Goal: Task Accomplishment & Management: Manage account settings

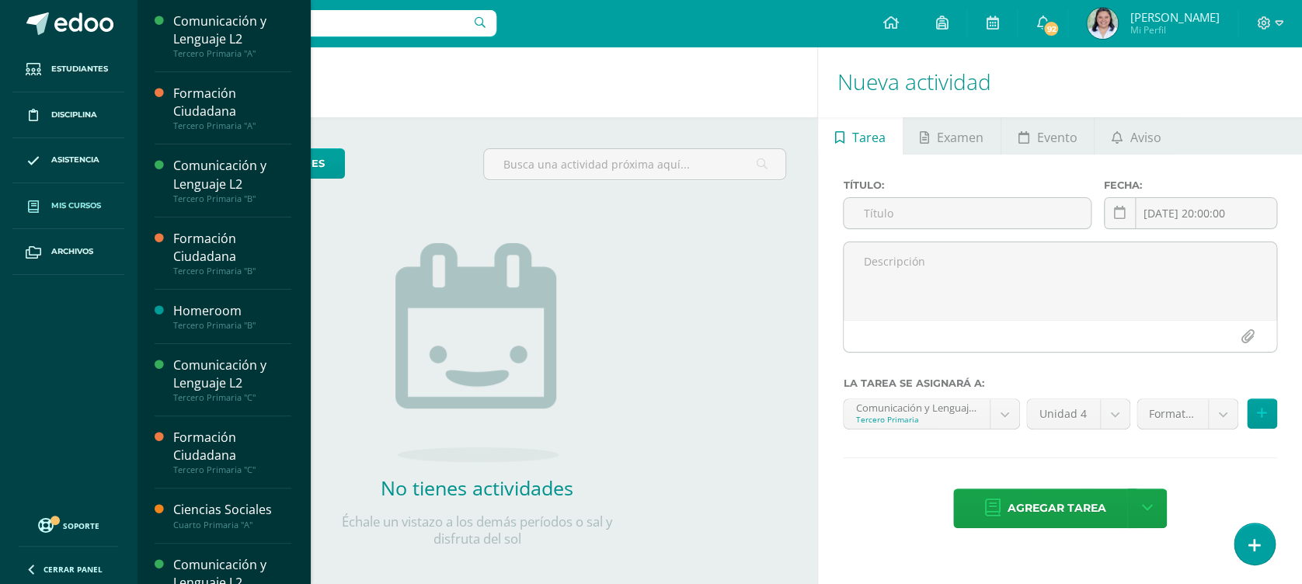
click at [67, 194] on link "Mis cursos" at bounding box center [68, 206] width 112 height 46
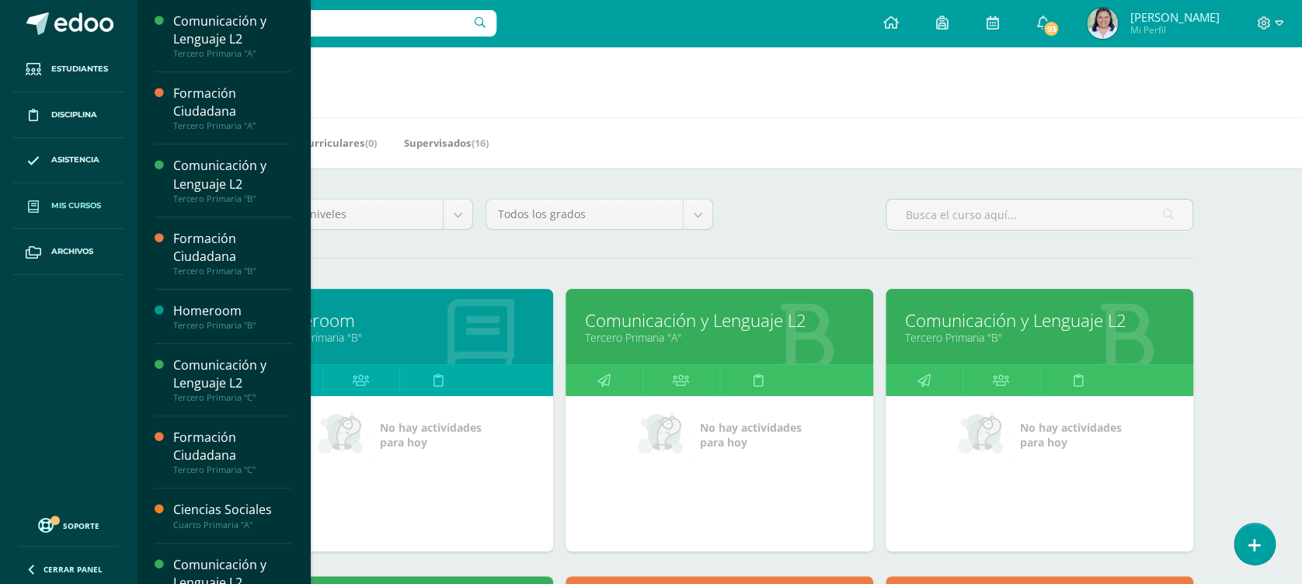
click at [808, 127] on div "Mis Cursos (16) Mis Extracurriculares (0) Supervisados (16)" at bounding box center [738, 142] width 1203 height 51
drag, startPoint x: 1283, startPoint y: 189, endPoint x: 1258, endPoint y: 240, distance: 57.0
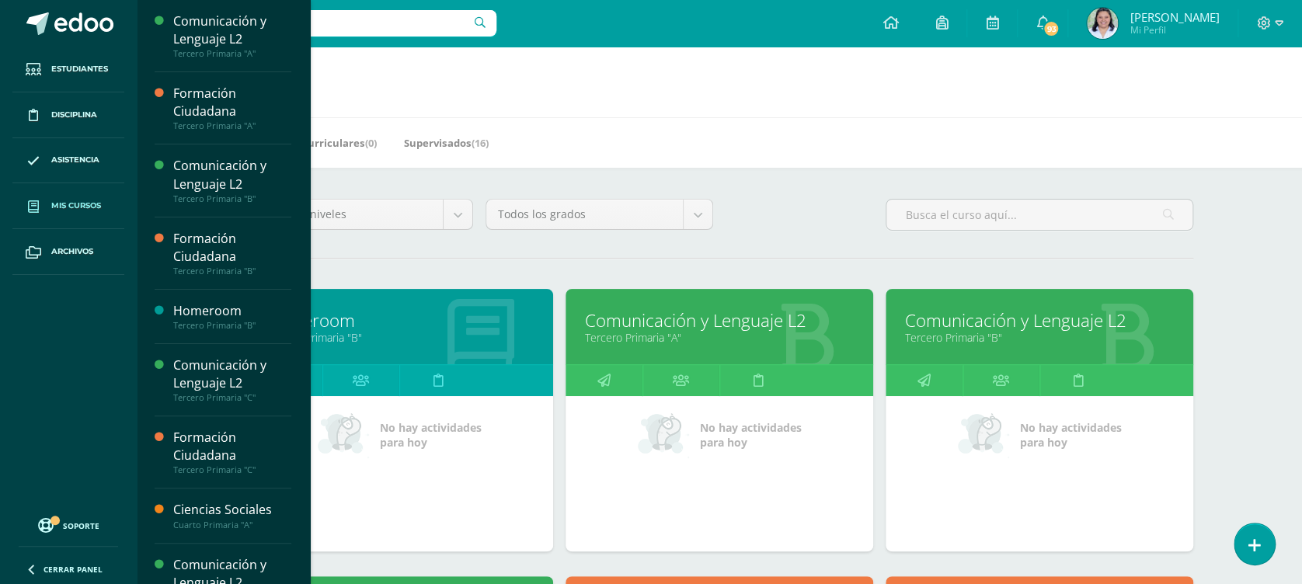
click at [689, 321] on link "Comunicación y Lenguaje L2" at bounding box center [719, 320] width 269 height 24
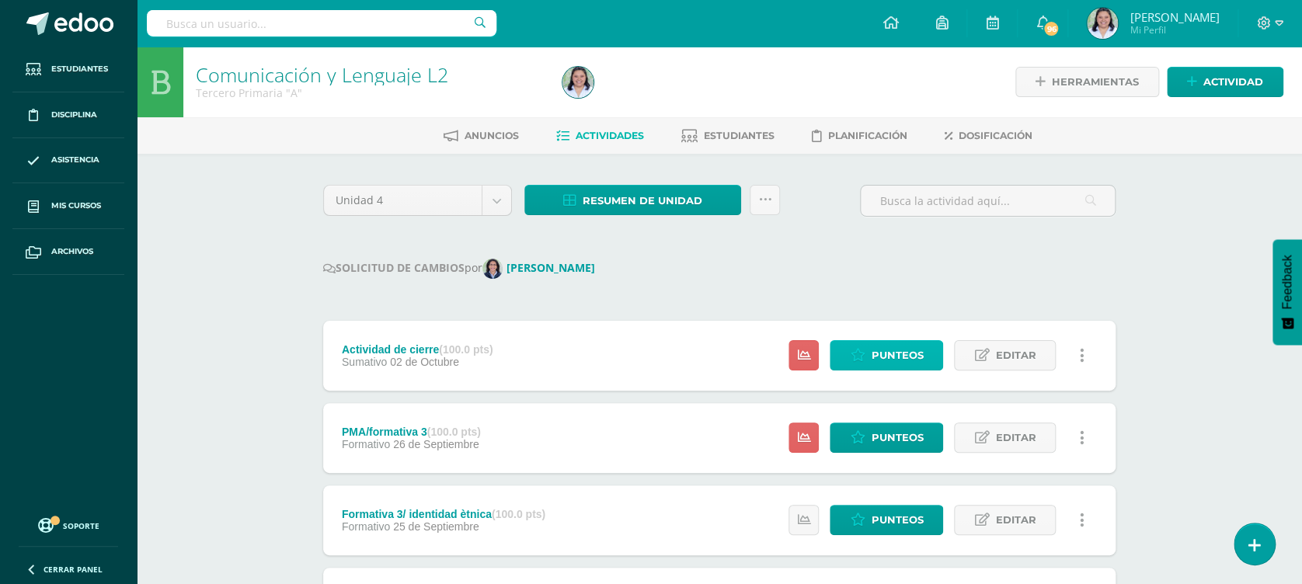
click at [905, 354] on span "Punteos" at bounding box center [897, 355] width 52 height 29
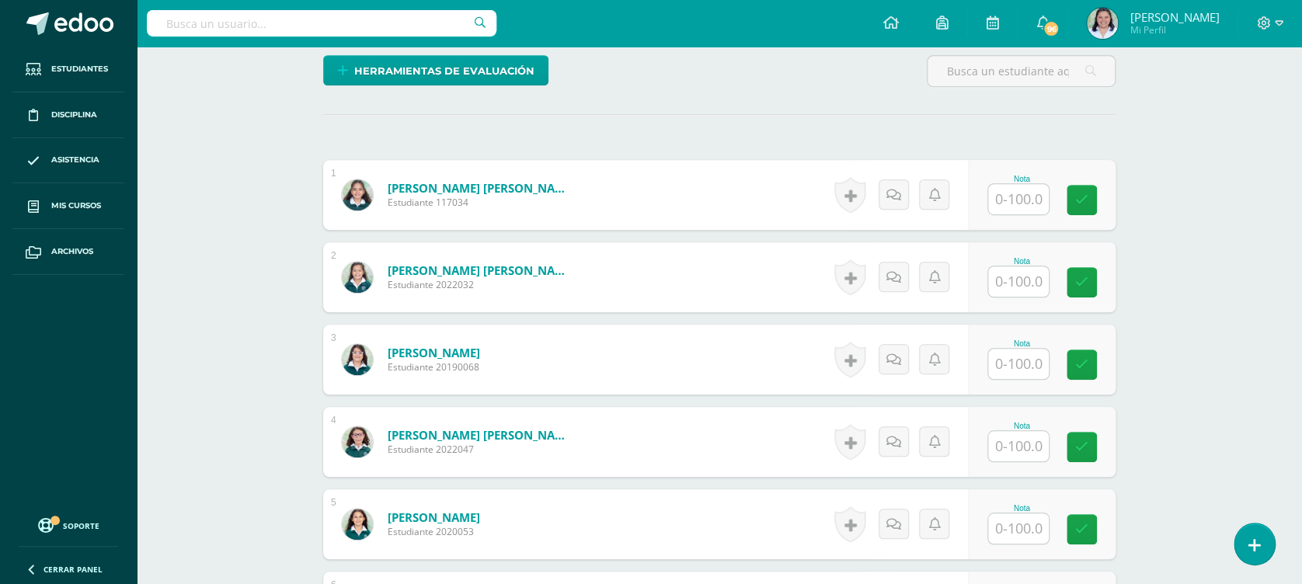
scroll to position [379, 0]
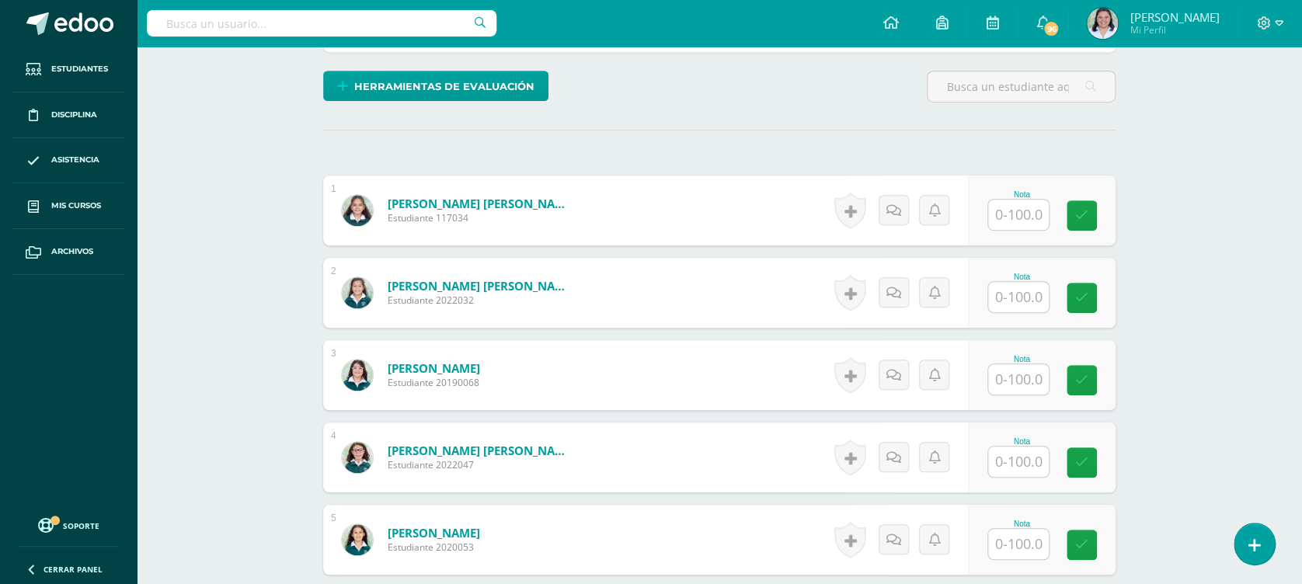
click at [1041, 197] on div "Nota" at bounding box center [1022, 194] width 68 height 9
click at [1023, 205] on input "text" at bounding box center [1018, 215] width 61 height 30
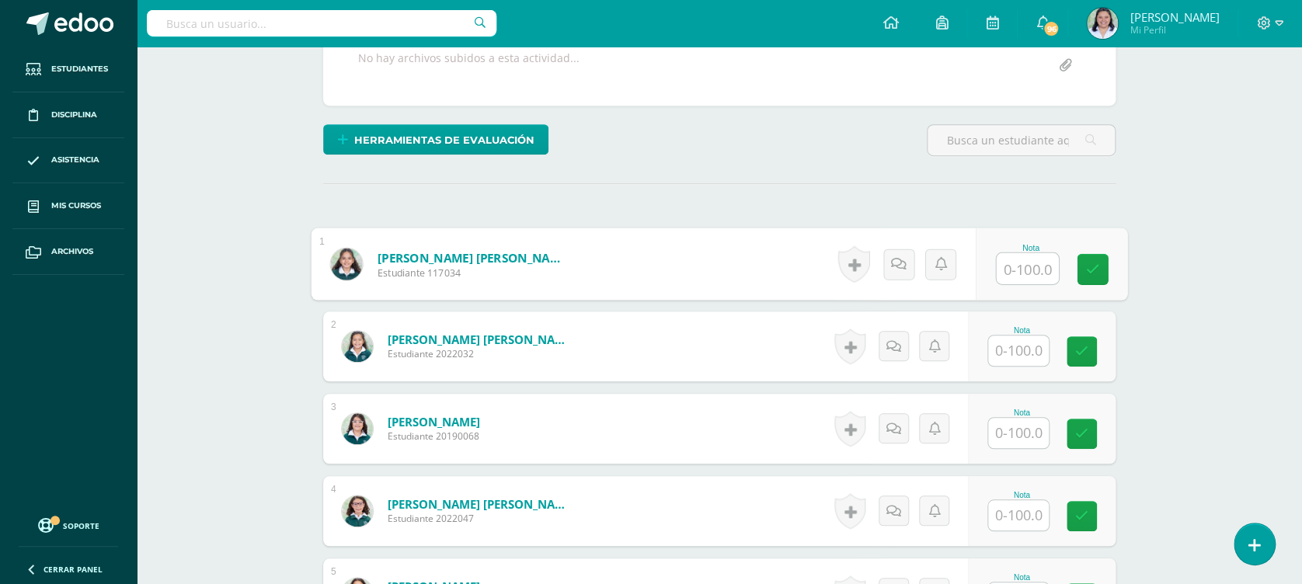
scroll to position [323, 0]
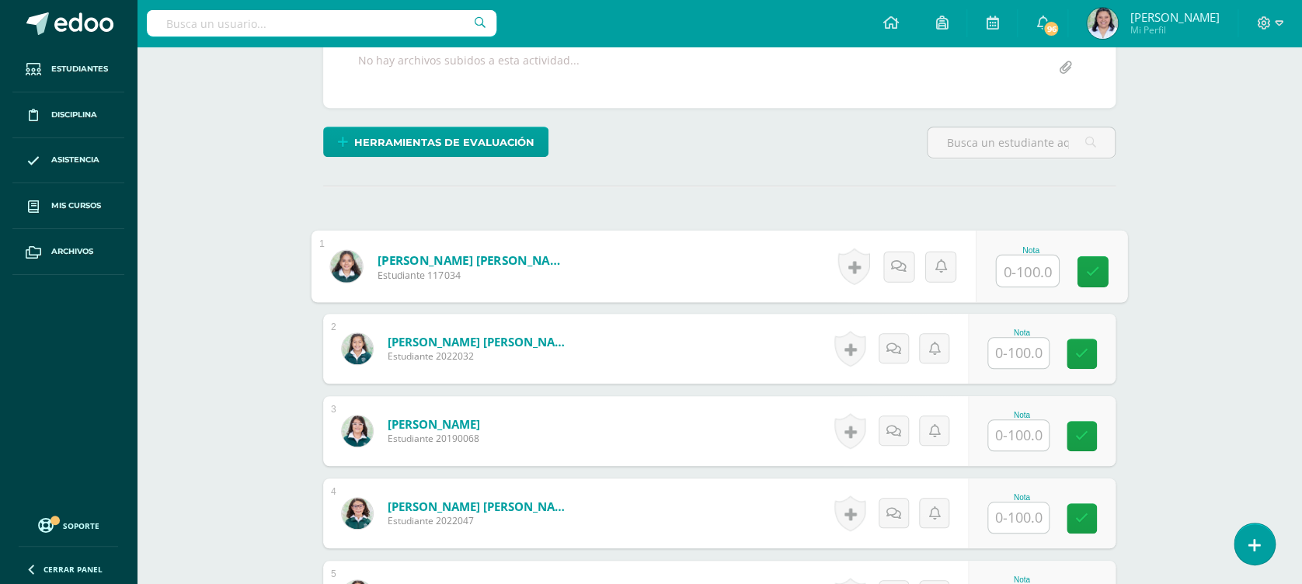
click at [1016, 274] on input "text" at bounding box center [1028, 271] width 62 height 31
type input "98"
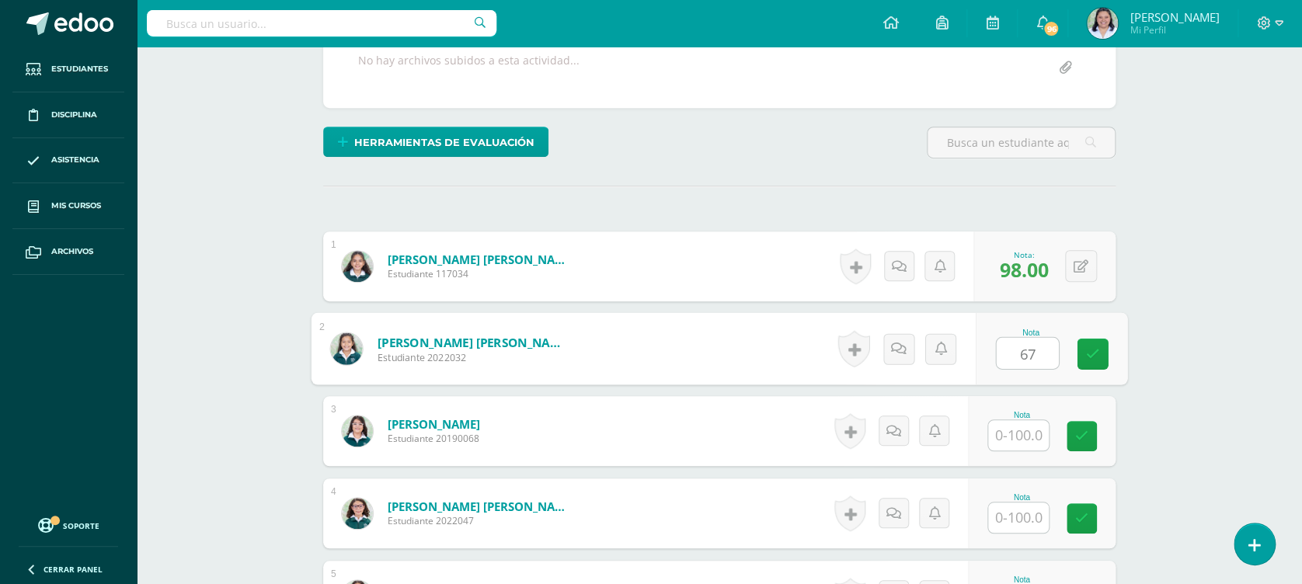
type input "67"
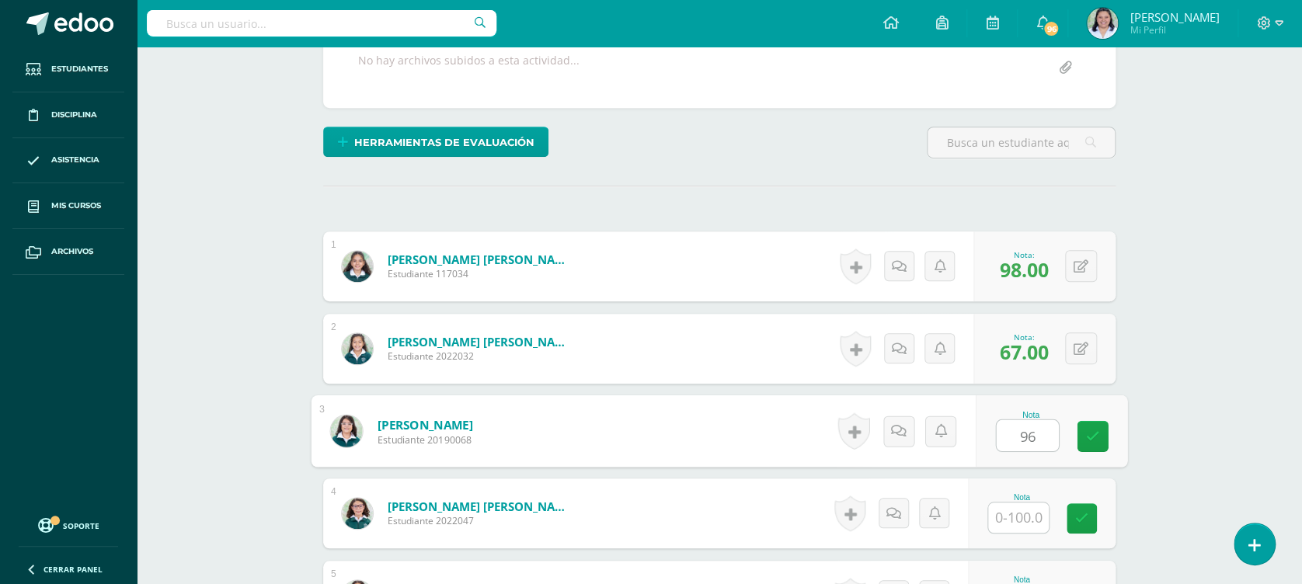
type input "96"
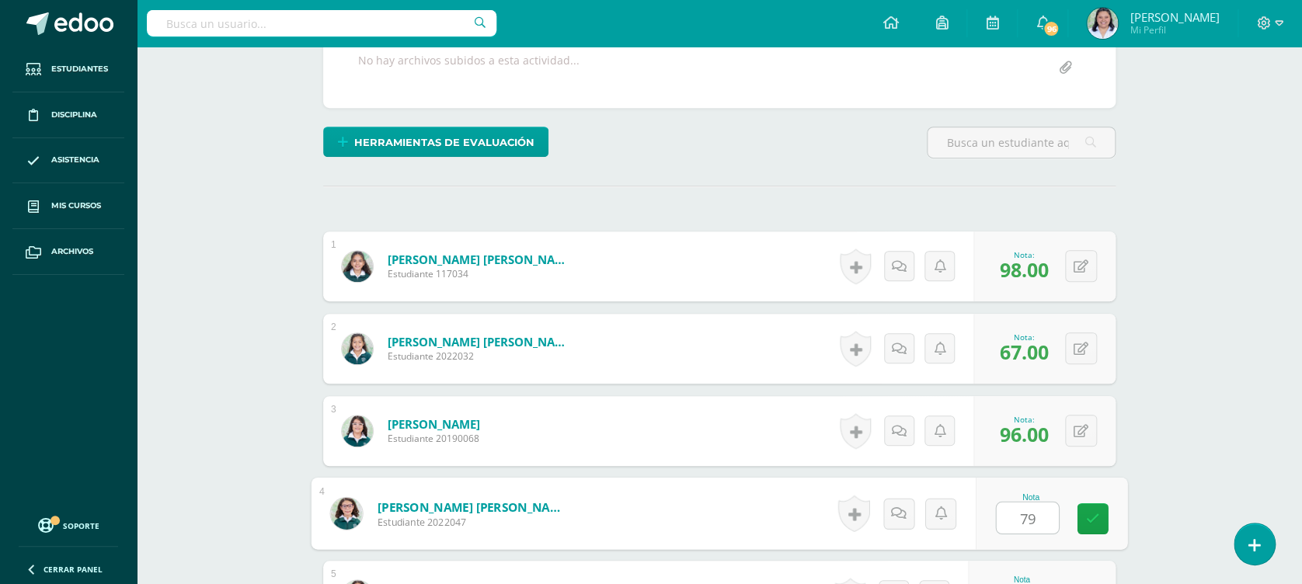
type input "79"
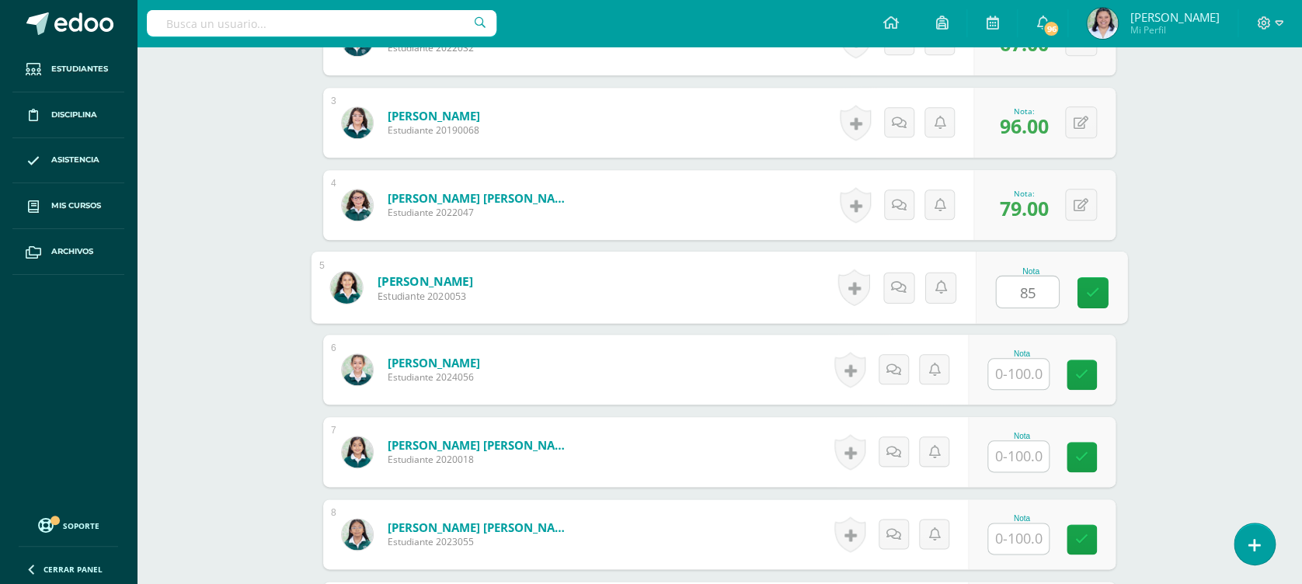
type input "85"
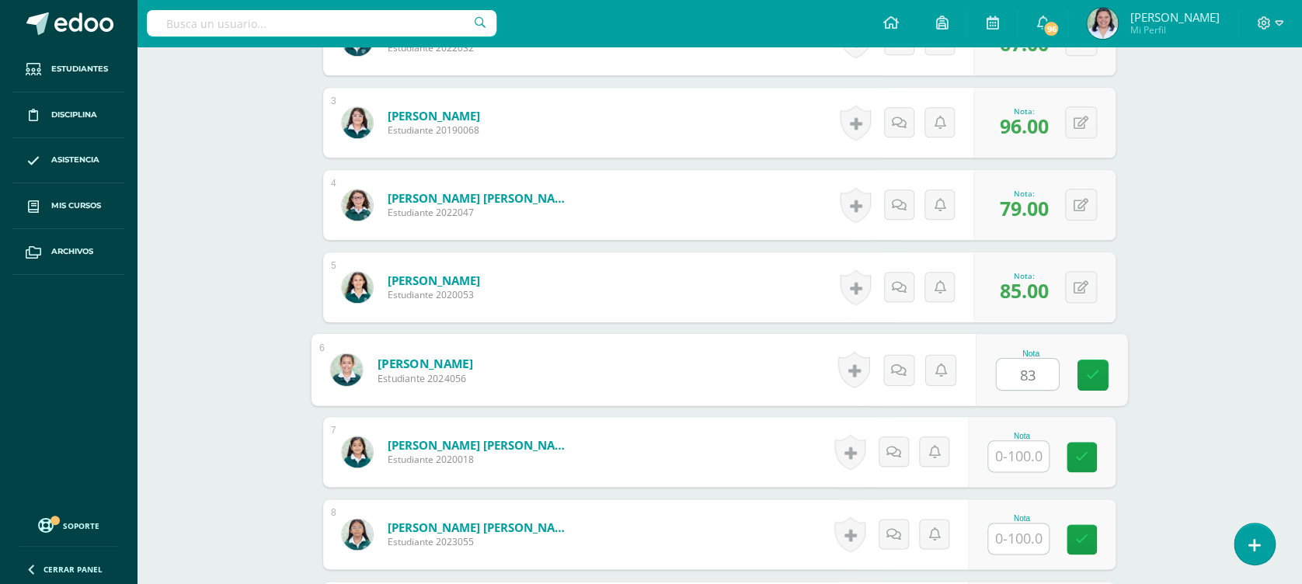
type input "83"
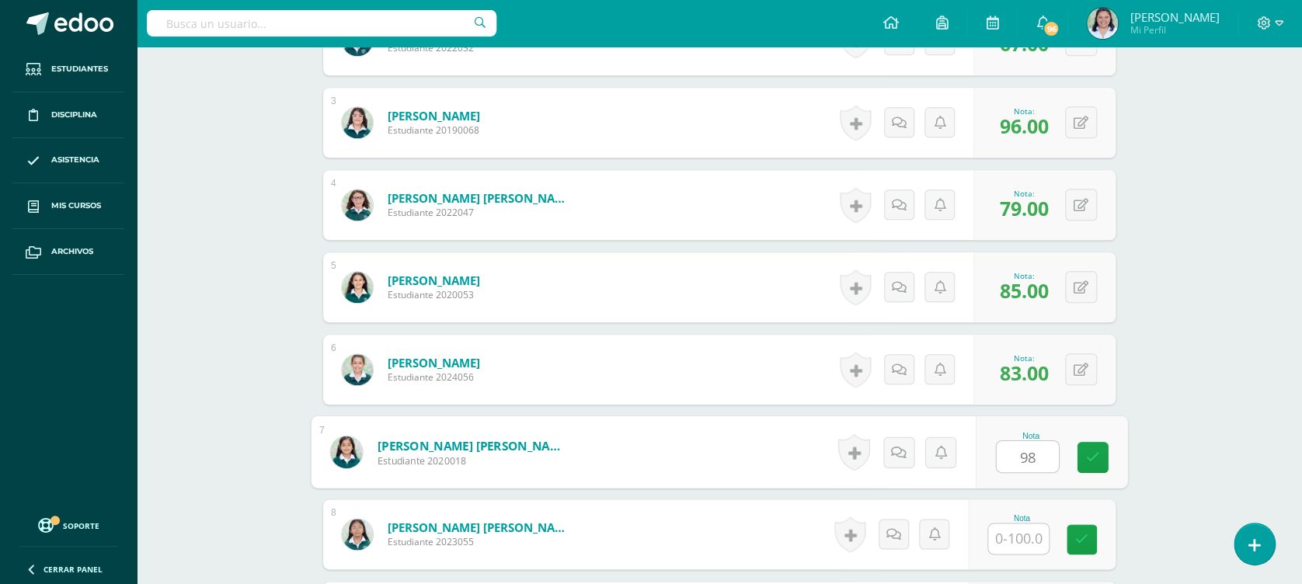
type input "98"
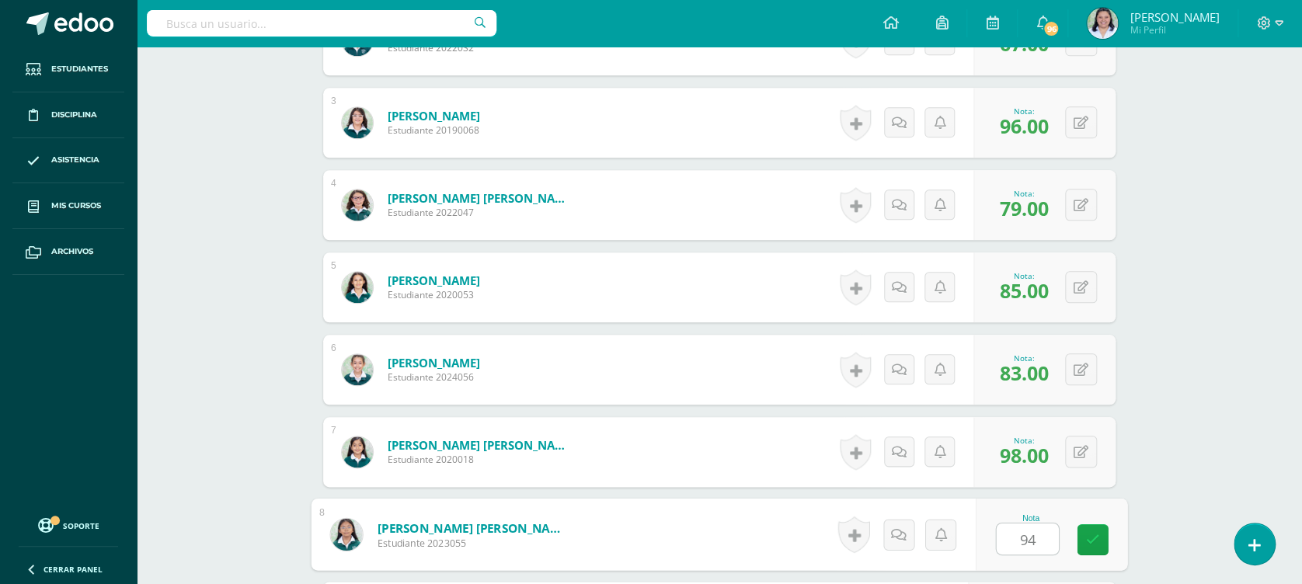
type input "94"
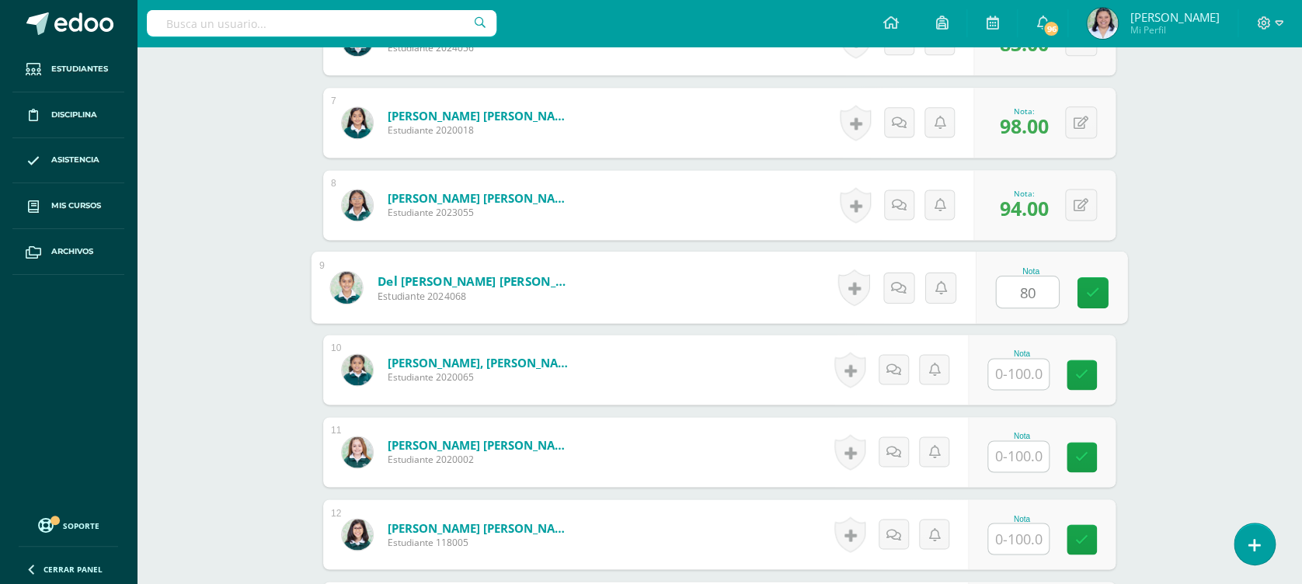
type input "80"
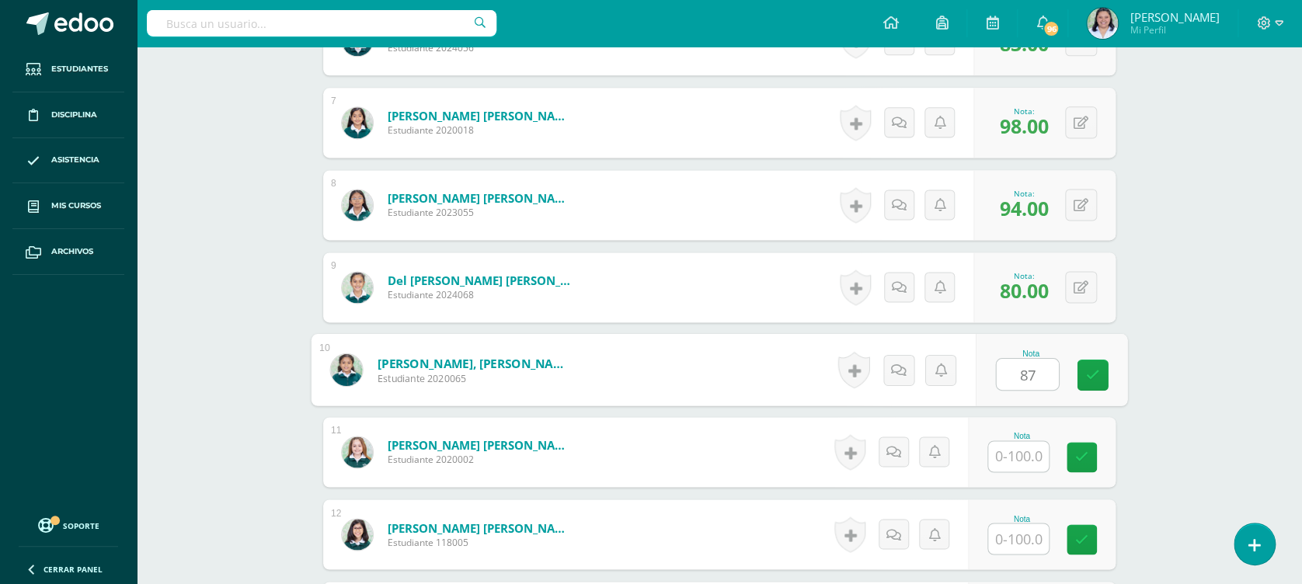
type input "87"
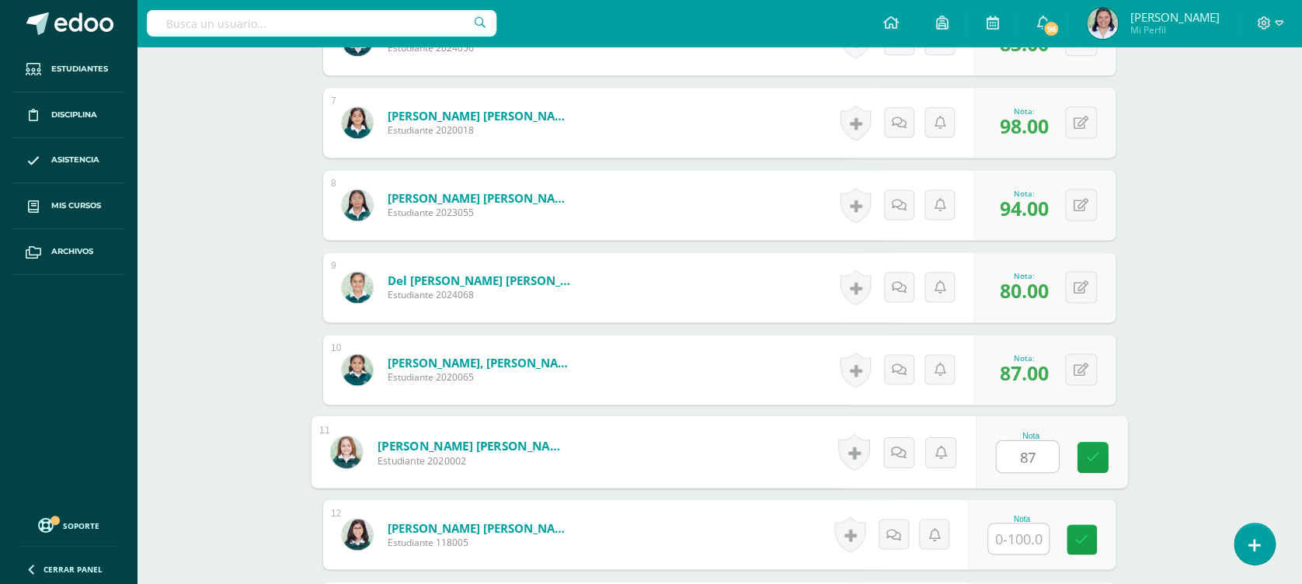
type input "87"
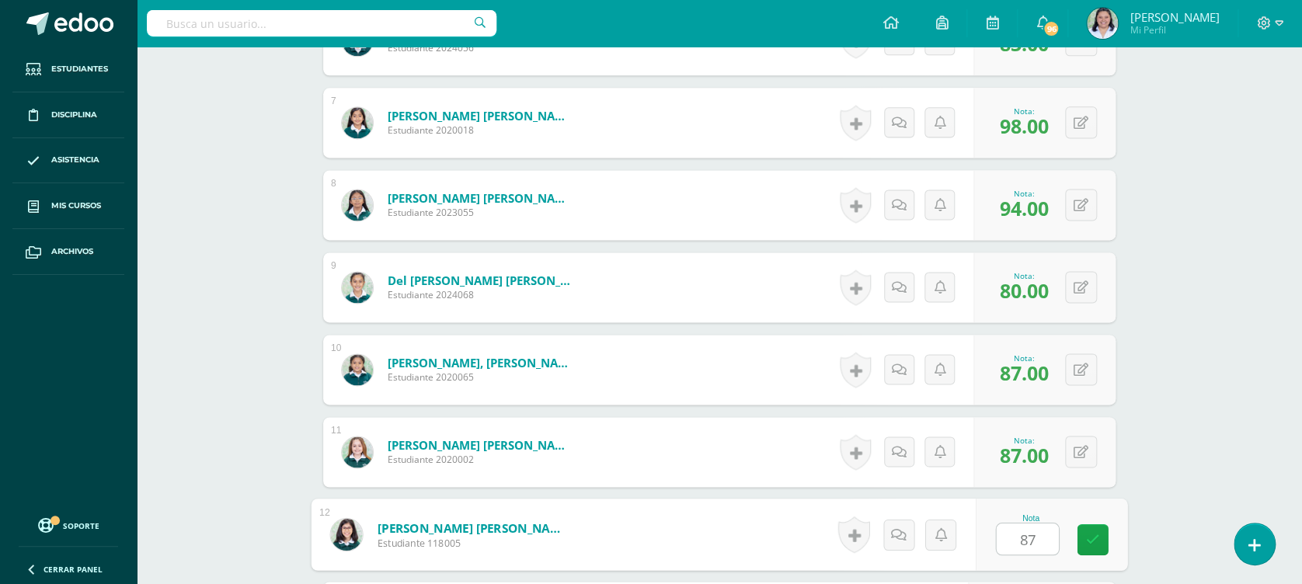
type input "87"
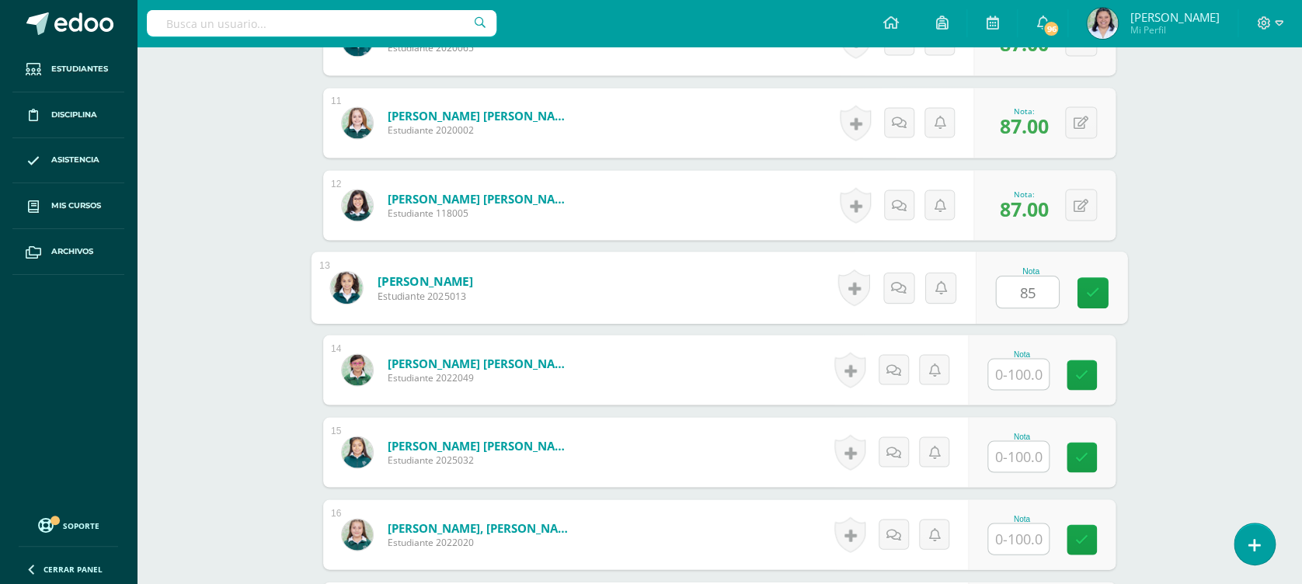
type input "85"
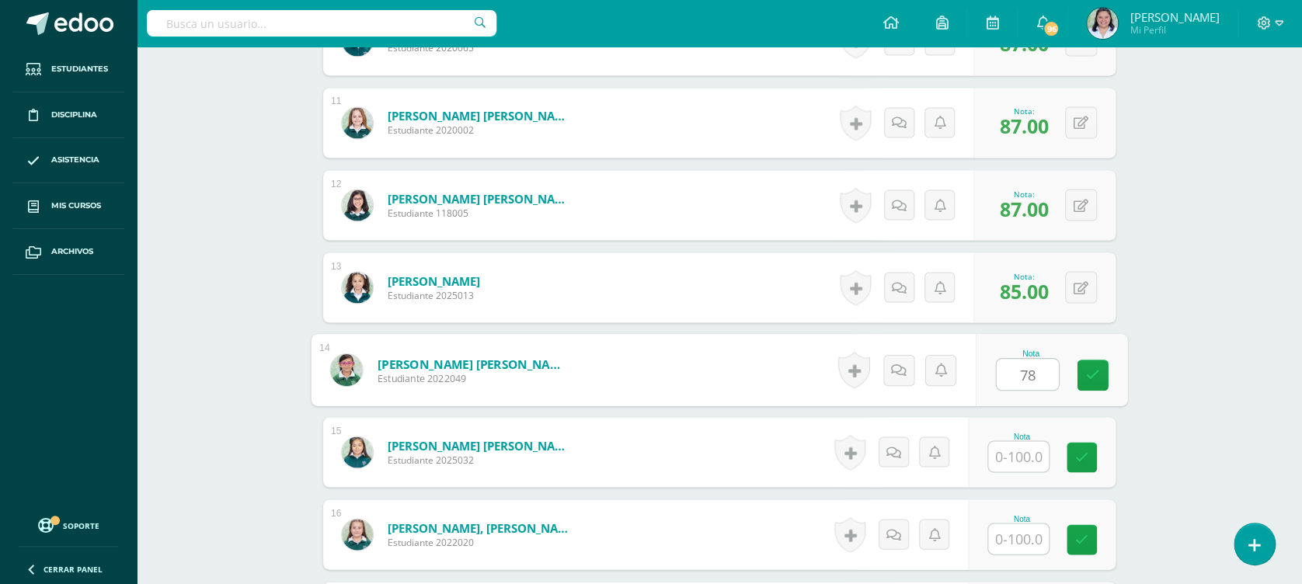
type input "78"
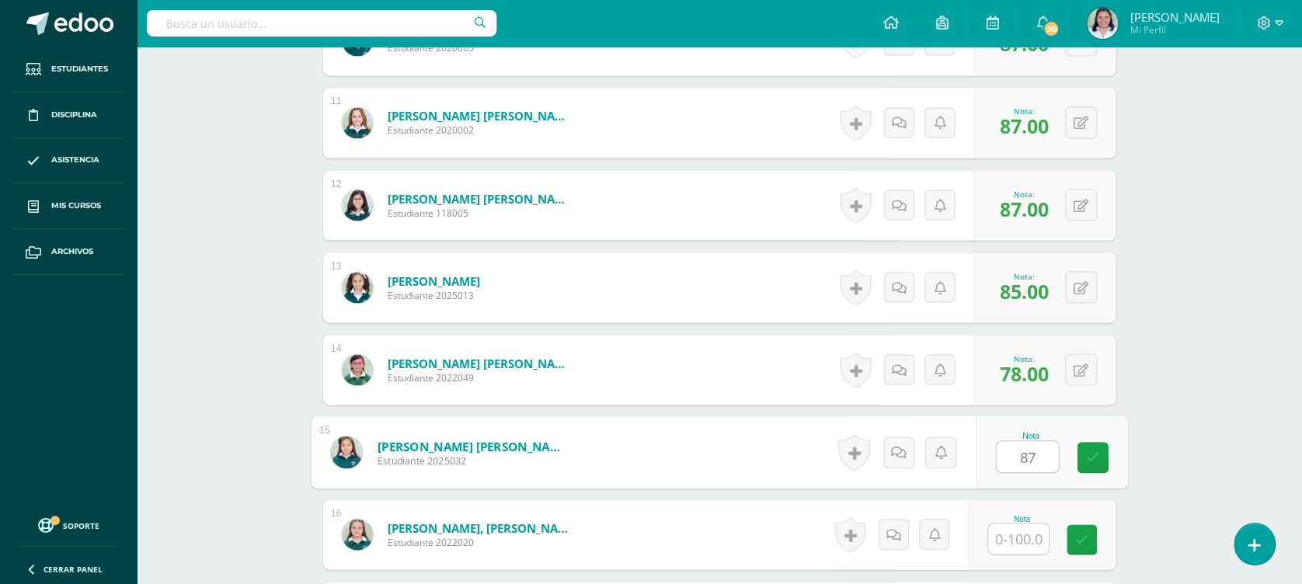
type input "87"
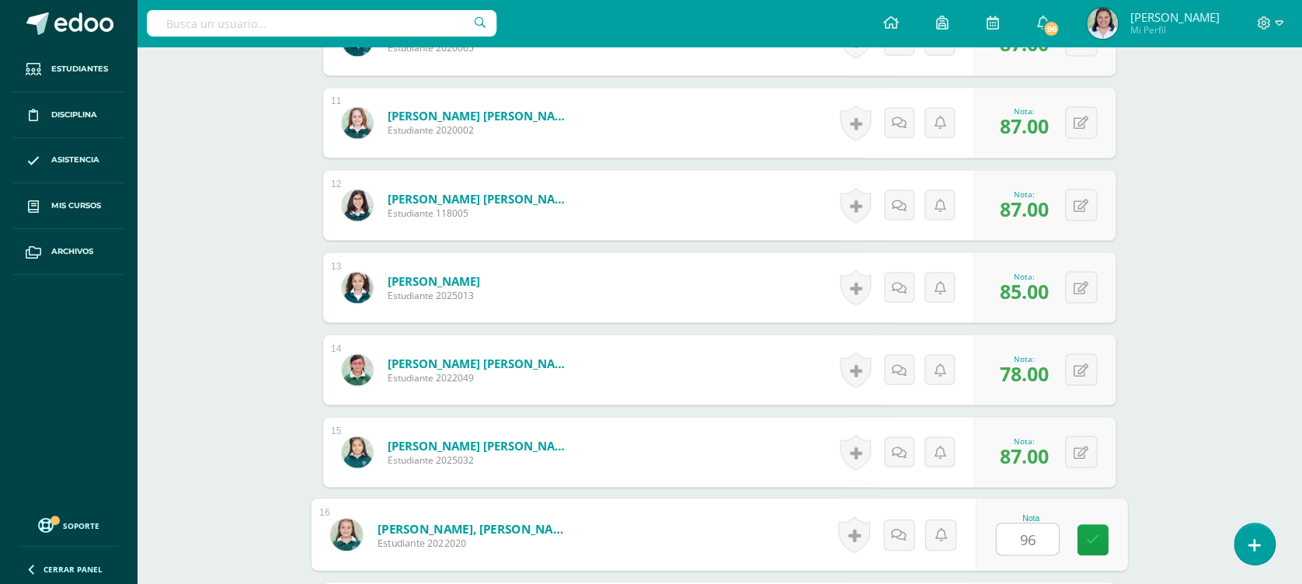
type input "96"
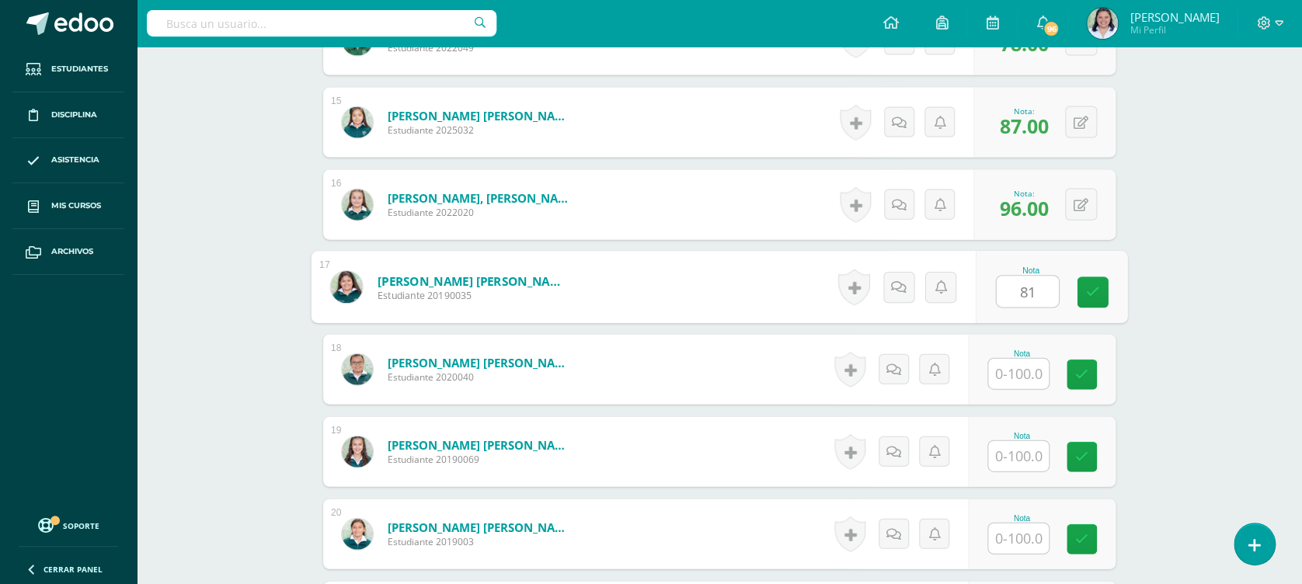
type input "81"
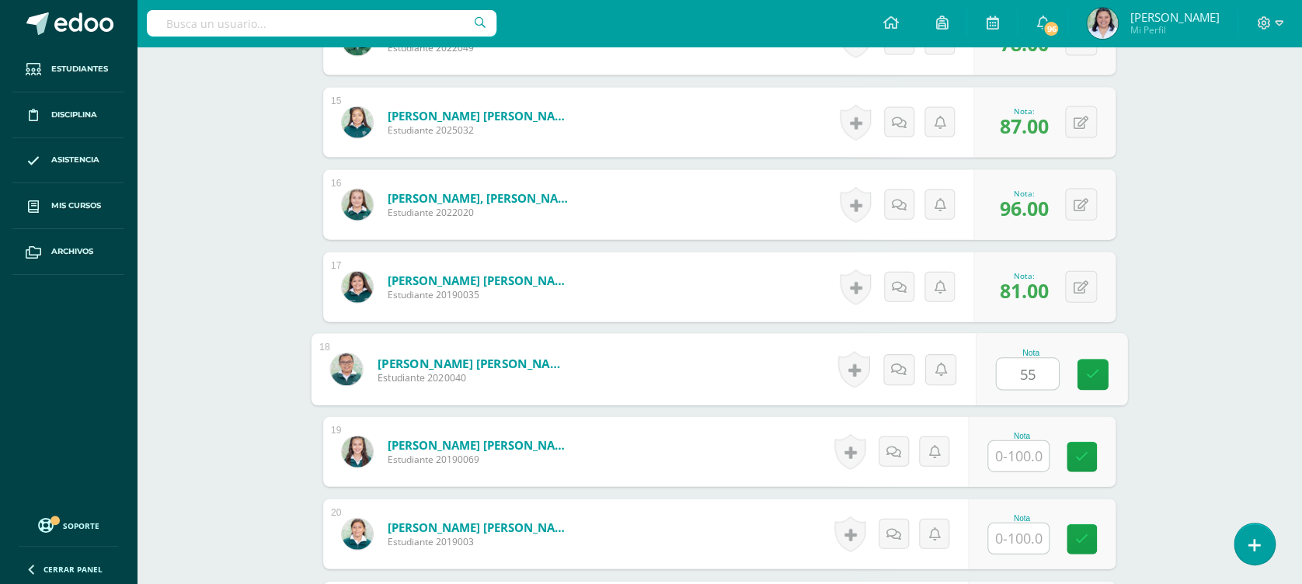
type input "55"
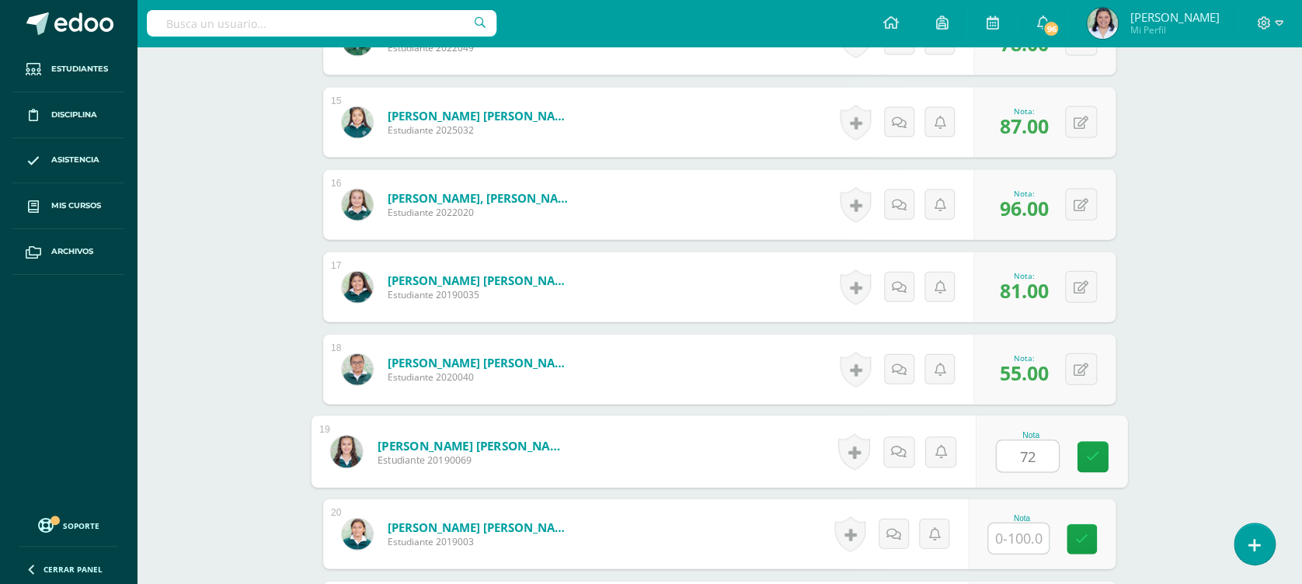
type input "72"
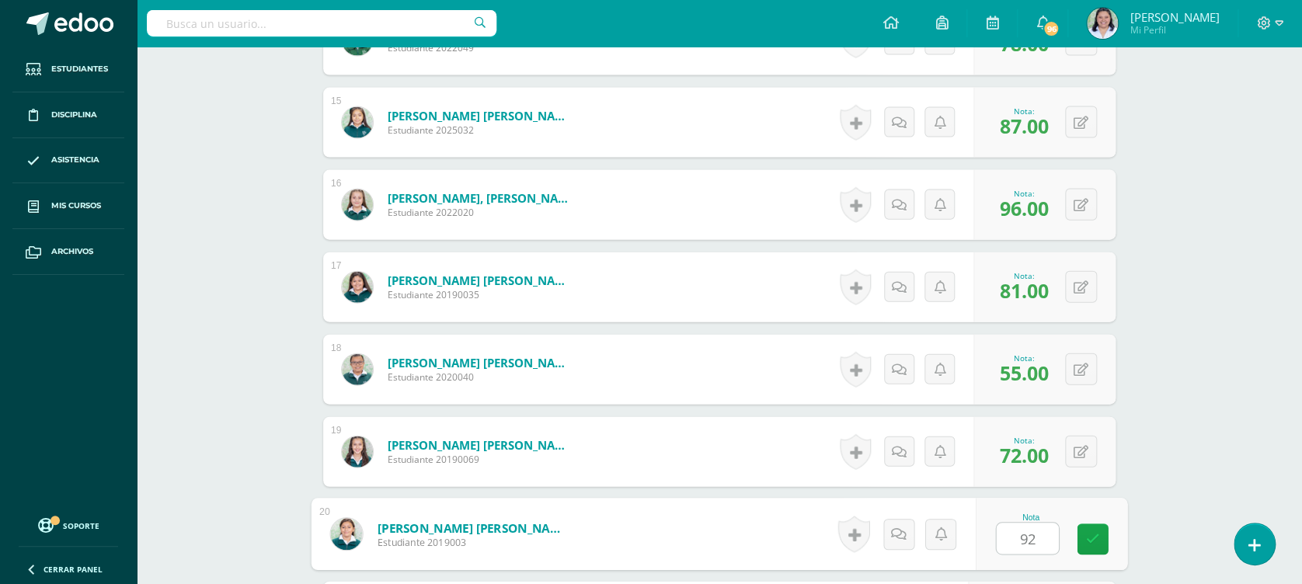
type input "92"
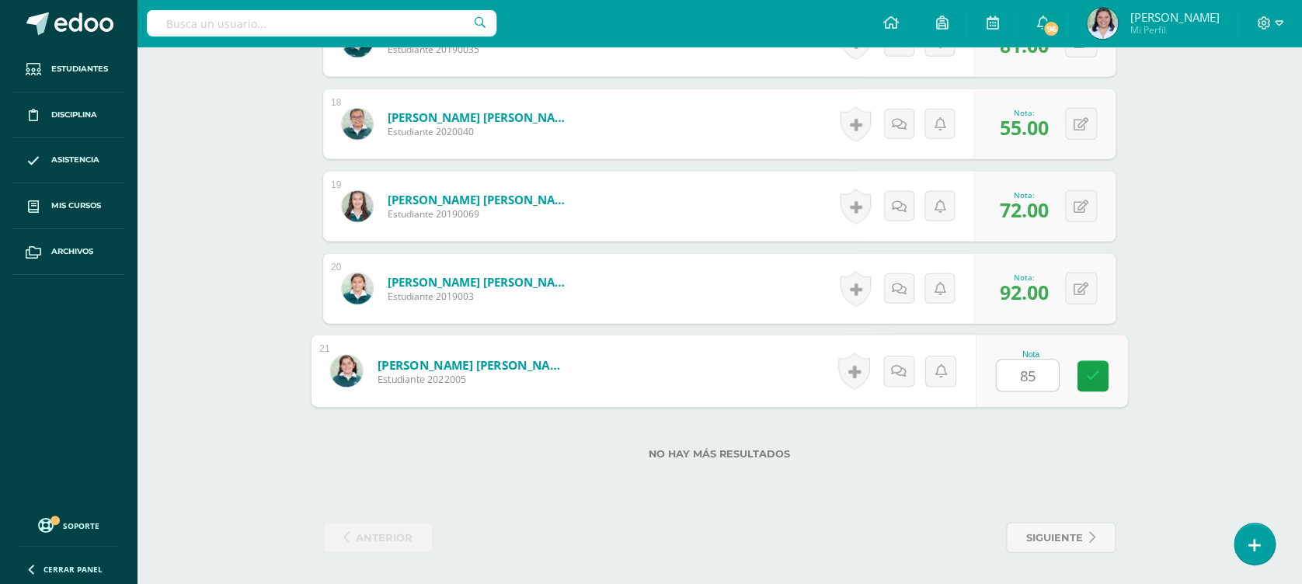
type input "85"
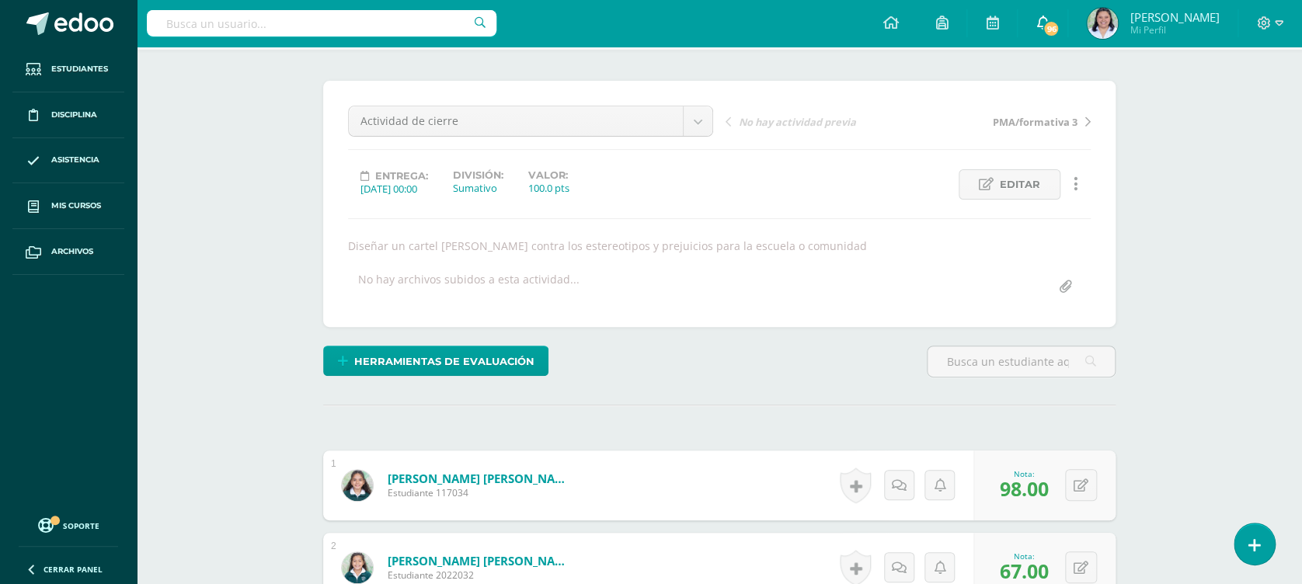
scroll to position [85, 0]
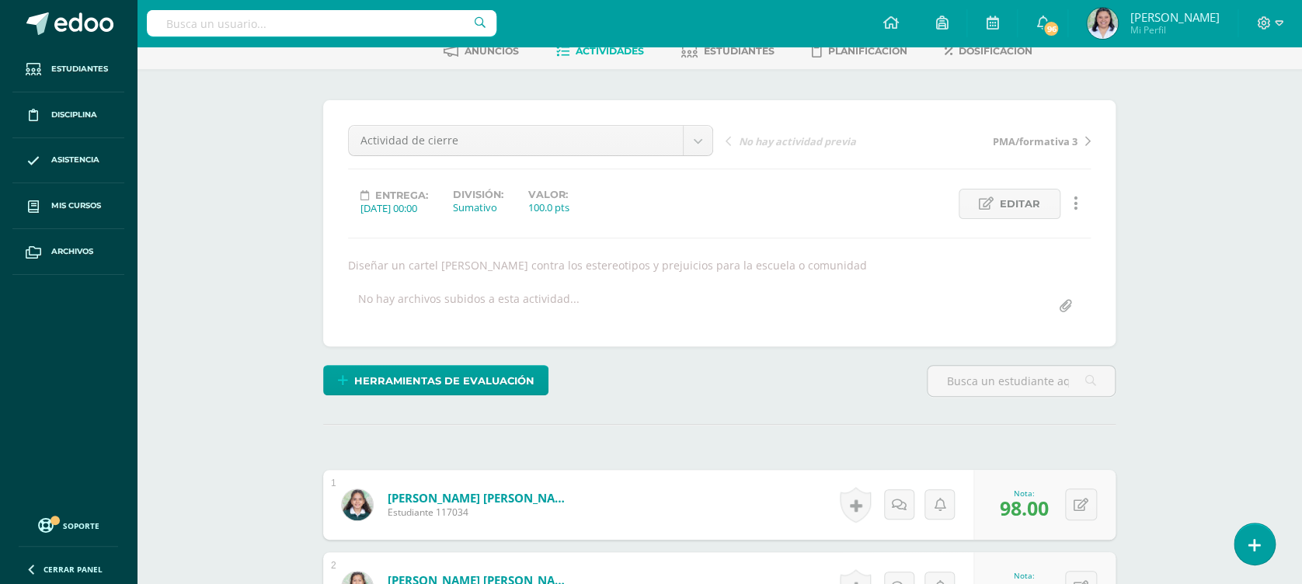
click at [603, 54] on span "Actividades" at bounding box center [610, 51] width 68 height 12
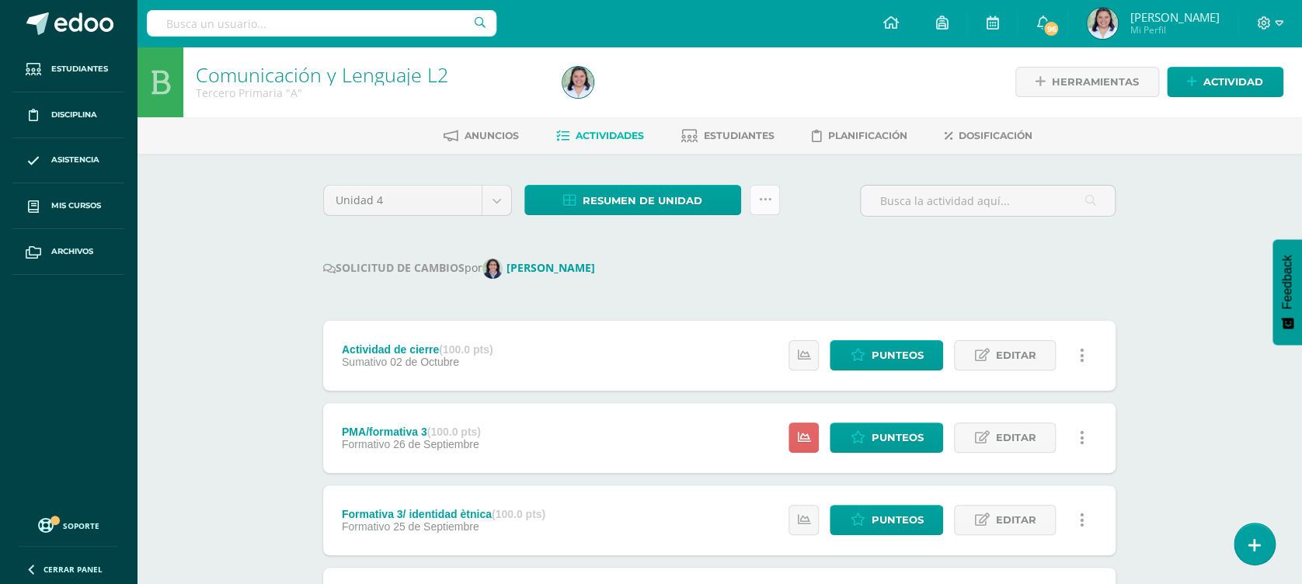
click at [762, 199] on icon at bounding box center [764, 199] width 13 height 13
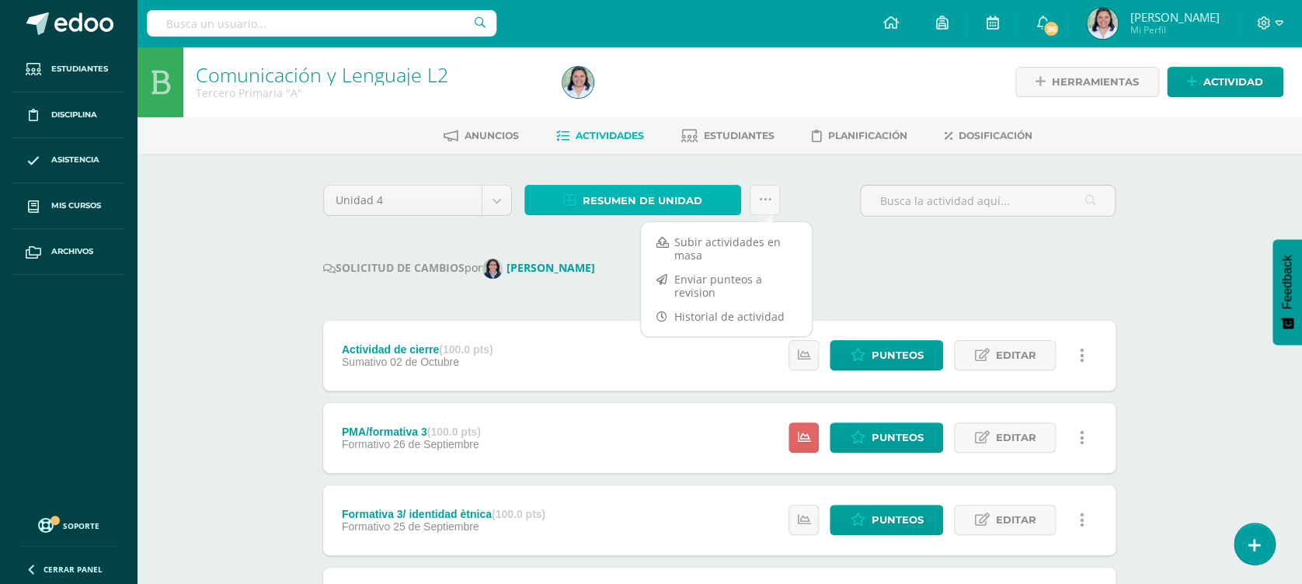
click at [684, 193] on span "Resumen de unidad" at bounding box center [643, 200] width 120 height 29
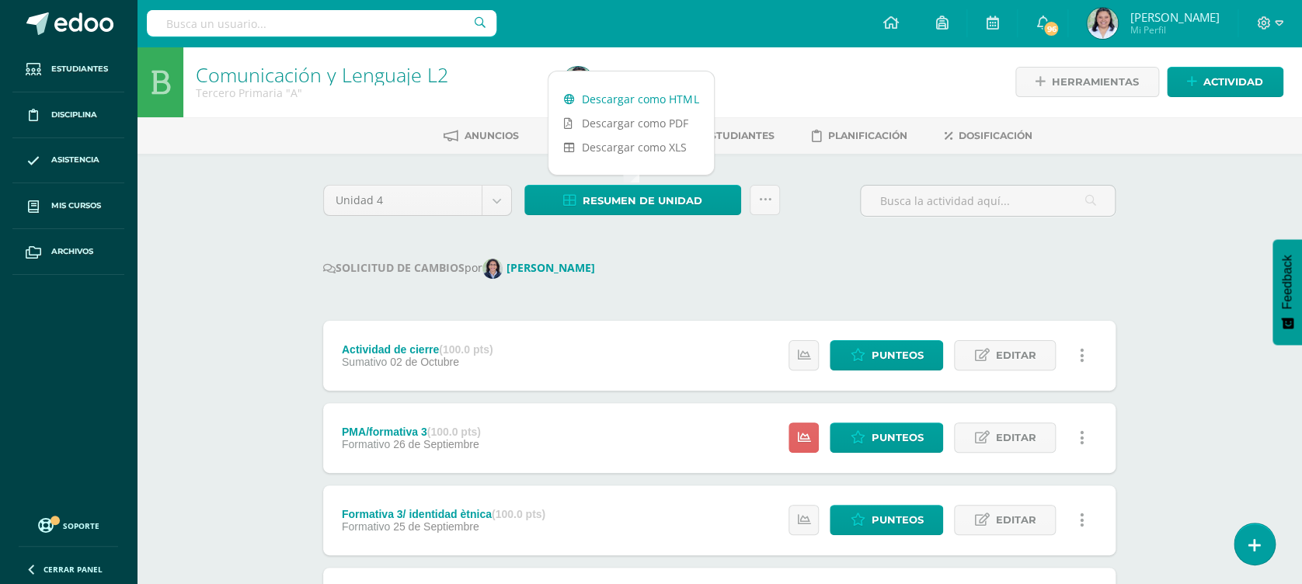
click at [672, 95] on link "Descargar como HTML" at bounding box center [632, 99] width 166 height 24
click at [764, 197] on icon at bounding box center [764, 199] width 13 height 13
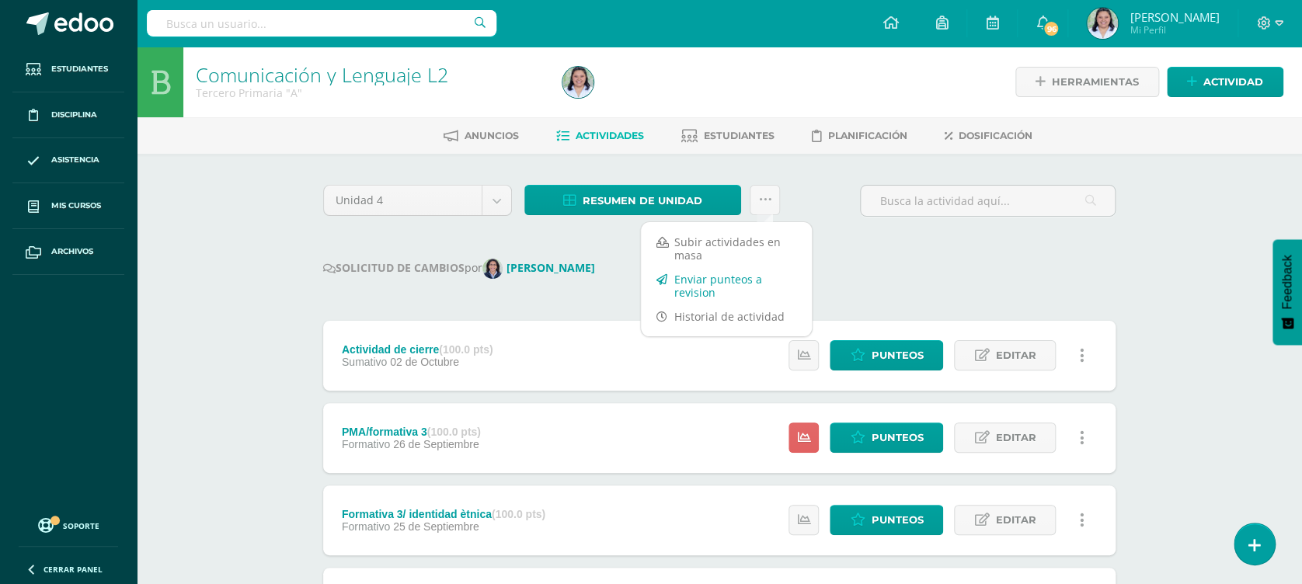
click at [739, 279] on link "Enviar punteos a revision" at bounding box center [726, 285] width 171 height 37
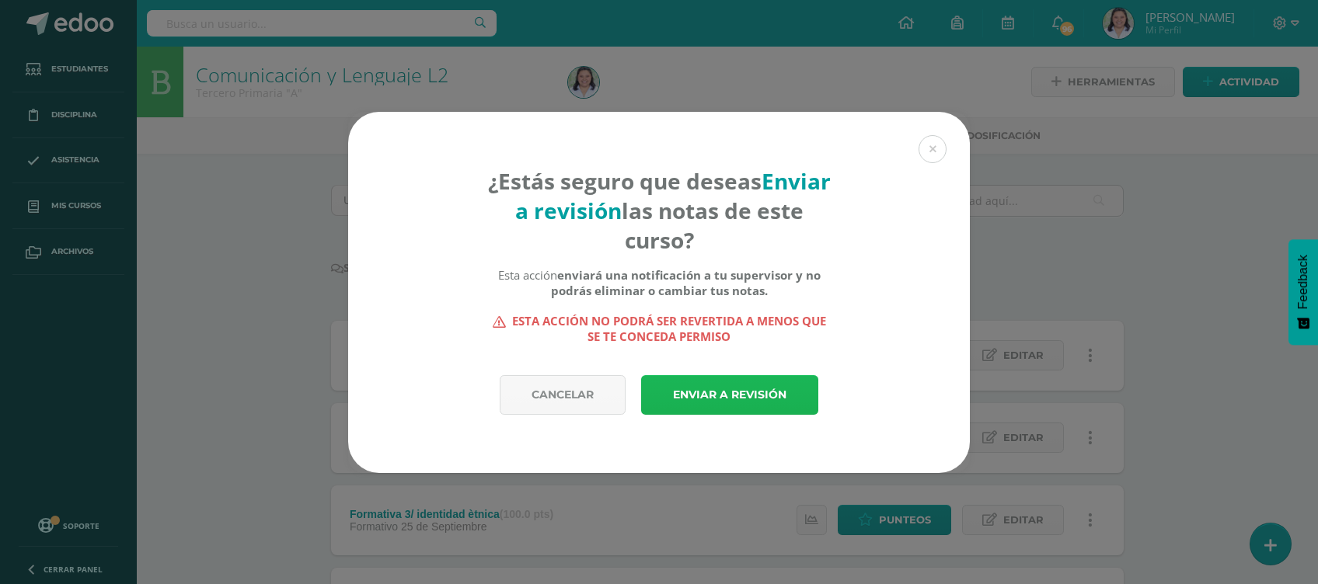
click at [746, 386] on link "Enviar a revisión" at bounding box center [729, 395] width 177 height 40
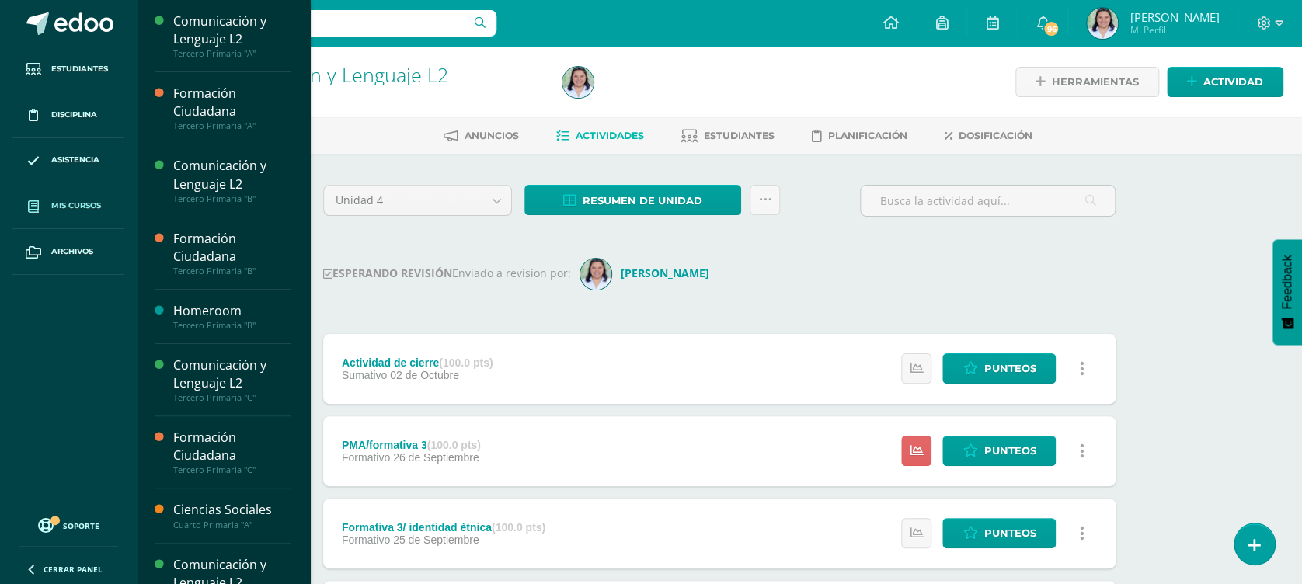
click at [68, 214] on link "Mis cursos" at bounding box center [68, 206] width 112 height 46
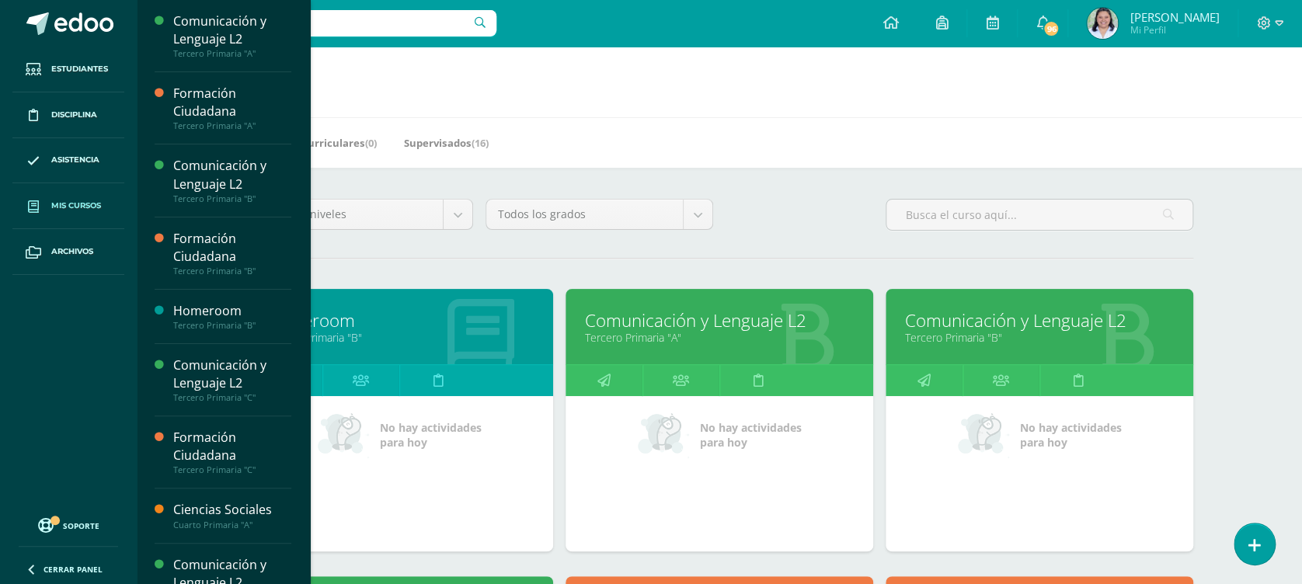
click at [964, 333] on link "Tercero Primaria "B"" at bounding box center [1039, 337] width 269 height 15
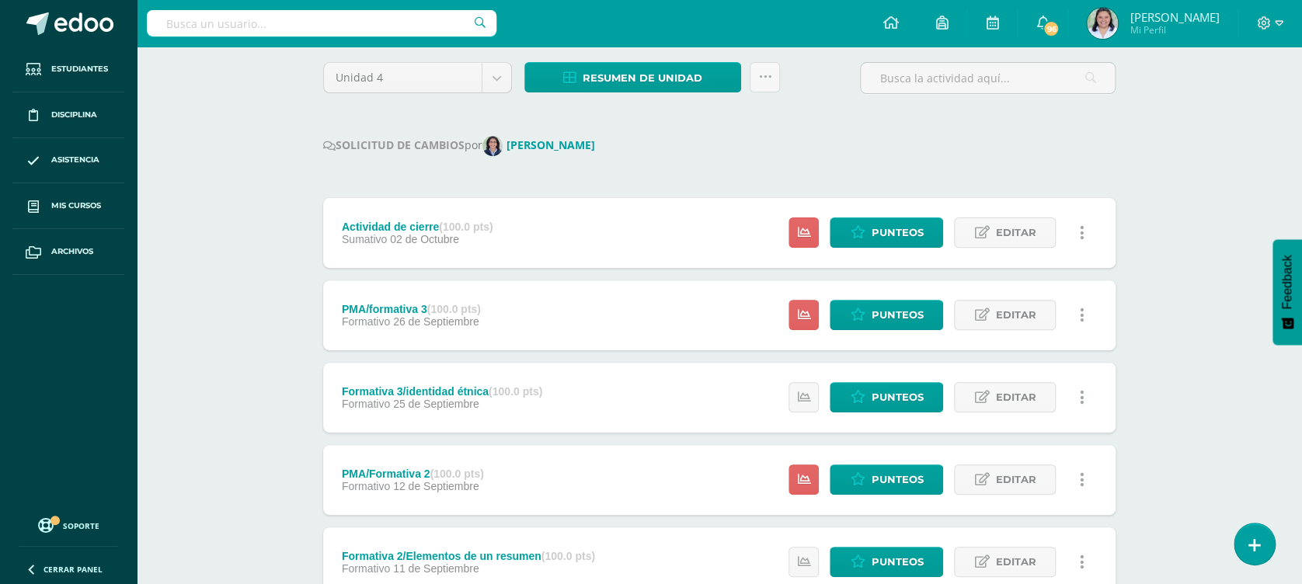
scroll to position [140, 0]
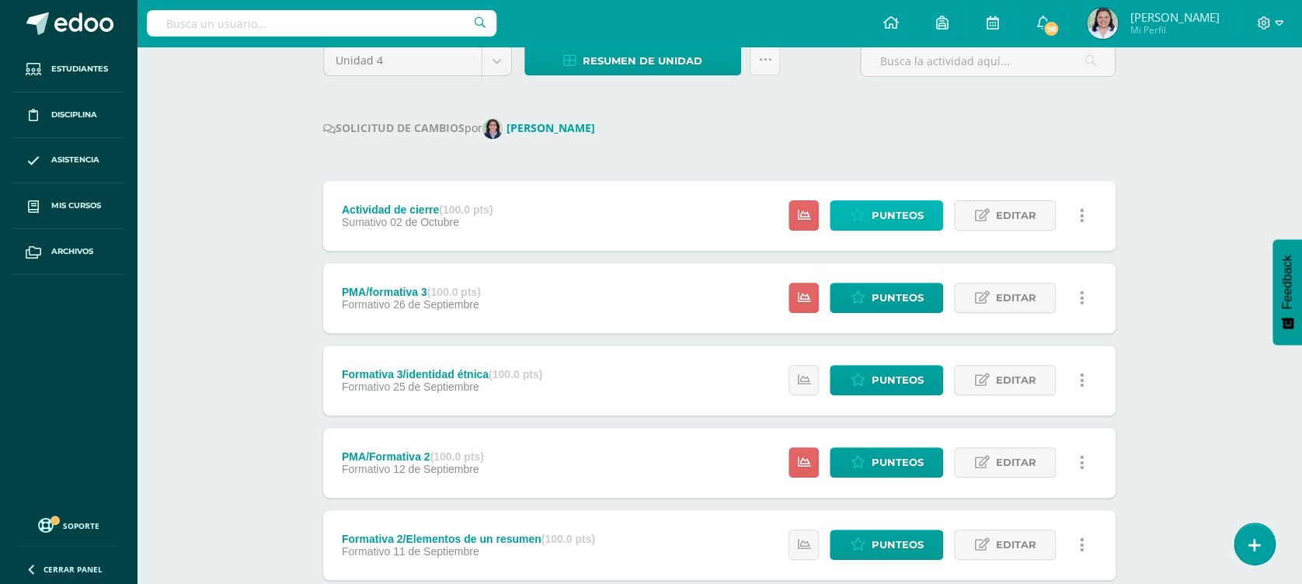
click at [893, 207] on span "Punteos" at bounding box center [897, 215] width 52 height 29
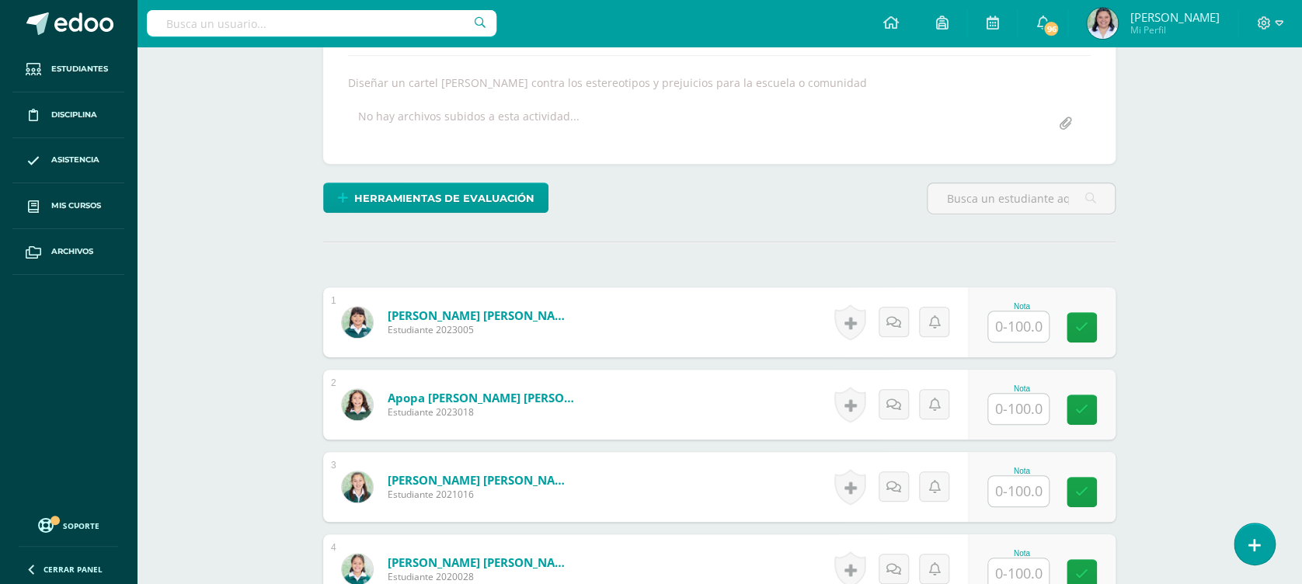
scroll to position [321, 0]
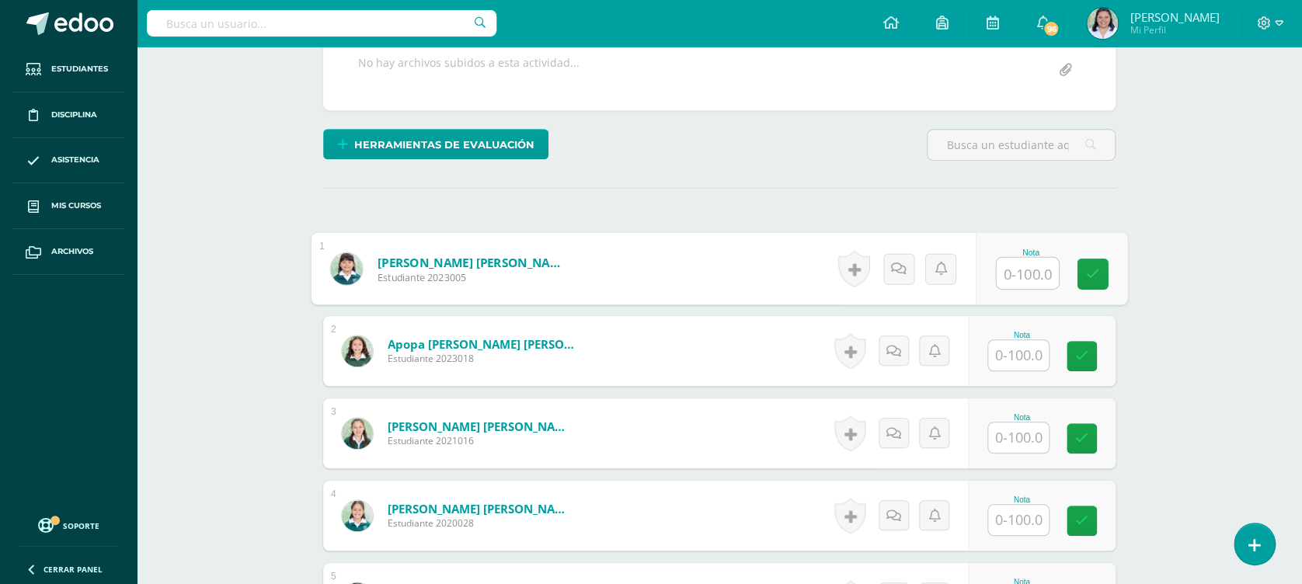
click at [1023, 277] on input "text" at bounding box center [1028, 273] width 62 height 31
type input "92"
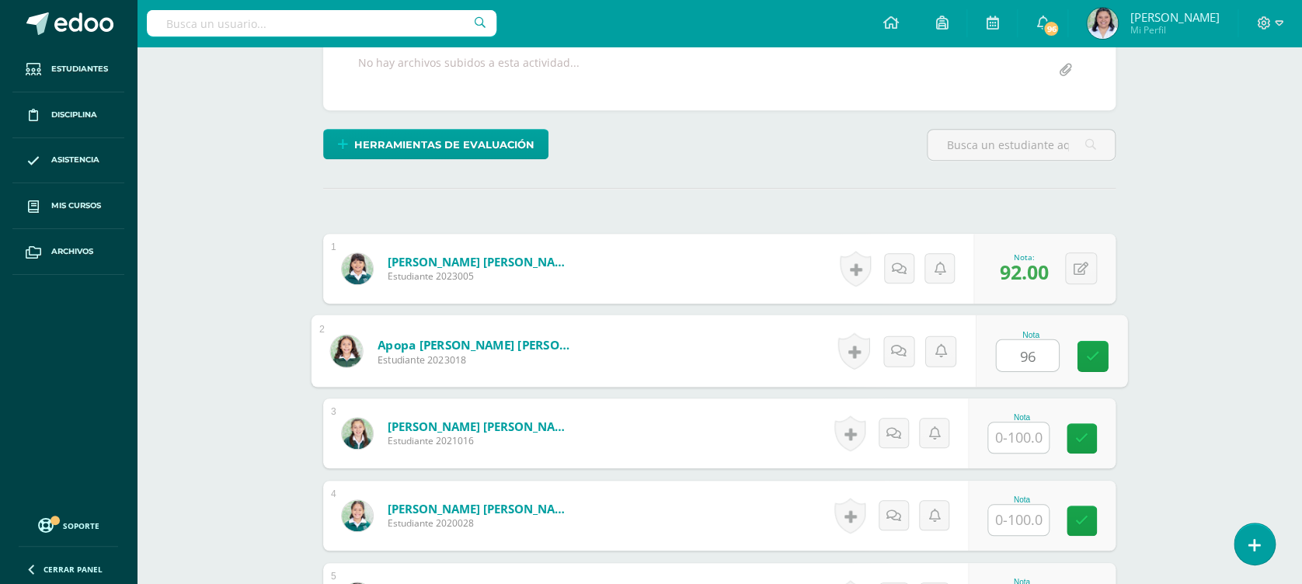
type input "96"
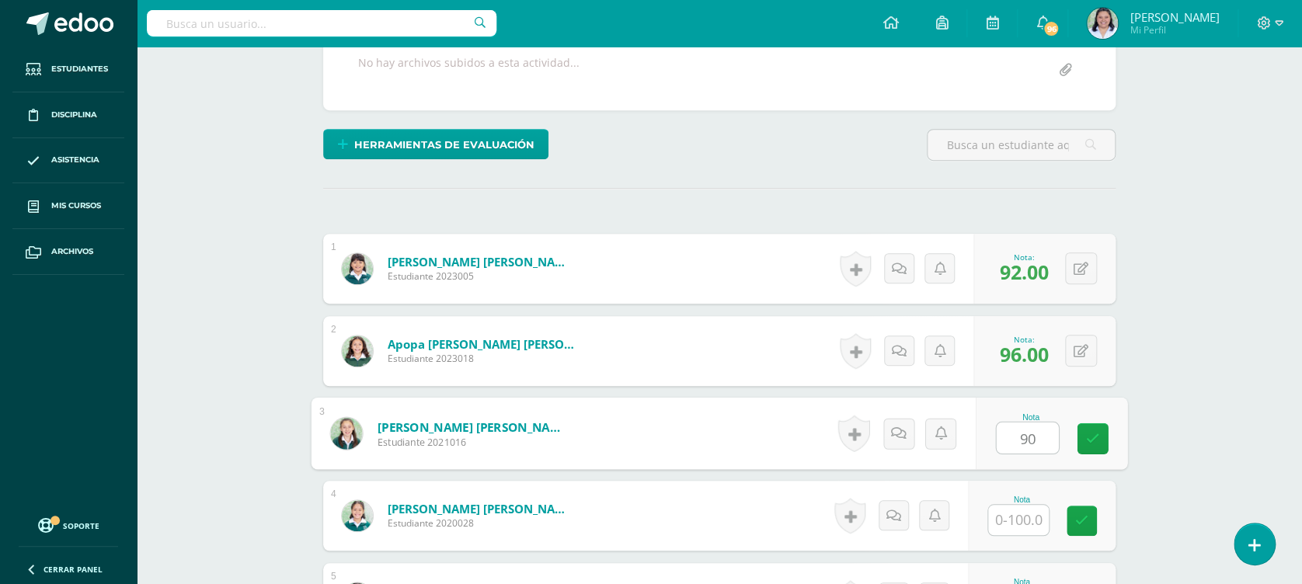
type input "90"
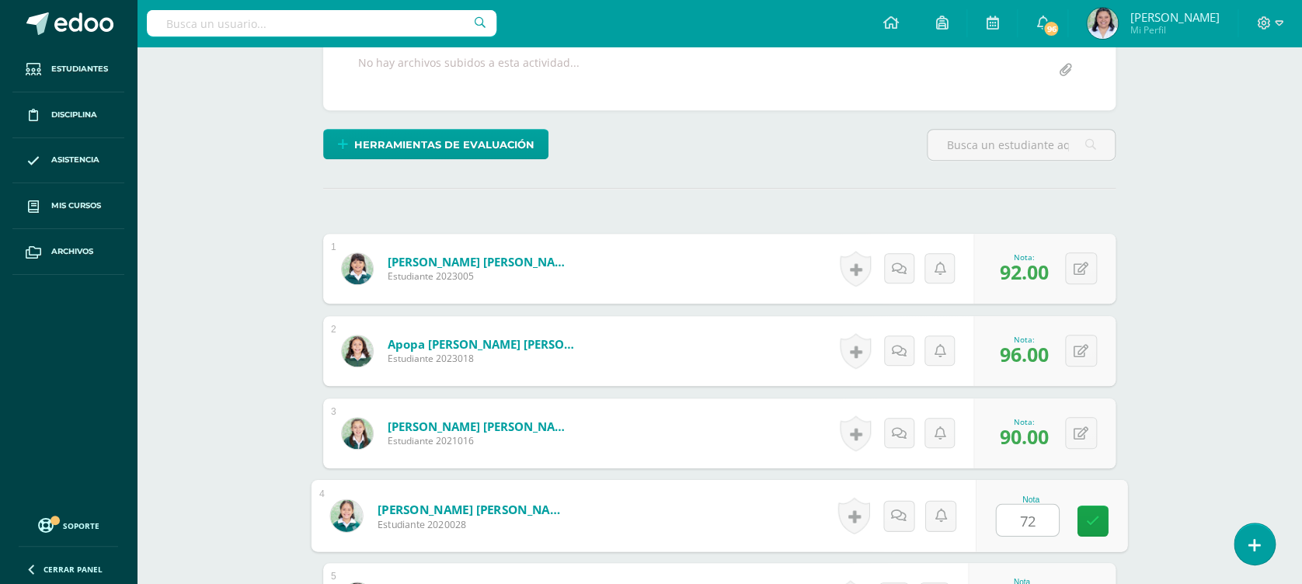
type input "72"
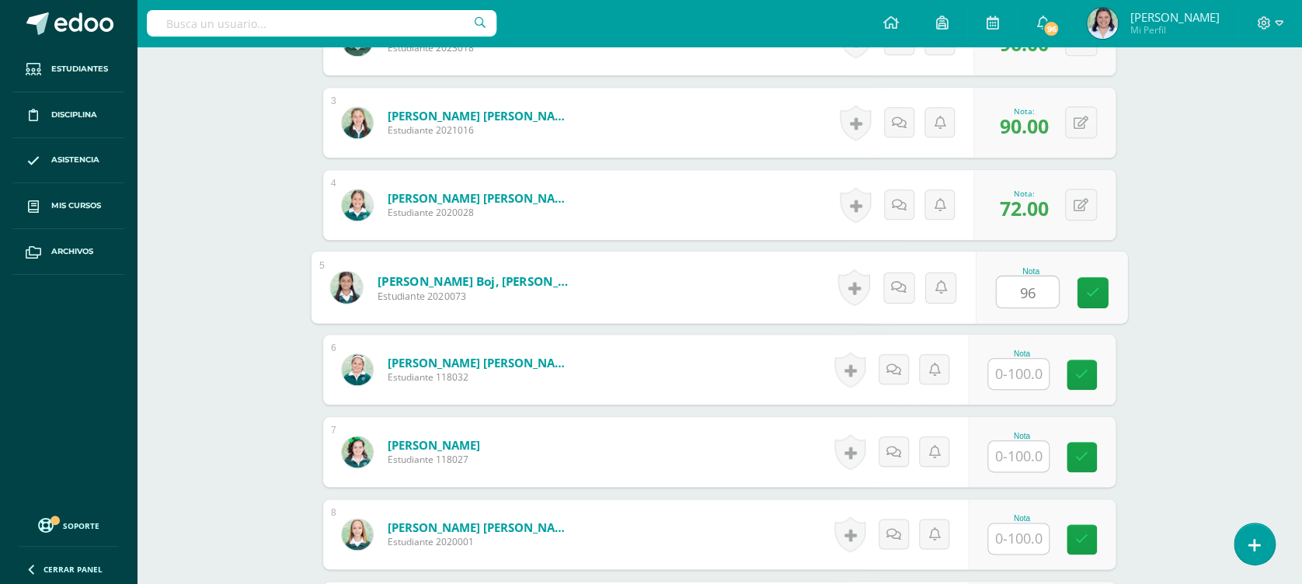
type input "96"
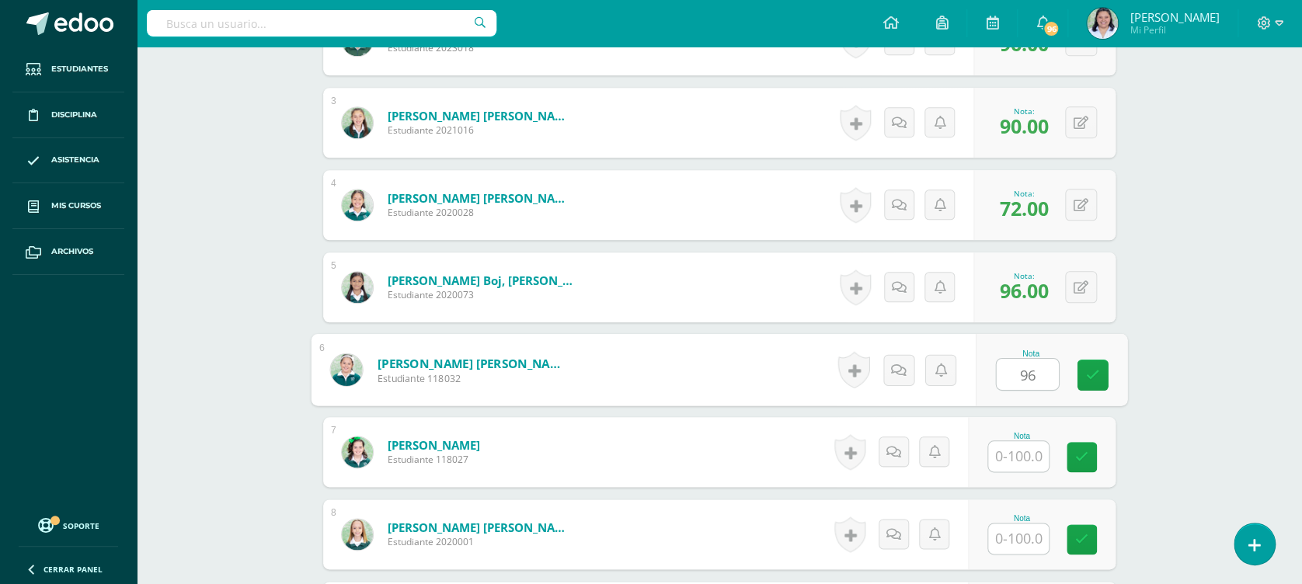
type input "96"
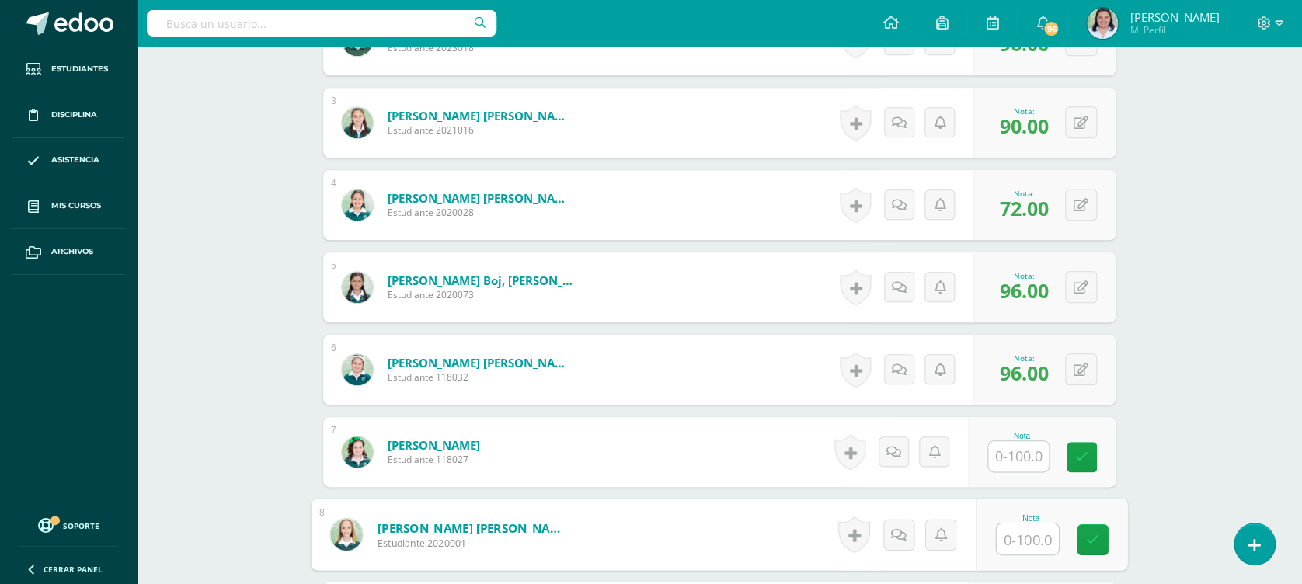
click at [1018, 539] on input "text" at bounding box center [1028, 539] width 62 height 31
click at [1038, 534] on input "text" at bounding box center [1028, 539] width 62 height 31
type input "92"
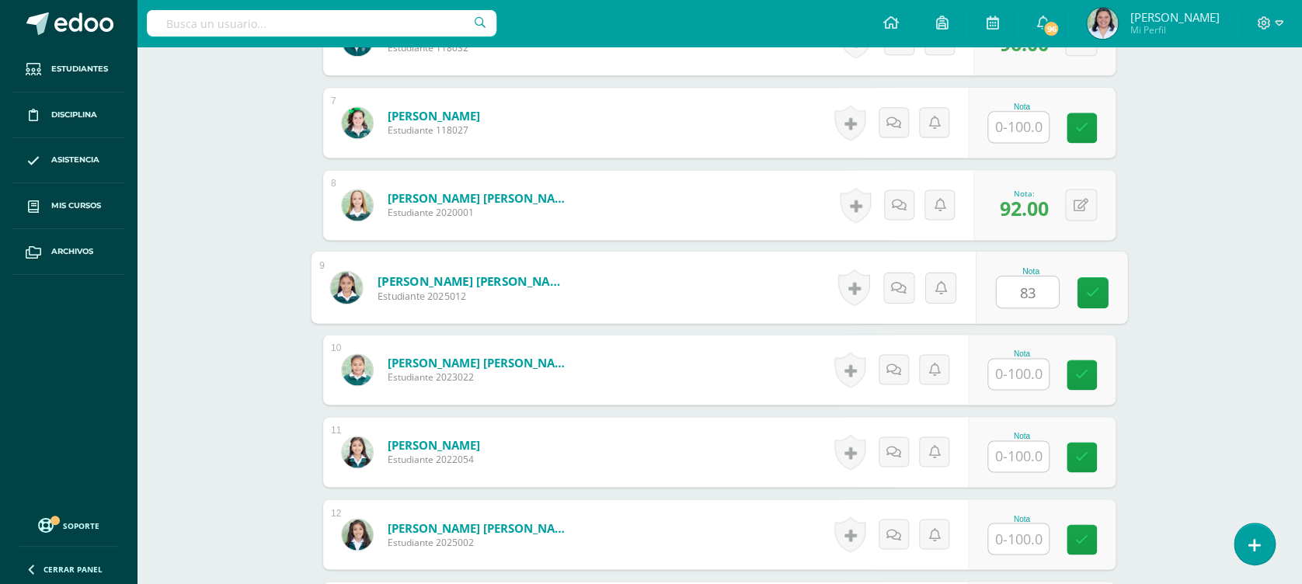
type input "83"
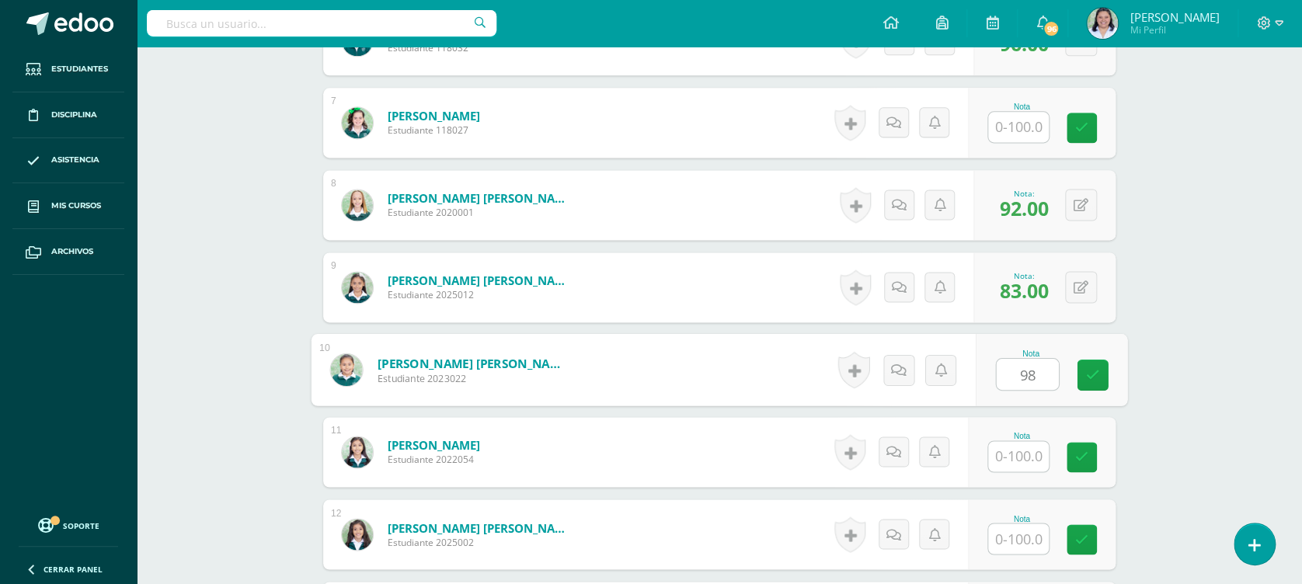
type input "98"
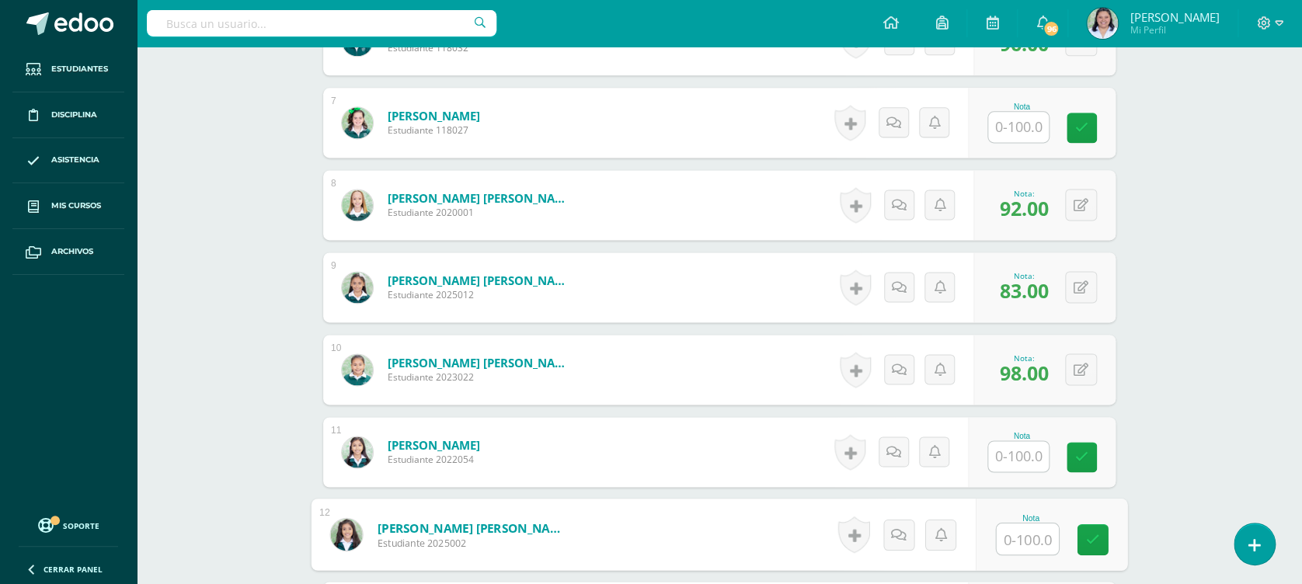
click at [1038, 534] on input "text" at bounding box center [1028, 539] width 62 height 31
type input "82"
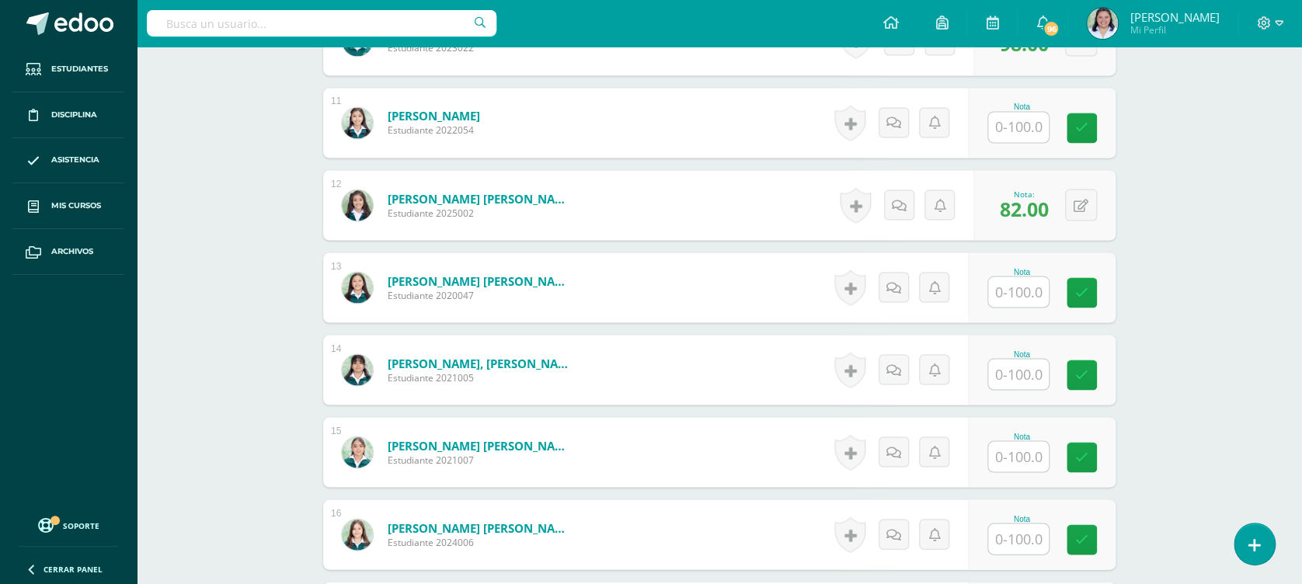
click at [1020, 103] on div "Nota" at bounding box center [1022, 107] width 68 height 9
click at [1033, 125] on input "text" at bounding box center [1018, 127] width 61 height 30
type input "83"
click at [1124, 235] on div "¿Estás seguro que quieres eliminar esta actividad? Esto borrará la actividad y …" at bounding box center [719, 11] width 855 height 2296
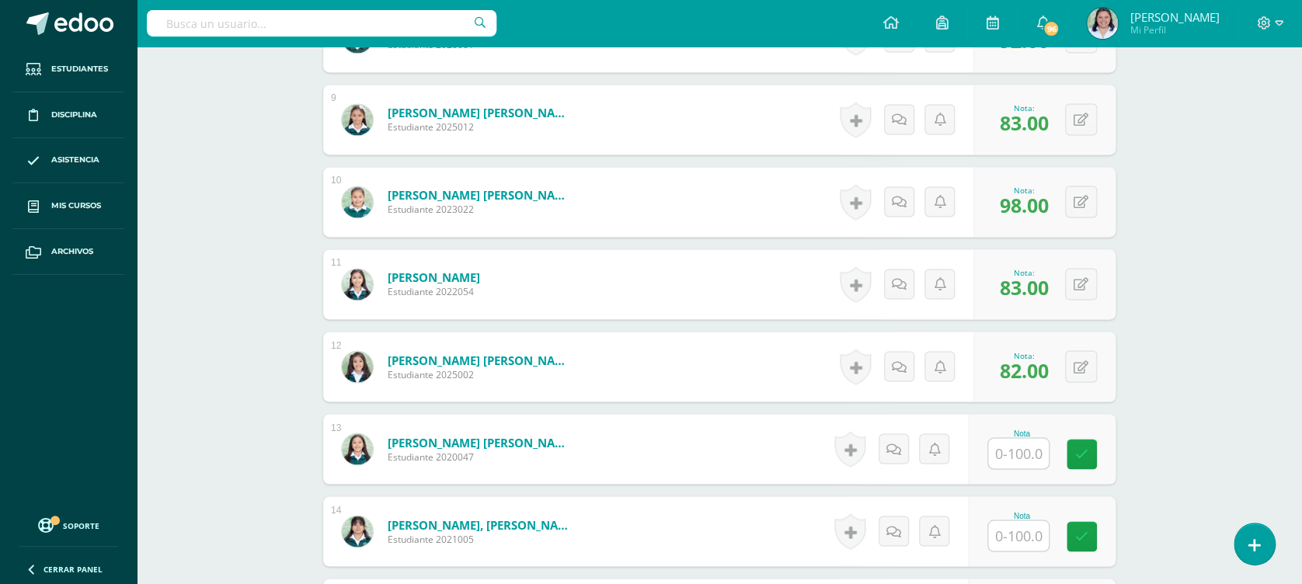
scroll to position [1173, 0]
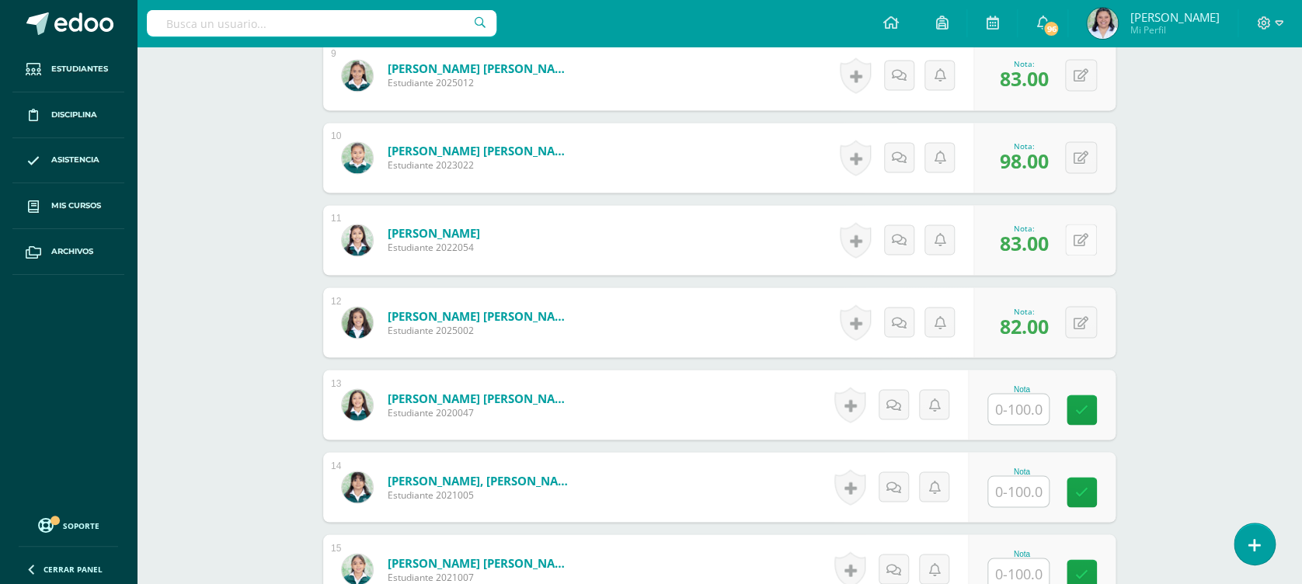
click at [1083, 249] on button at bounding box center [1081, 240] width 32 height 32
click at [1076, 315] on button at bounding box center [1091, 322] width 33 height 33
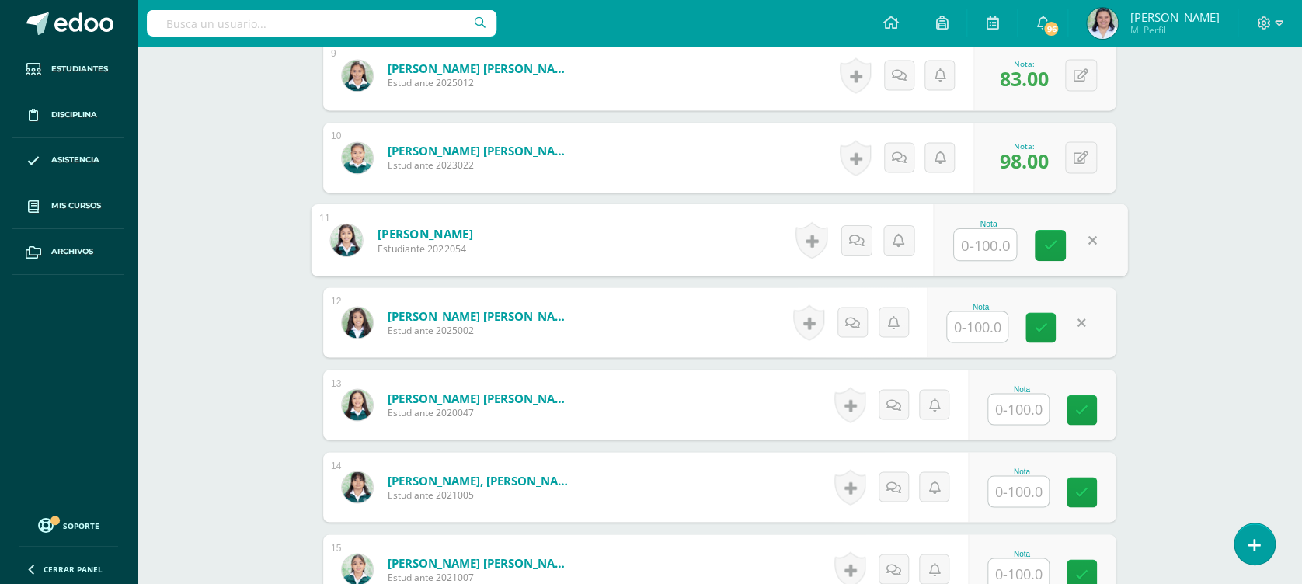
click at [985, 232] on input "text" at bounding box center [985, 244] width 62 height 31
type input "82"
click at [1001, 247] on span "82.00" at bounding box center [1023, 243] width 49 height 26
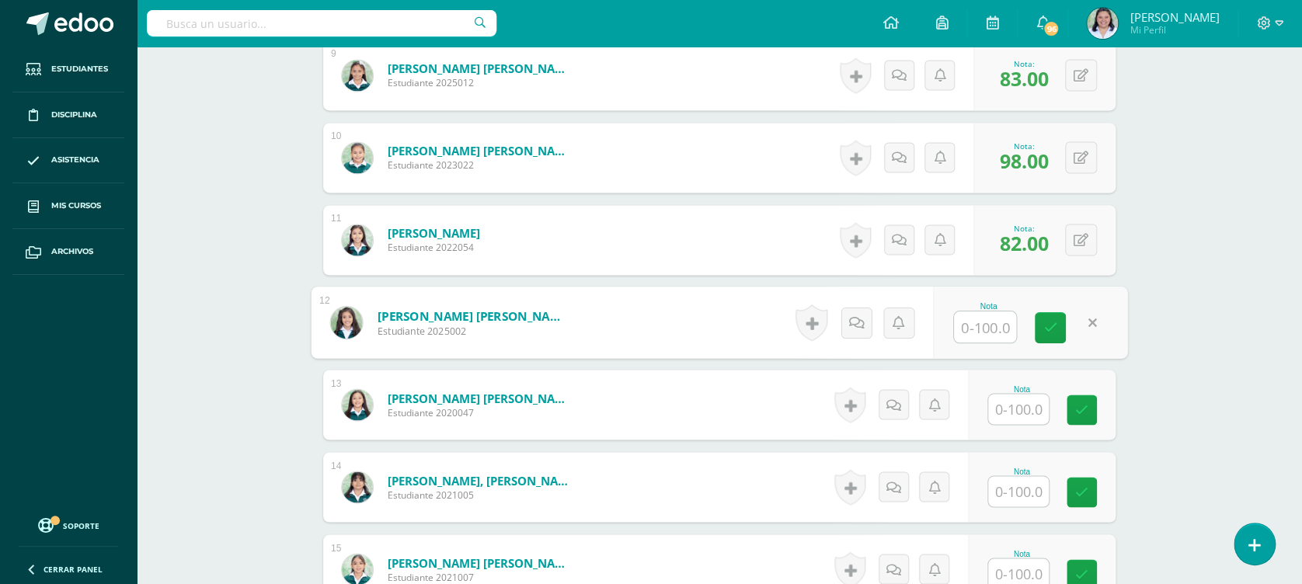
click at [990, 326] on input "text" at bounding box center [985, 327] width 62 height 31
type input "77"
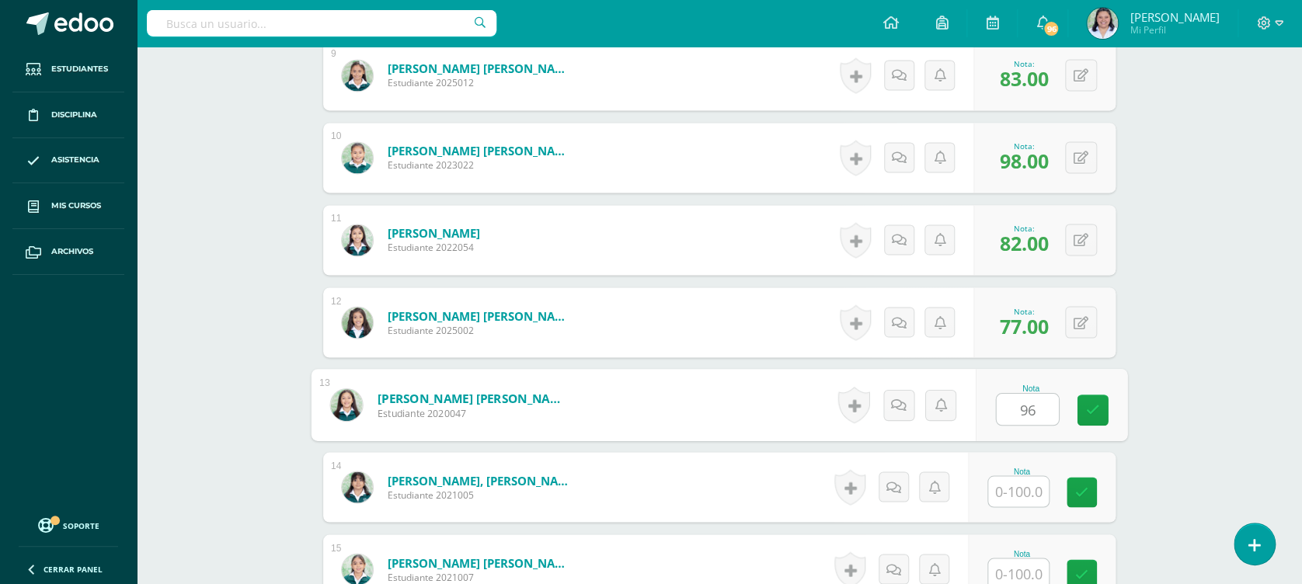
type input "96"
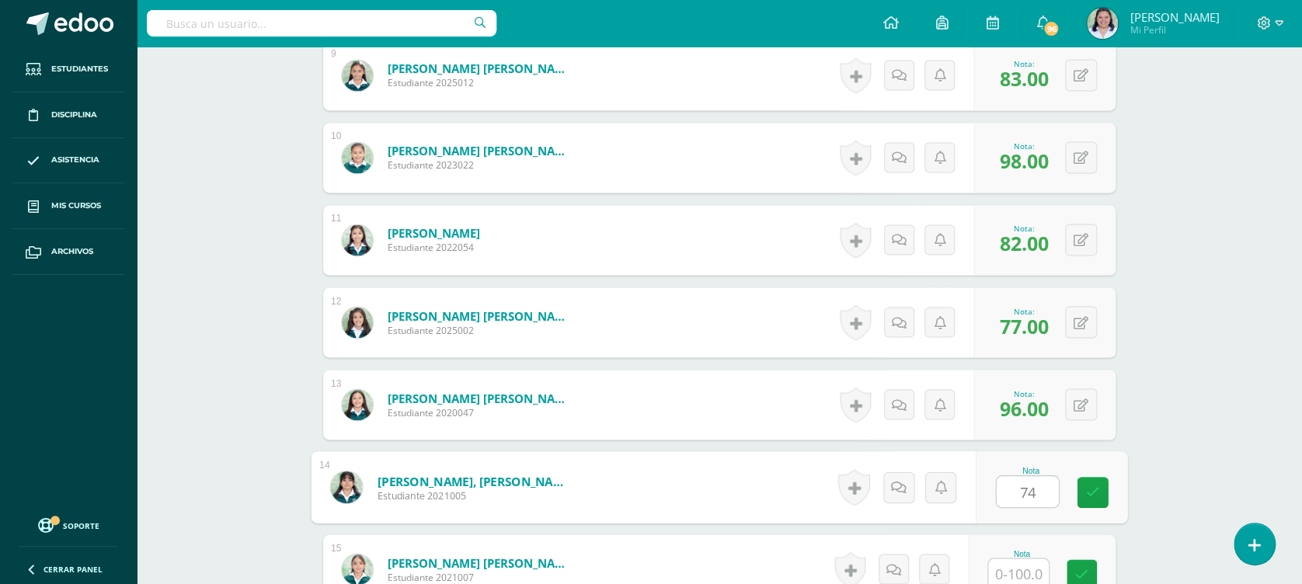
type input "74"
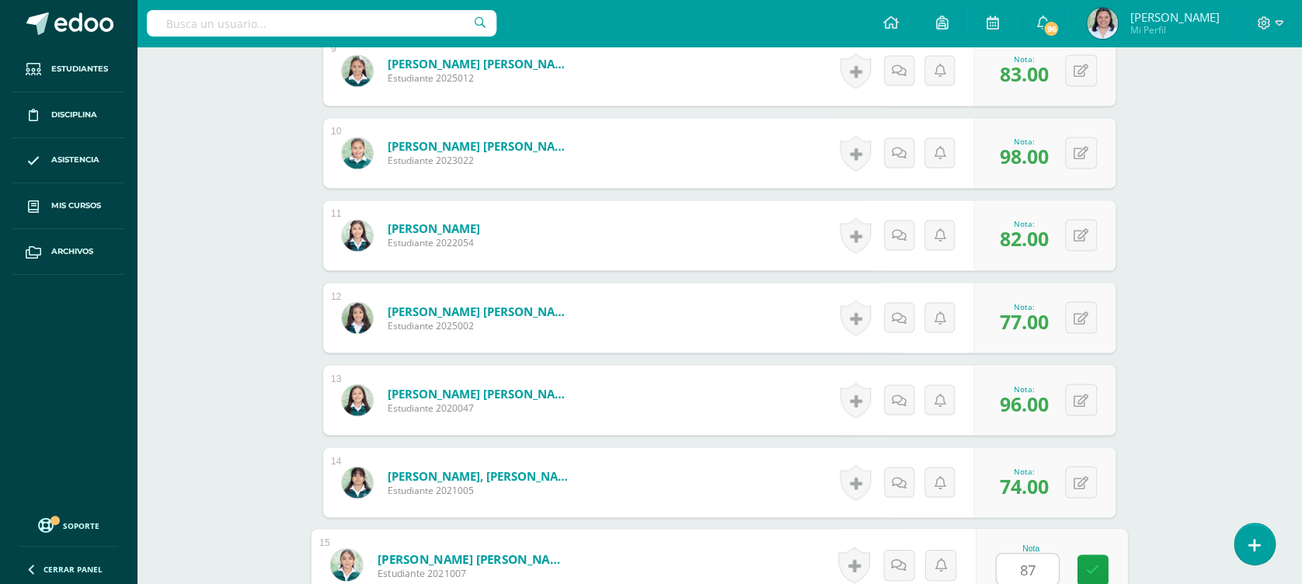
type input "87"
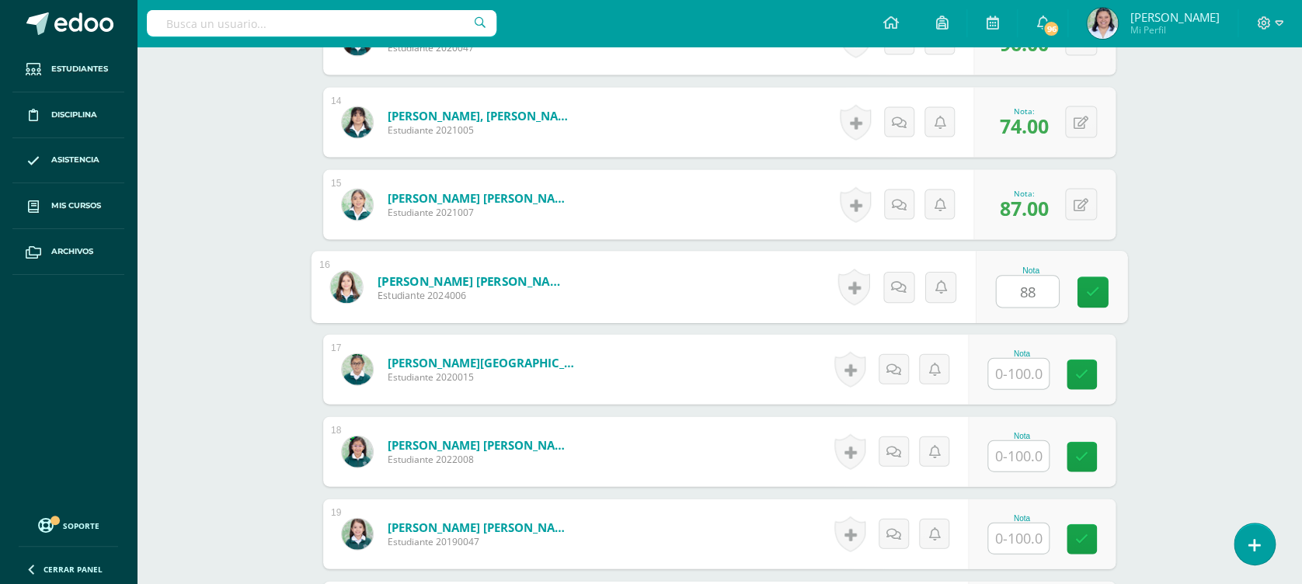
type input "88"
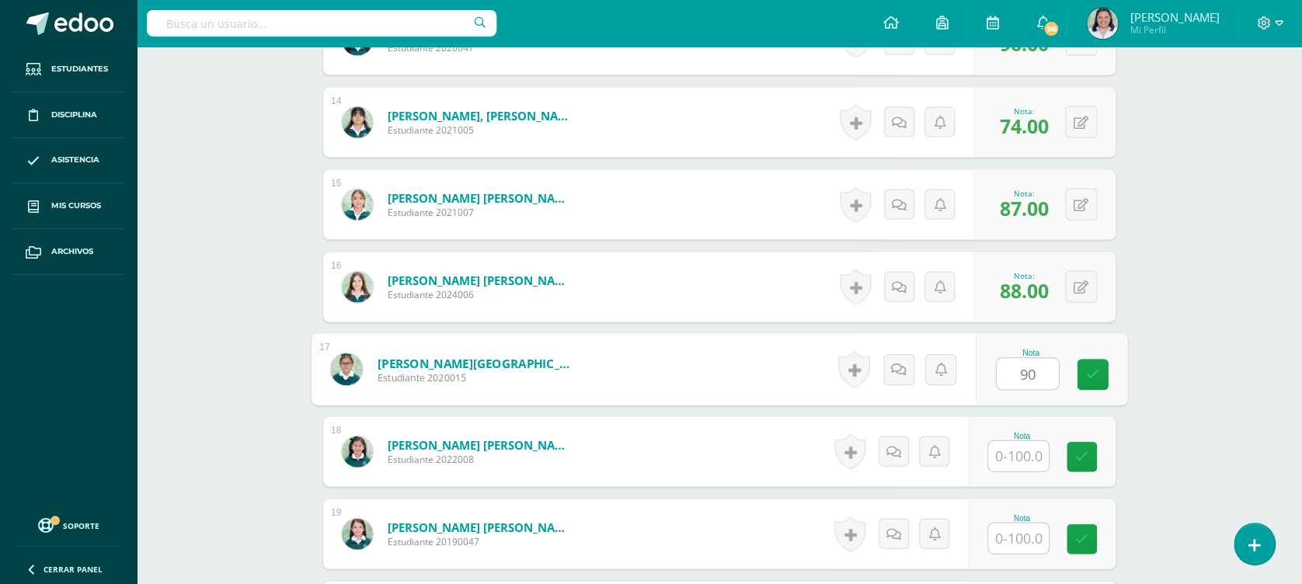
type input "90"
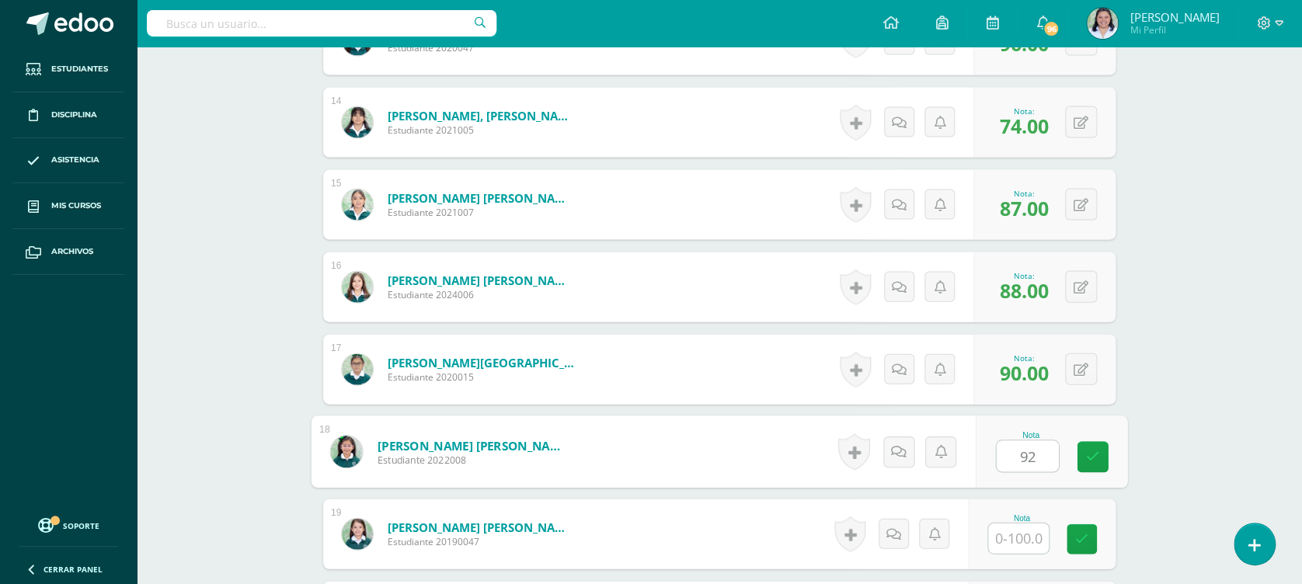
type input "92"
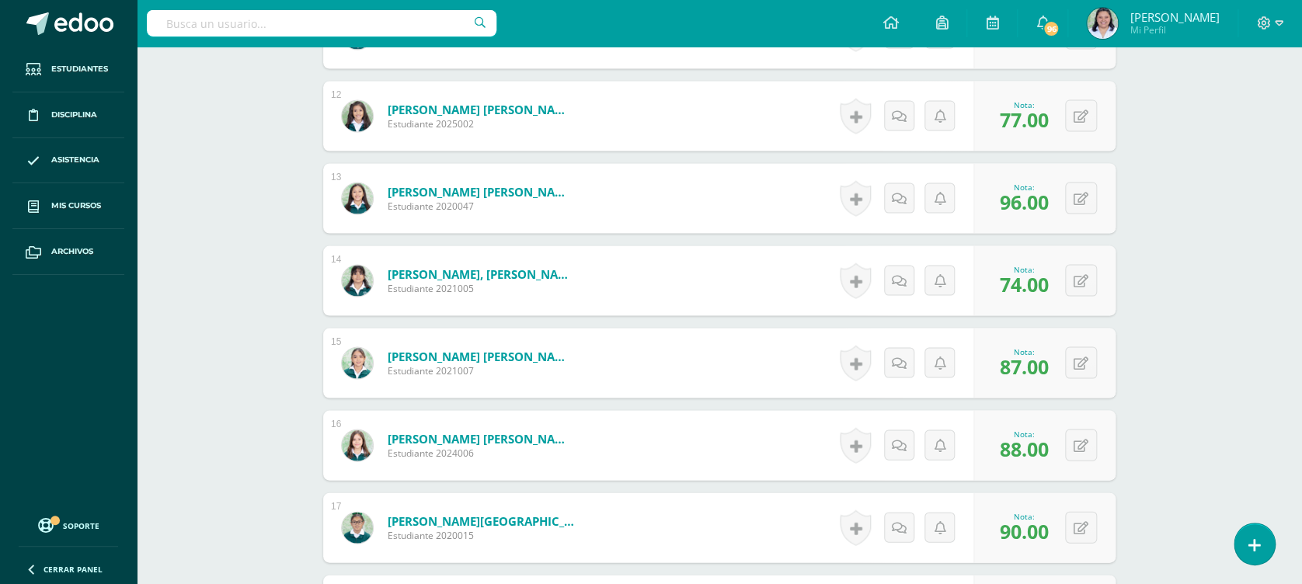
scroll to position [1333, 0]
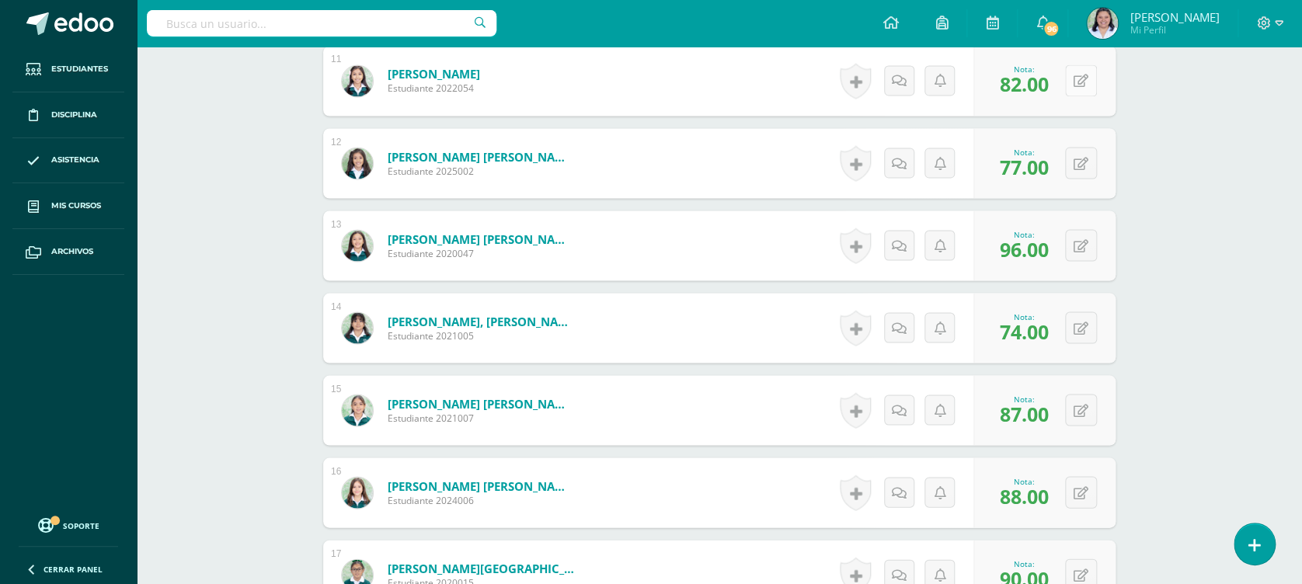
click at [1068, 82] on div "0 Logros Logros obtenidos Aún no hay logros agregados Nota: 82.00" at bounding box center [1045, 81] width 142 height 70
click at [1089, 69] on button at bounding box center [1091, 80] width 33 height 33
type input "83"
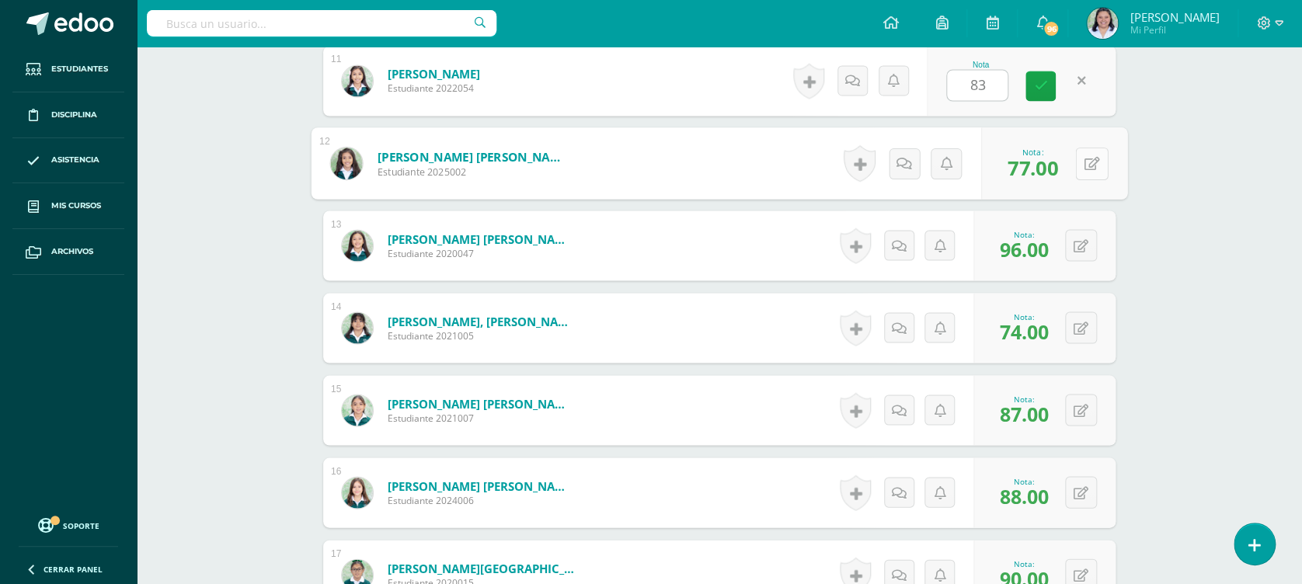
click at [1079, 163] on button at bounding box center [1091, 163] width 33 height 33
type input "98"
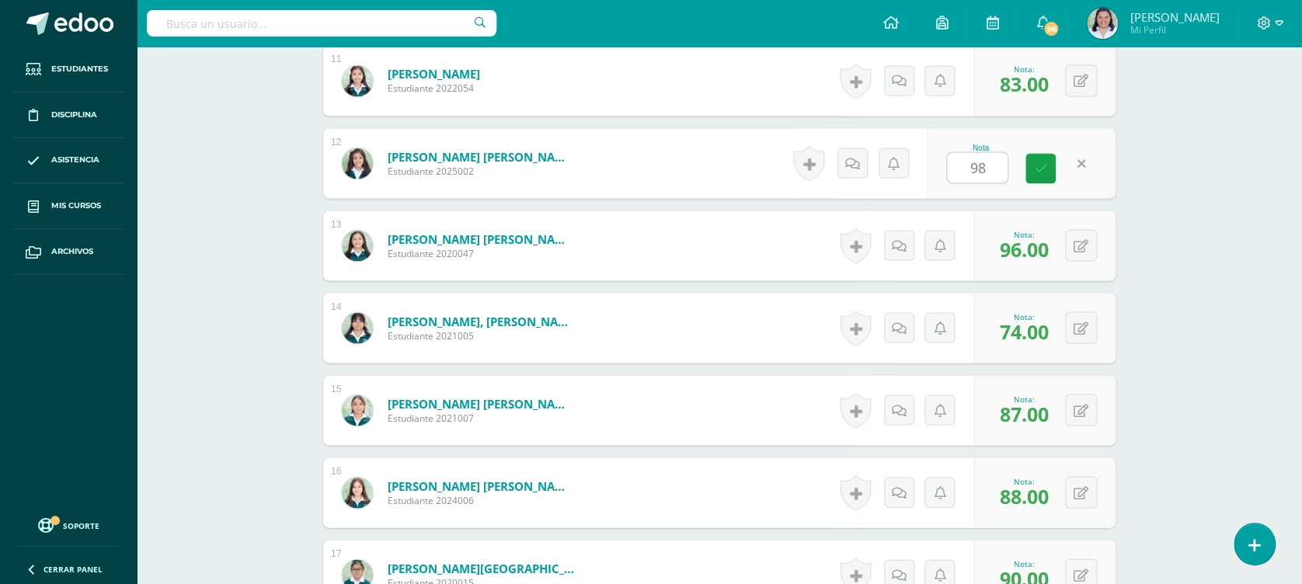
click at [1077, 170] on link at bounding box center [1082, 163] width 30 height 30
click at [1086, 247] on icon at bounding box center [1093, 245] width 16 height 13
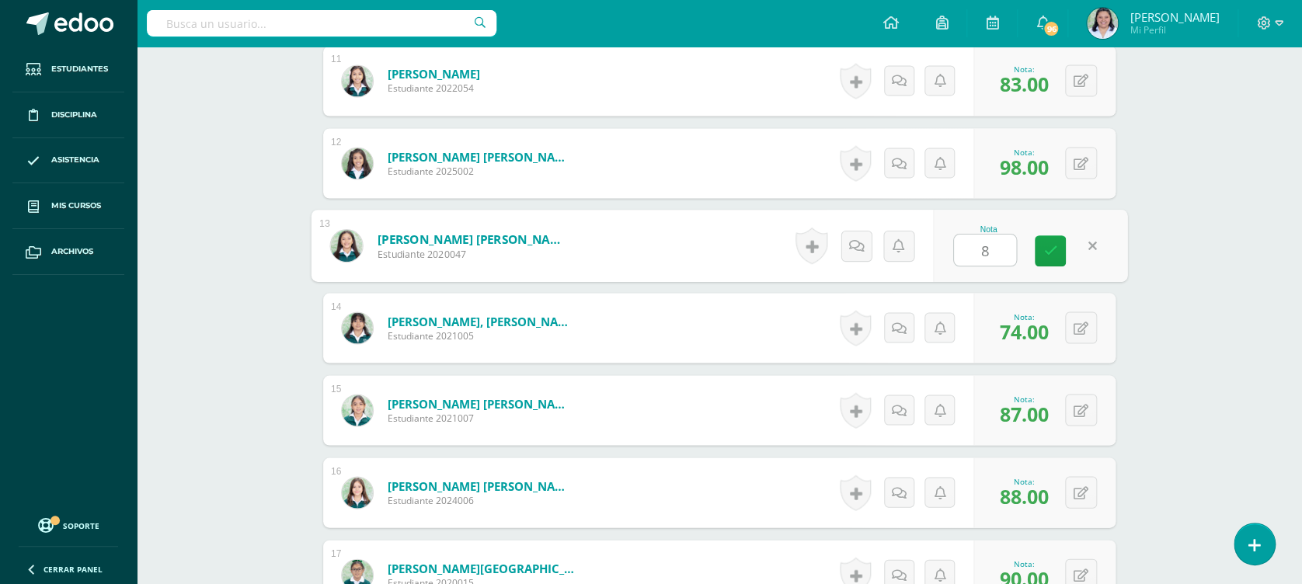
type input "82"
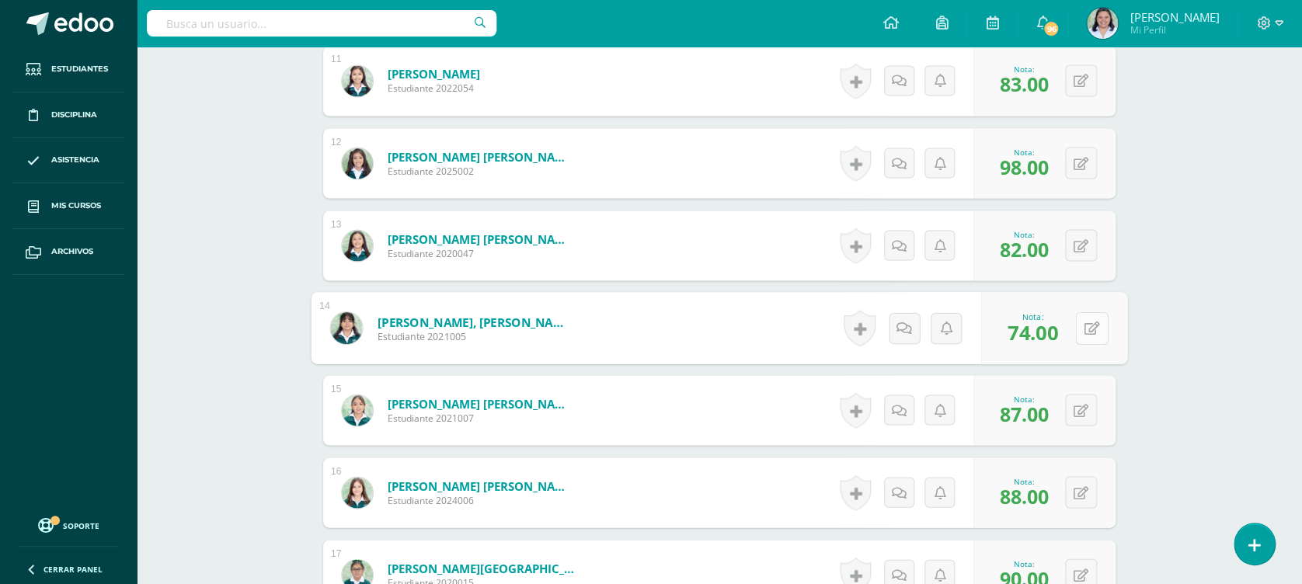
click at [1079, 333] on button at bounding box center [1091, 328] width 33 height 33
type input "77"
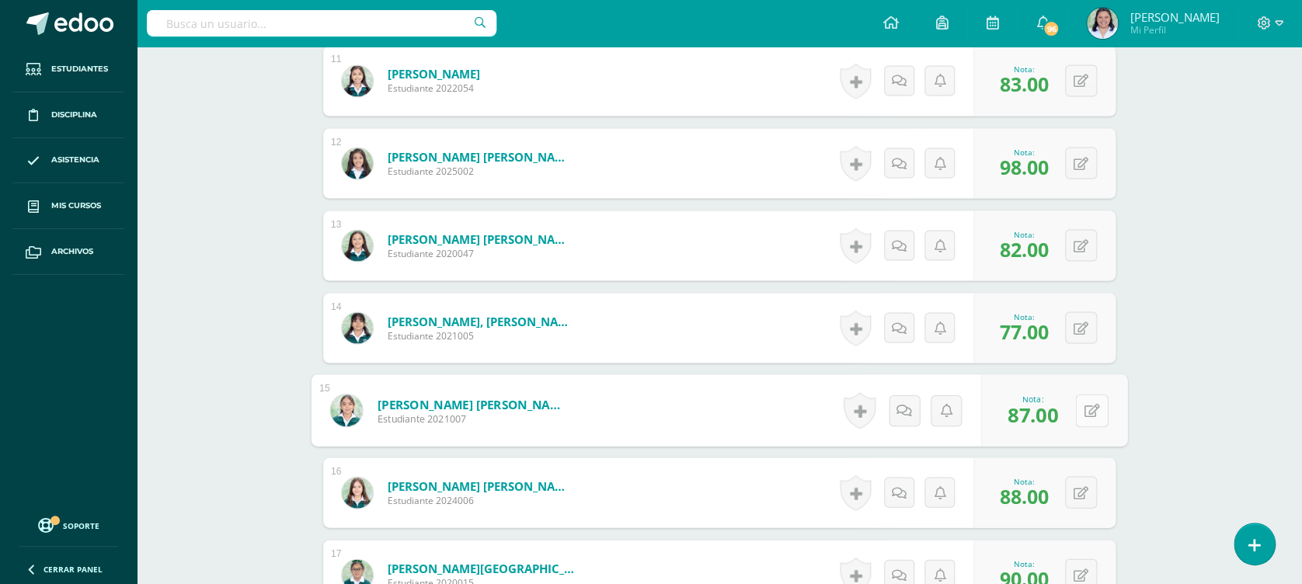
click at [1077, 423] on button at bounding box center [1091, 410] width 33 height 33
type input "96"
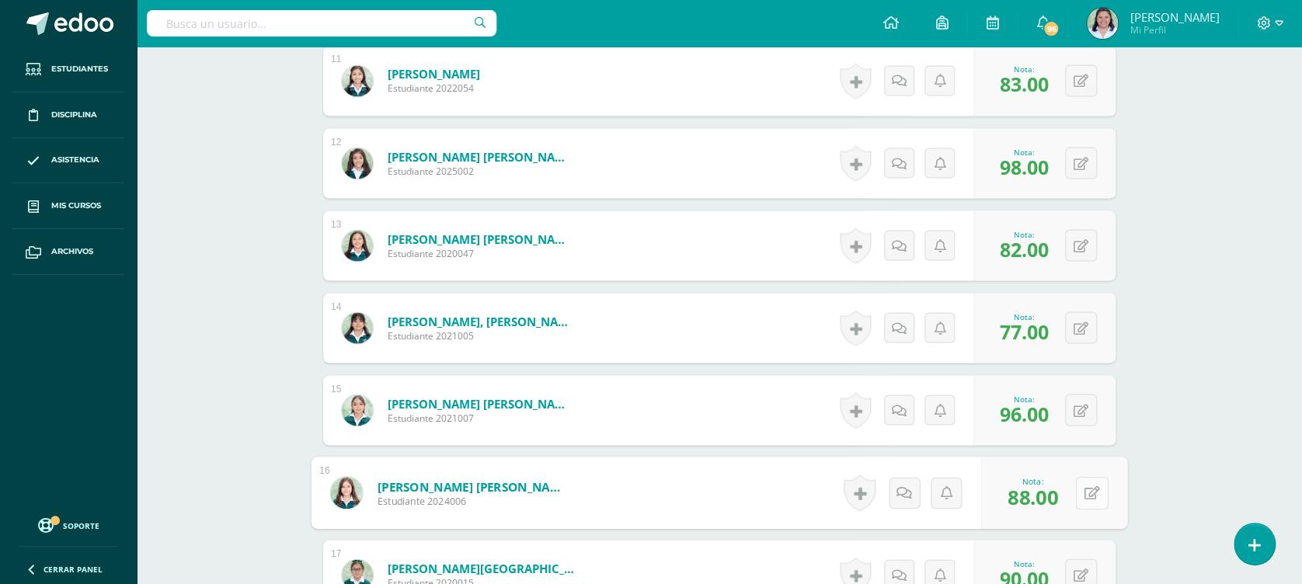
click at [1075, 497] on div "0 Logros Logros obtenidos Aún no hay logros agregados Nota: 88.00" at bounding box center [1054, 493] width 146 height 72
click at [1075, 497] on div "0 Logros Logros obtenidos Aún no hay logros agregados Nota: 88.00" at bounding box center [1045, 493] width 142 height 70
click at [1085, 497] on icon at bounding box center [1093, 492] width 16 height 13
type input "74"
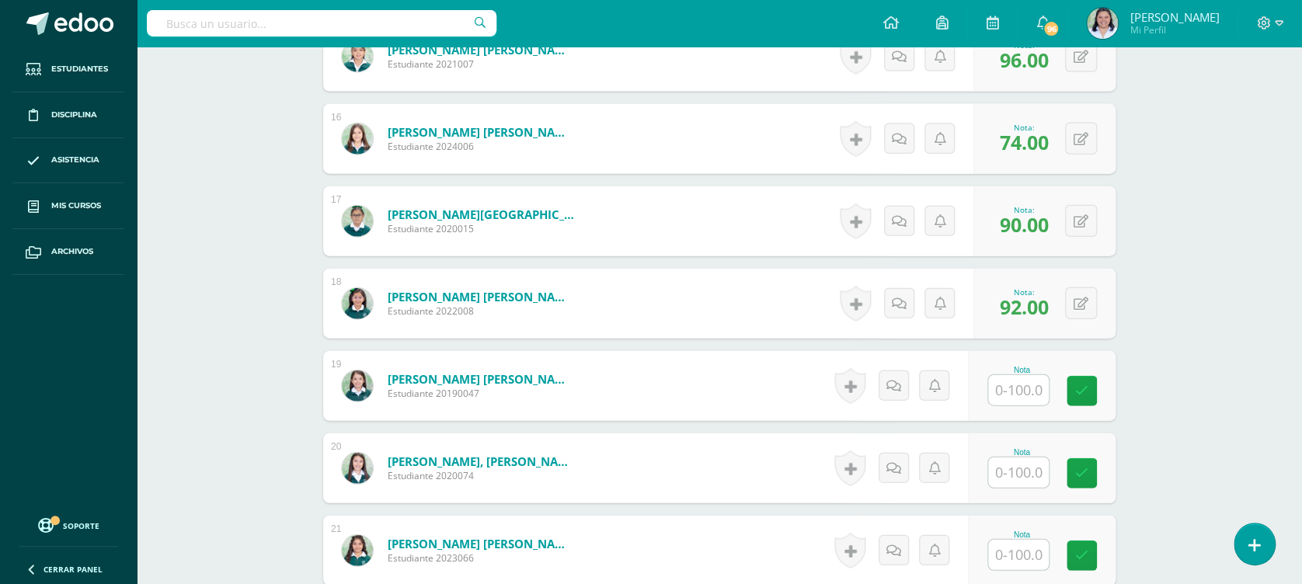
scroll to position [1684, 0]
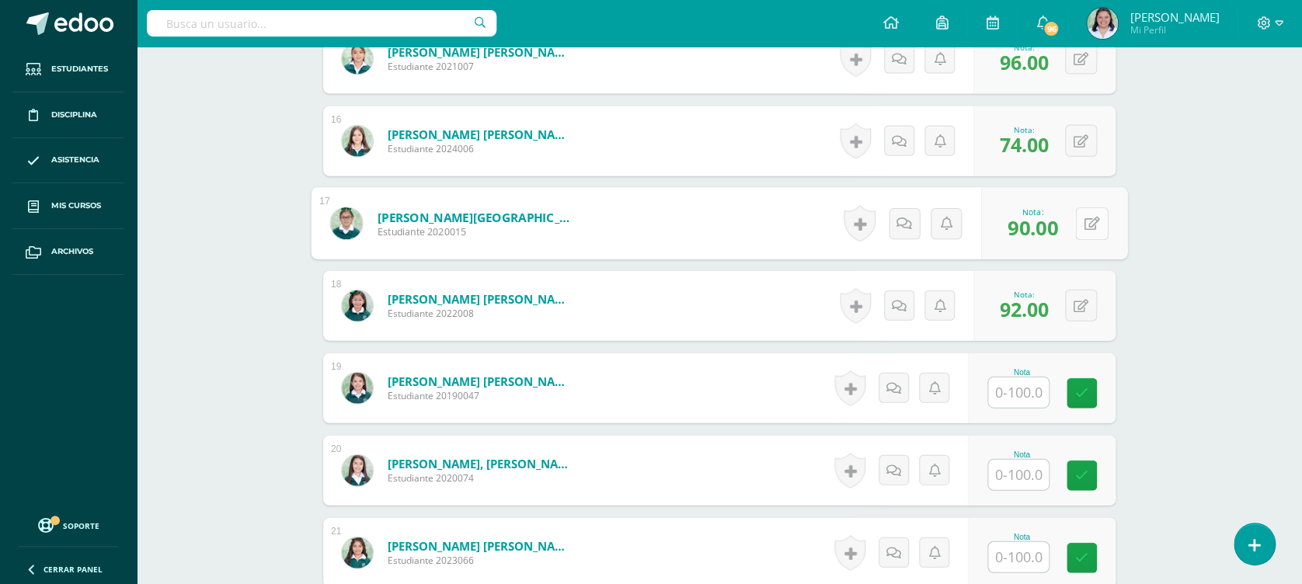
click at [1088, 215] on button at bounding box center [1091, 223] width 33 height 33
type input "87"
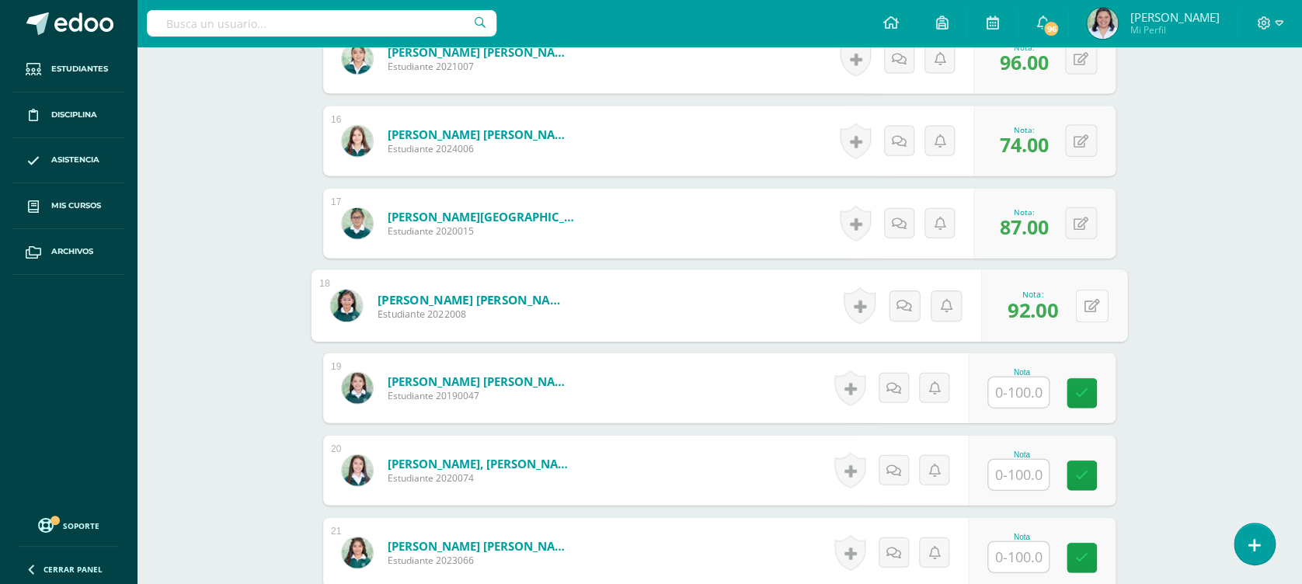
click at [1069, 308] on div "0 Logros Logros obtenidos Aún no hay logros agregados Nota: 92.00" at bounding box center [1054, 306] width 146 height 72
click at [1083, 305] on button at bounding box center [1091, 306] width 33 height 33
click at [1082, 403] on link at bounding box center [1082, 393] width 30 height 30
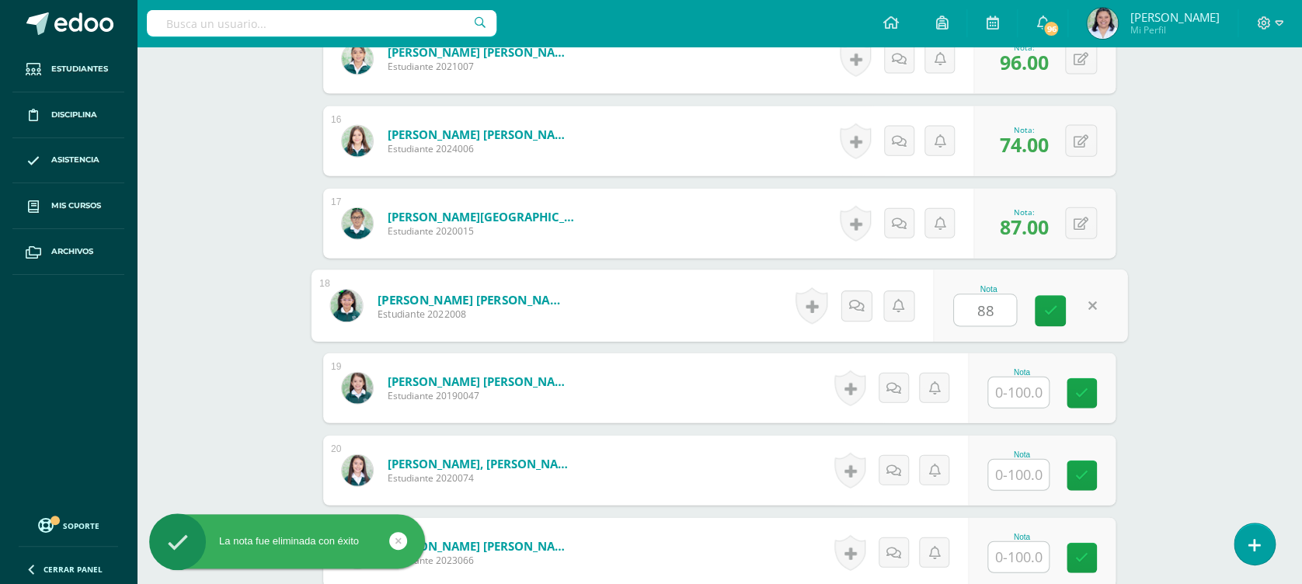
type input "88"
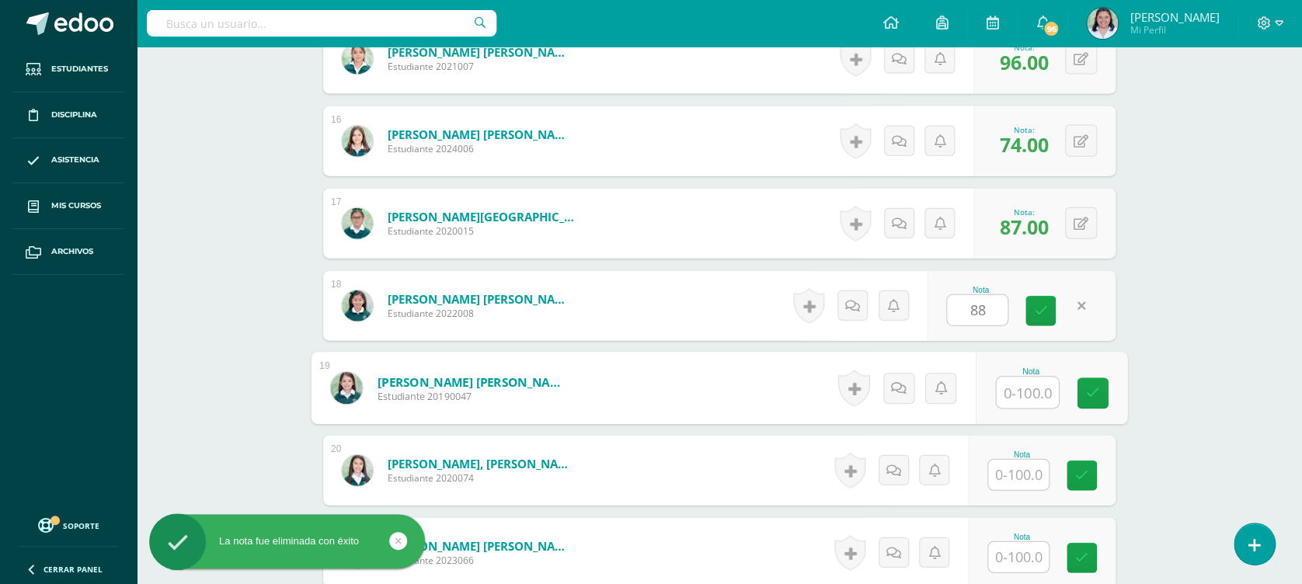
click at [1043, 399] on input "text" at bounding box center [1028, 393] width 62 height 31
type input "90"
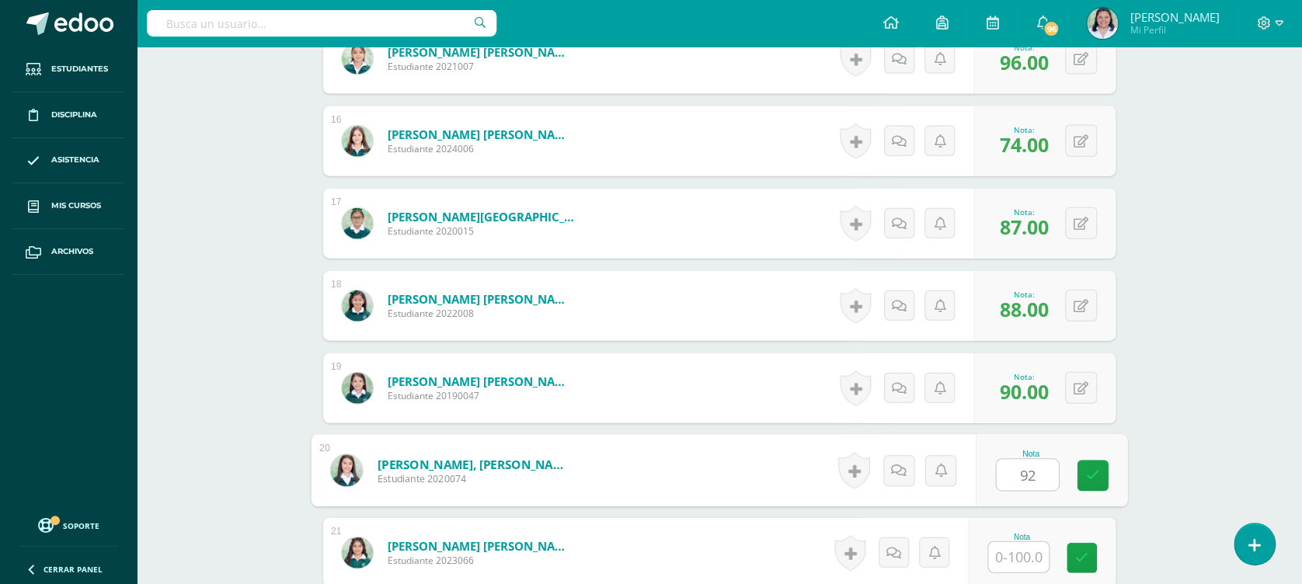
type input "92"
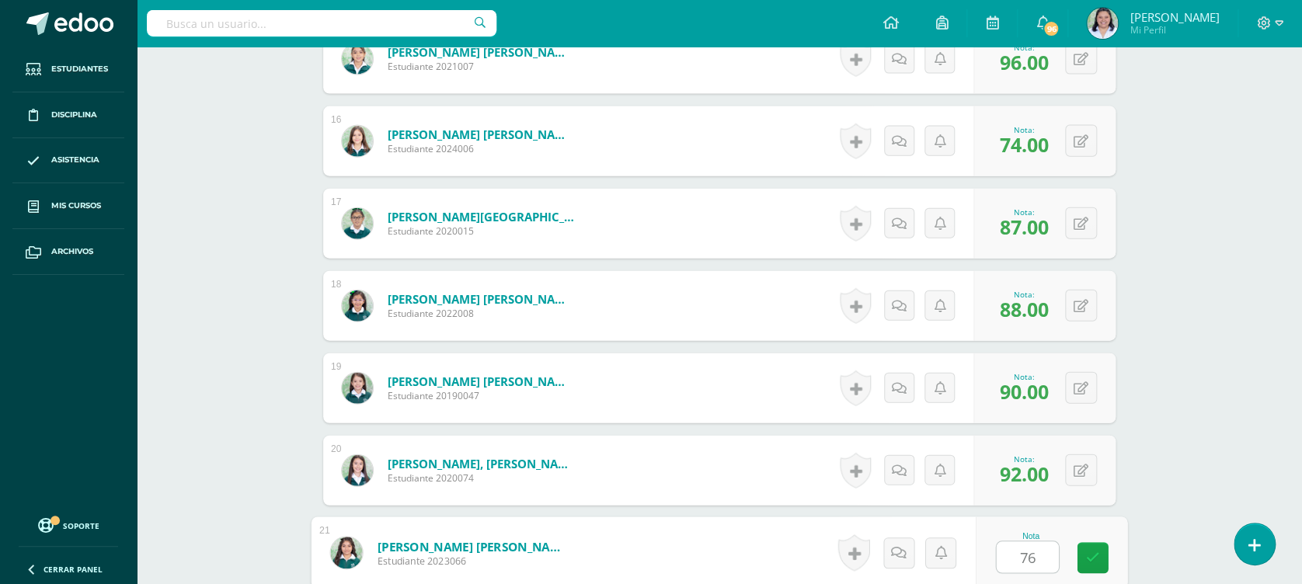
type input "76"
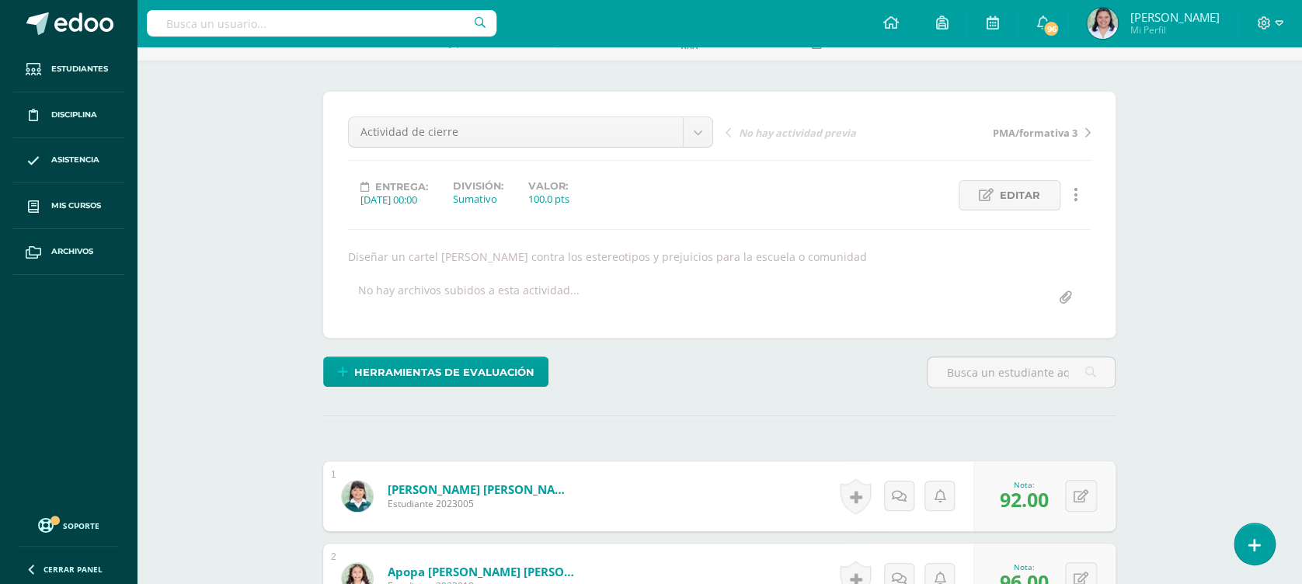
scroll to position [18, 0]
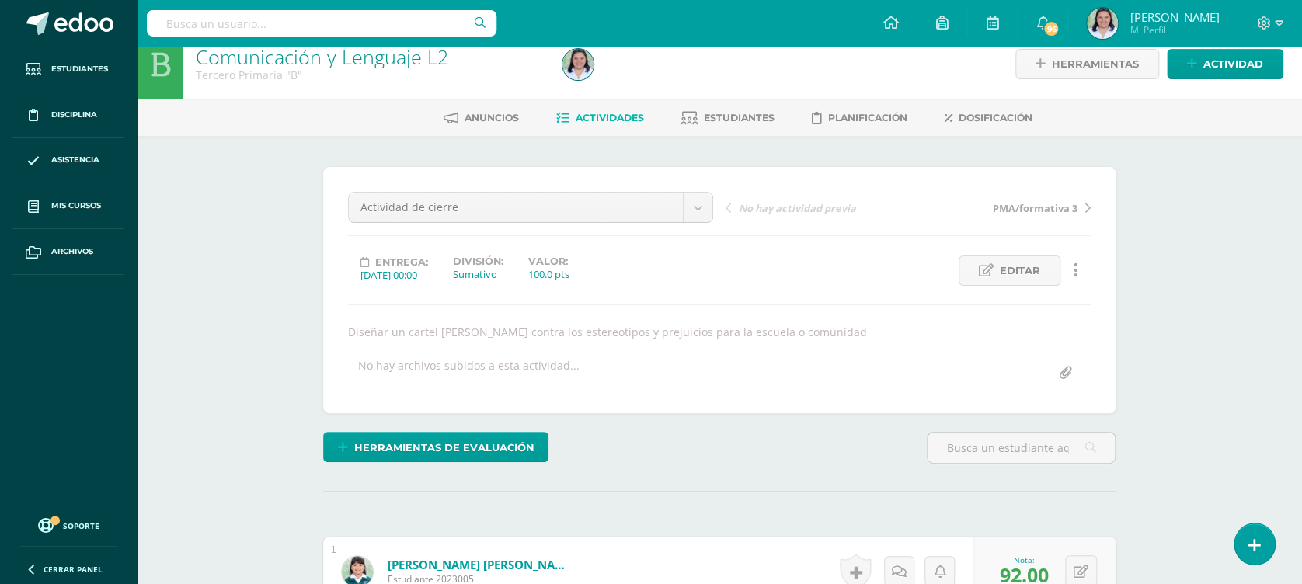
click at [614, 124] on link "Actividades" at bounding box center [600, 118] width 88 height 25
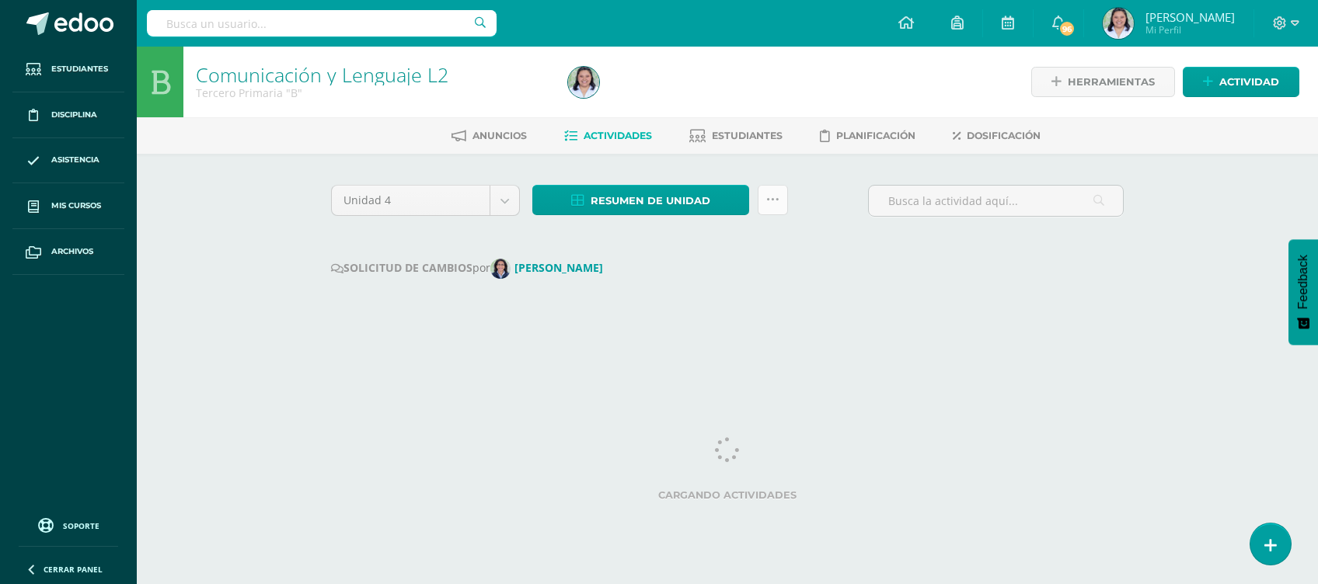
click at [775, 205] on link at bounding box center [773, 200] width 30 height 30
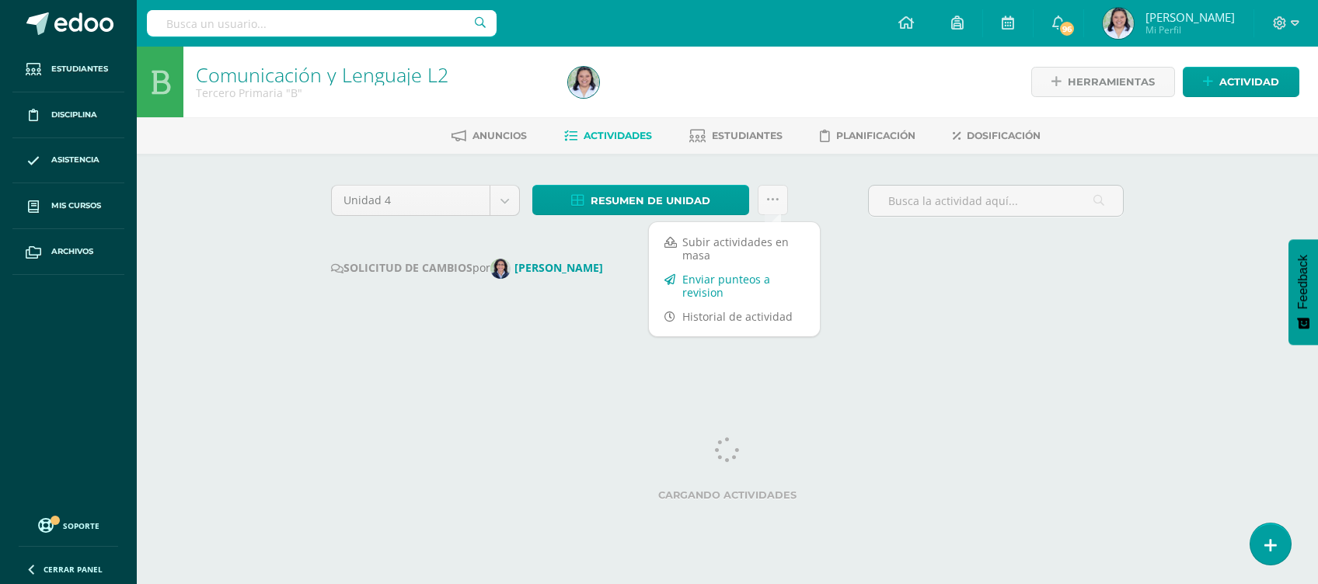
click at [746, 280] on link "Enviar punteos a revision" at bounding box center [734, 285] width 171 height 37
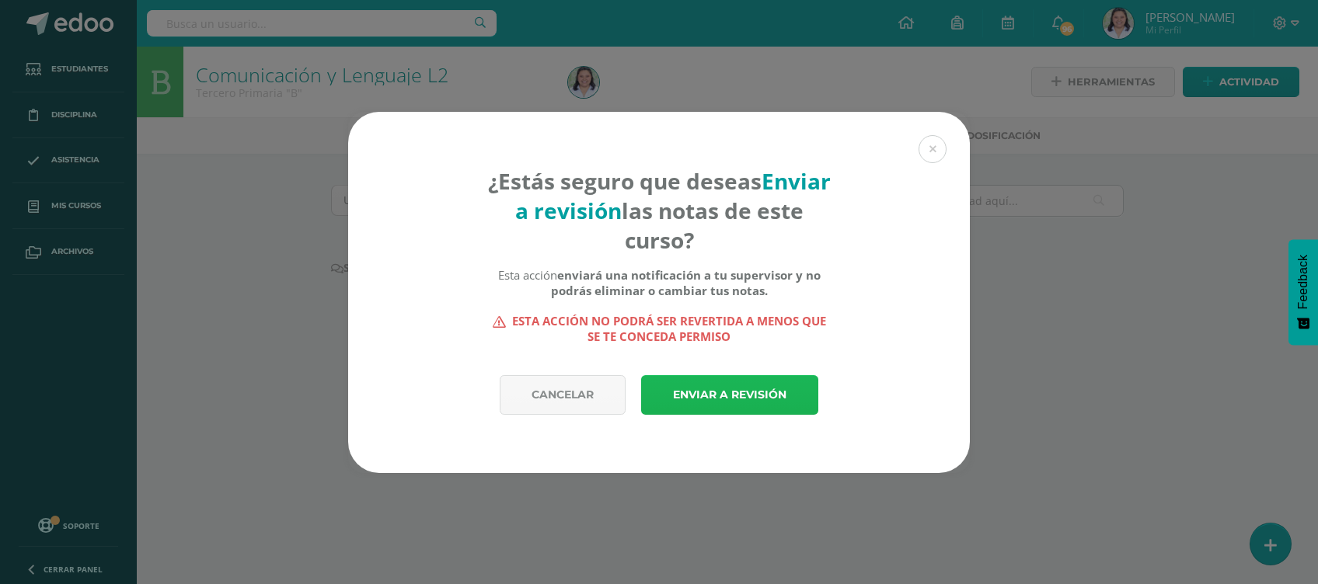
click at [715, 385] on link "Enviar a revisión" at bounding box center [729, 395] width 177 height 40
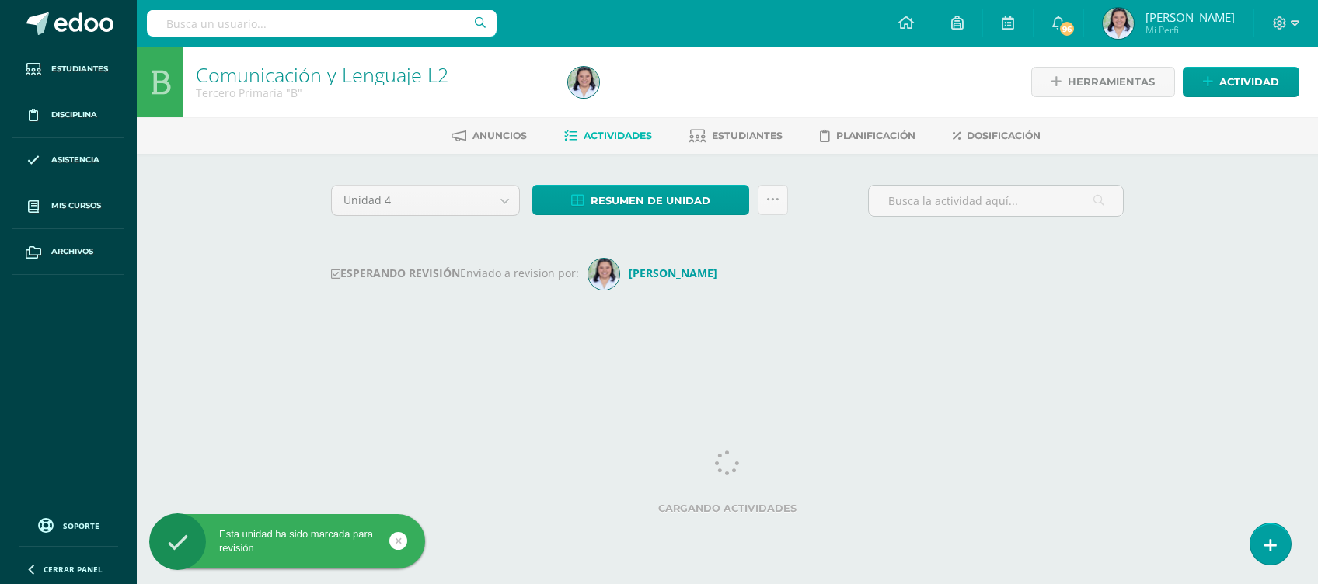
click at [715, 365] on html "Esta unidad ha sido marcada para revisión Estudiantes Disciplina Asistencia Mis…" at bounding box center [659, 182] width 1318 height 365
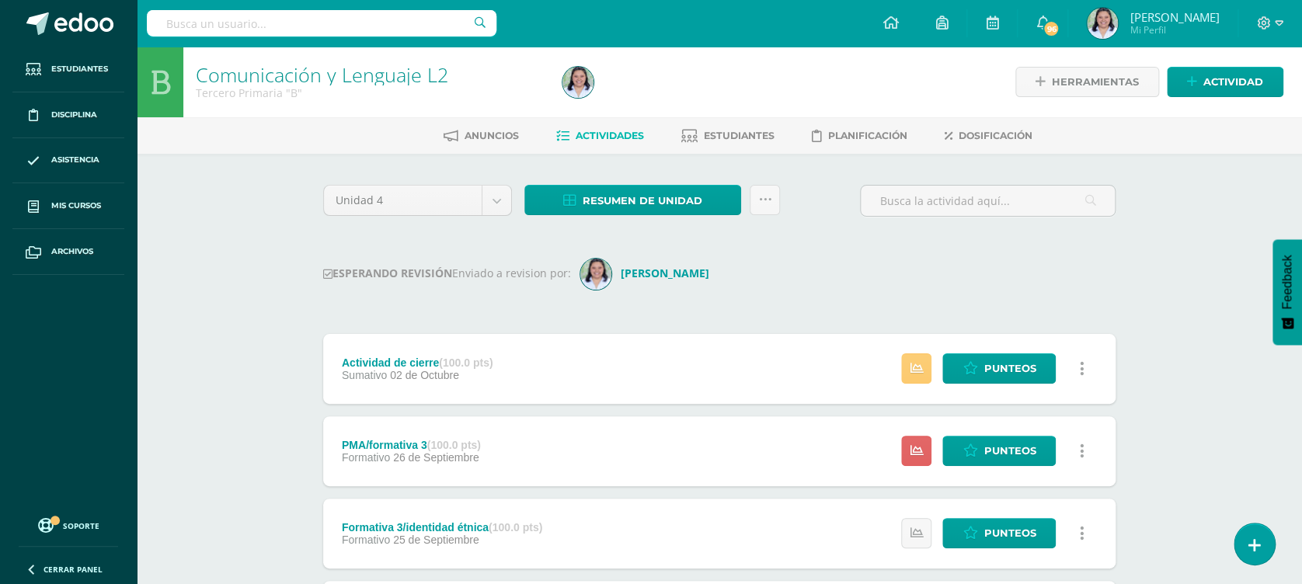
click at [1237, 374] on div "Comunicación y Lenguaje L2 Tercero Primaria "B" Herramientas Detalle de asisten…" at bounding box center [720, 524] width 1166 height 955
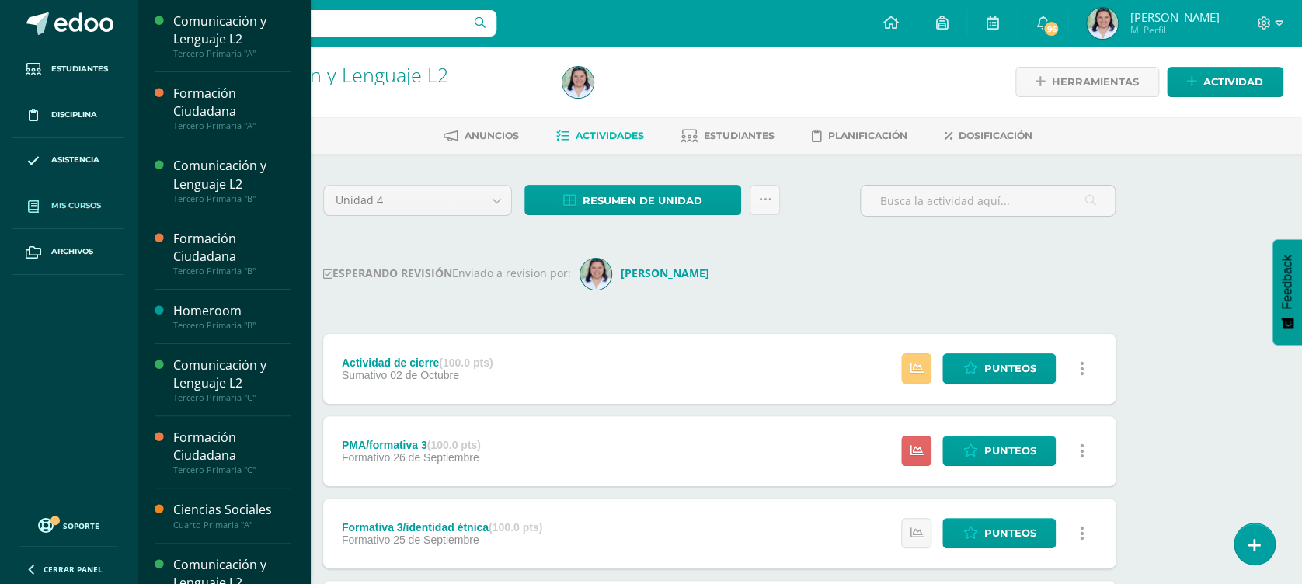
click at [84, 207] on span "Mis cursos" at bounding box center [76, 206] width 50 height 12
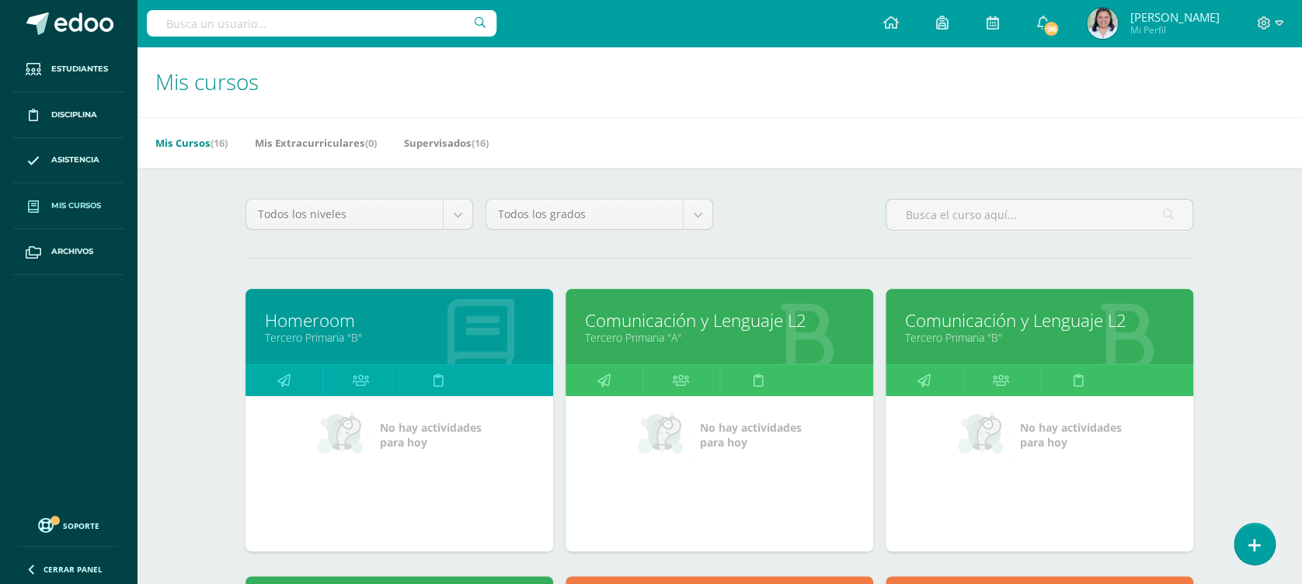
click at [1298, 136] on div "Mis Cursos (16) Mis Extracurriculares (0) Supervisados (16)" at bounding box center [738, 142] width 1203 height 51
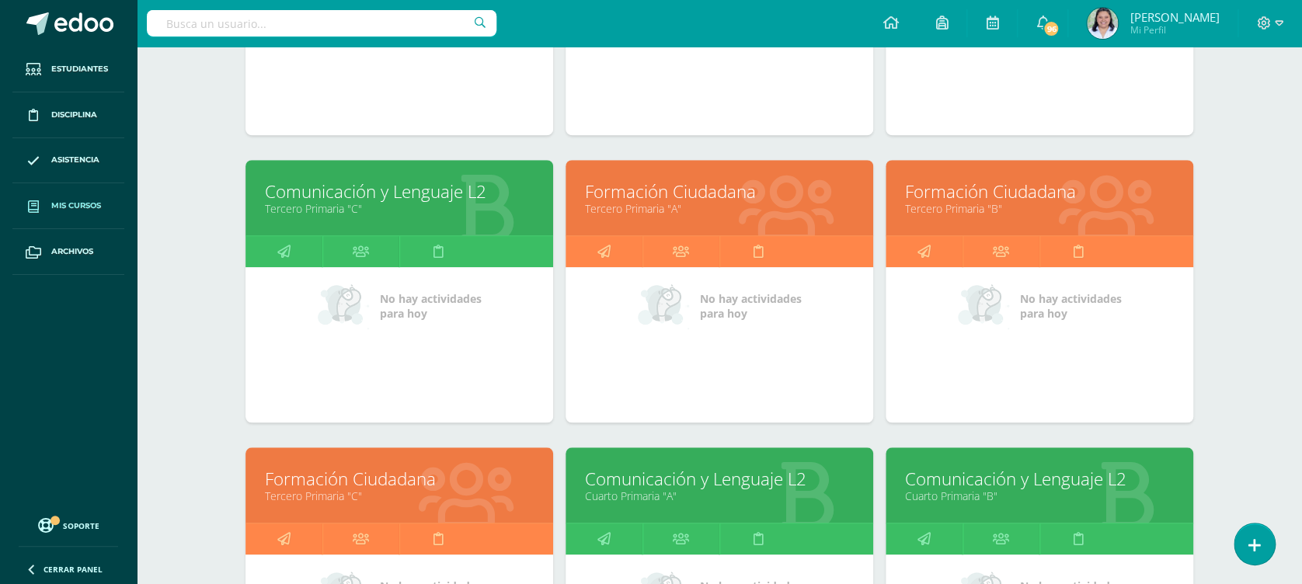
scroll to position [456, 0]
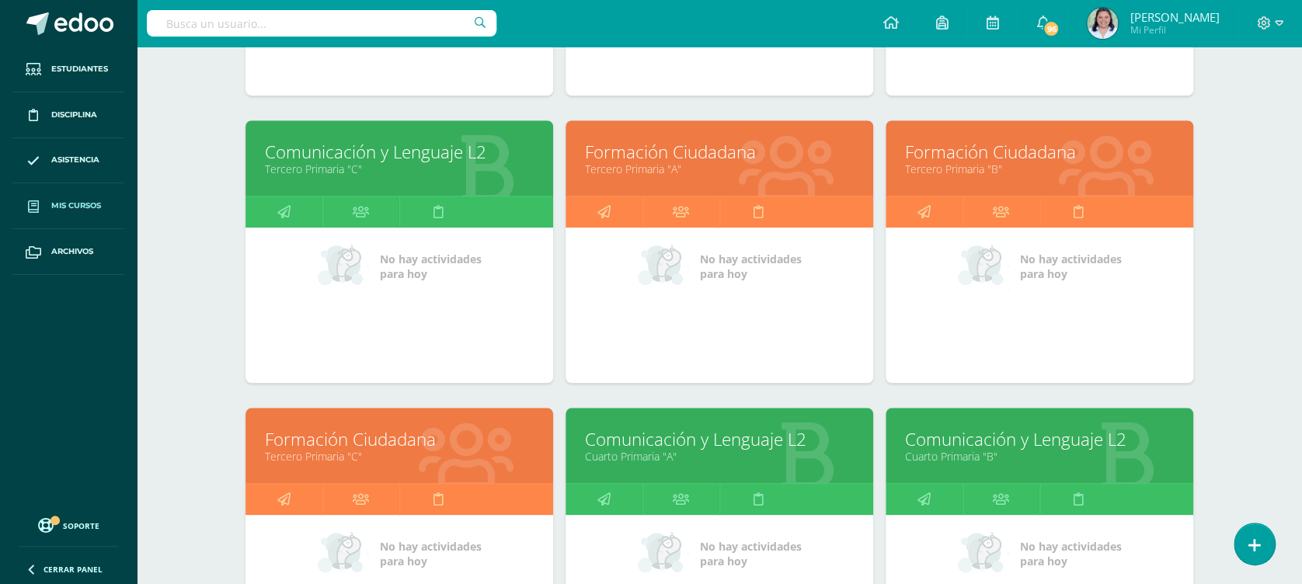
click at [418, 173] on link "Tercero Primaria "C"" at bounding box center [399, 169] width 269 height 15
click at [392, 155] on link "Comunicación y Lenguaje L2" at bounding box center [399, 152] width 269 height 24
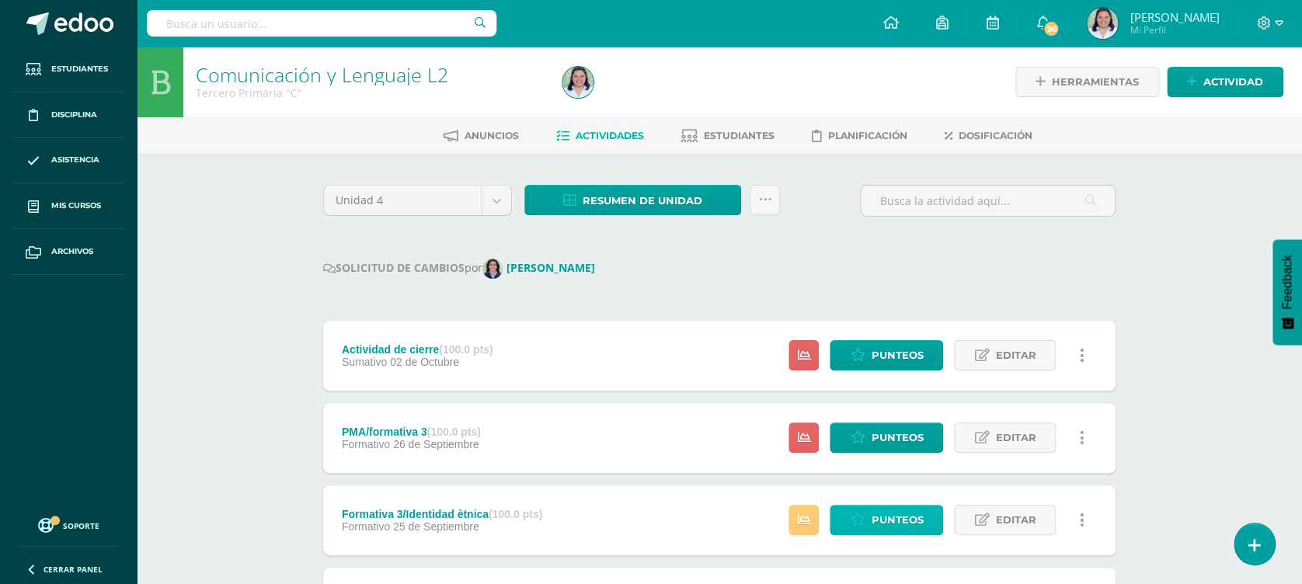
click at [882, 514] on span "Punteos" at bounding box center [897, 520] width 52 height 29
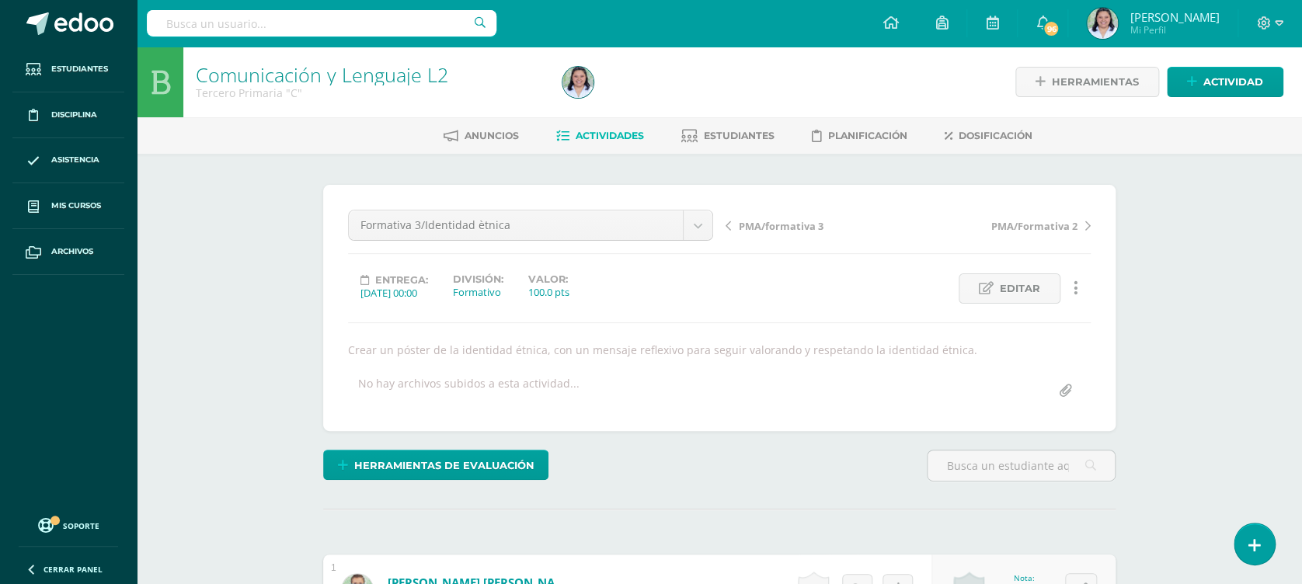
click at [607, 142] on link "Actividades" at bounding box center [600, 136] width 88 height 25
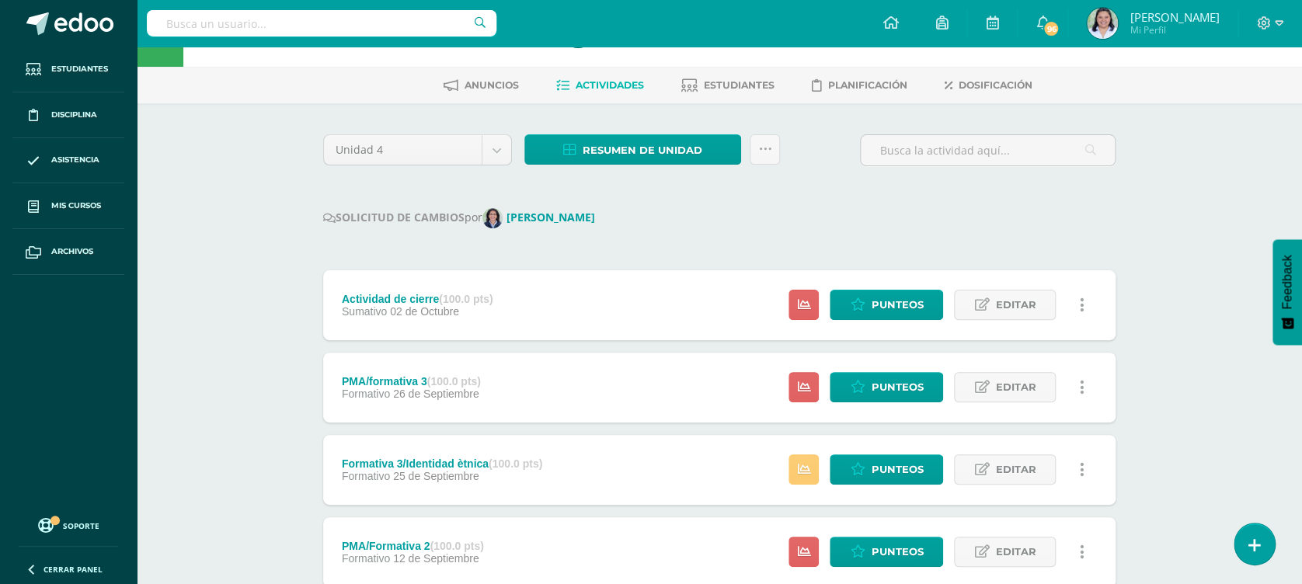
scroll to position [87, 0]
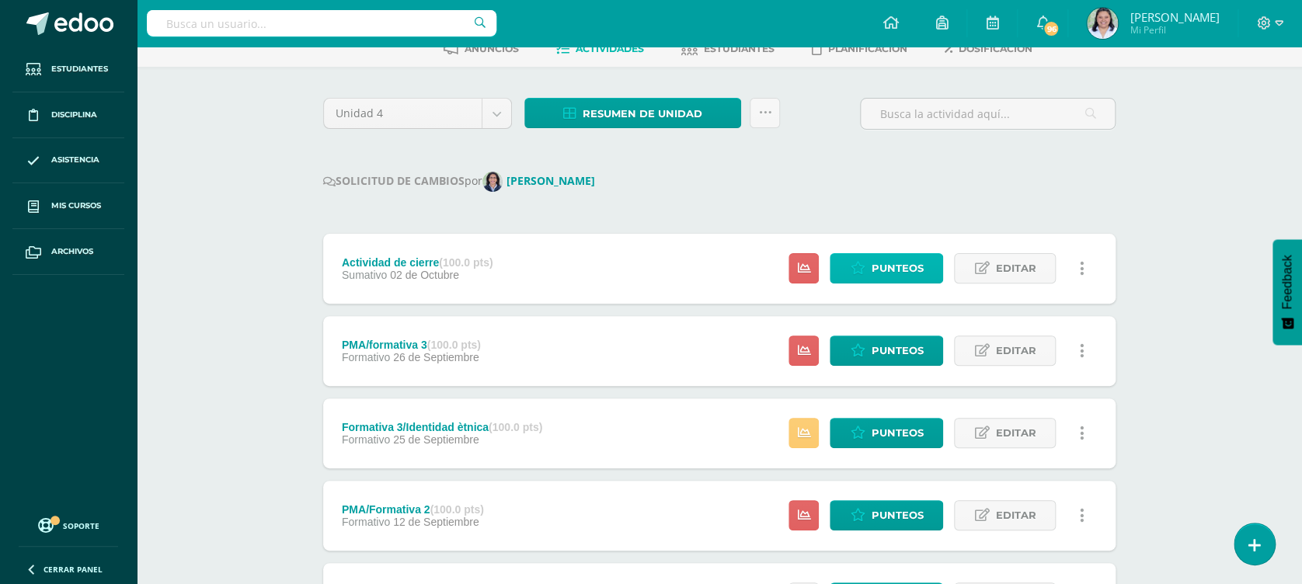
click at [917, 261] on span "Punteos" at bounding box center [897, 268] width 52 height 29
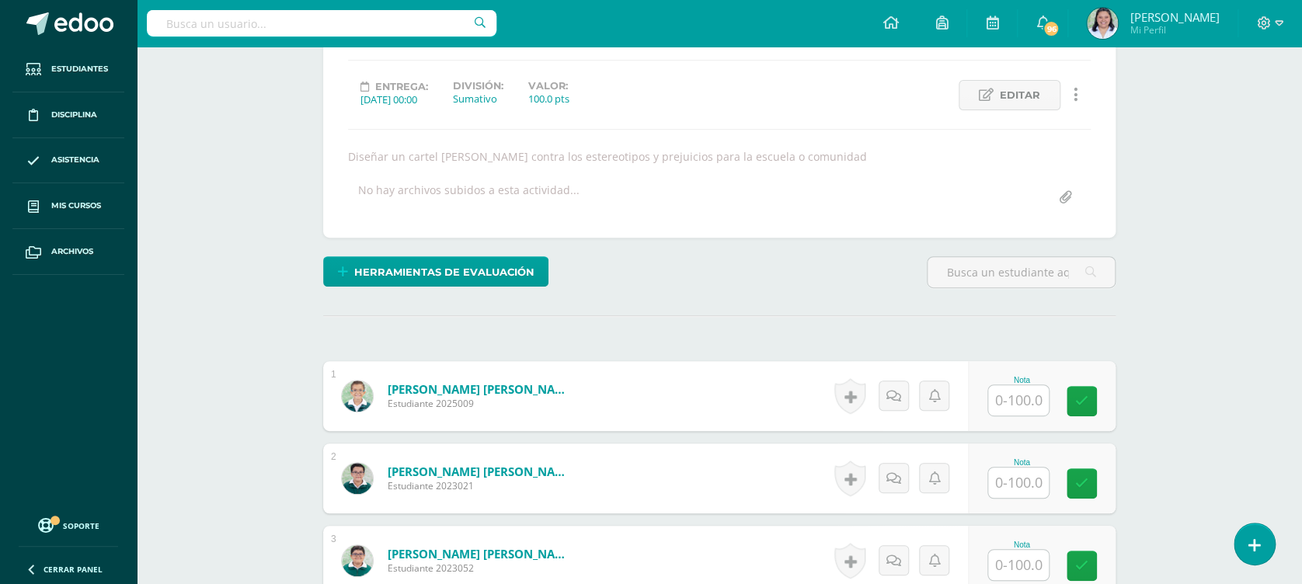
scroll to position [196, 0]
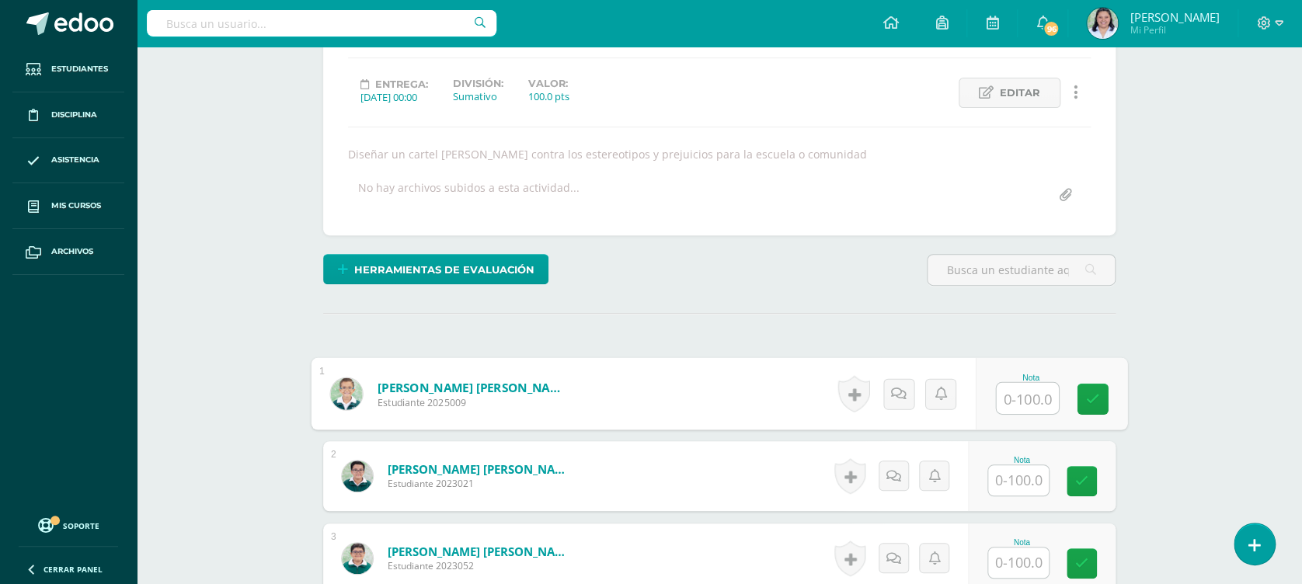
click at [1047, 395] on input "text" at bounding box center [1028, 398] width 62 height 31
type input "96"
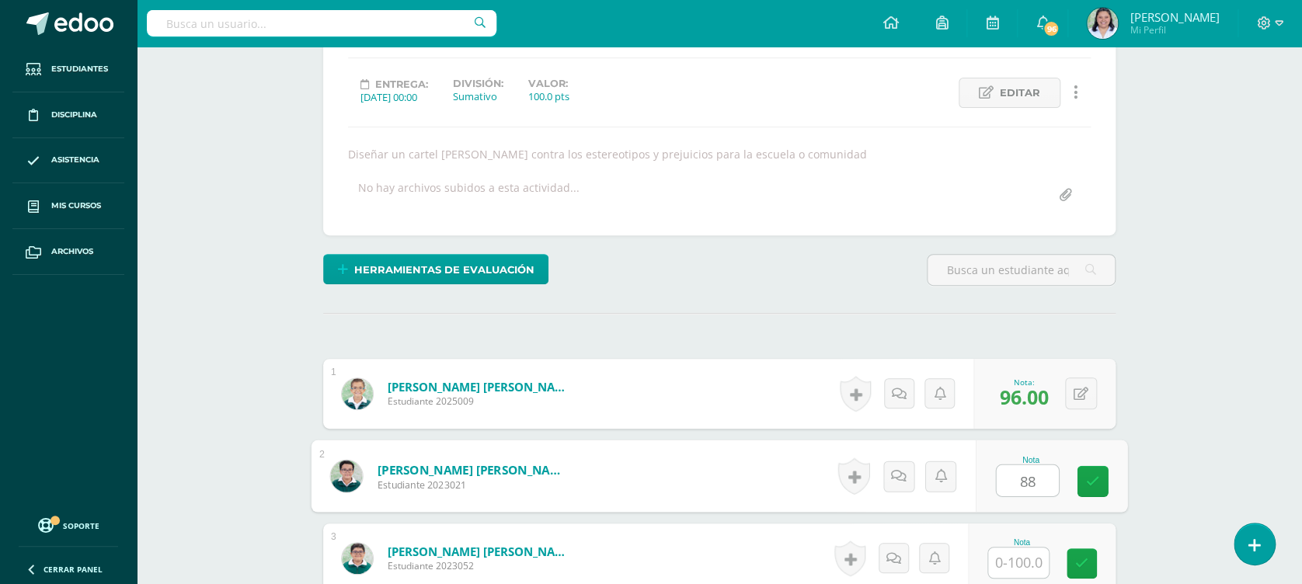
type input "88"
click at [1047, 394] on span "96.00" at bounding box center [1023, 397] width 49 height 26
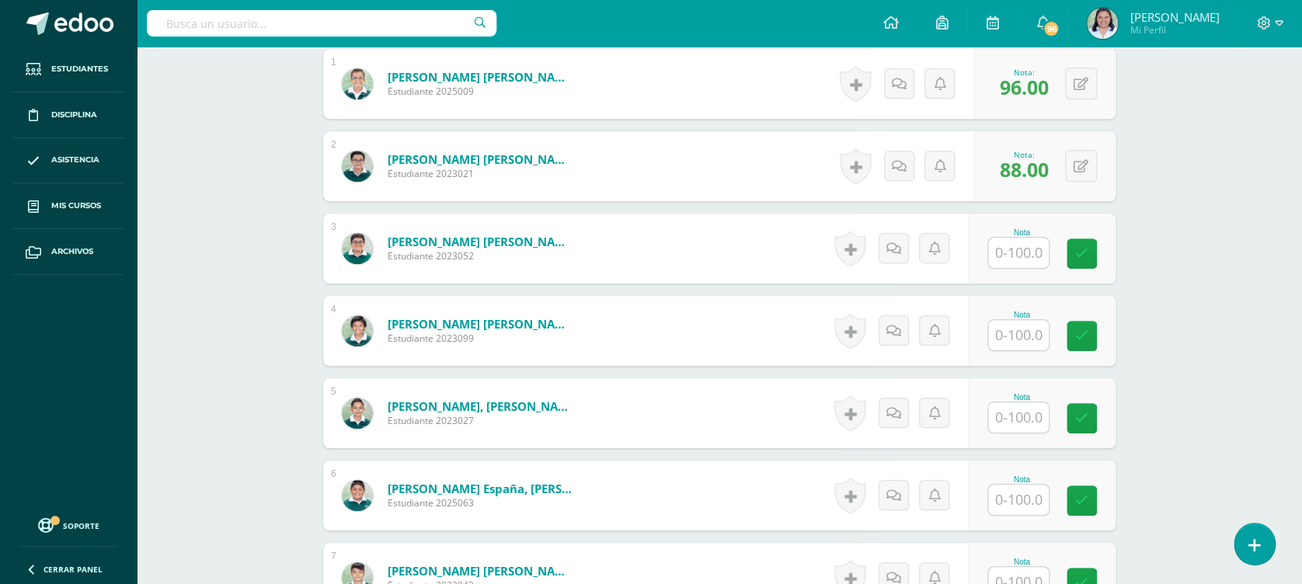
scroll to position [572, 0]
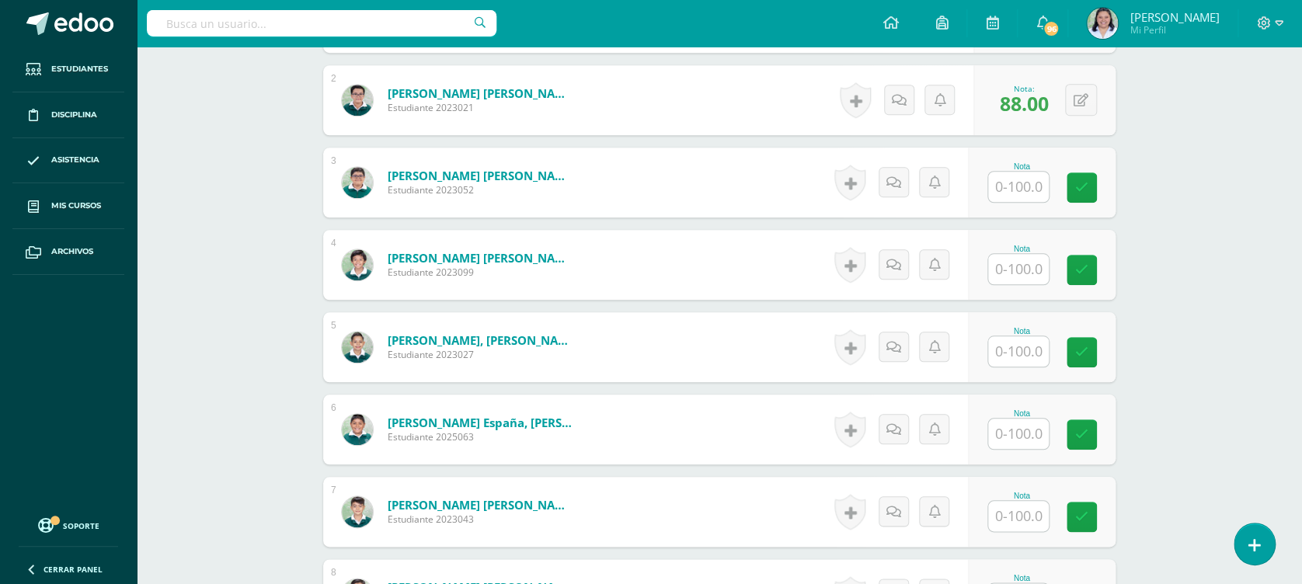
click at [1029, 177] on input "text" at bounding box center [1018, 187] width 61 height 30
click at [1026, 177] on input "79" at bounding box center [1028, 187] width 62 height 31
type input "79"
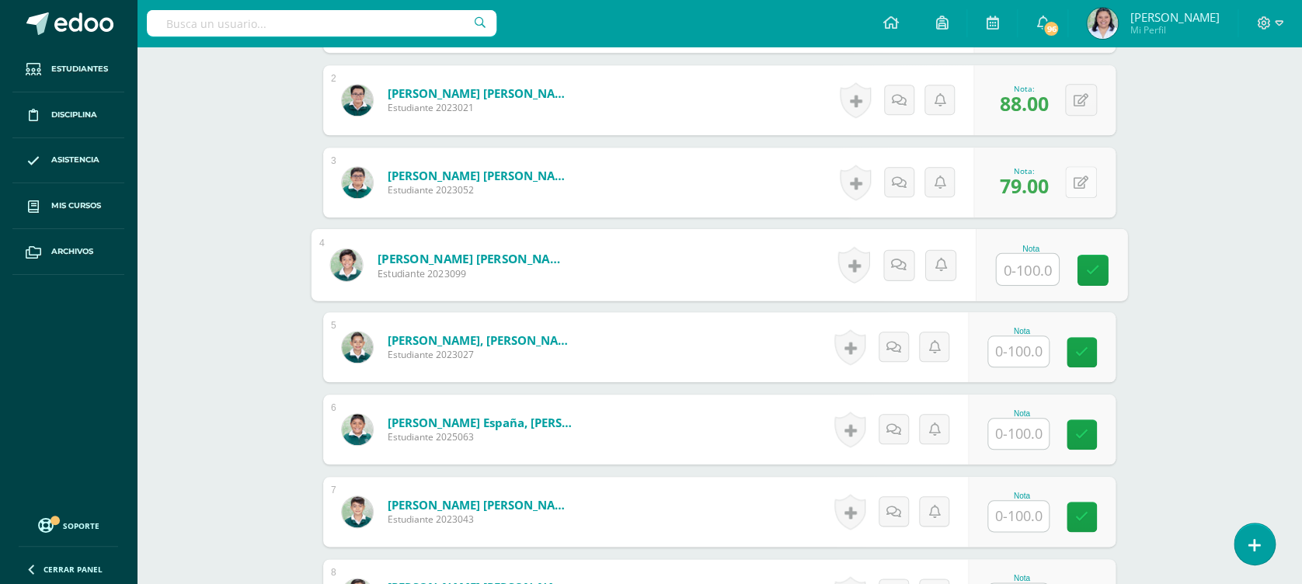
click at [1081, 177] on button at bounding box center [1081, 182] width 32 height 32
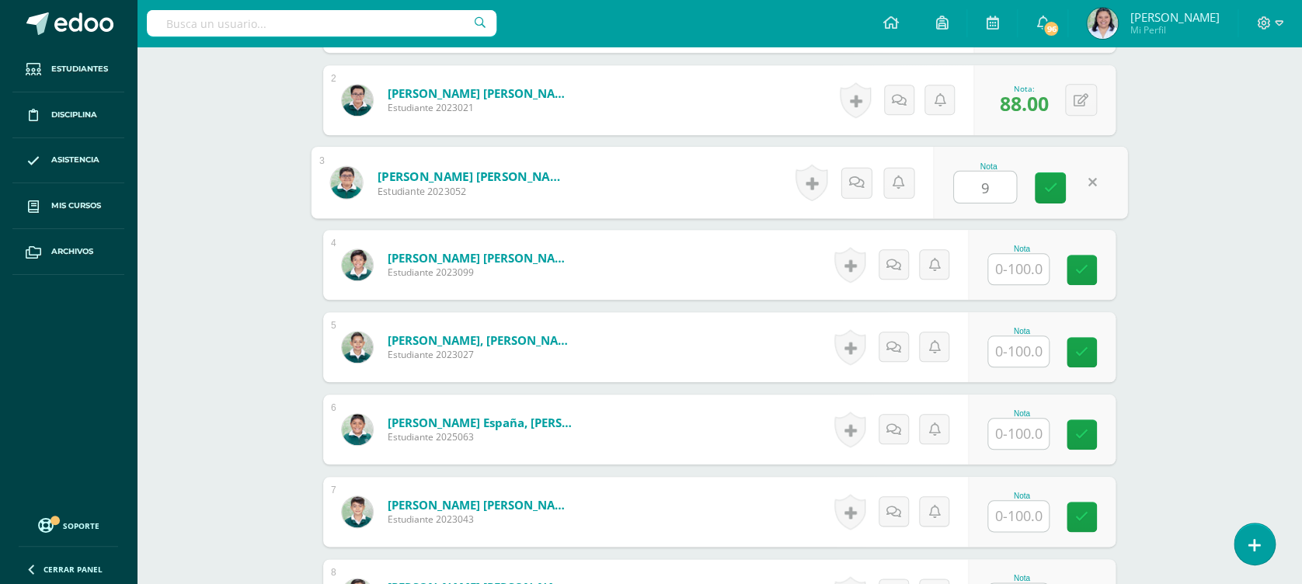
type input "98"
click at [1061, 182] on link at bounding box center [1050, 188] width 31 height 31
click at [1037, 266] on input "text" at bounding box center [1018, 269] width 61 height 30
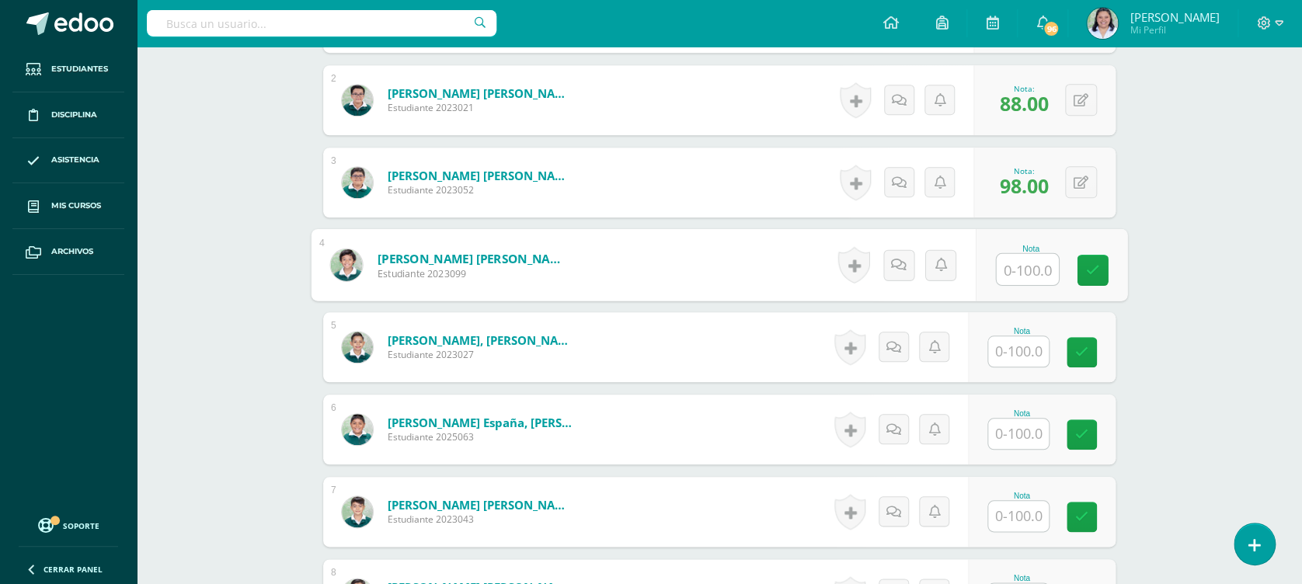
click at [1037, 266] on input "text" at bounding box center [1028, 269] width 62 height 31
type input "94"
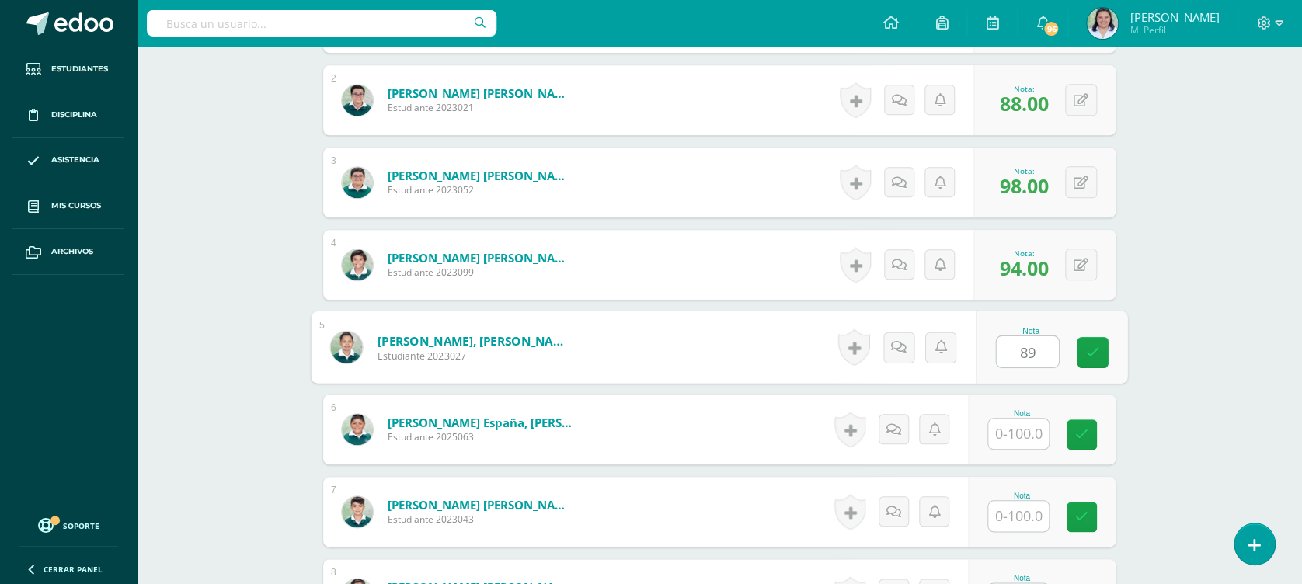
type input "89"
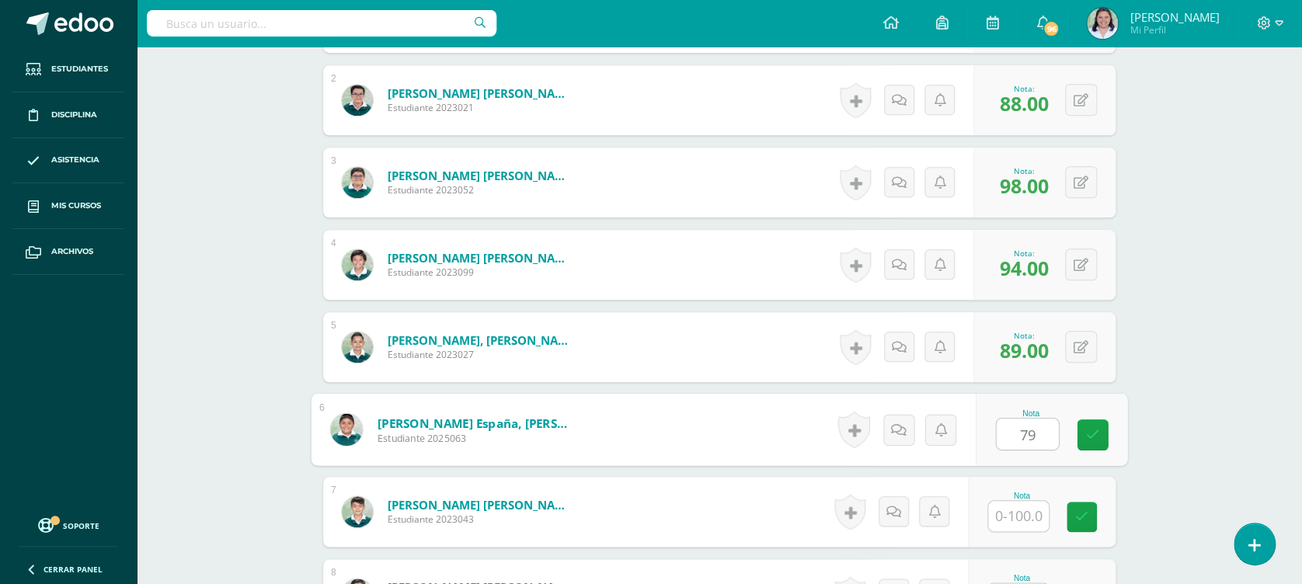
type input "79"
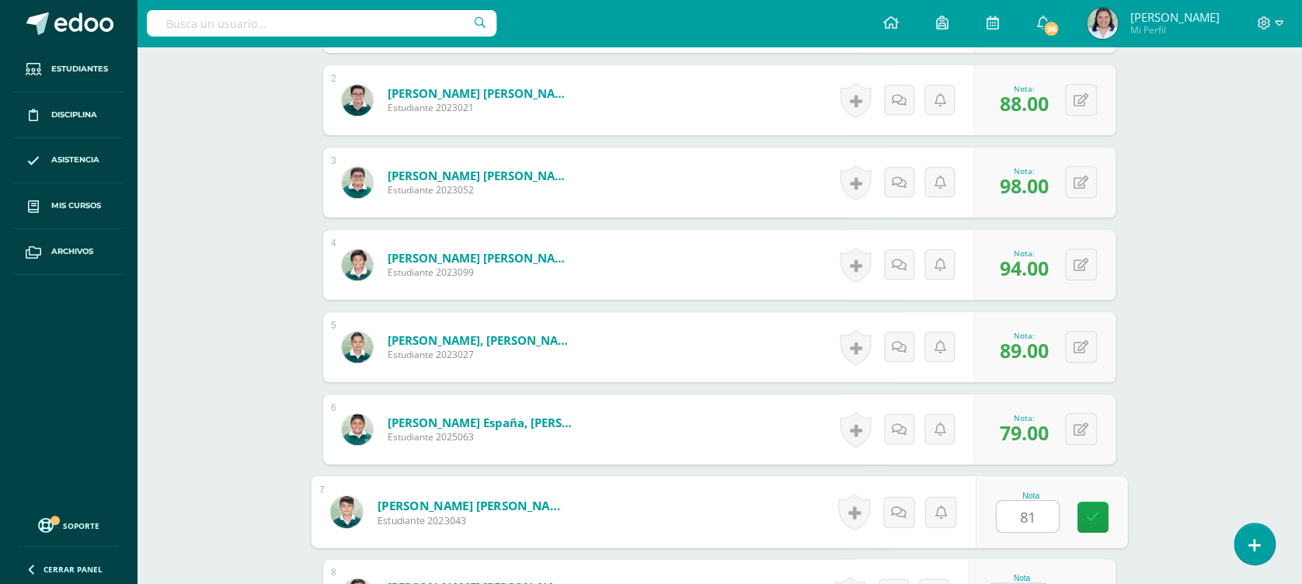
type input "81"
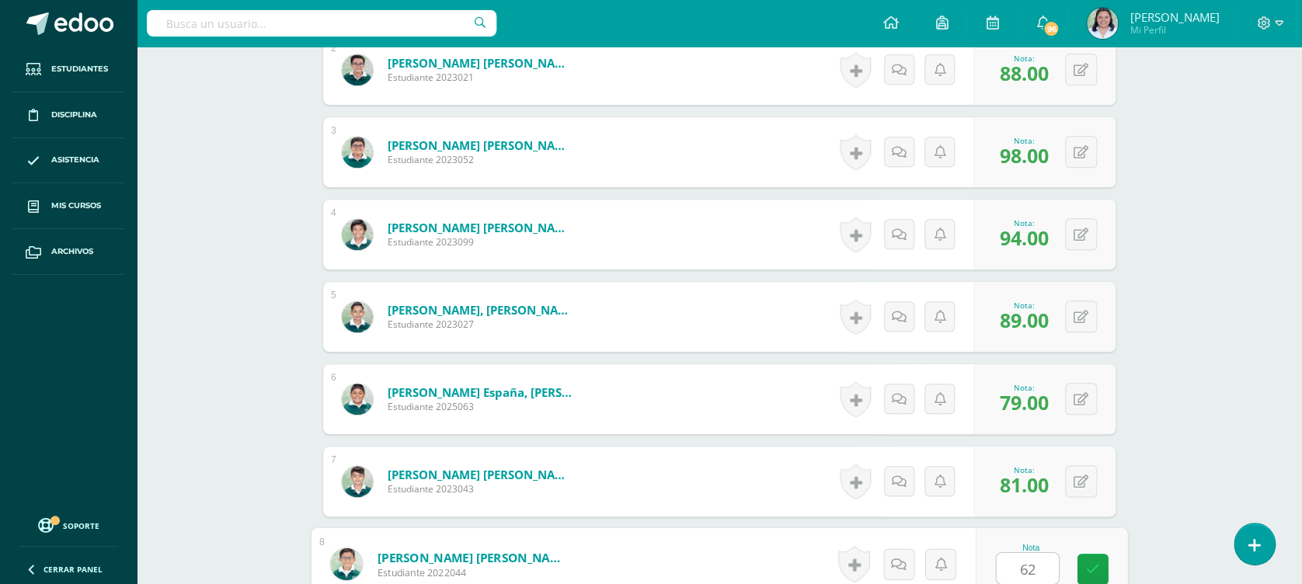
type input "62"
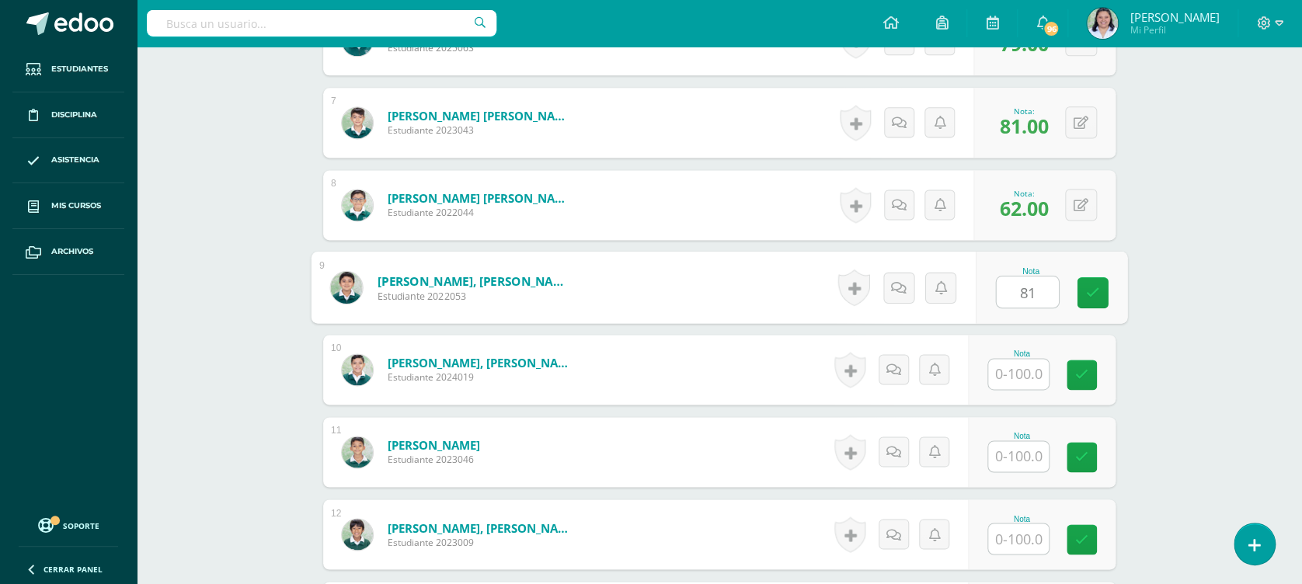
type input "81"
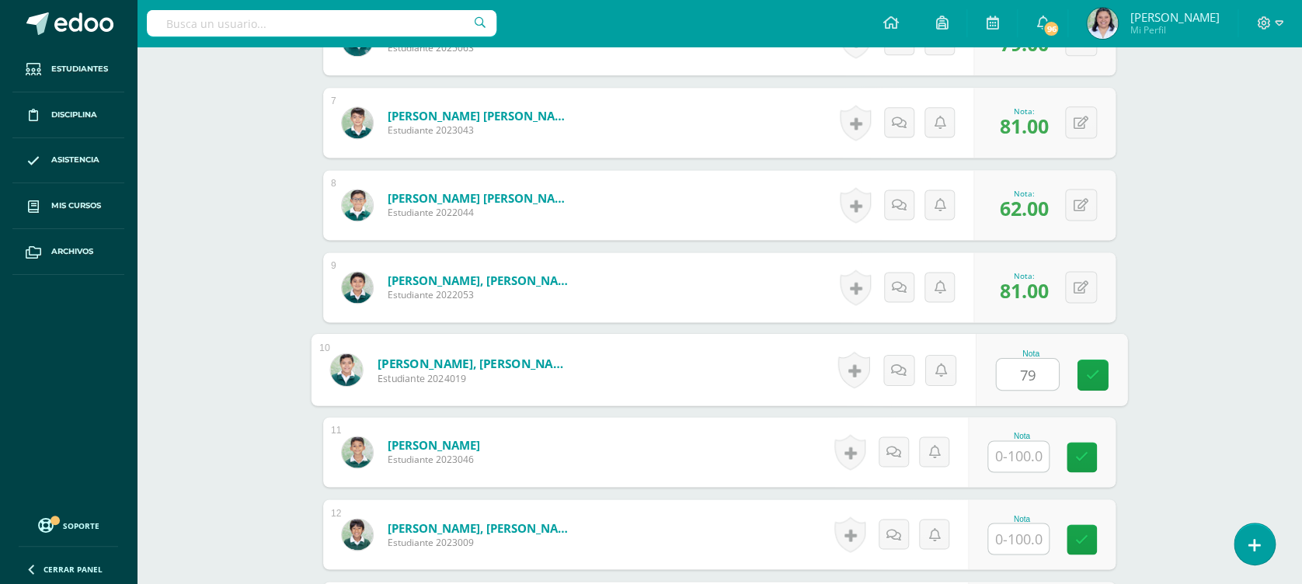
type input "79"
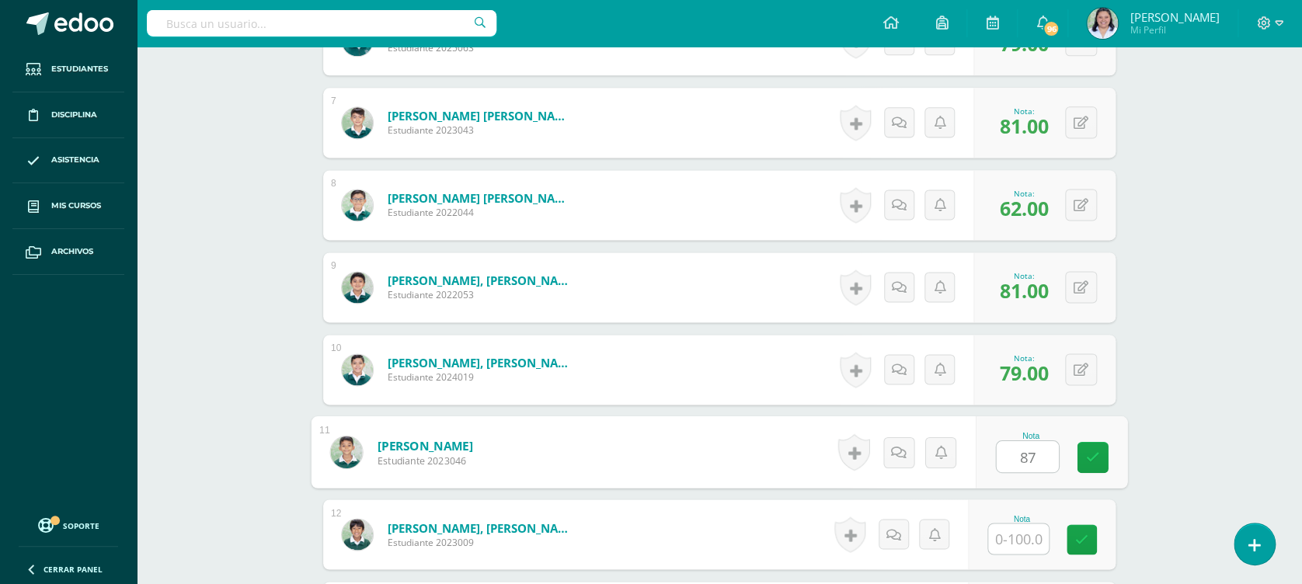
type input "87"
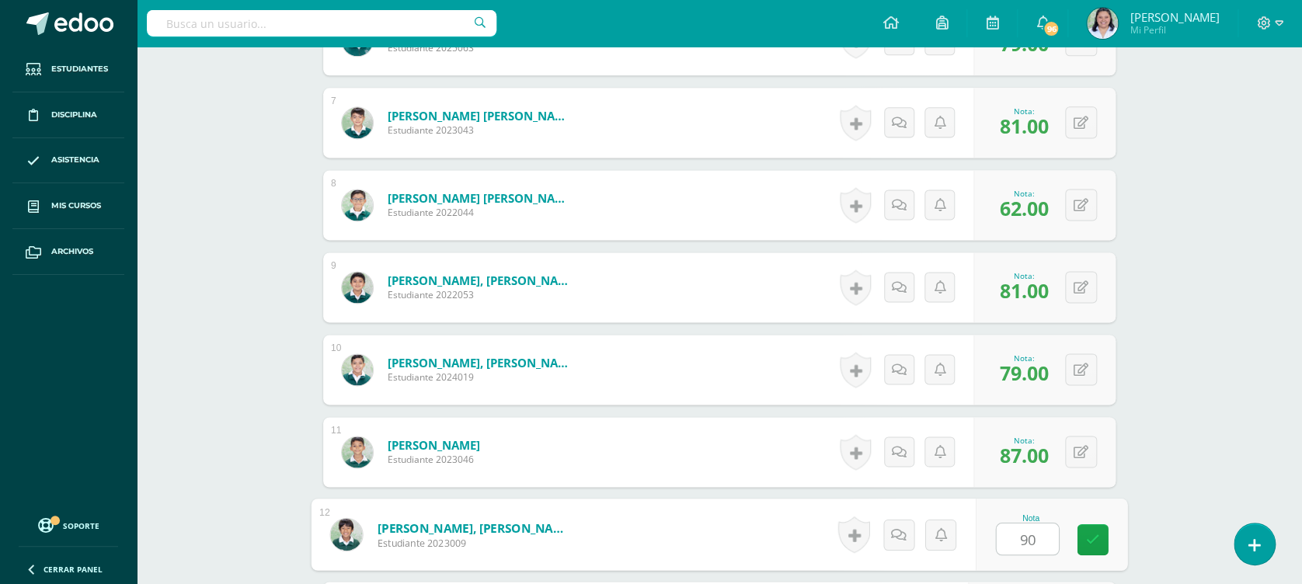
type input "90"
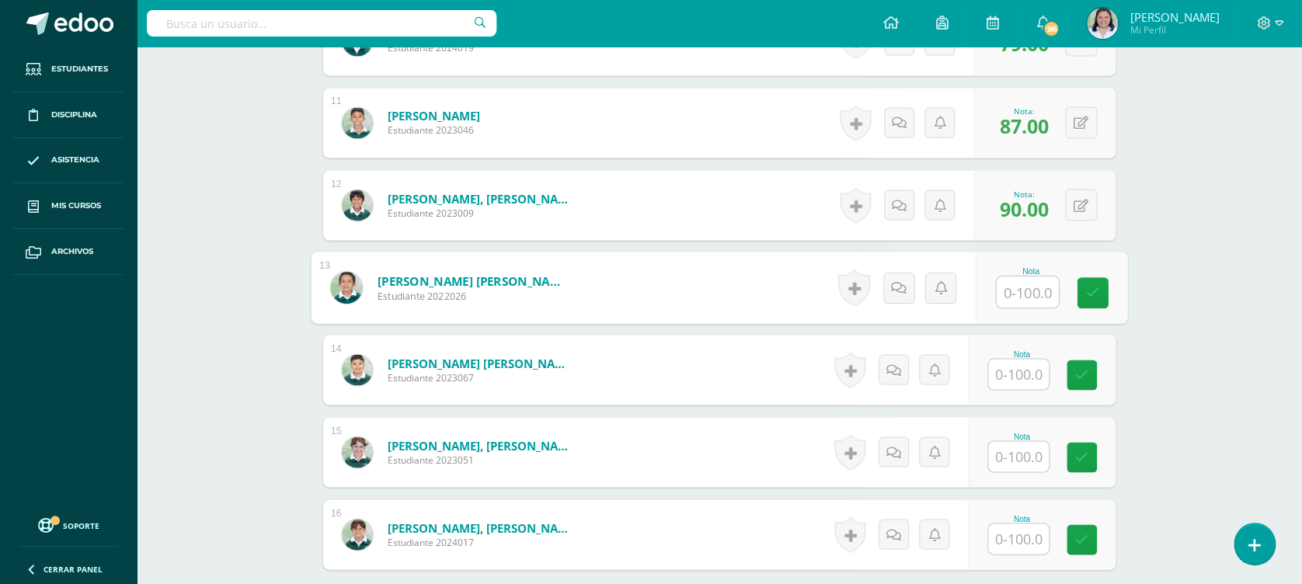
type input "7"
click at [1087, 266] on div "0 Logros Logros obtenidos Aún no hay logros agregados Nota: 7.00" at bounding box center [1050, 288] width 131 height 70
click at [1082, 284] on button at bounding box center [1091, 287] width 33 height 33
type input "76"
click at [1033, 376] on input "text" at bounding box center [1018, 374] width 61 height 30
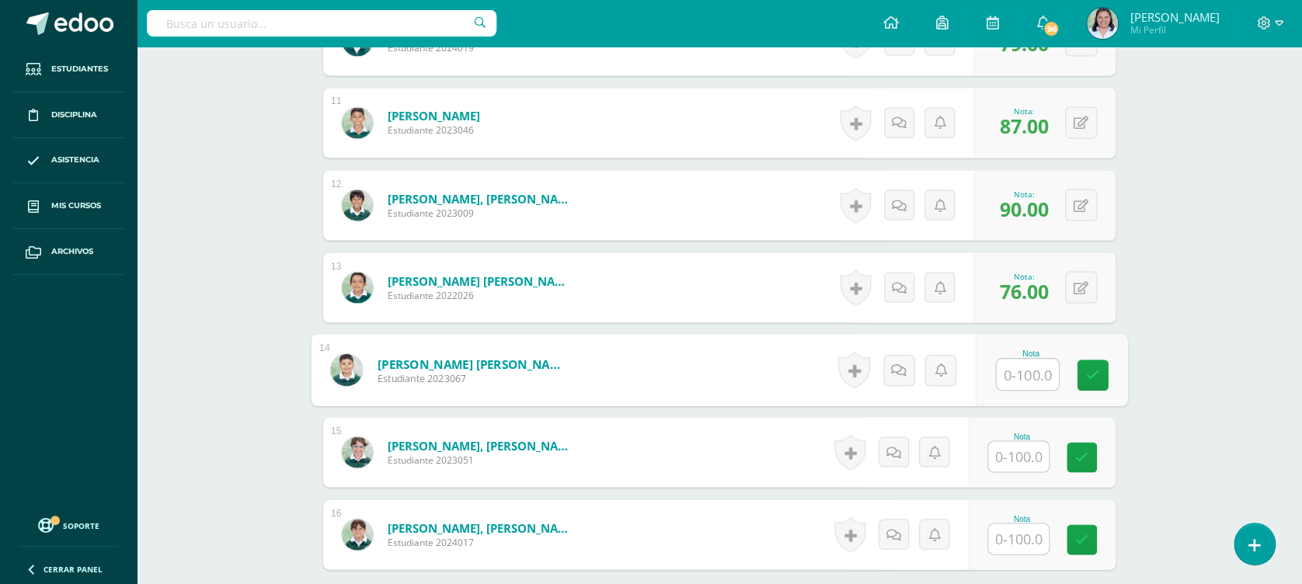
click at [1033, 376] on input "text" at bounding box center [1028, 374] width 62 height 31
type input "75"
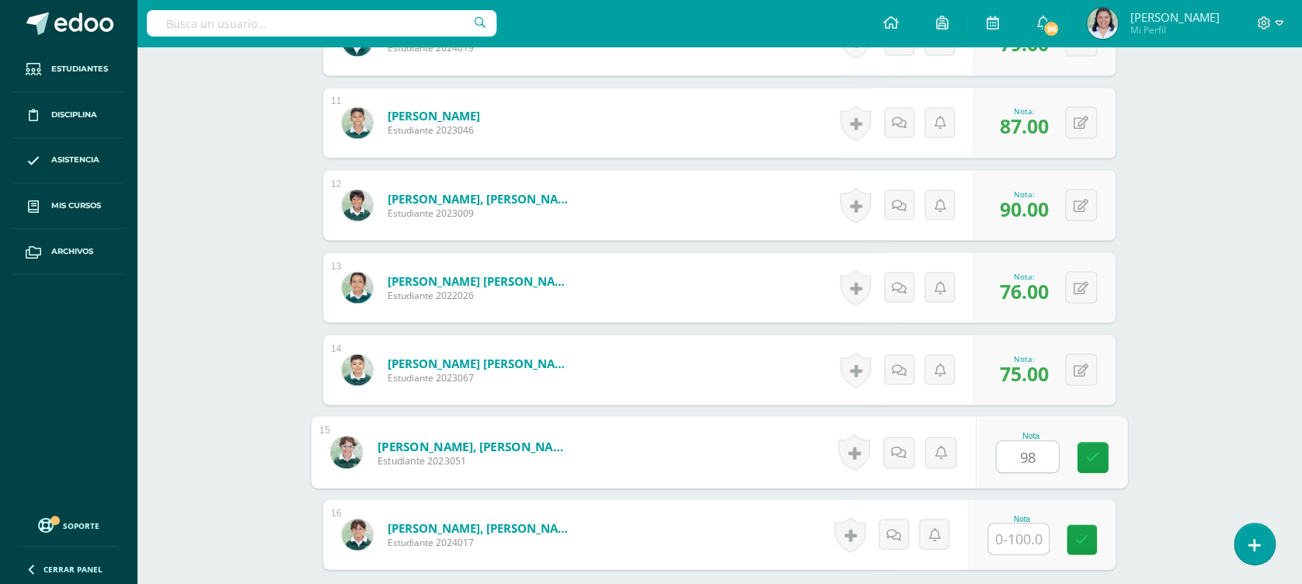
type input "98"
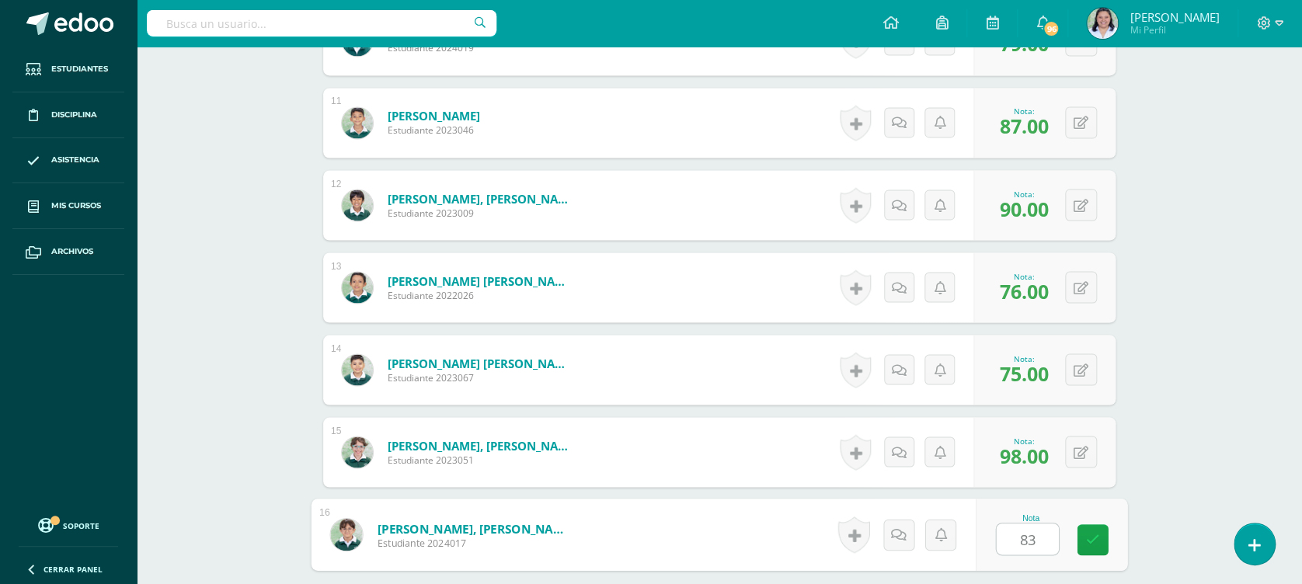
type input "83"
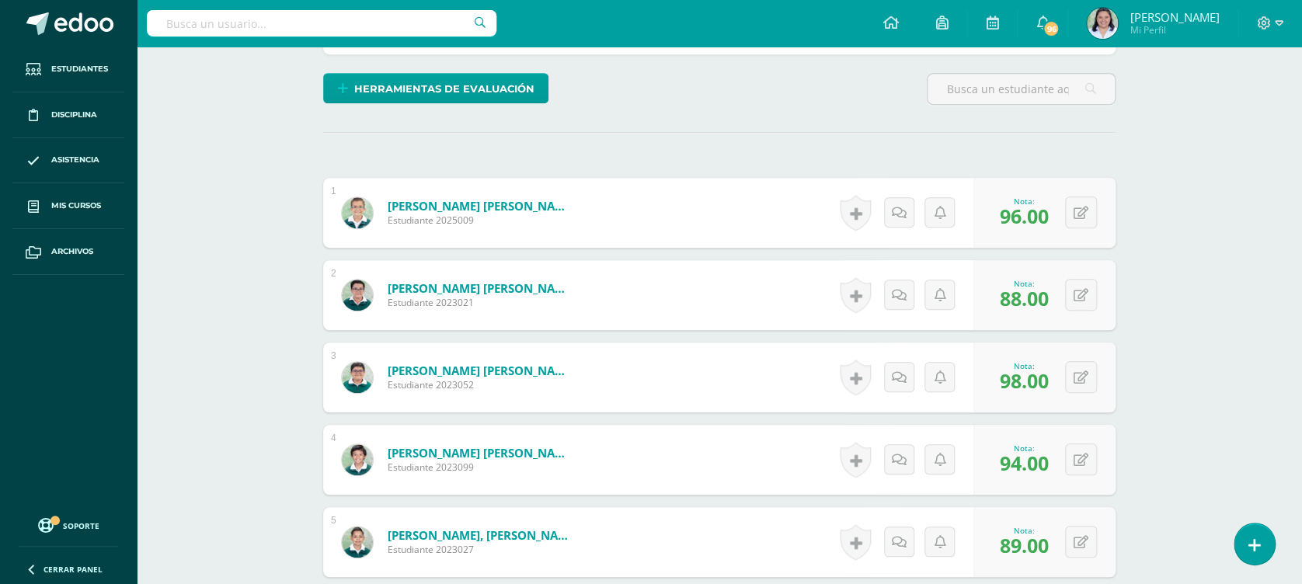
scroll to position [30, 0]
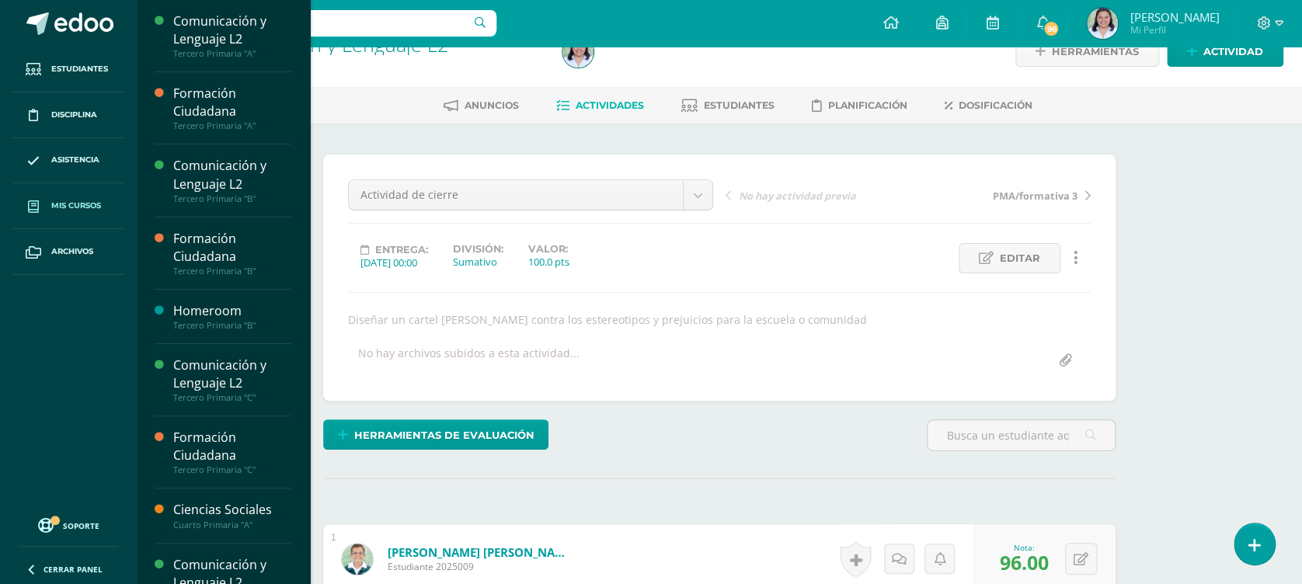
click at [90, 202] on span "Mis cursos" at bounding box center [76, 206] width 50 height 12
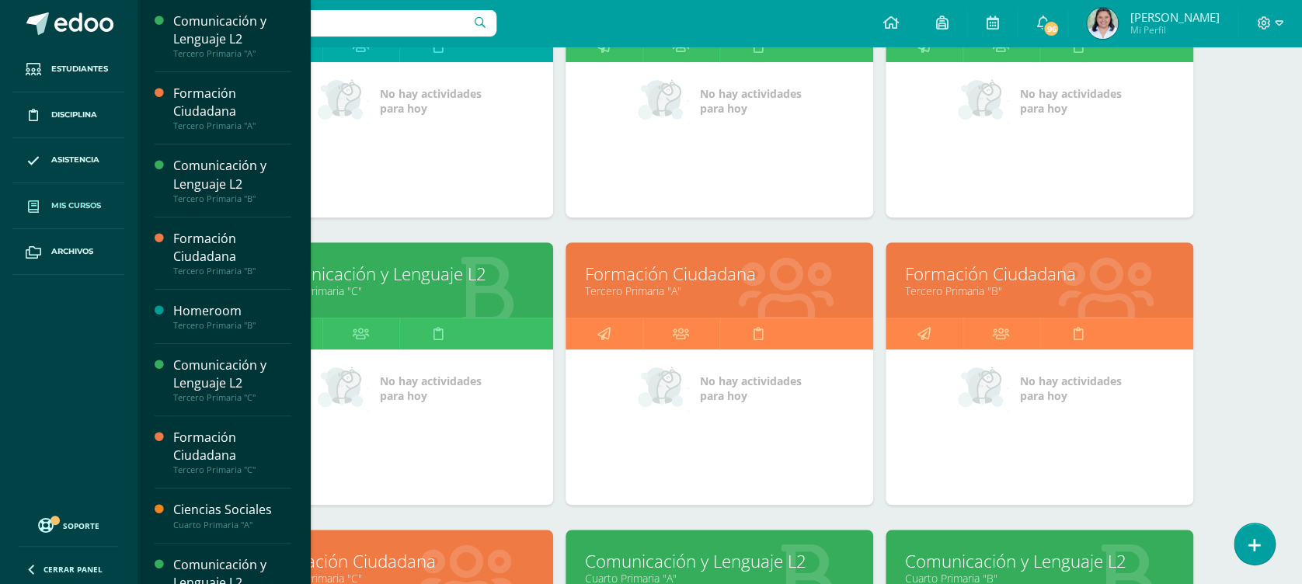
scroll to position [336, 0]
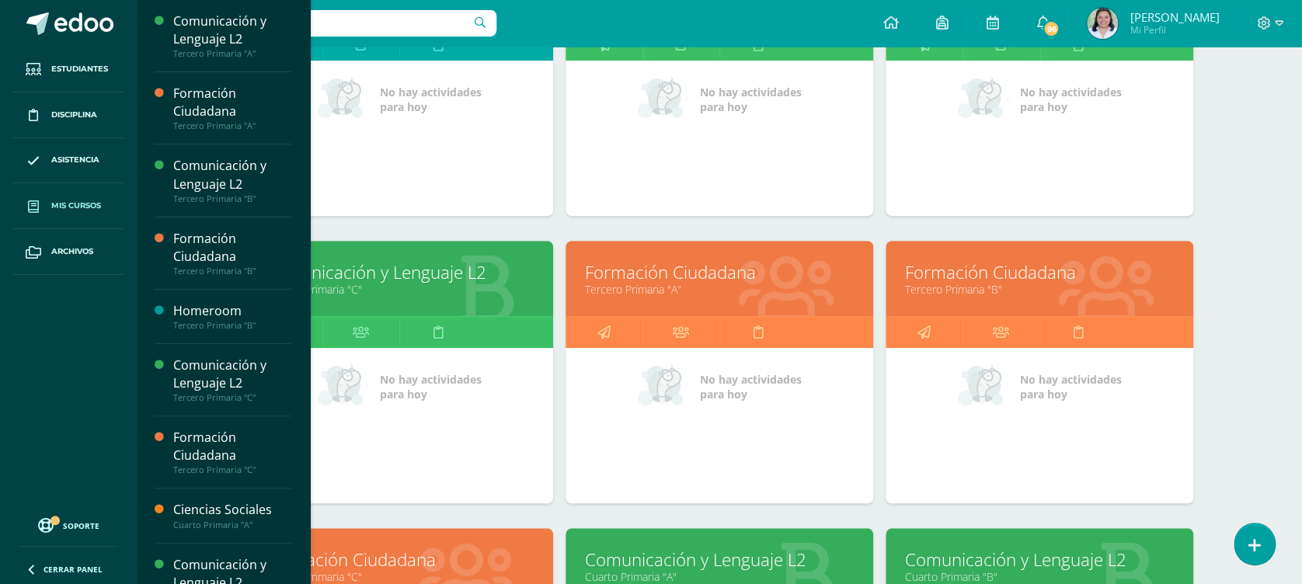
click at [681, 284] on link "Tercero Primaria "A"" at bounding box center [719, 289] width 269 height 15
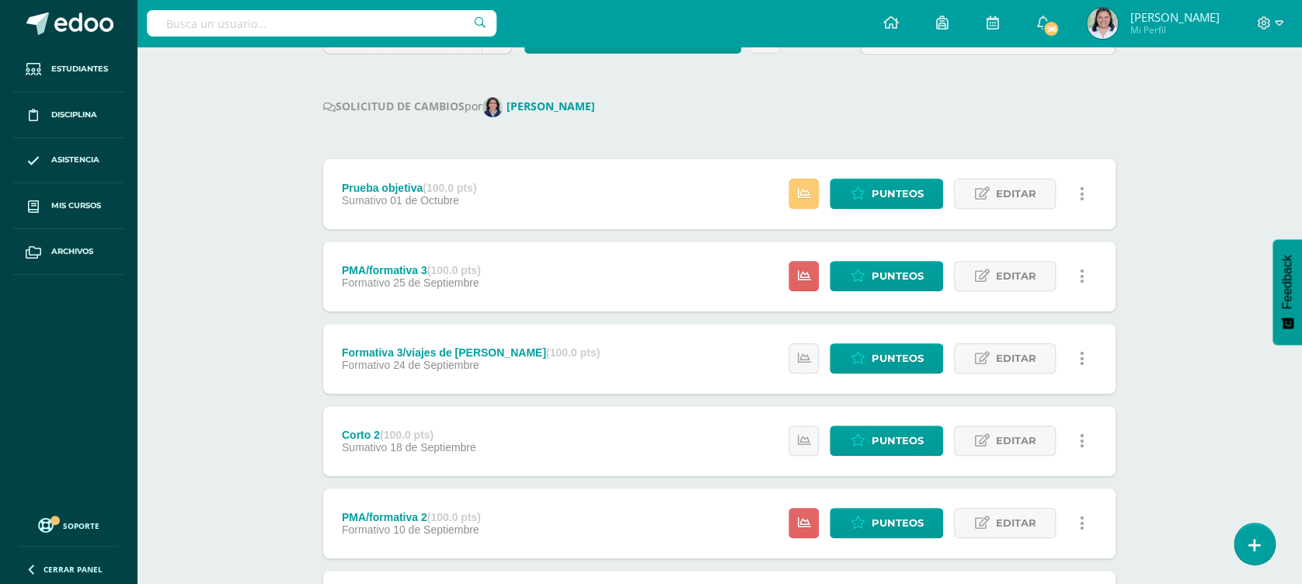
scroll to position [200, 0]
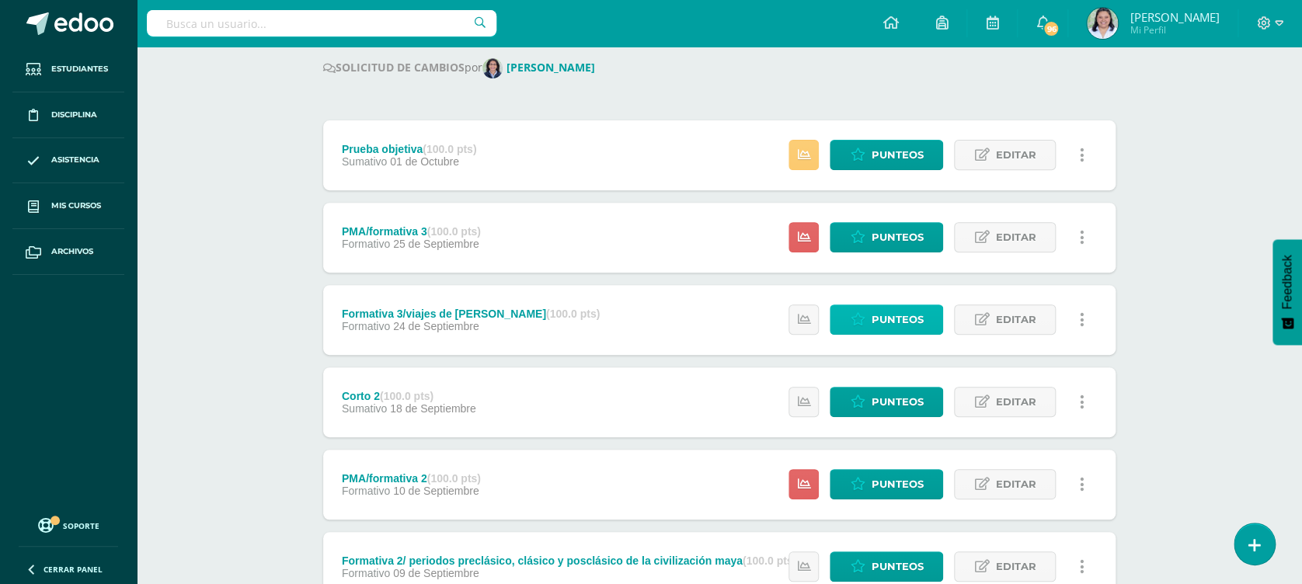
click at [892, 321] on span "Punteos" at bounding box center [897, 319] width 52 height 29
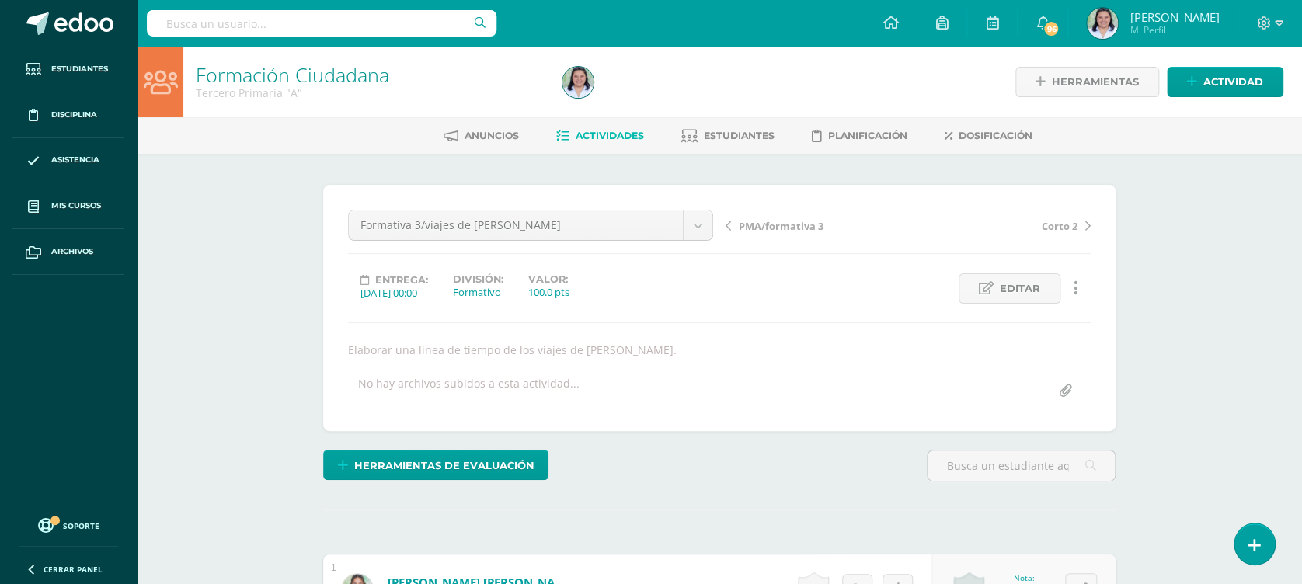
click at [597, 124] on link "Actividades" at bounding box center [600, 136] width 88 height 25
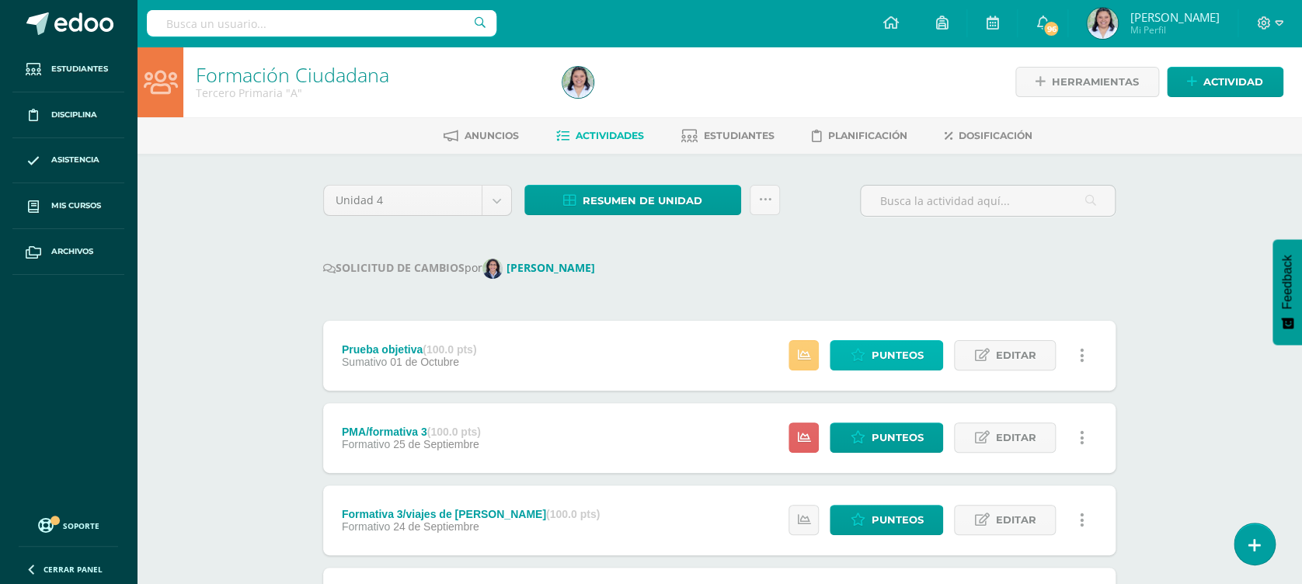
click at [899, 357] on span "Punteos" at bounding box center [897, 355] width 52 height 29
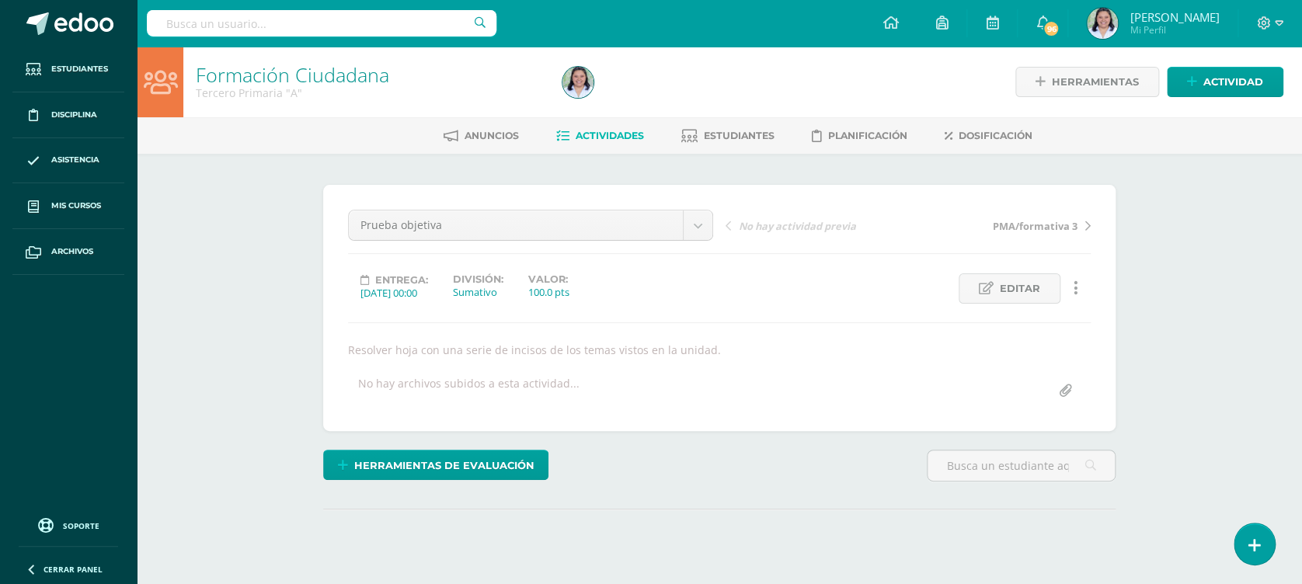
click at [891, 357] on div "Prueba objetiva Prueba objetiva PMA/formativa 3 Formativa 3/viajes de [PERSON_N…" at bounding box center [719, 308] width 743 height 197
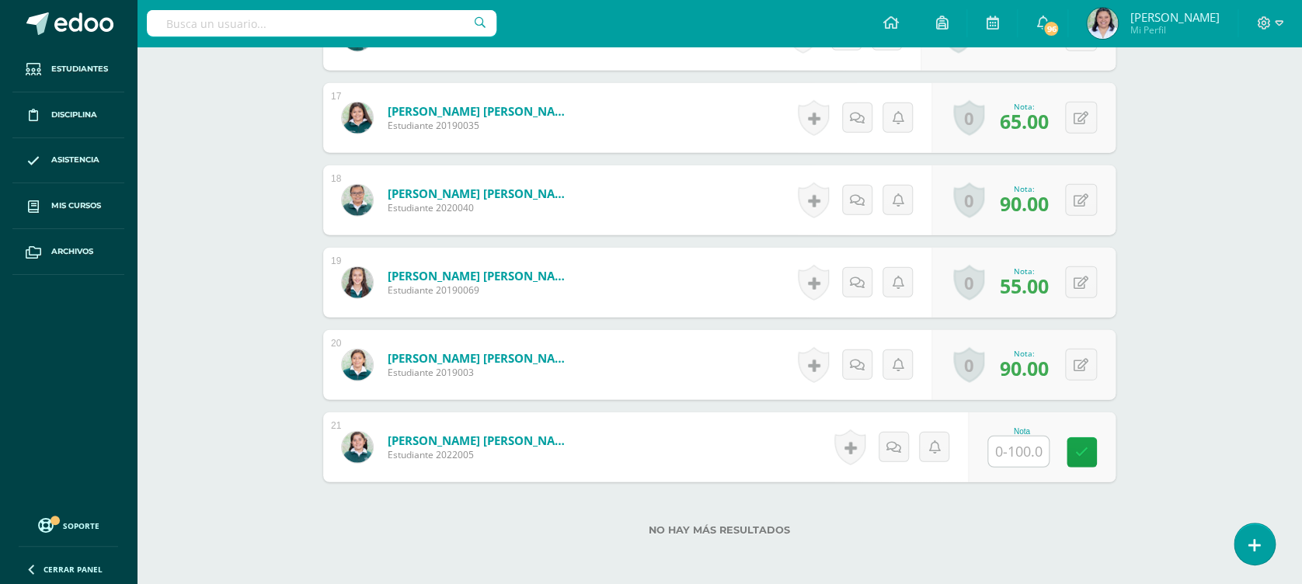
scroll to position [1868, 0]
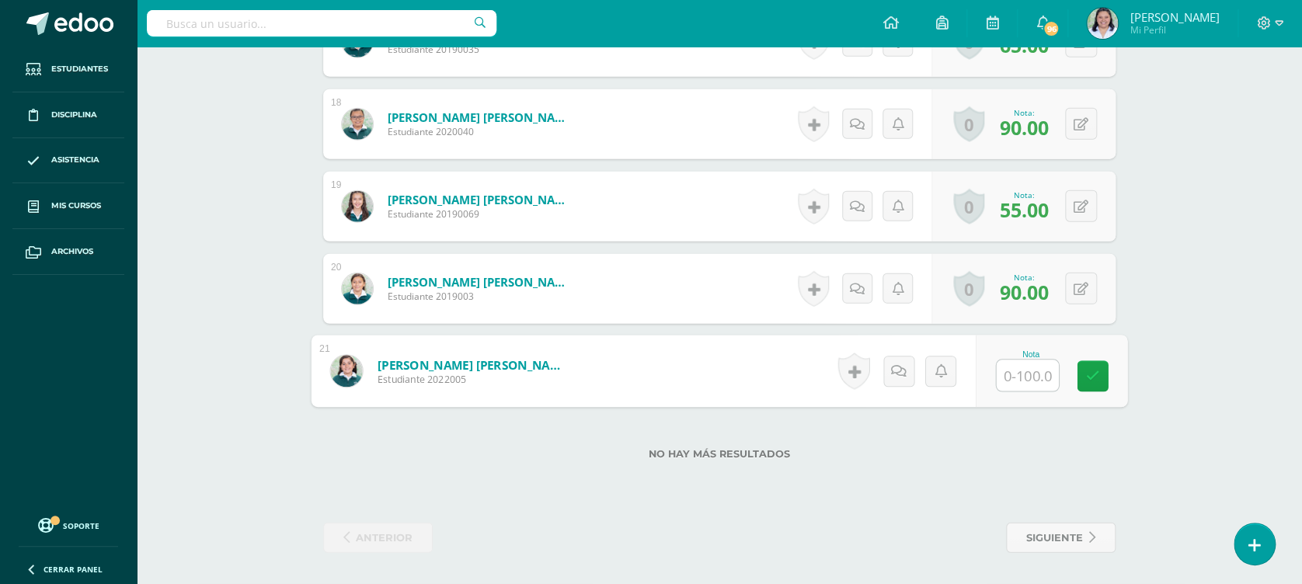
click at [1032, 383] on input "text" at bounding box center [1028, 376] width 62 height 31
type input "80"
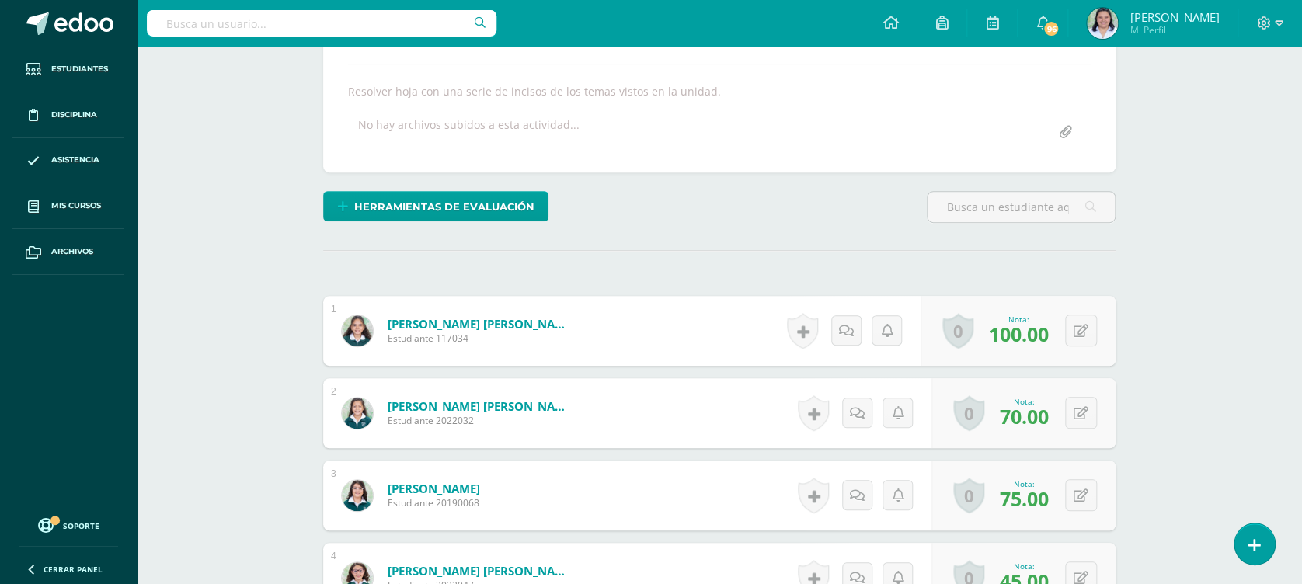
scroll to position [66, 0]
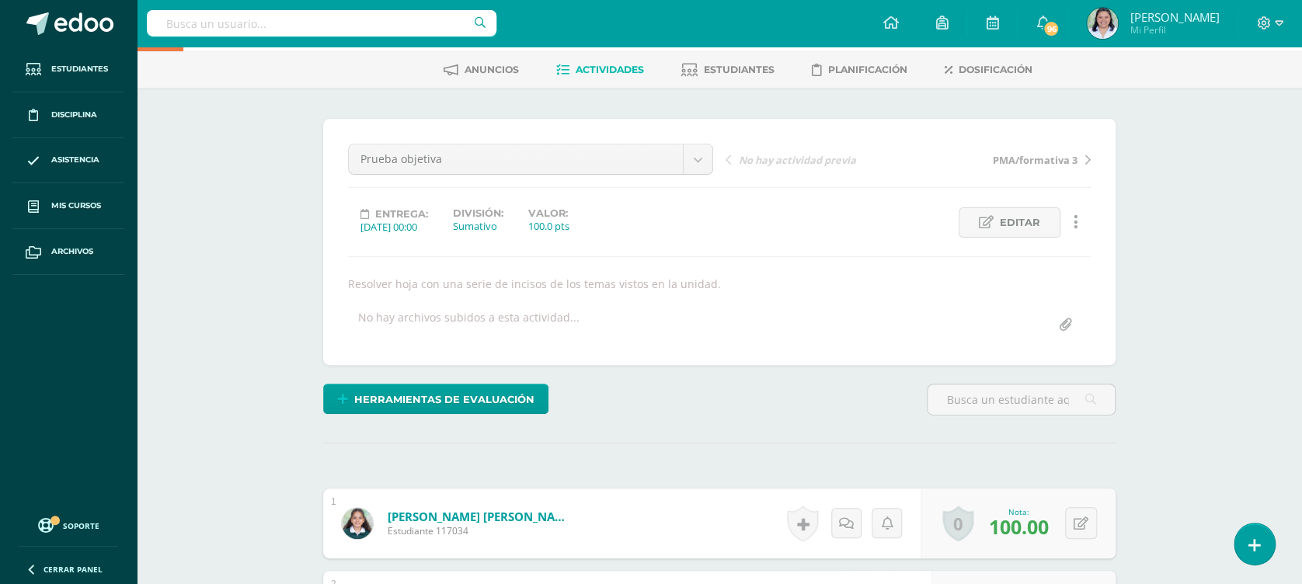
click at [629, 73] on span "Actividades" at bounding box center [610, 70] width 68 height 12
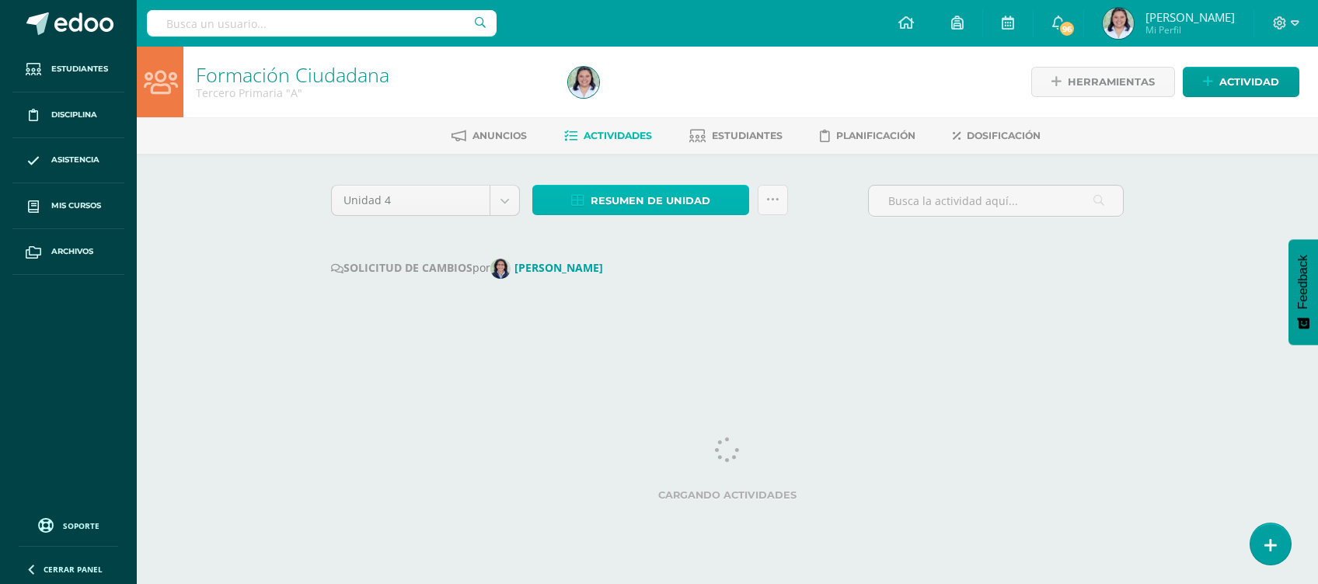
click at [664, 193] on span "Resumen de unidad" at bounding box center [651, 200] width 120 height 29
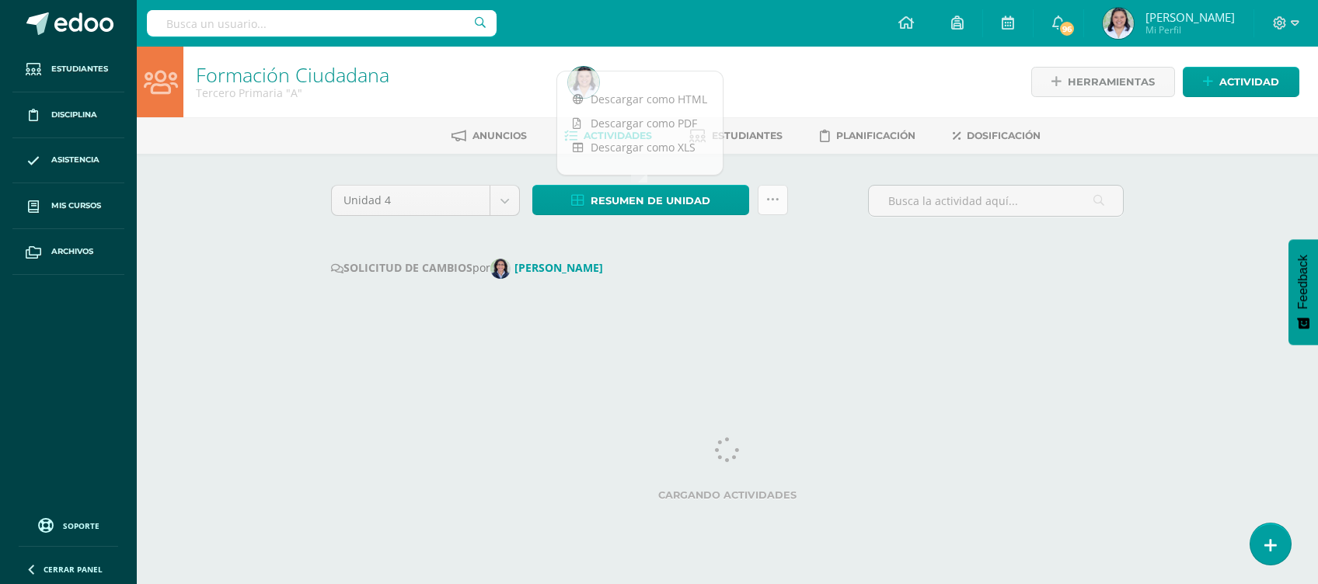
click at [770, 211] on link at bounding box center [773, 200] width 30 height 30
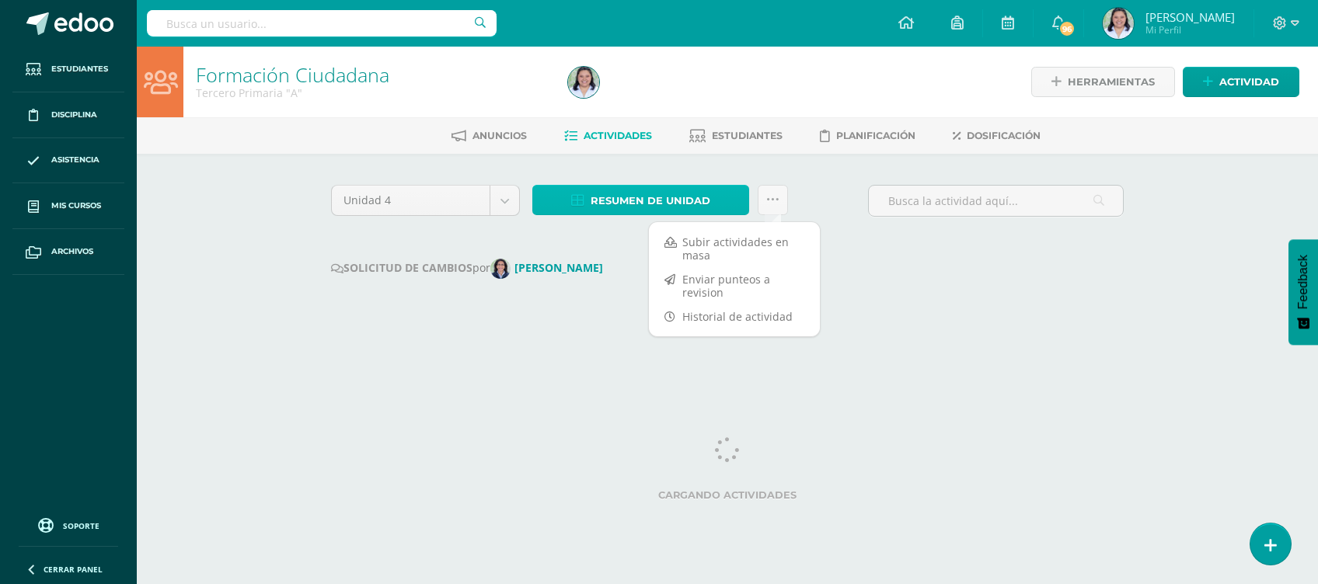
click at [667, 205] on span "Resumen de unidad" at bounding box center [651, 200] width 120 height 29
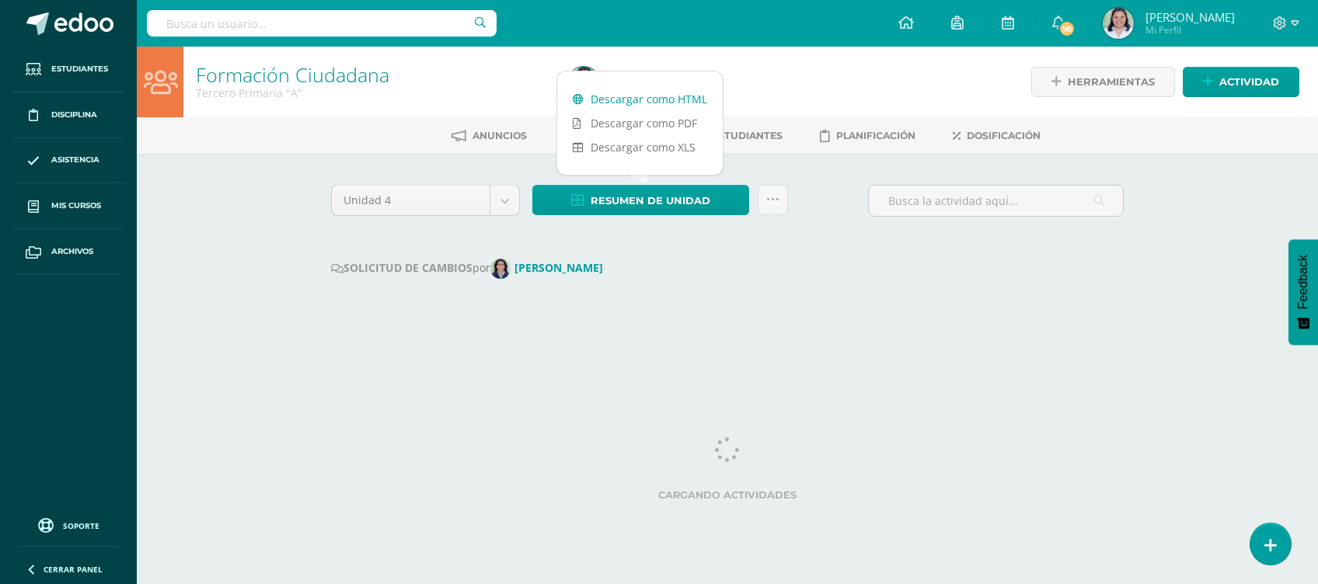
click at [652, 91] on link "Descargar como HTML" at bounding box center [640, 99] width 166 height 24
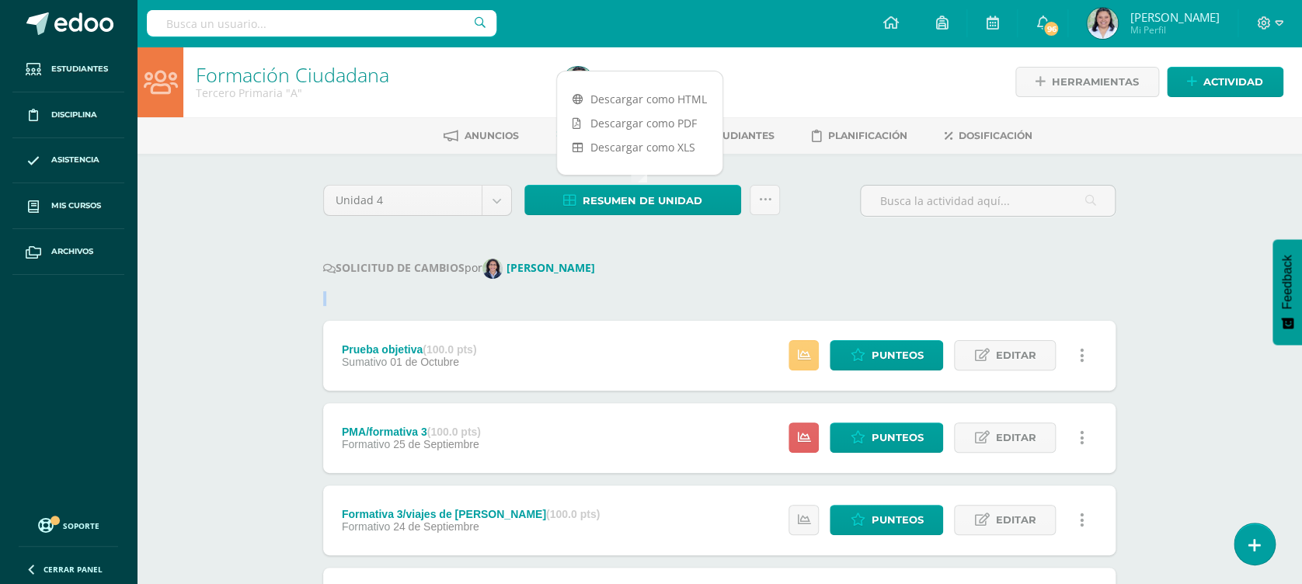
click at [772, 206] on link at bounding box center [765, 200] width 30 height 30
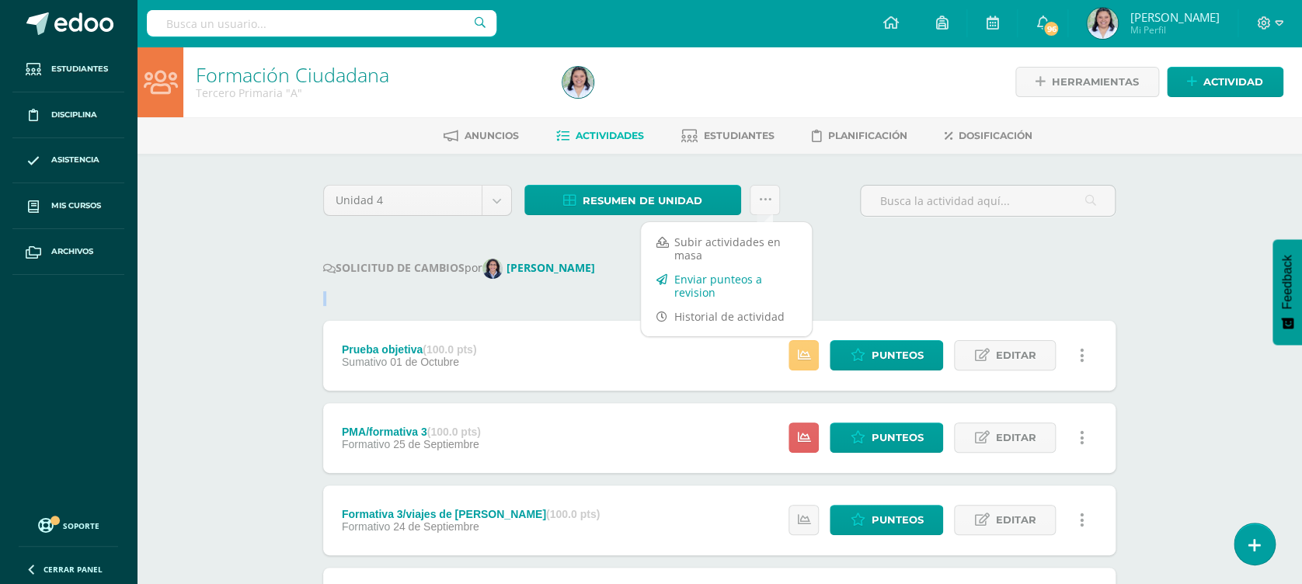
click at [727, 282] on link "Enviar punteos a revision" at bounding box center [726, 285] width 171 height 37
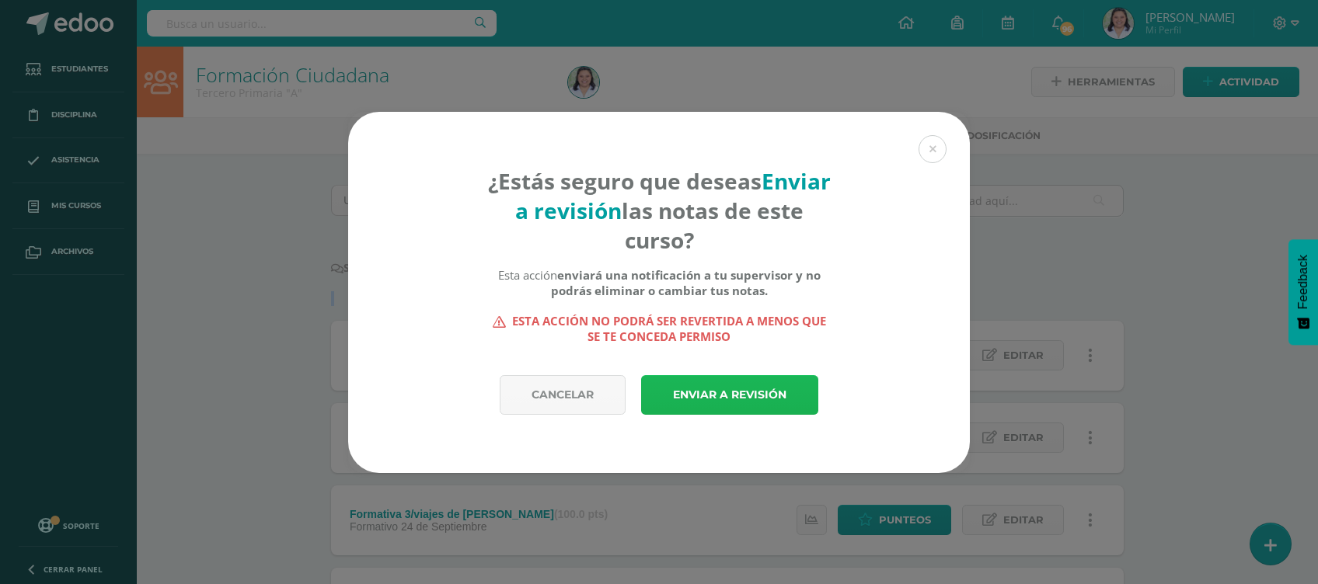
click at [709, 410] on link "Enviar a revisión" at bounding box center [729, 395] width 177 height 40
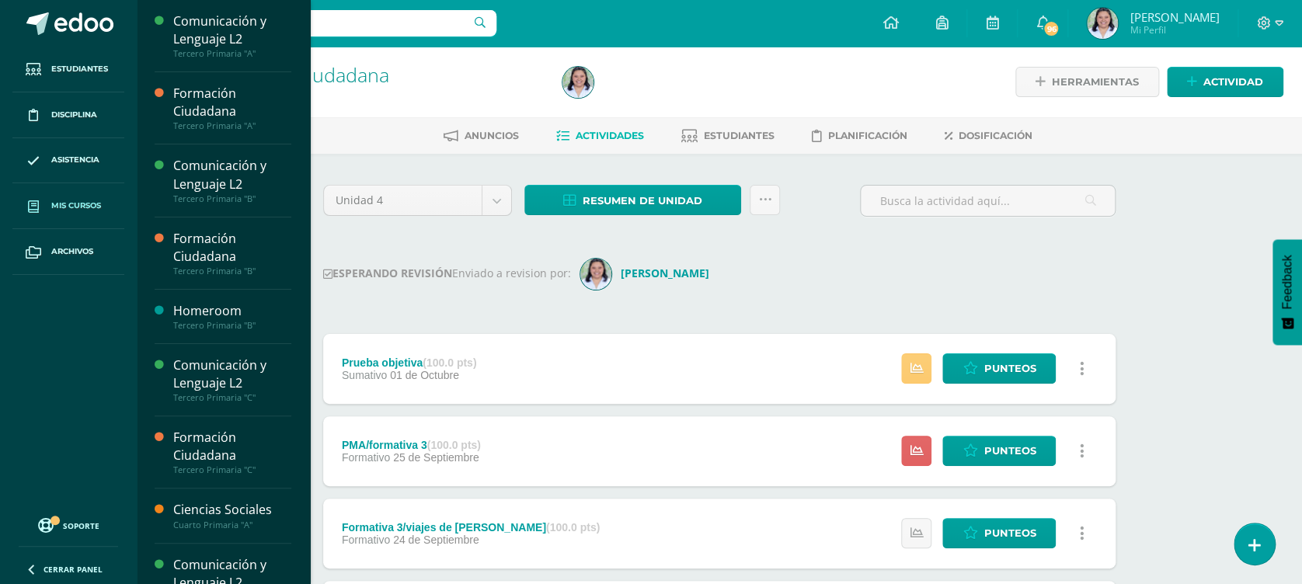
click at [55, 199] on link "Mis cursos" at bounding box center [68, 206] width 112 height 46
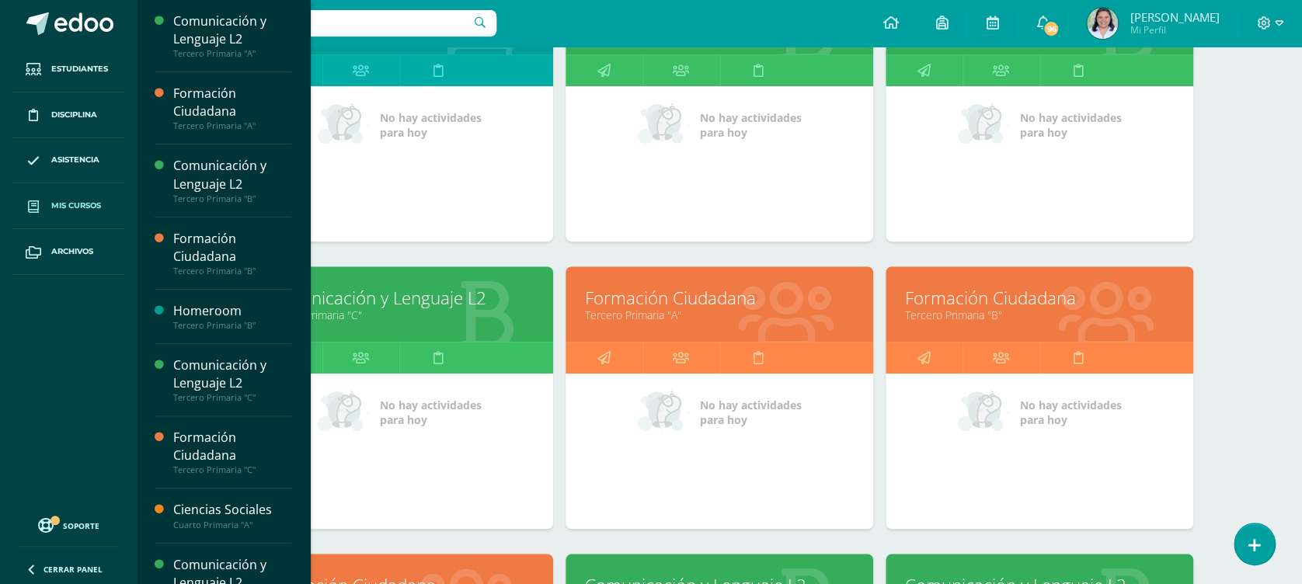
scroll to position [343, 0]
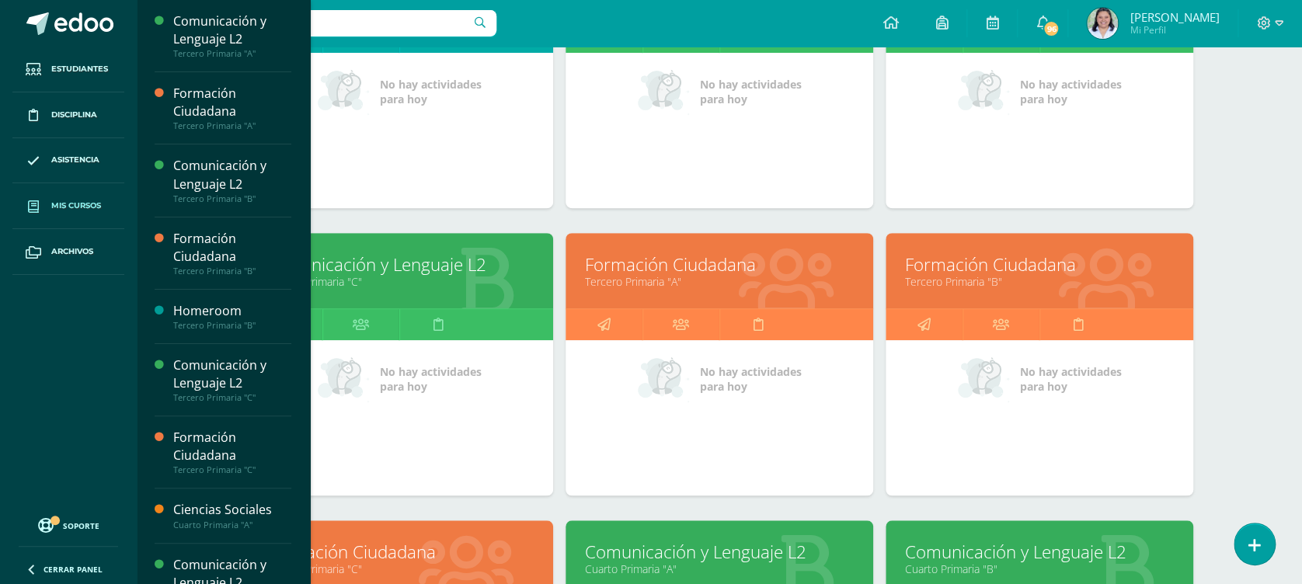
click at [995, 283] on link "Tercero Primaria "B"" at bounding box center [1039, 281] width 269 height 15
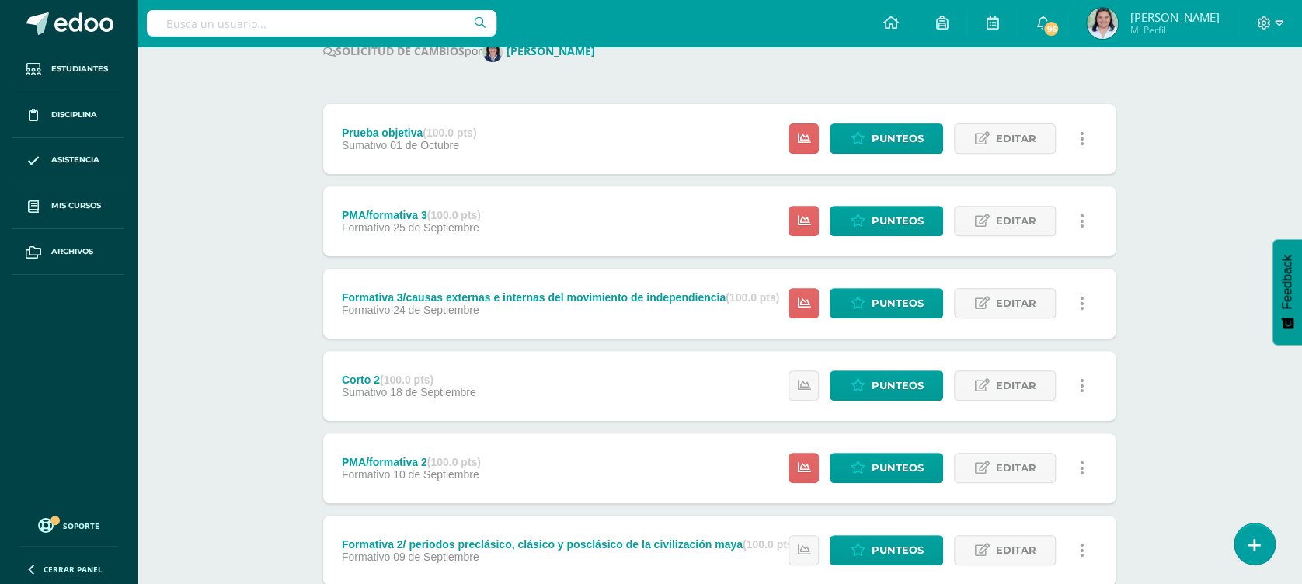
scroll to position [224, 0]
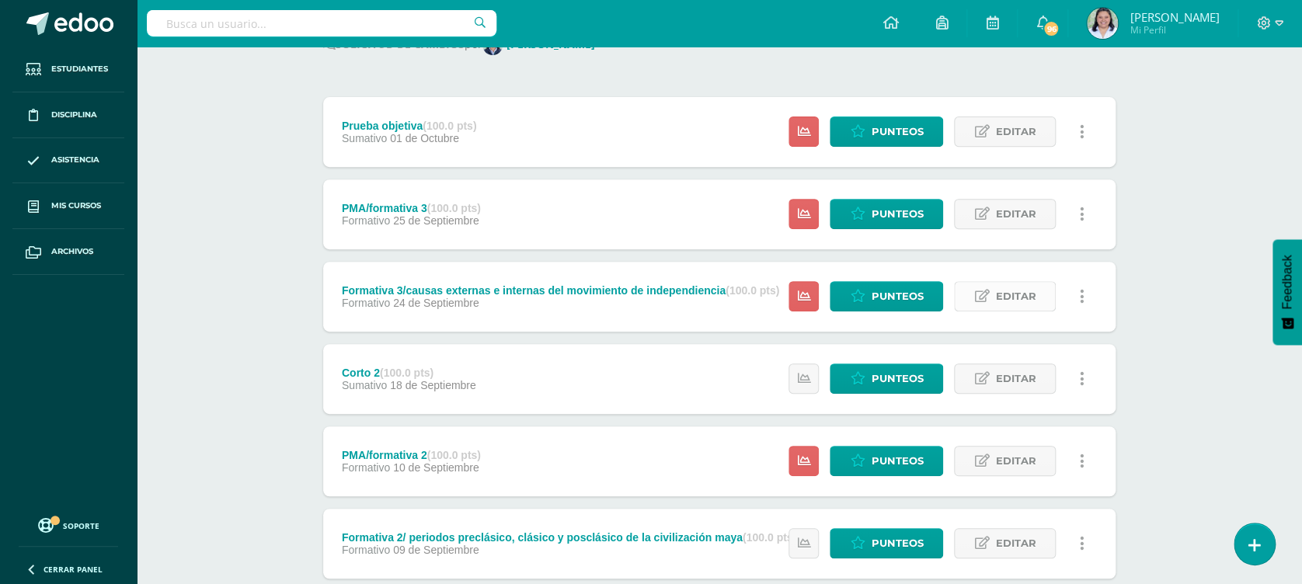
click at [995, 287] on link "Editar" at bounding box center [1005, 296] width 102 height 30
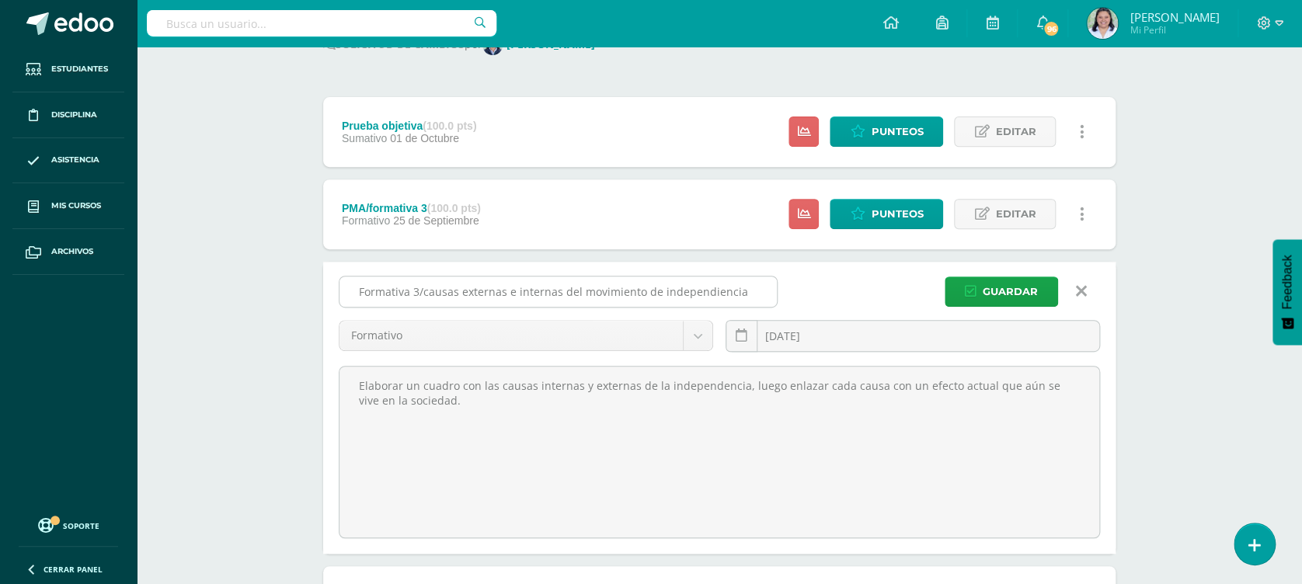
drag, startPoint x: 754, startPoint y: 287, endPoint x: 426, endPoint y: 294, distance: 328.0
click at [426, 294] on input "Formativa 3/causas externas e internas del movimiento de independiencia" at bounding box center [558, 292] width 437 height 30
click at [478, 296] on input "Formativa 3/Viajes de rdi" at bounding box center [558, 292] width 437 height 30
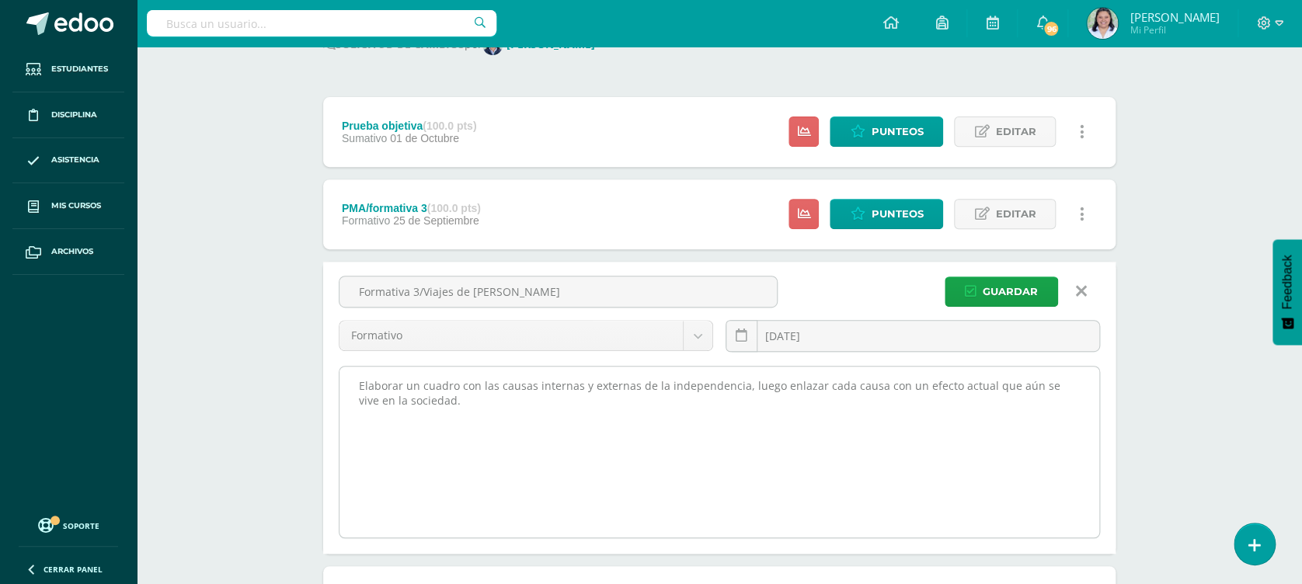
type input "Formativa 3/Viajes de Cristobal Colón"
drag, startPoint x: 457, startPoint y: 403, endPoint x: 372, endPoint y: 384, distance: 86.7
click at [372, 384] on textarea "Elaborar un cuadro con las causas internas y externas de la independencia, lueg…" at bounding box center [720, 452] width 760 height 171
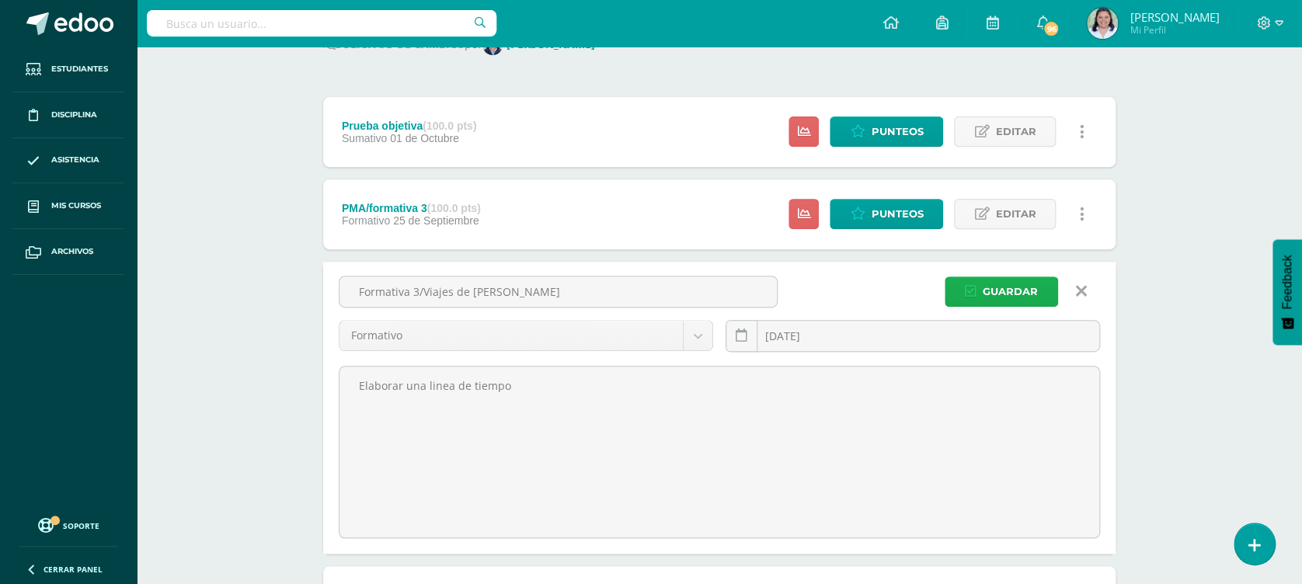
type textarea "Elaborar una linea de tiempo"
click at [991, 284] on span "Guardar" at bounding box center [1010, 291] width 55 height 29
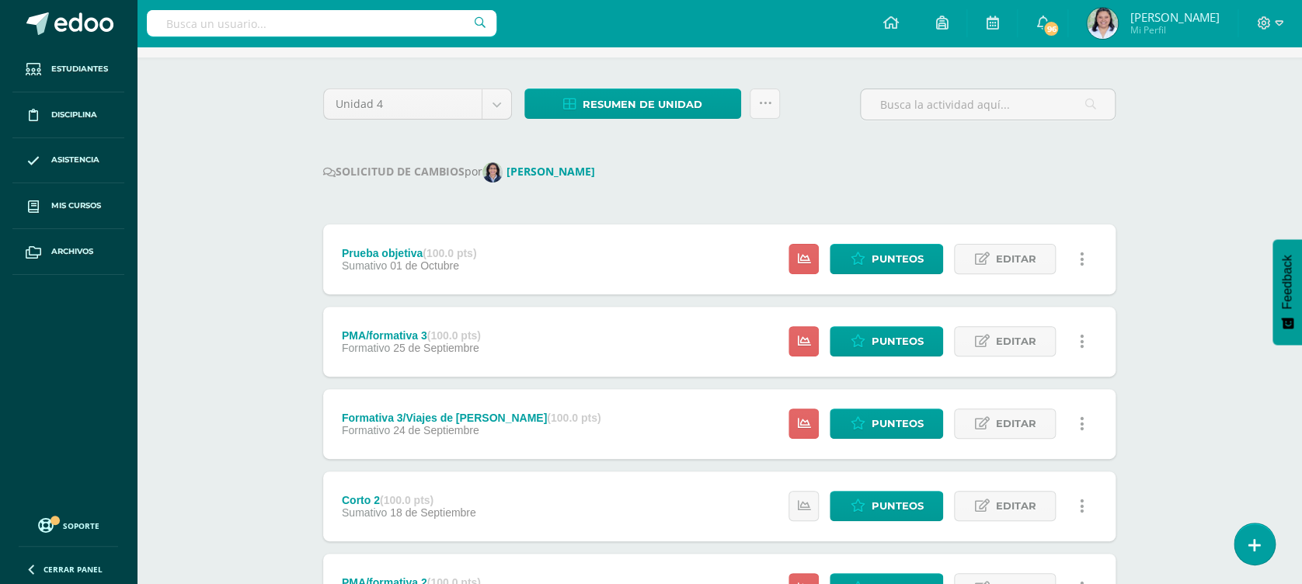
scroll to position [113, 0]
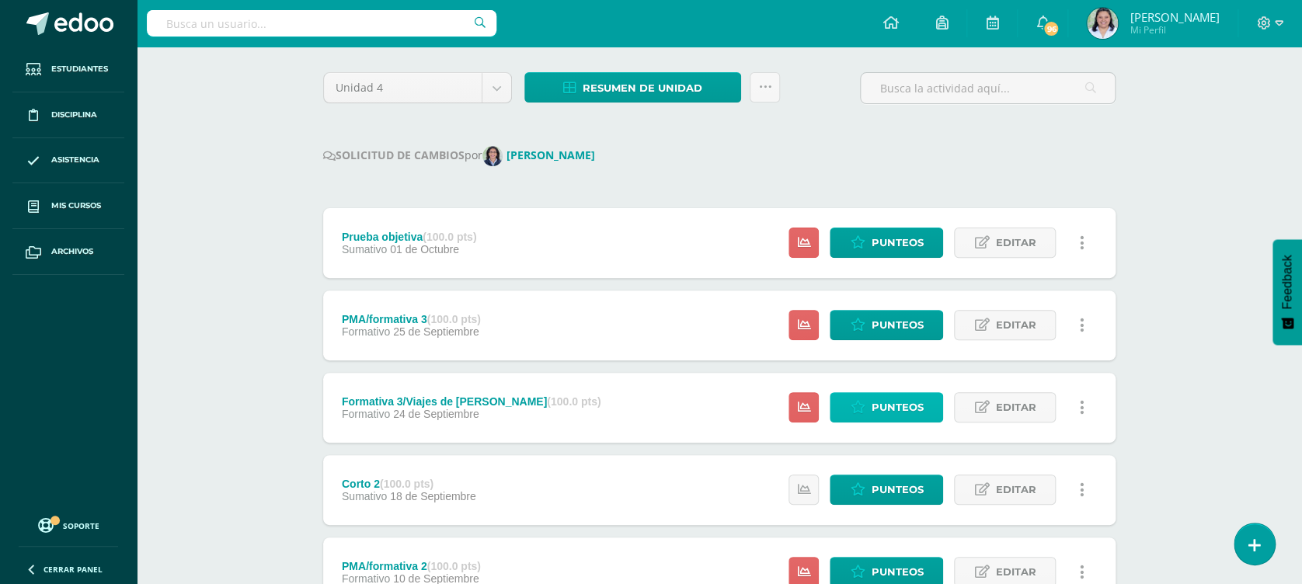
click at [860, 406] on icon at bounding box center [857, 407] width 15 height 13
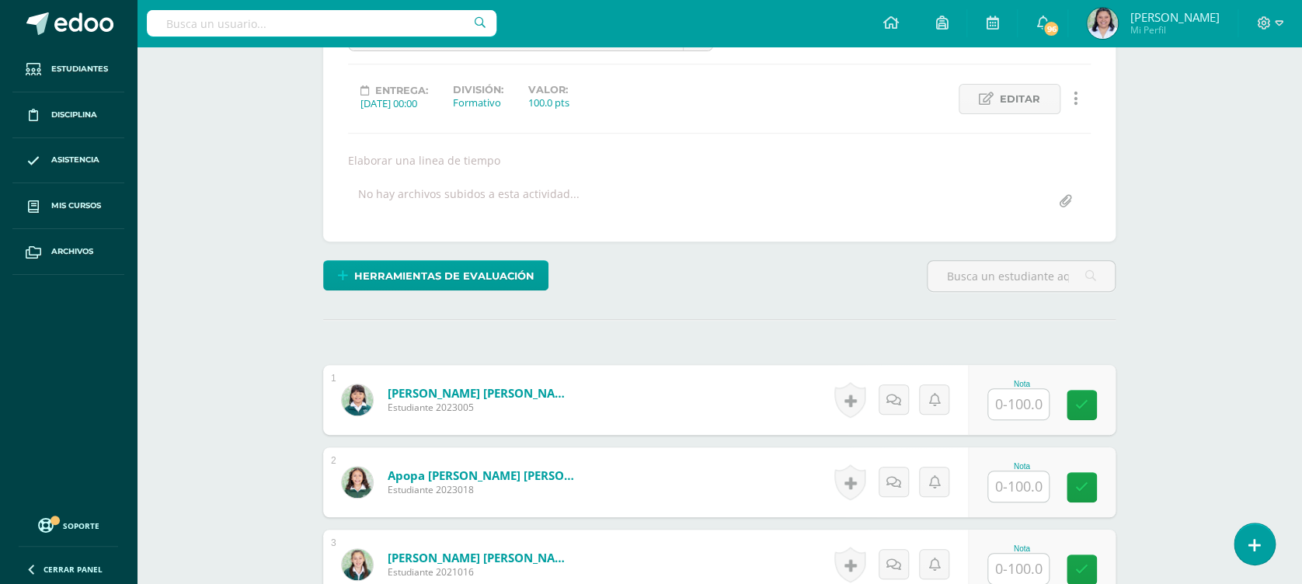
scroll to position [426, 0]
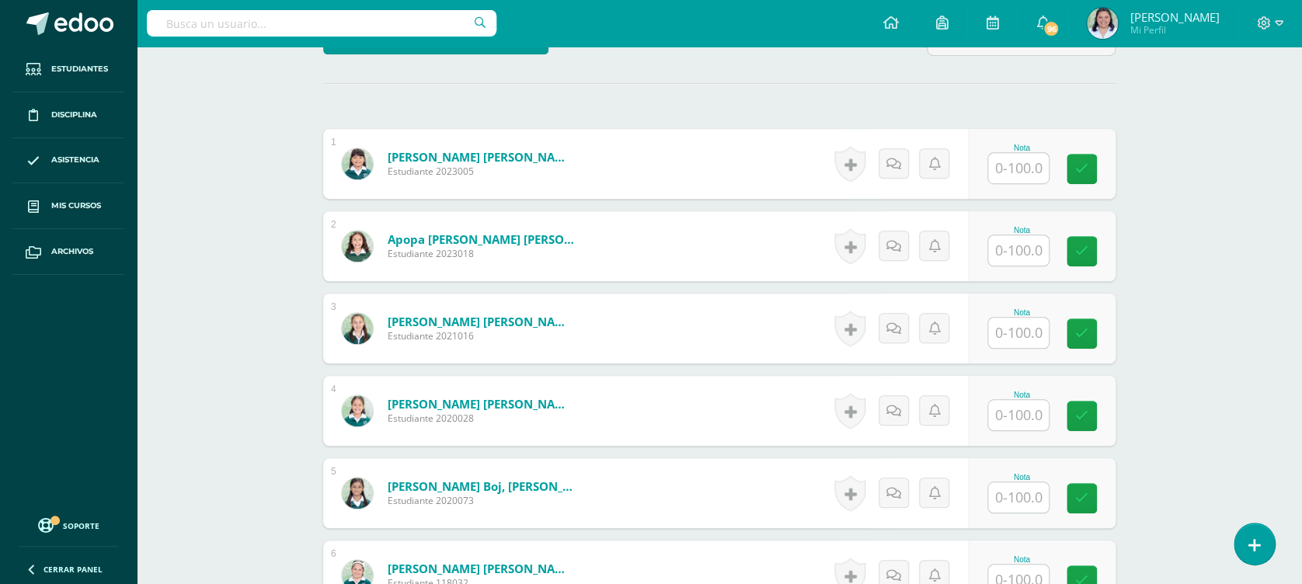
click at [1016, 157] on input "text" at bounding box center [1018, 168] width 61 height 30
type input "78"
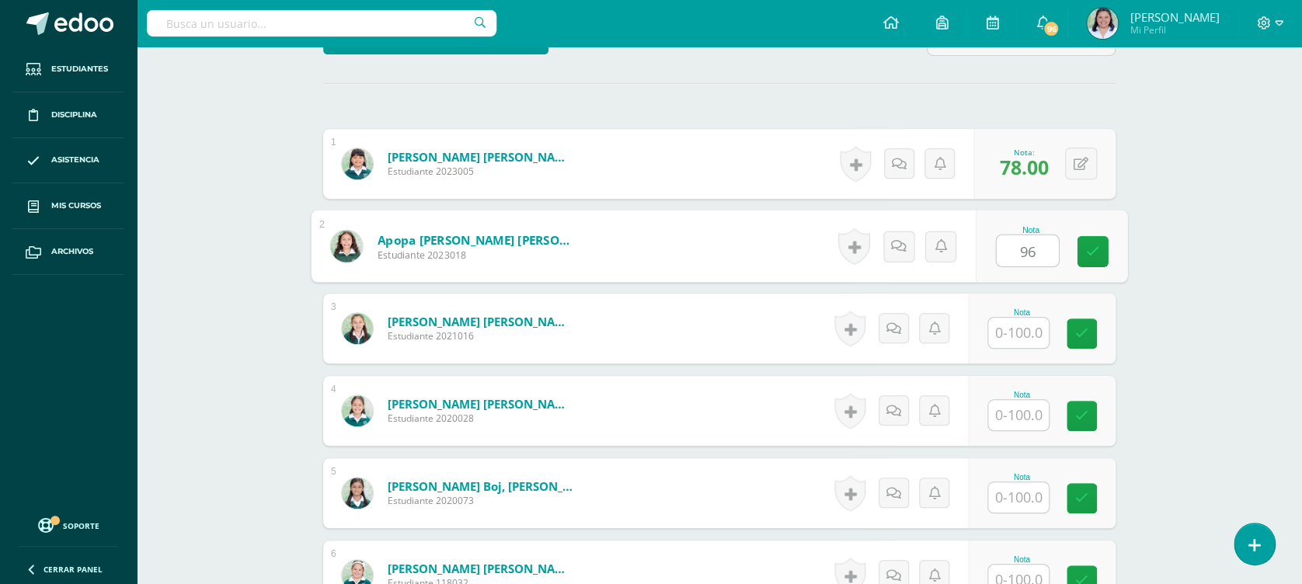
type input "96"
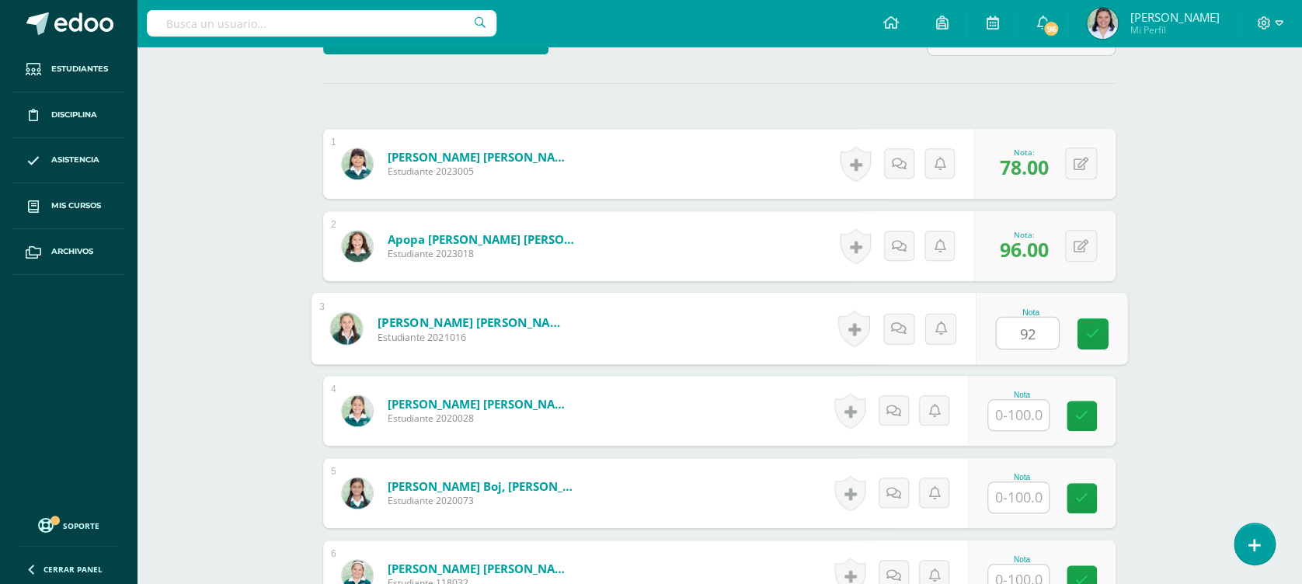
type input "92"
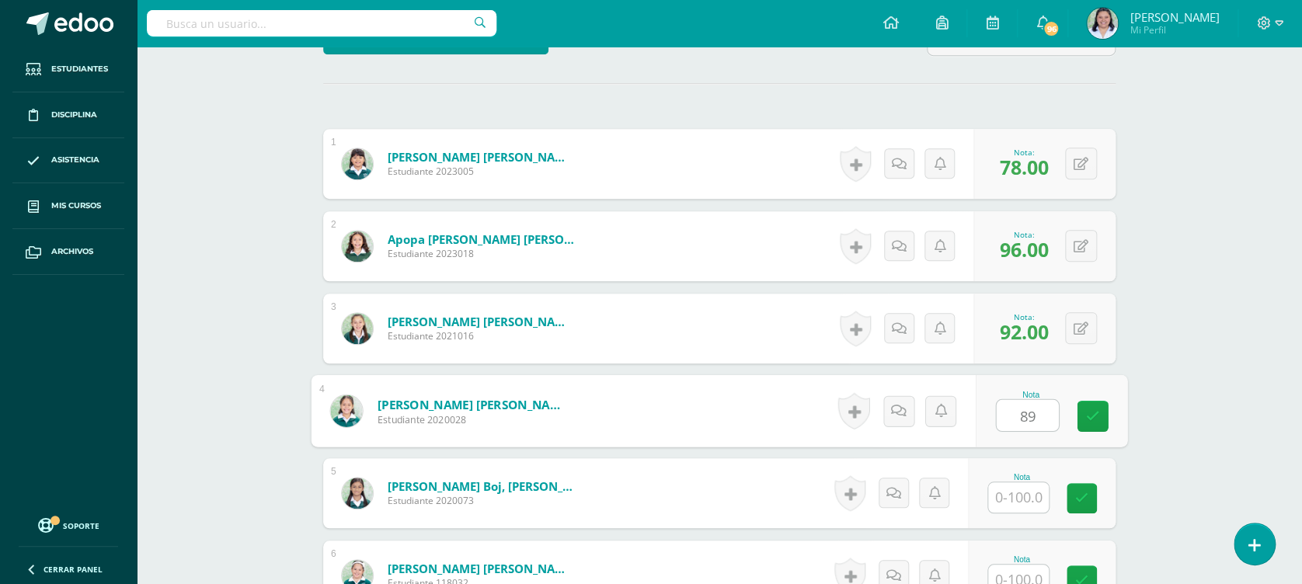
type input "89"
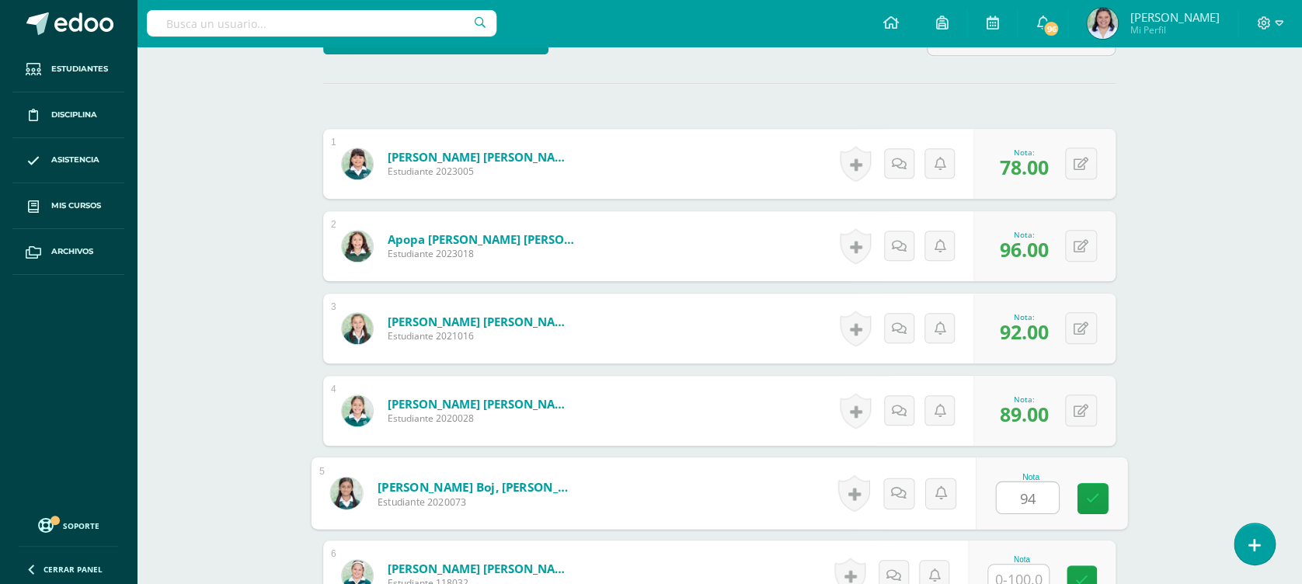
type input "94"
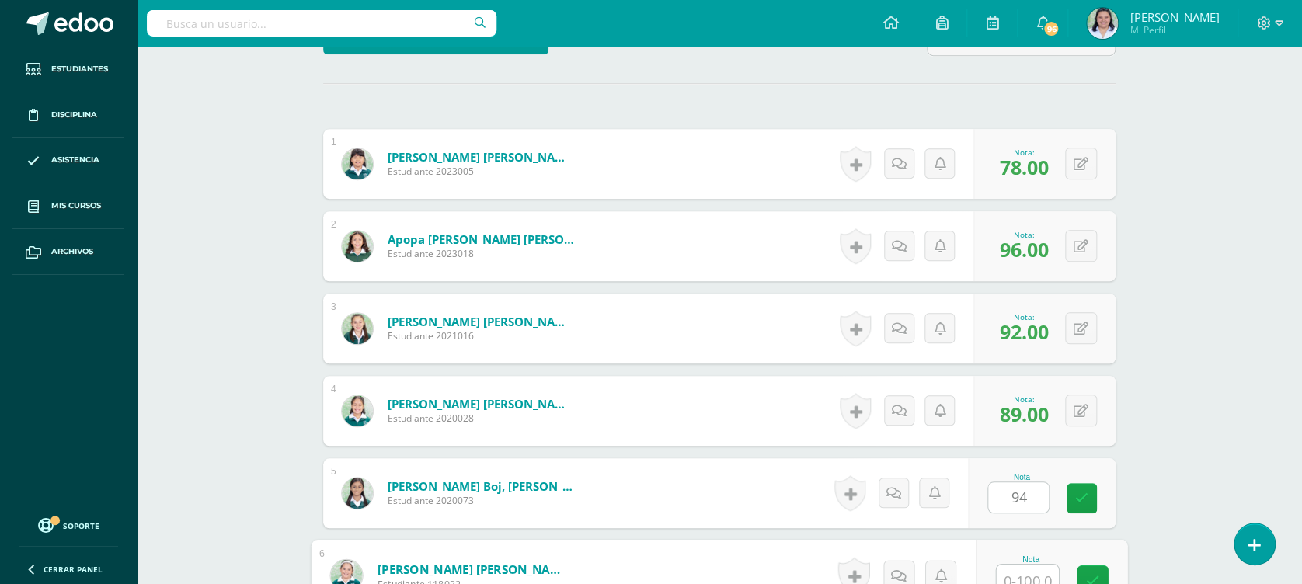
scroll to position [437, 0]
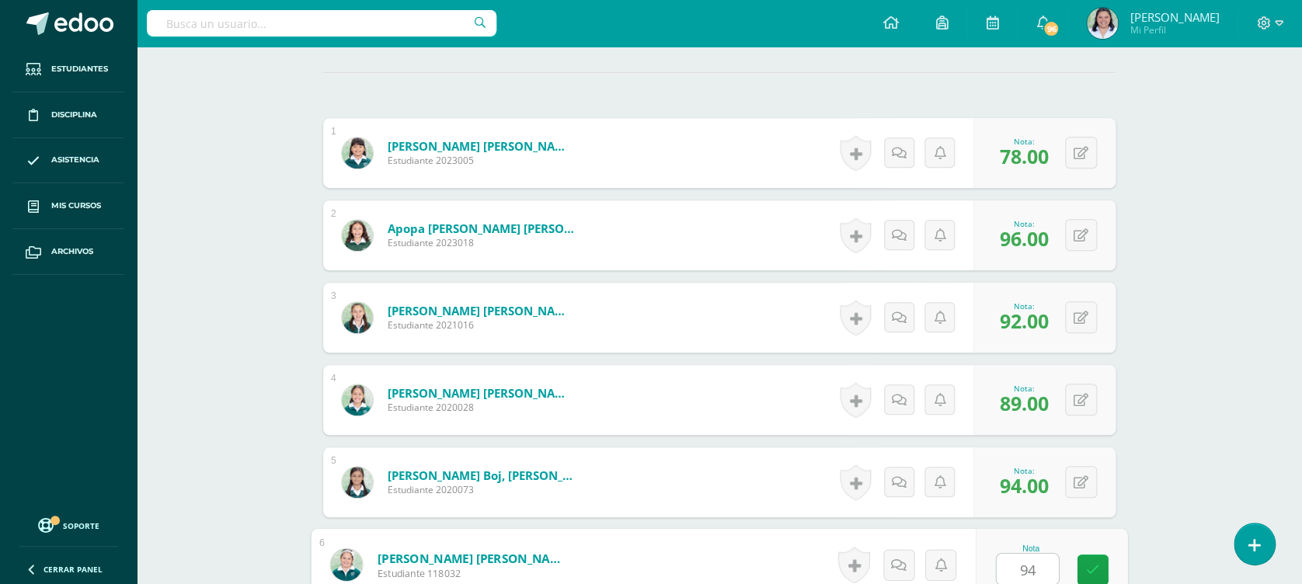
type input "94"
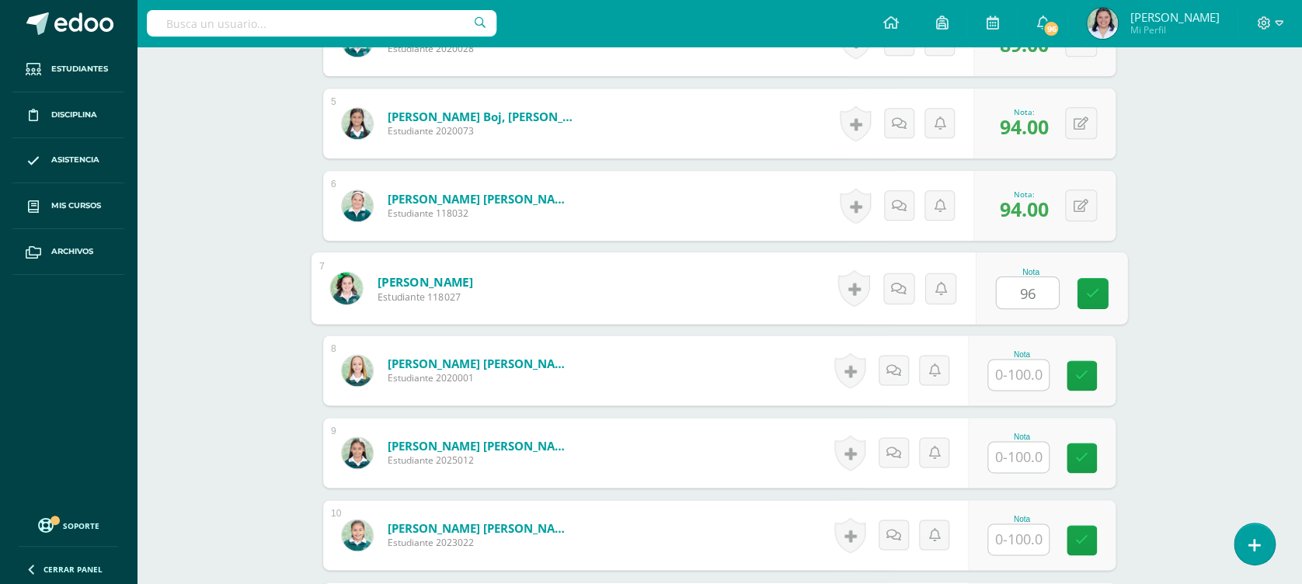
type input "96"
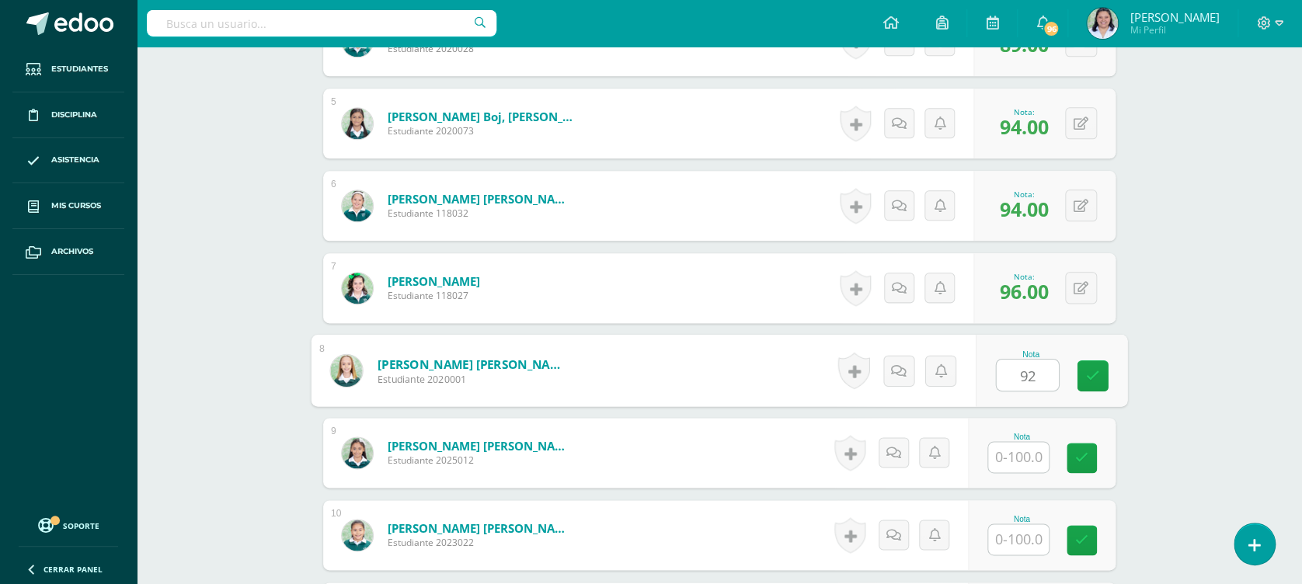
type input "92"
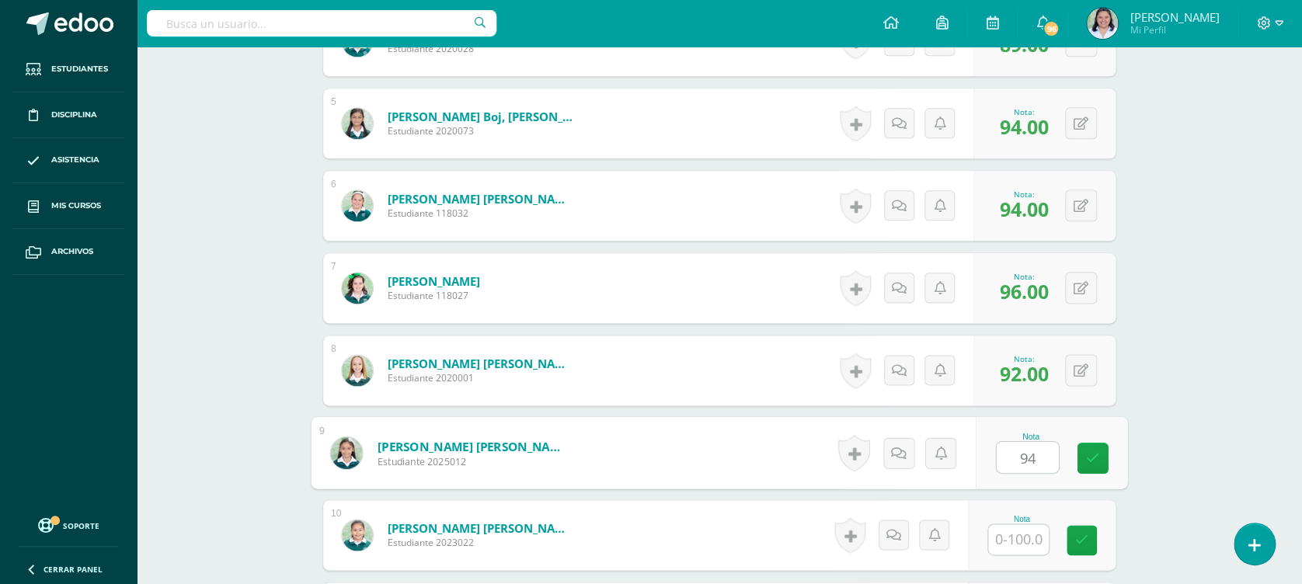
type input "94"
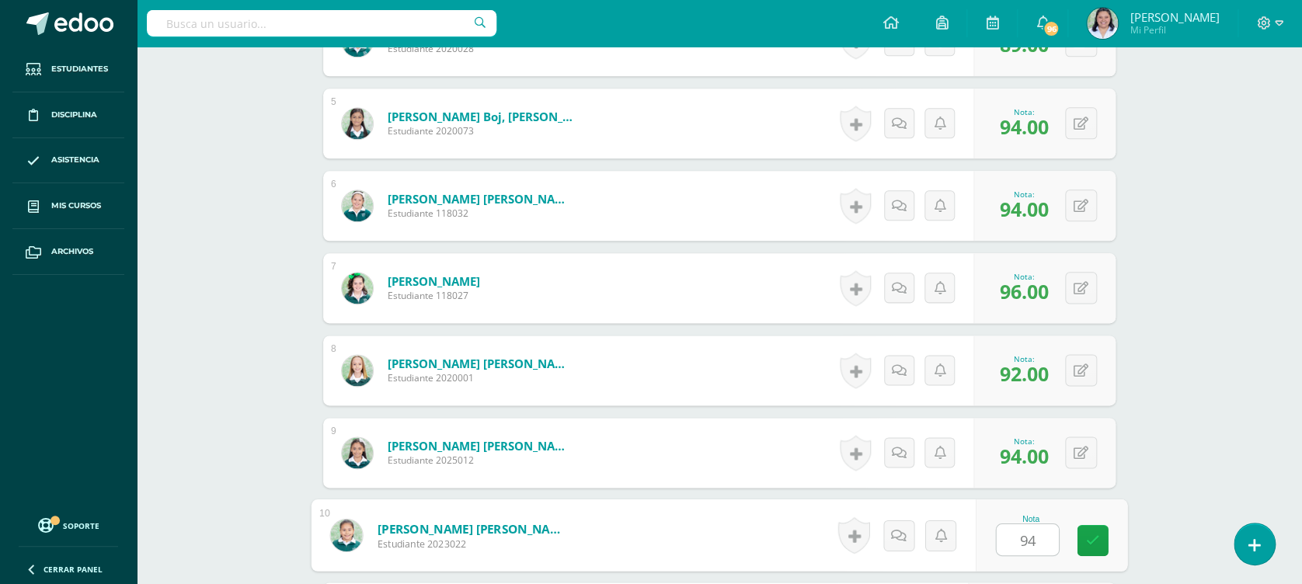
type input "94"
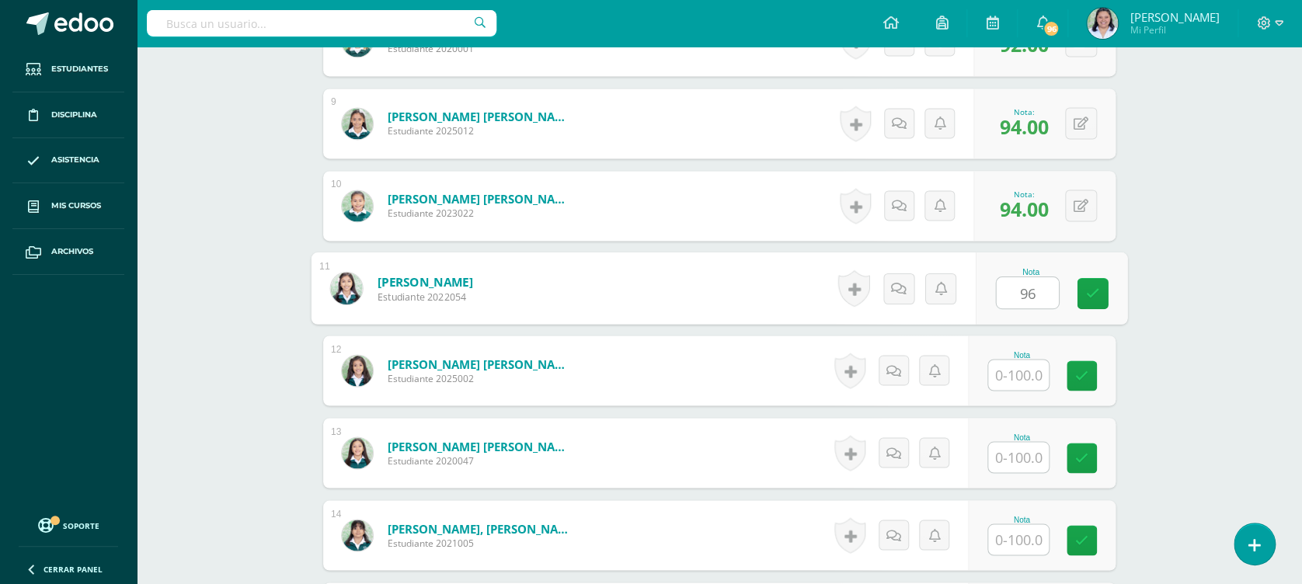
type input "96"
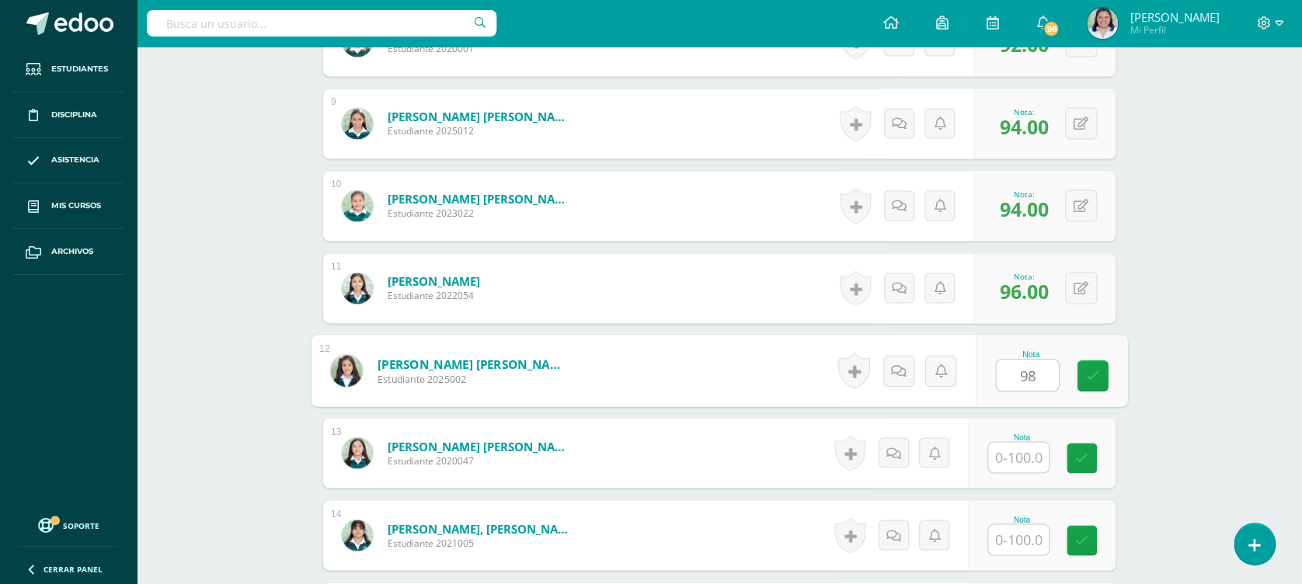
type input "98"
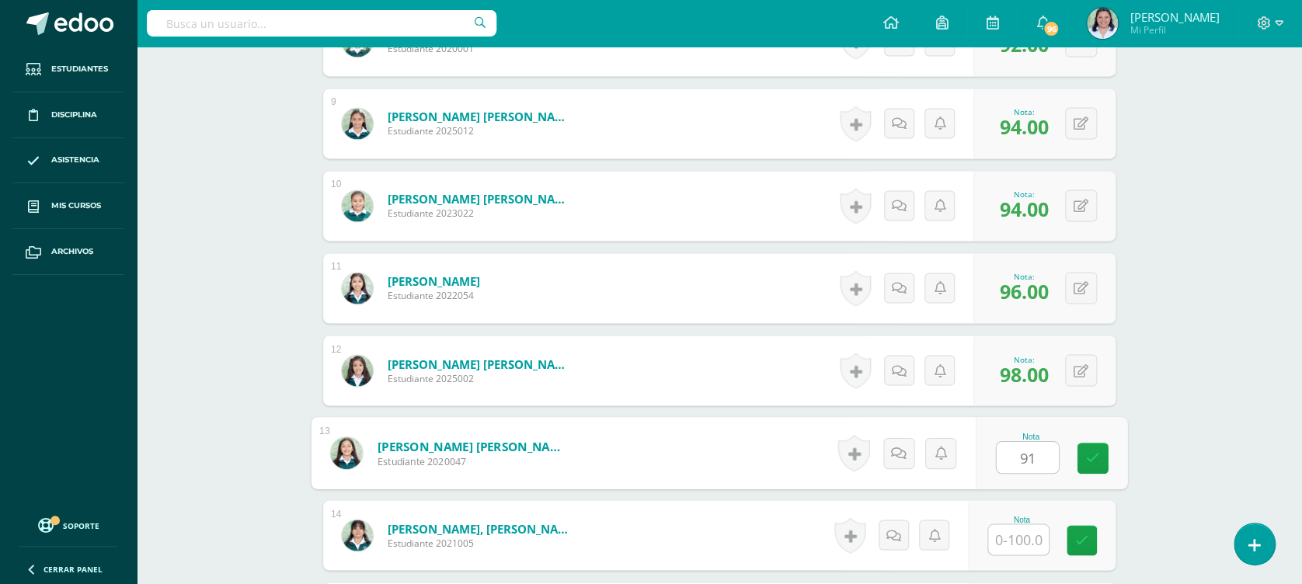
type input "91"
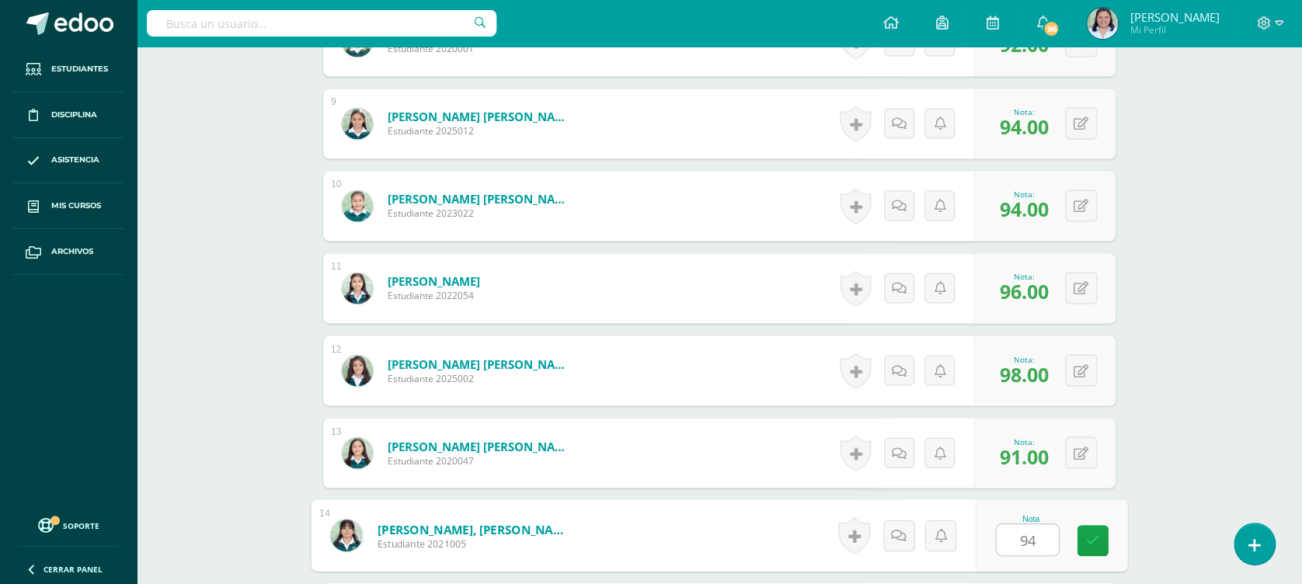
type input "94"
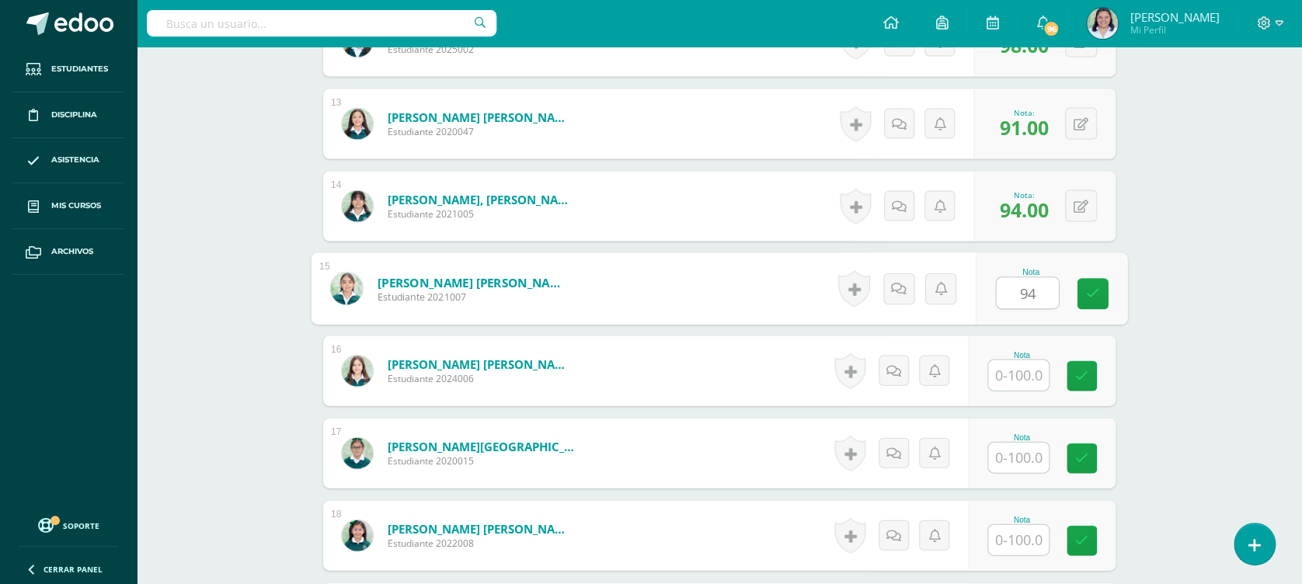
type input "94"
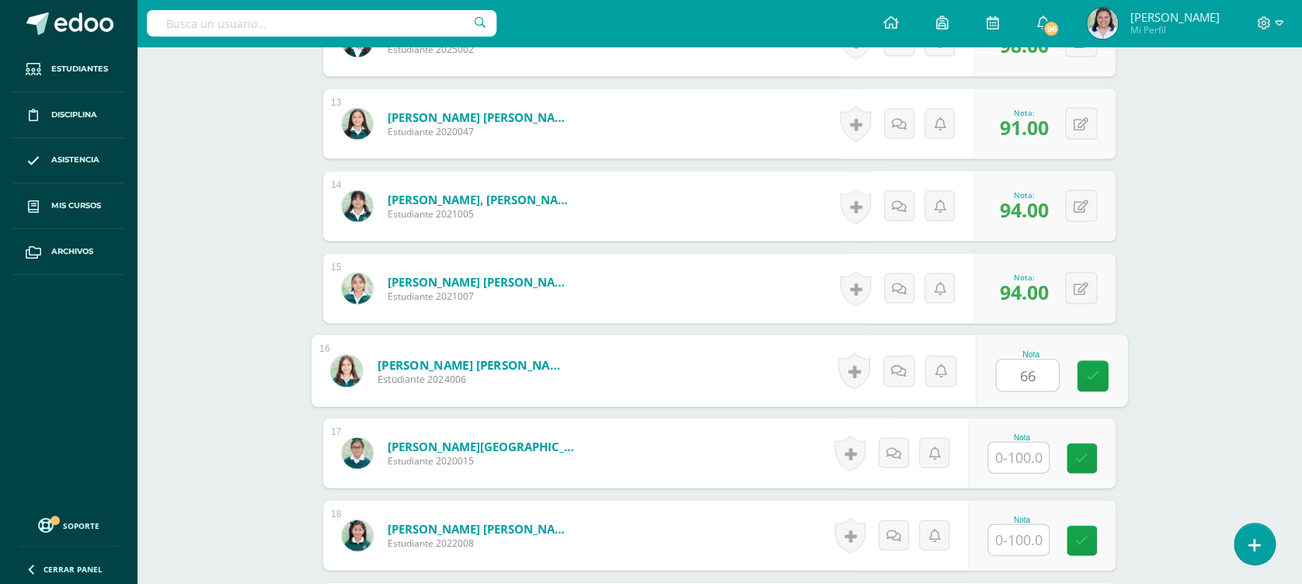
type input "66"
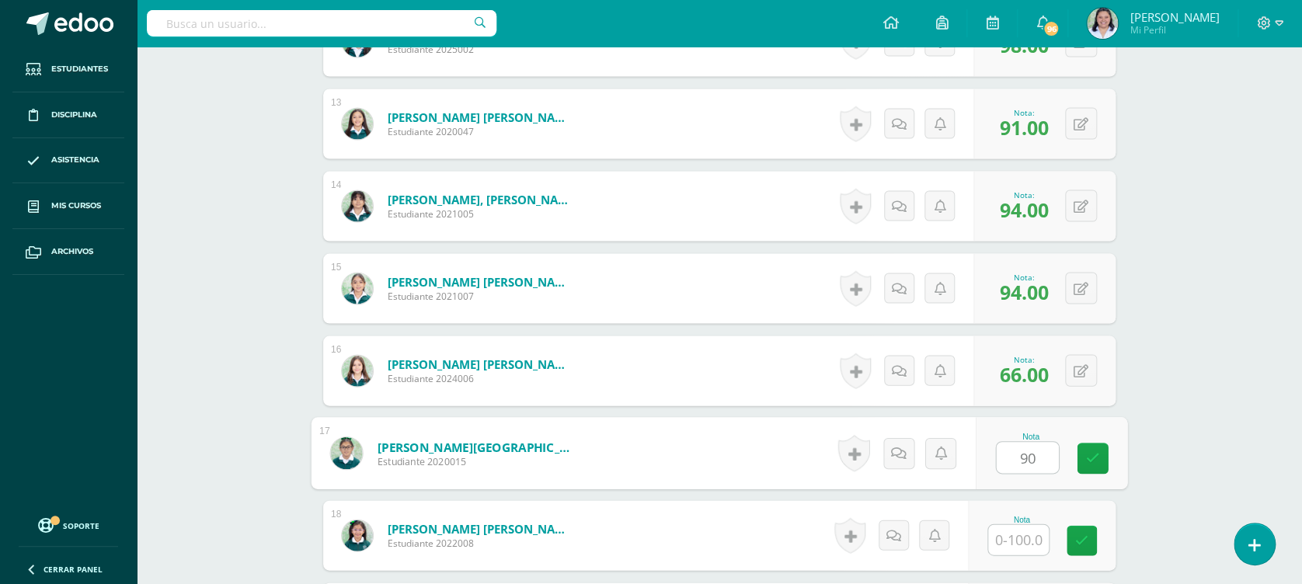
type input "90"
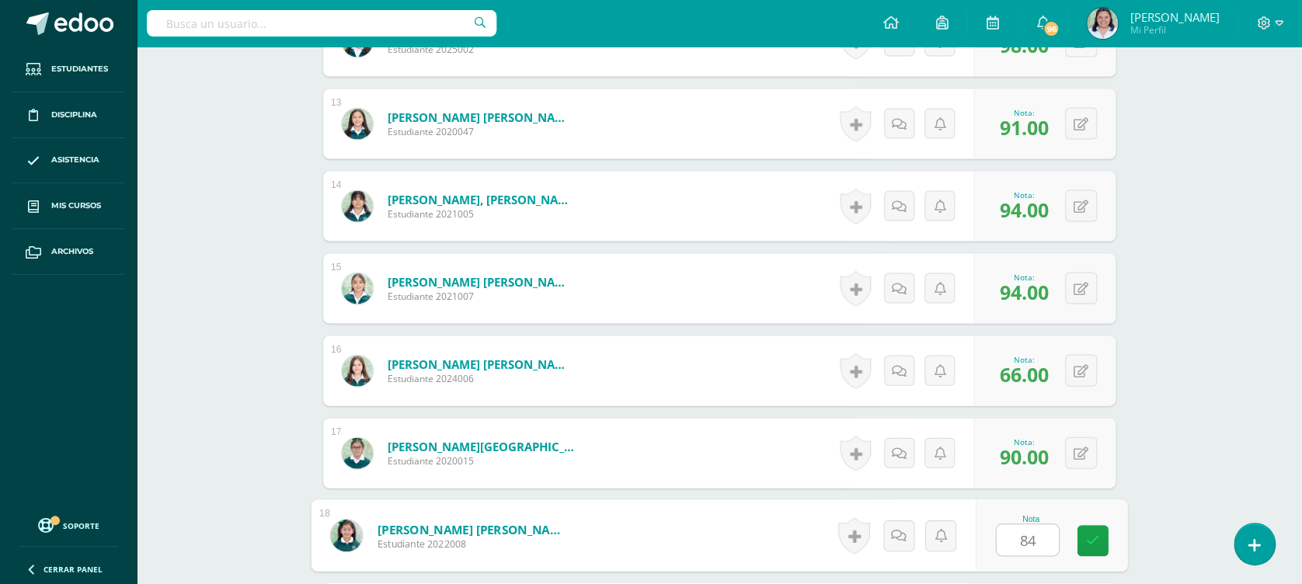
type input "84"
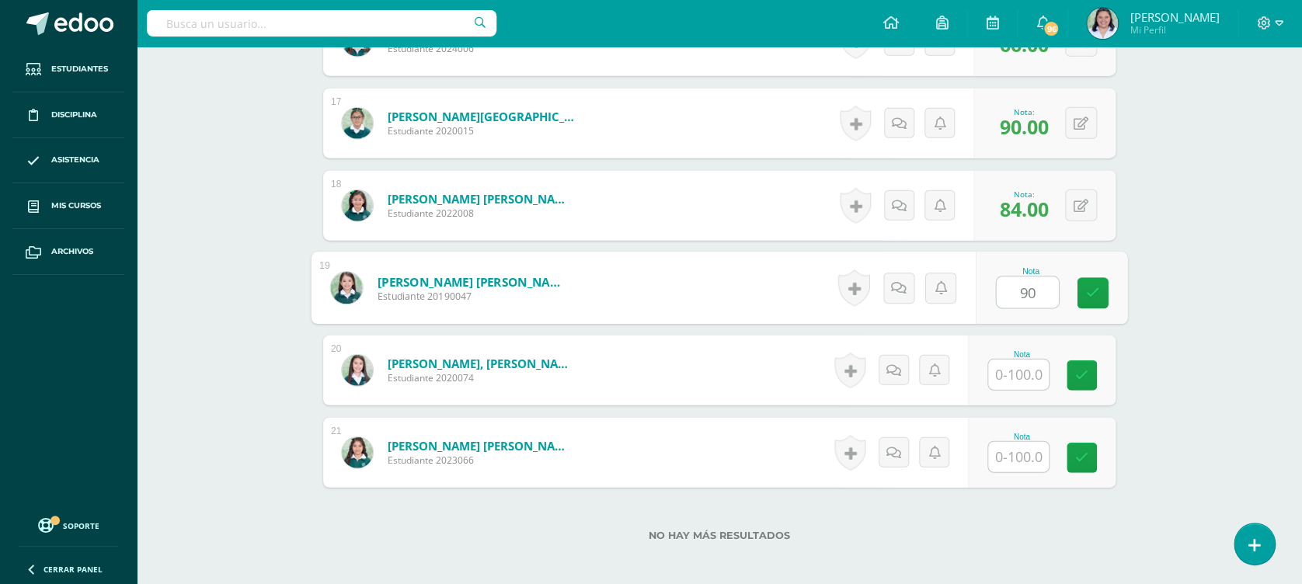
type input "90"
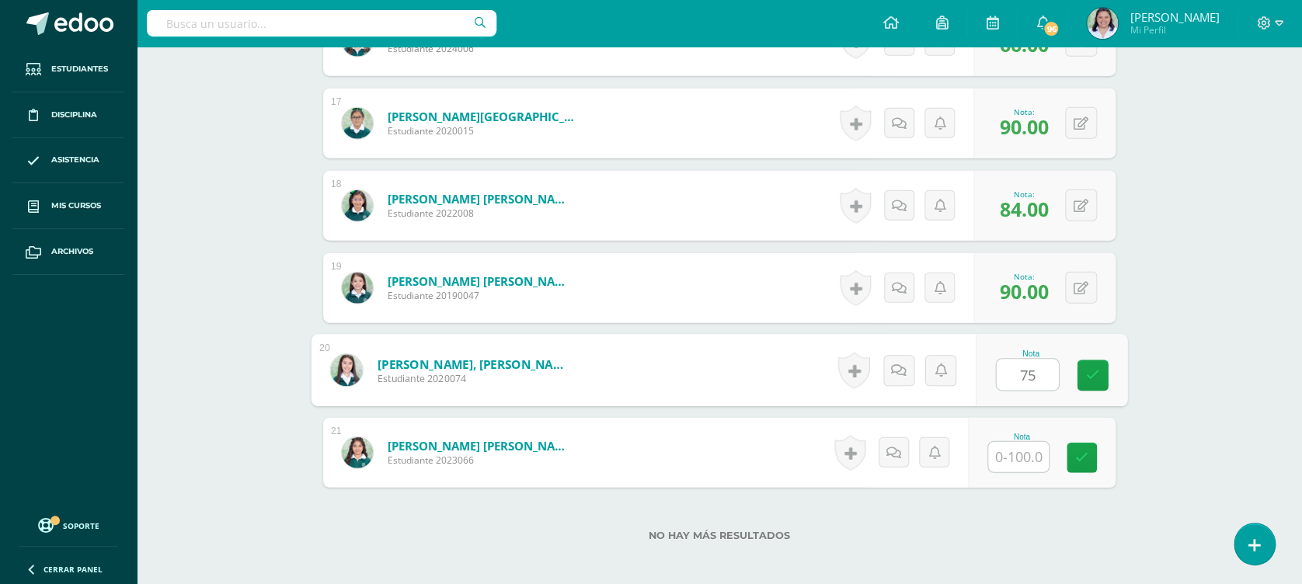
type input "75"
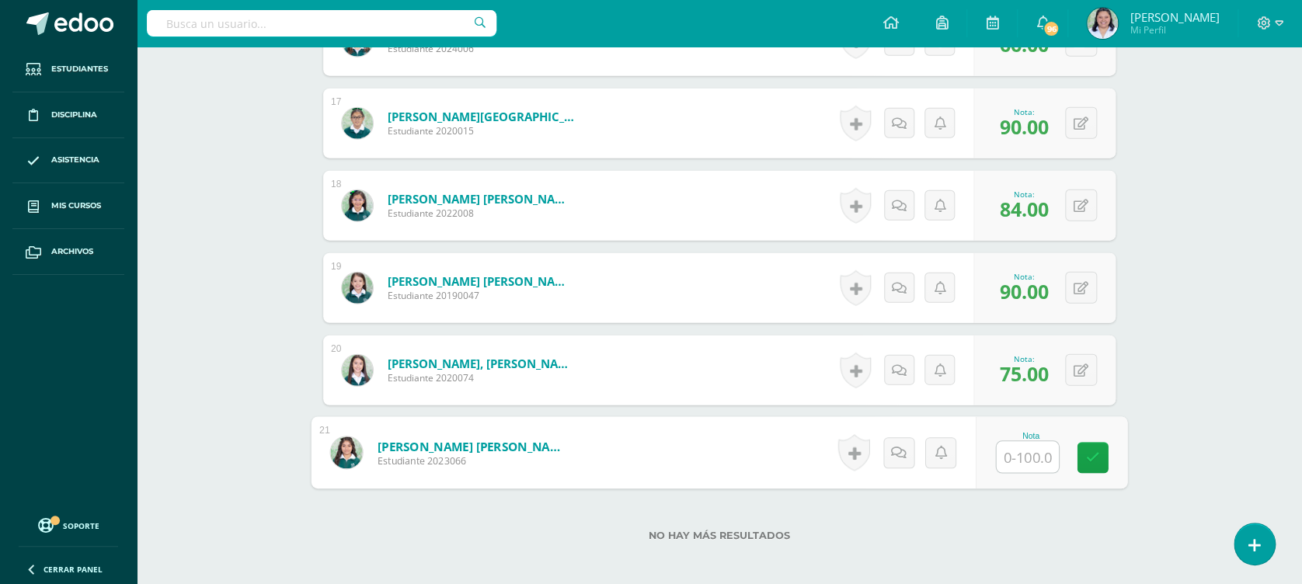
type input "9"
type input "82"
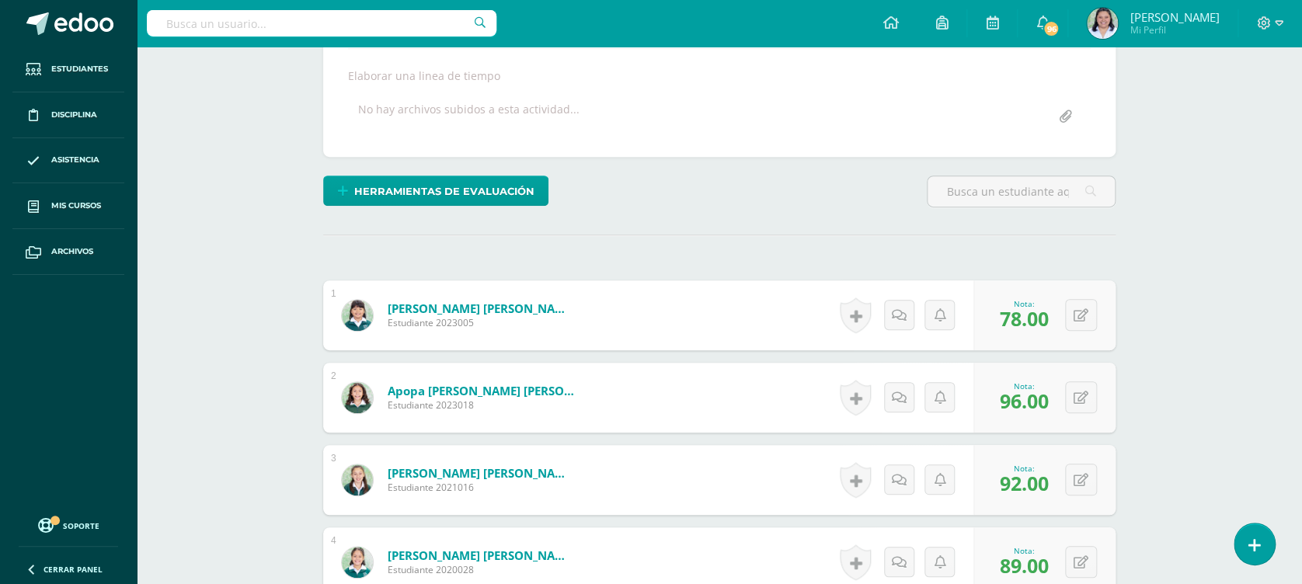
scroll to position [0, 0]
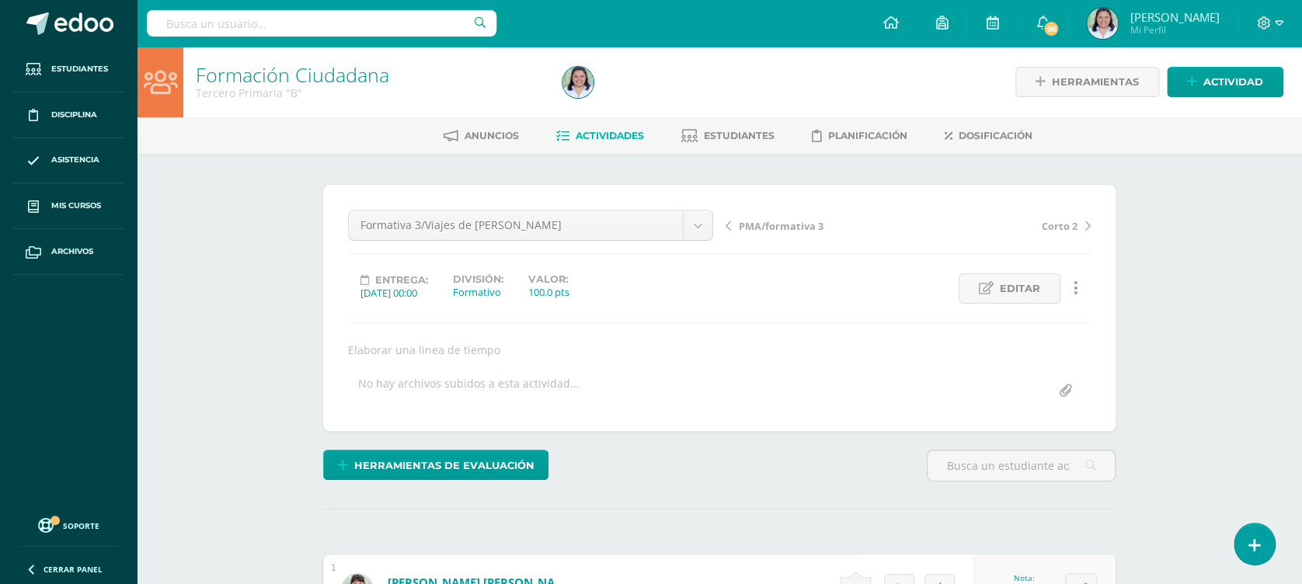
click at [594, 141] on link "Actividades" at bounding box center [600, 136] width 88 height 25
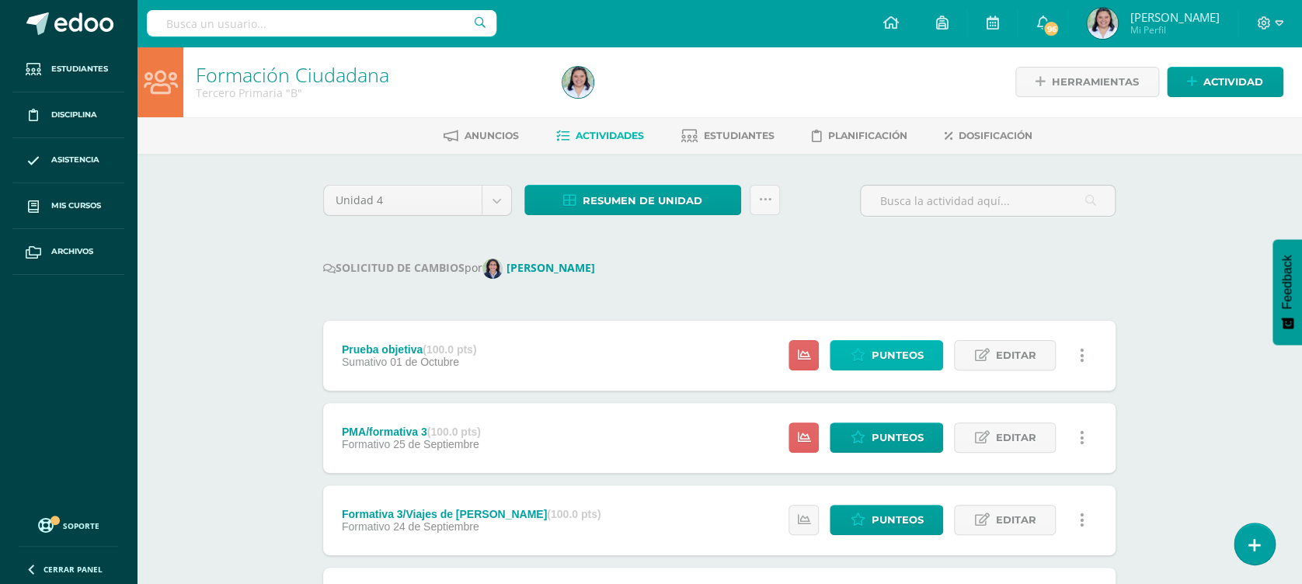
click at [863, 354] on icon at bounding box center [857, 355] width 15 height 13
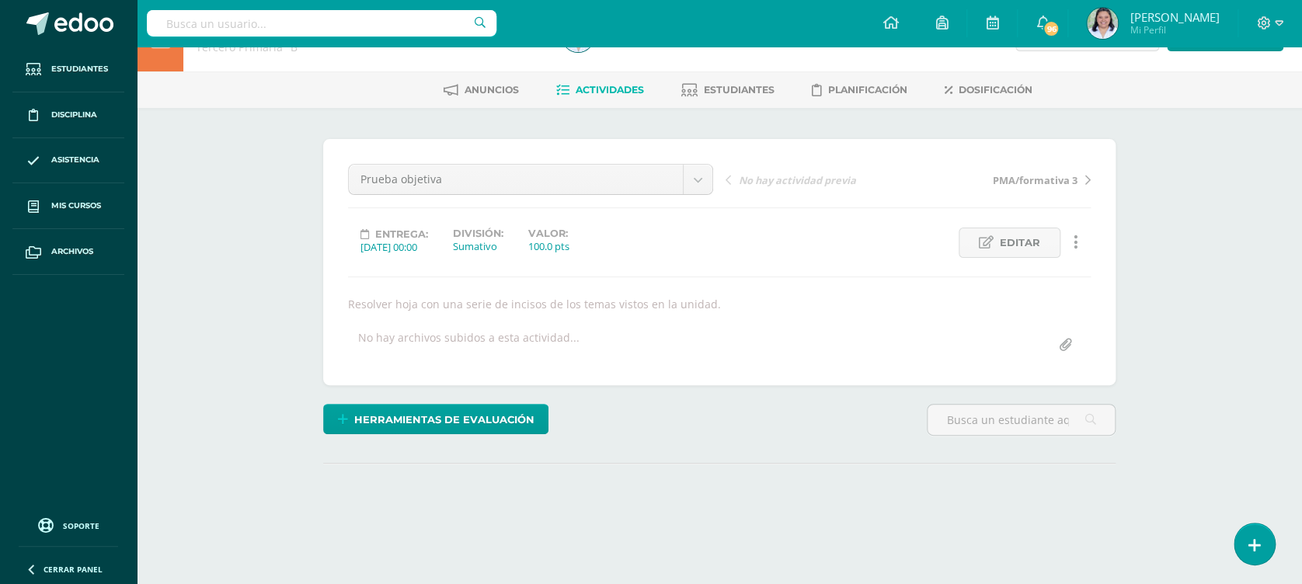
scroll to position [158, 0]
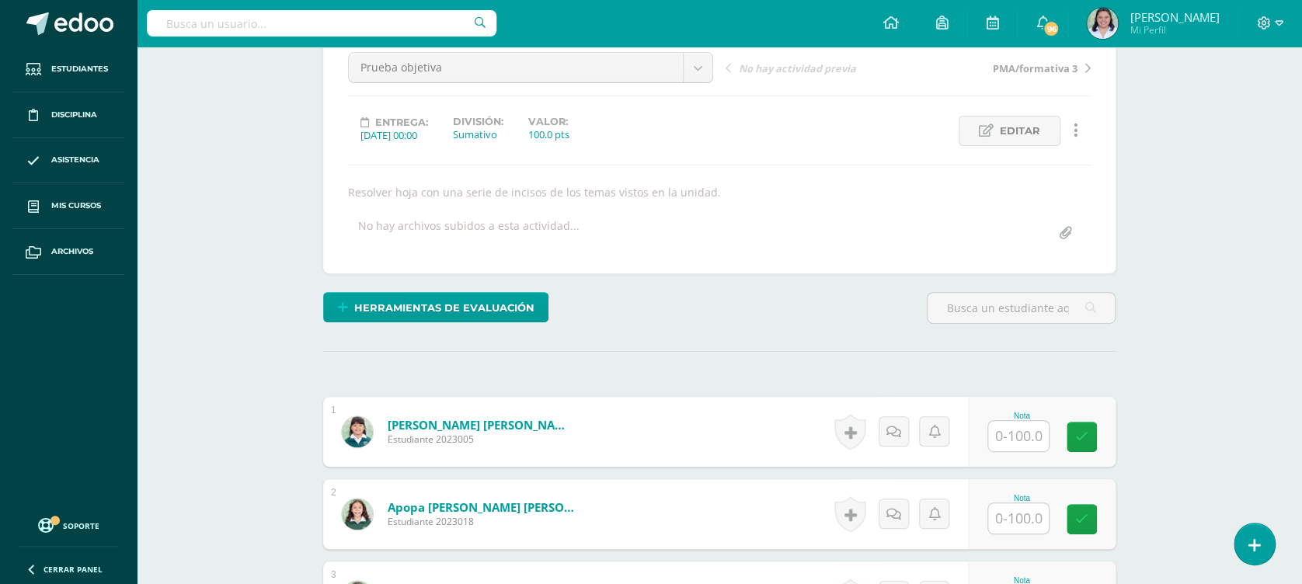
drag, startPoint x: 1274, startPoint y: 311, endPoint x: 1302, endPoint y: 292, distance: 33.6
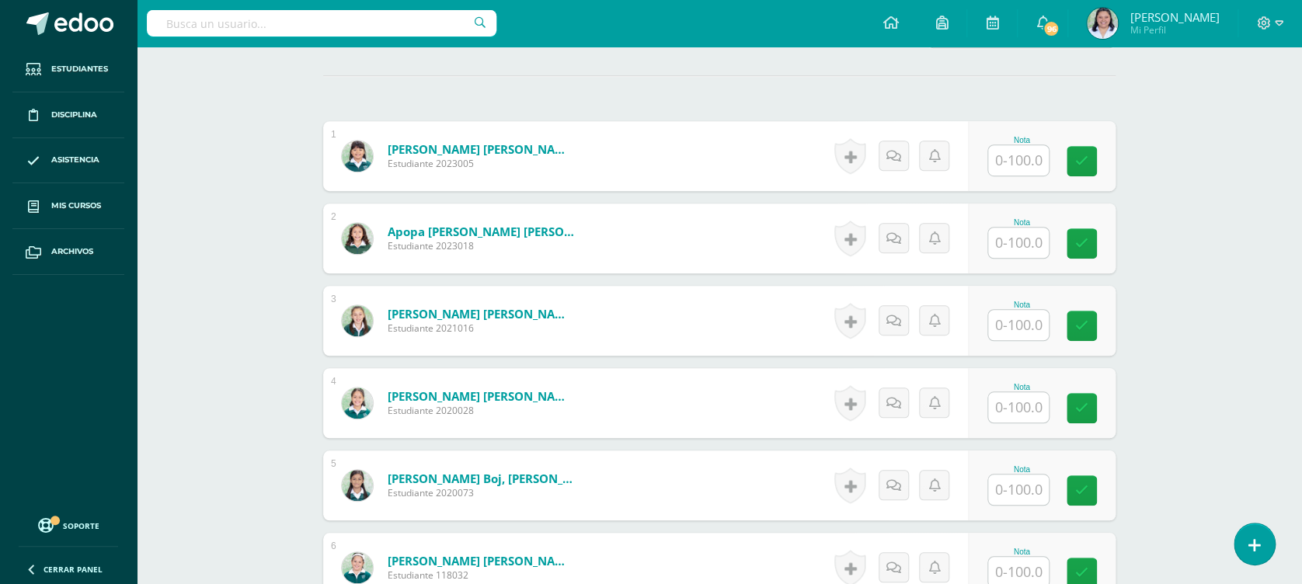
scroll to position [476, 0]
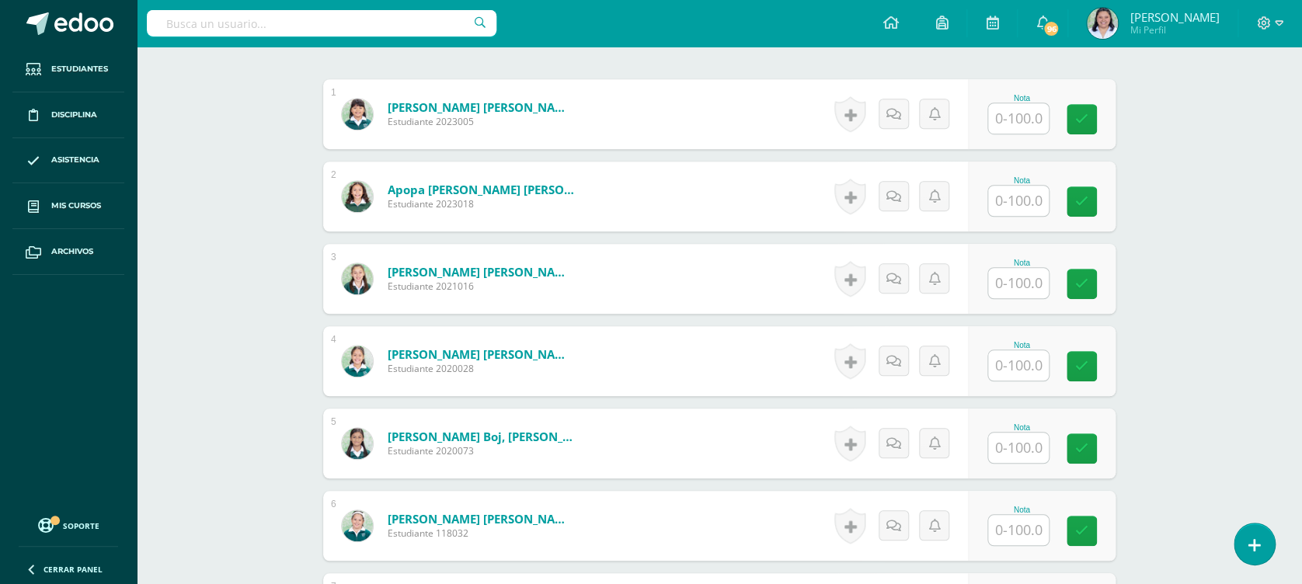
click at [1026, 101] on div "Nota" at bounding box center [1022, 98] width 68 height 9
click at [1021, 112] on input "text" at bounding box center [1028, 118] width 62 height 31
type input "65"
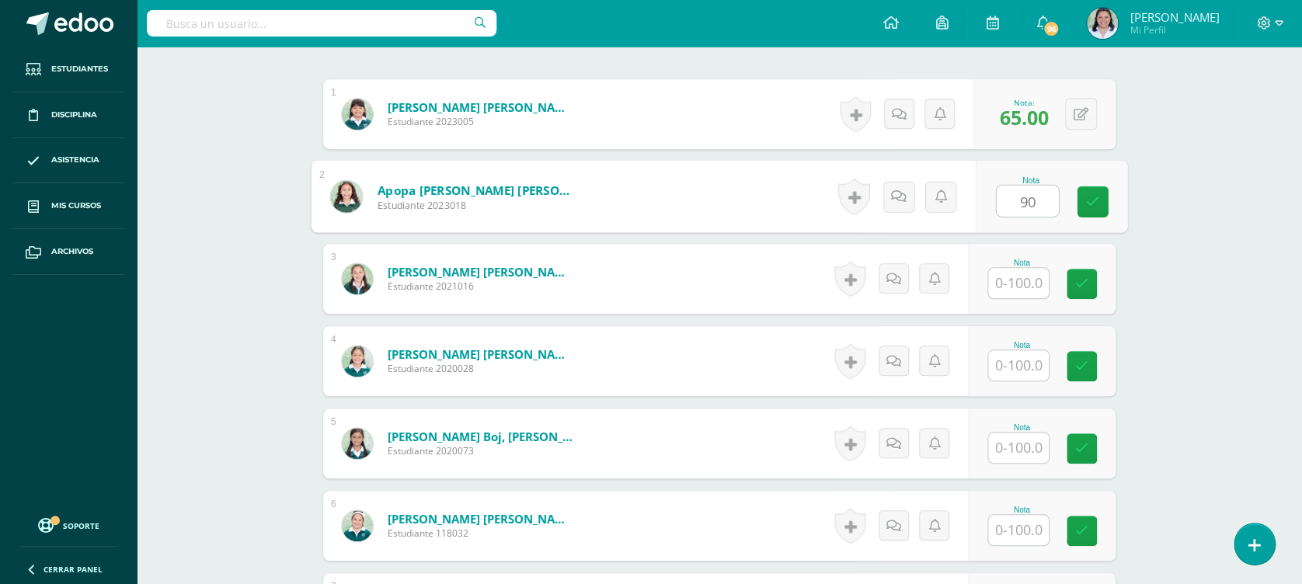
type input "90"
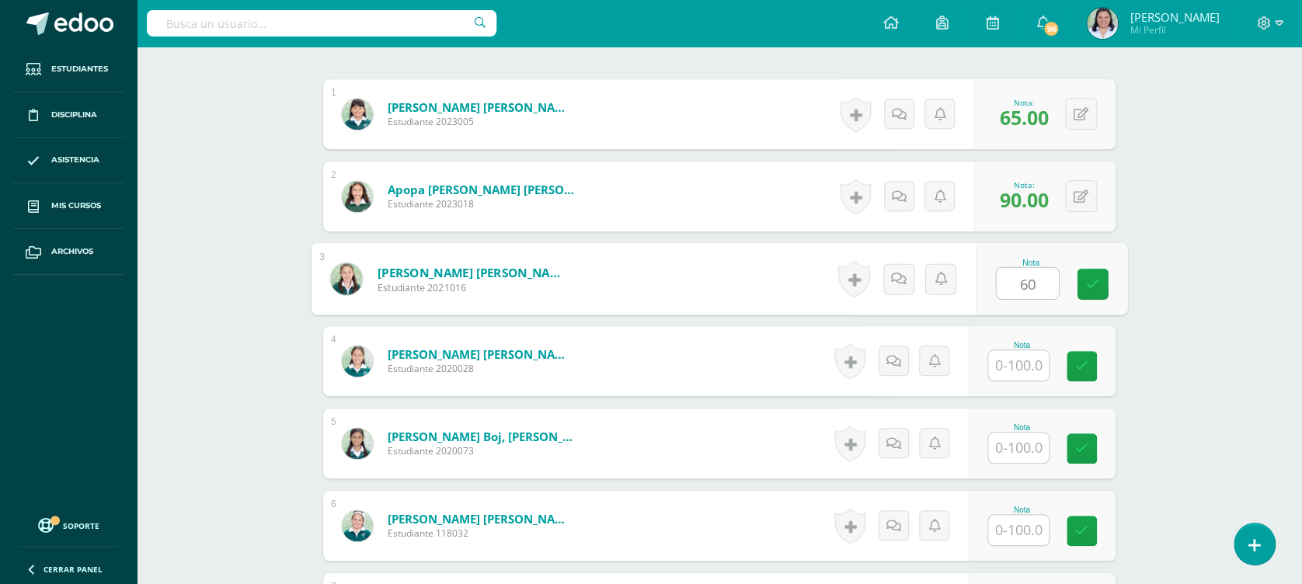
type input "60"
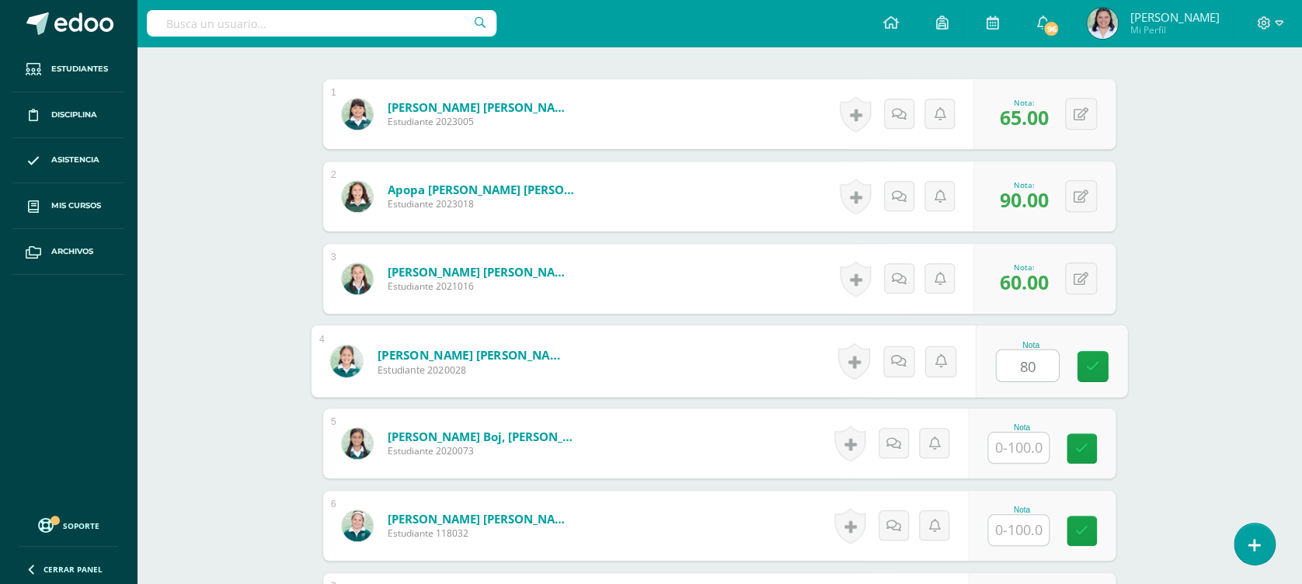
type input "80"
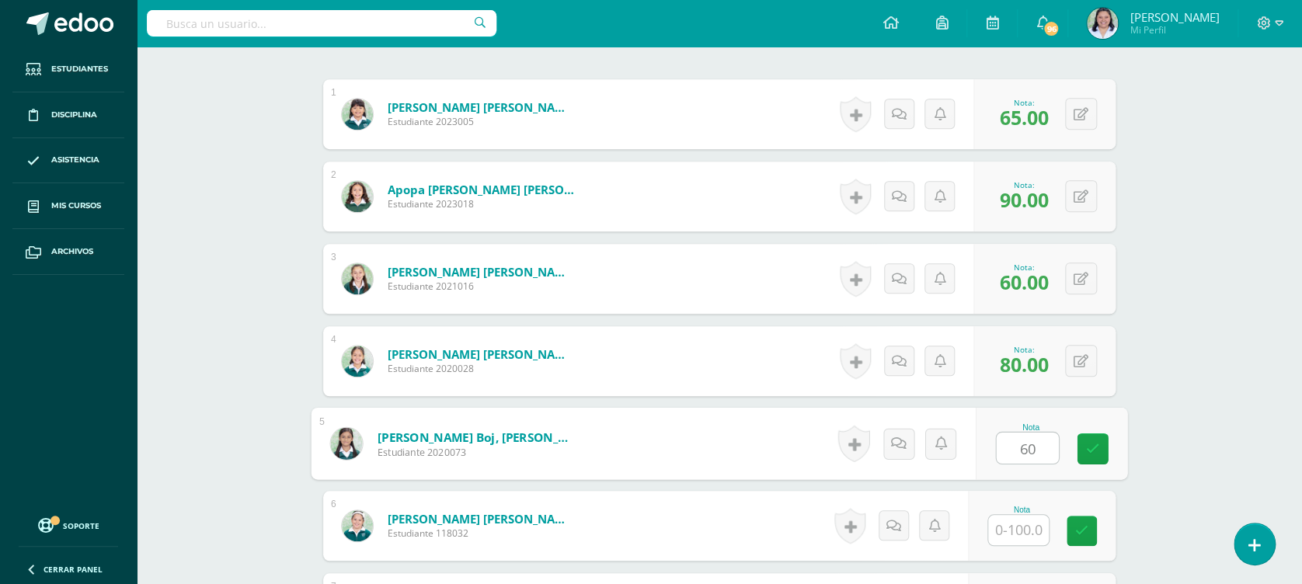
type input "60"
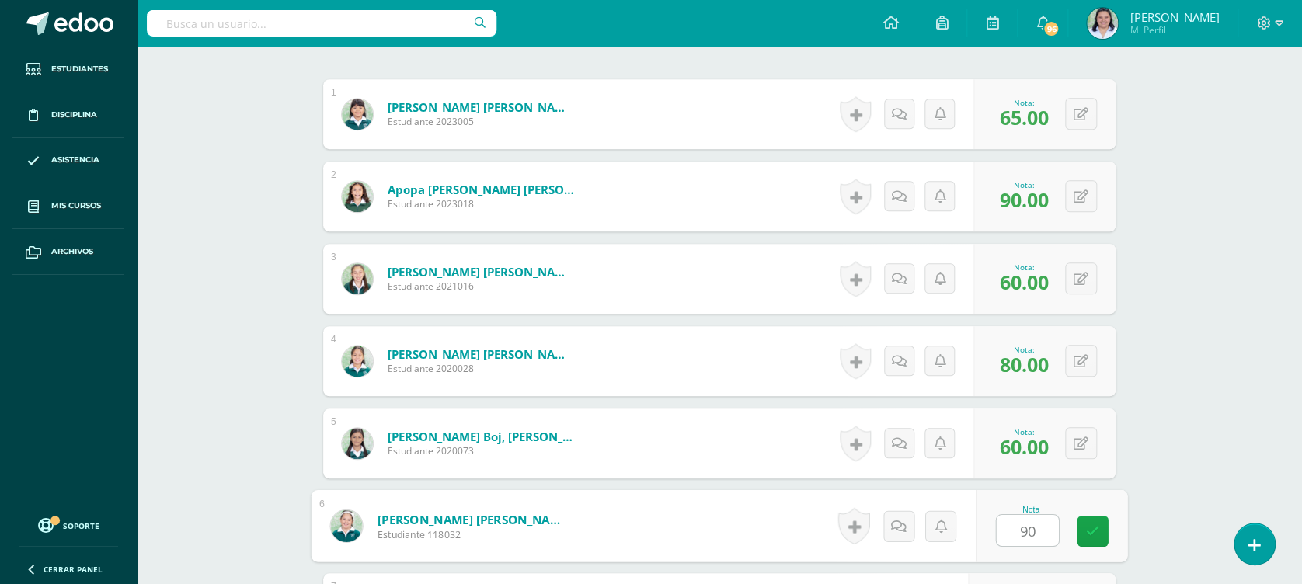
type input "90"
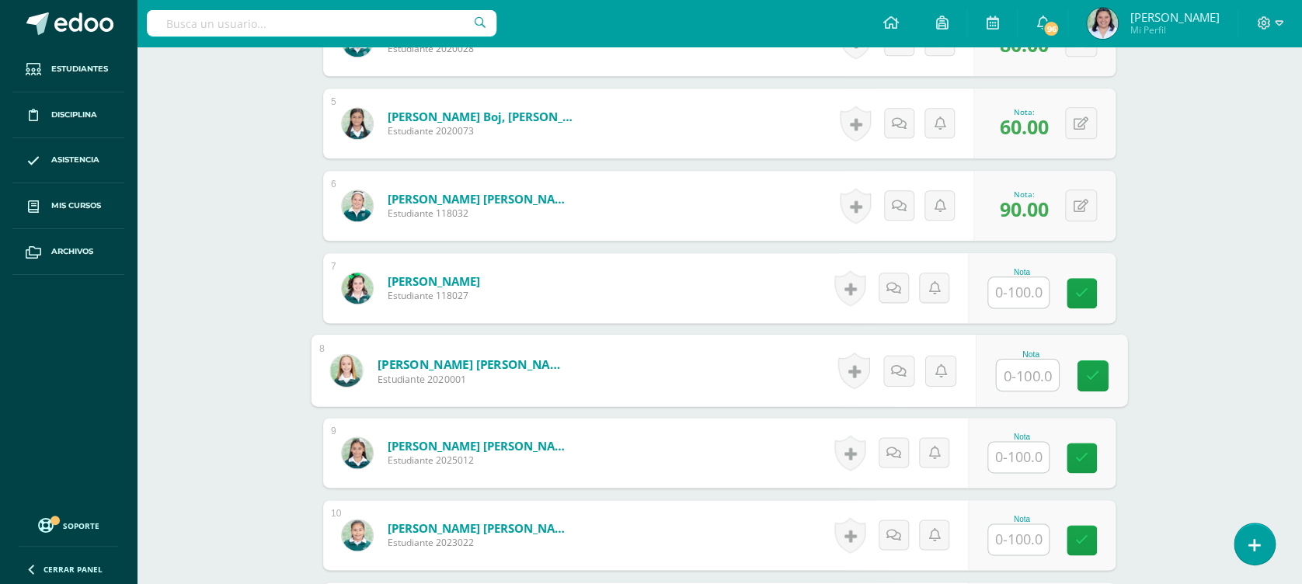
click at [1016, 368] on input "text" at bounding box center [1028, 375] width 62 height 31
type input "60"
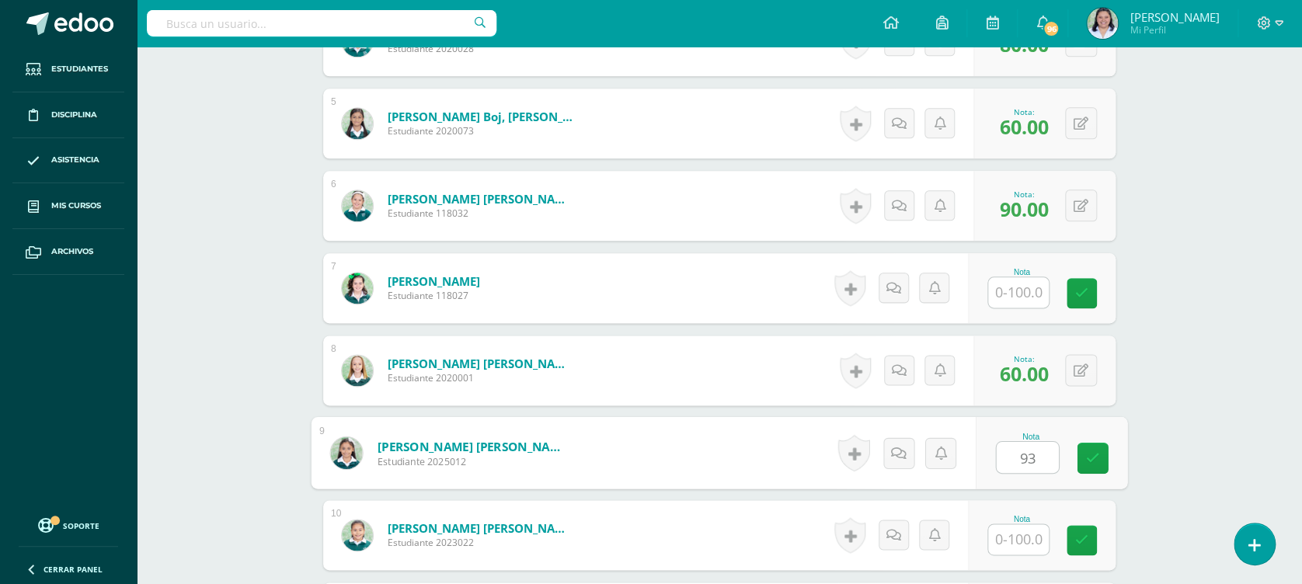
type input "93"
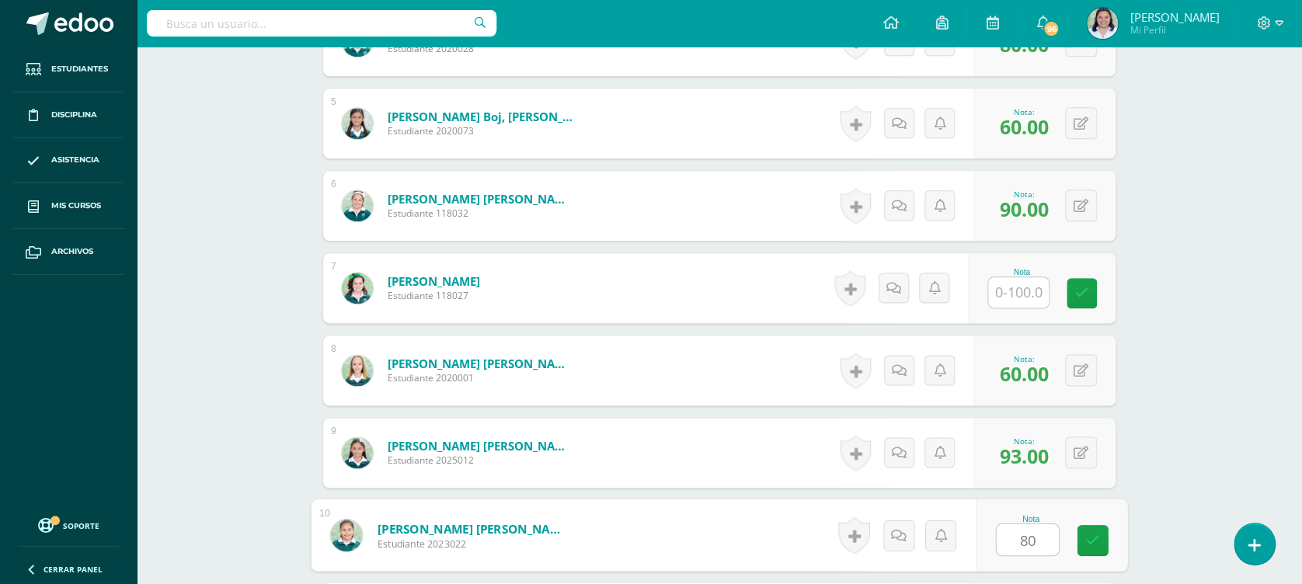
type input "80"
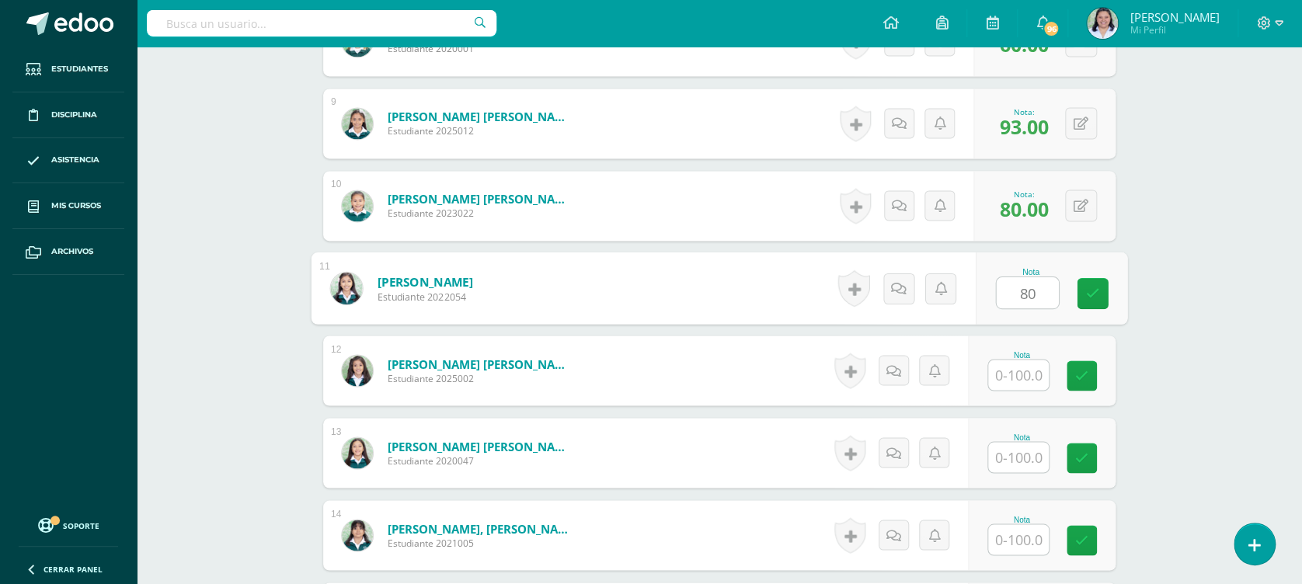
type input "80"
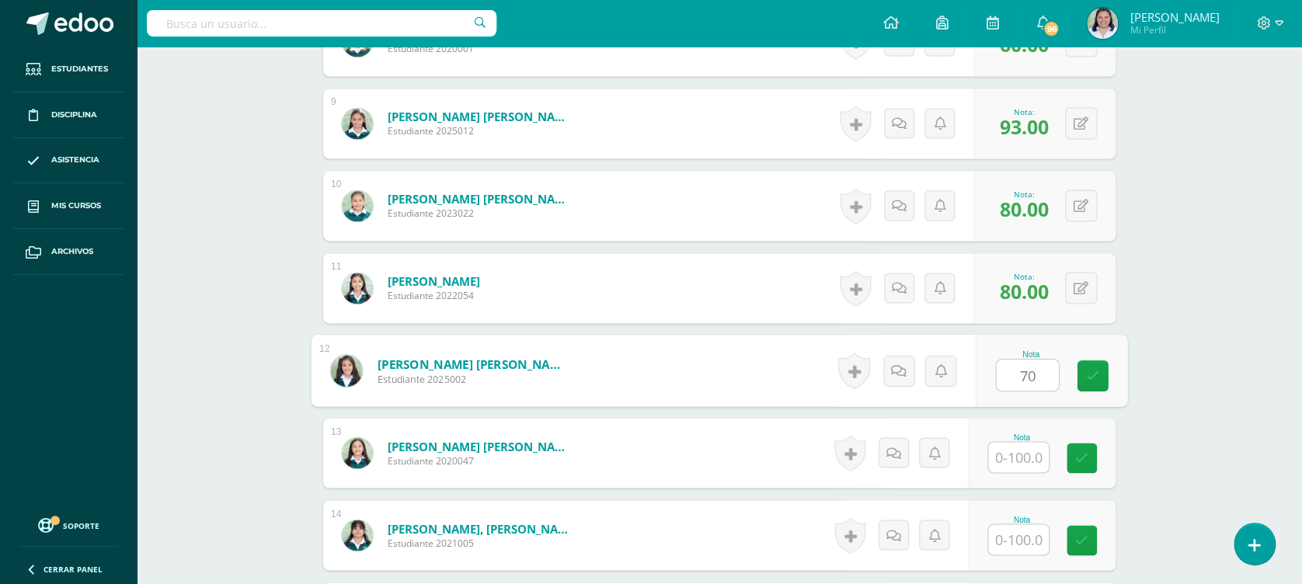
type input "70"
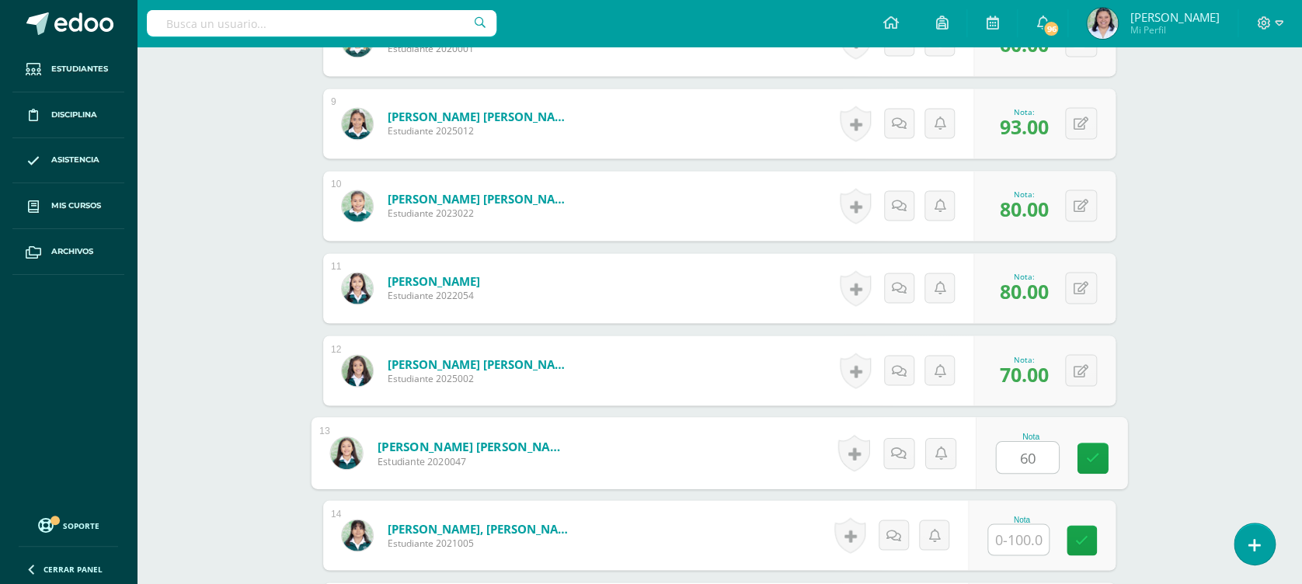
type input "60"
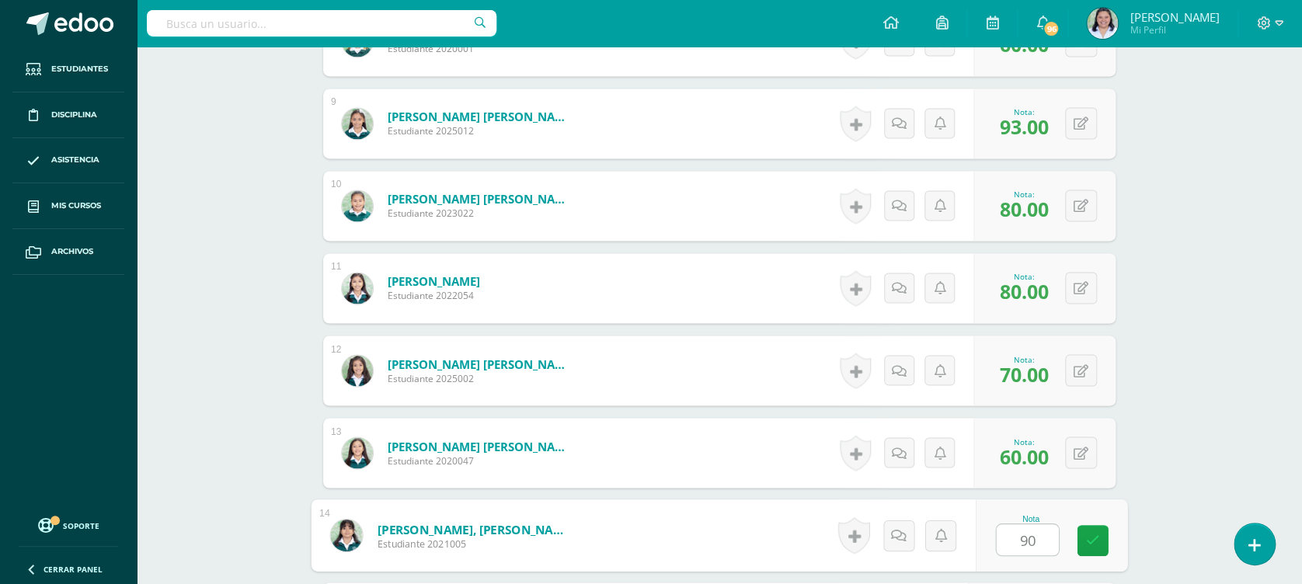
type input "90"
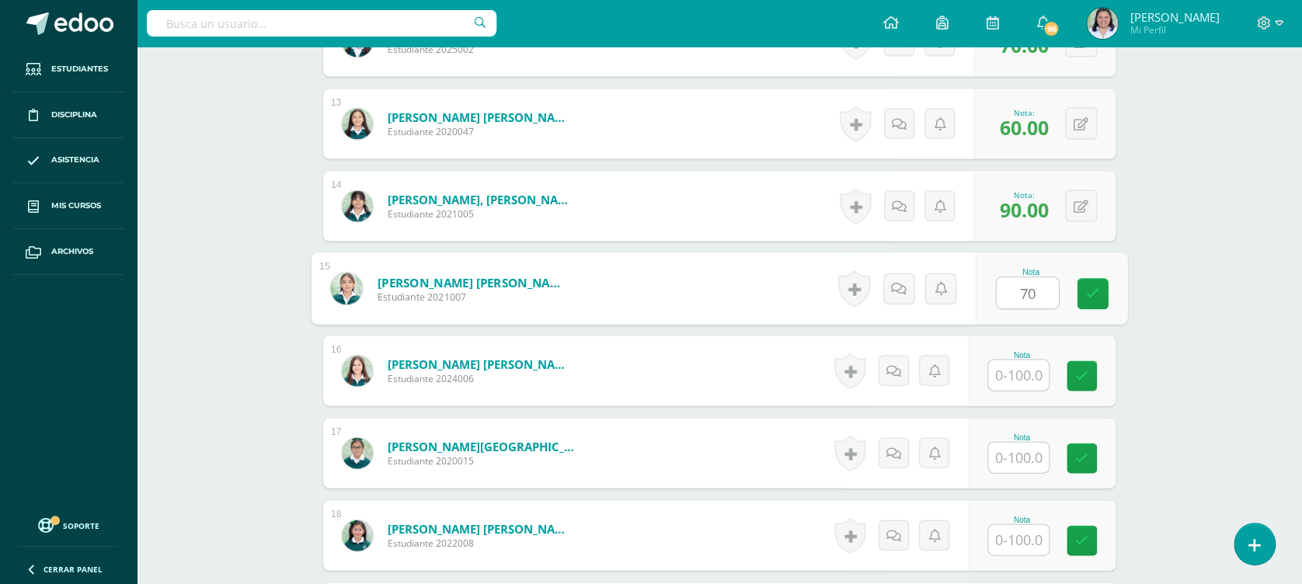
type input "70"
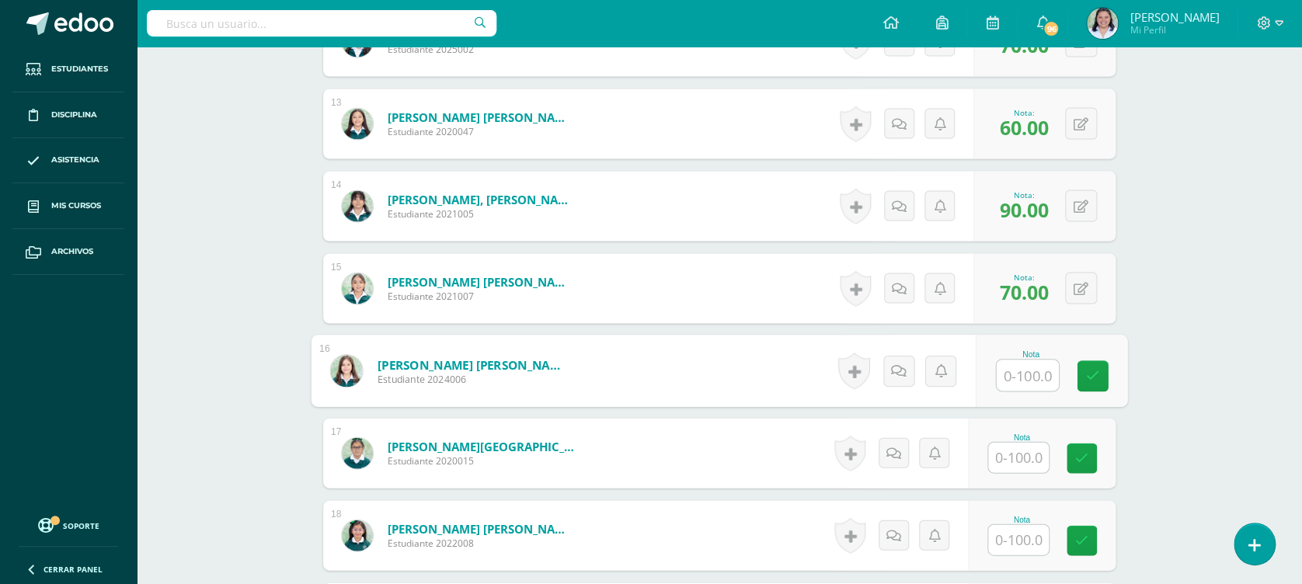
type input "7"
type input "50"
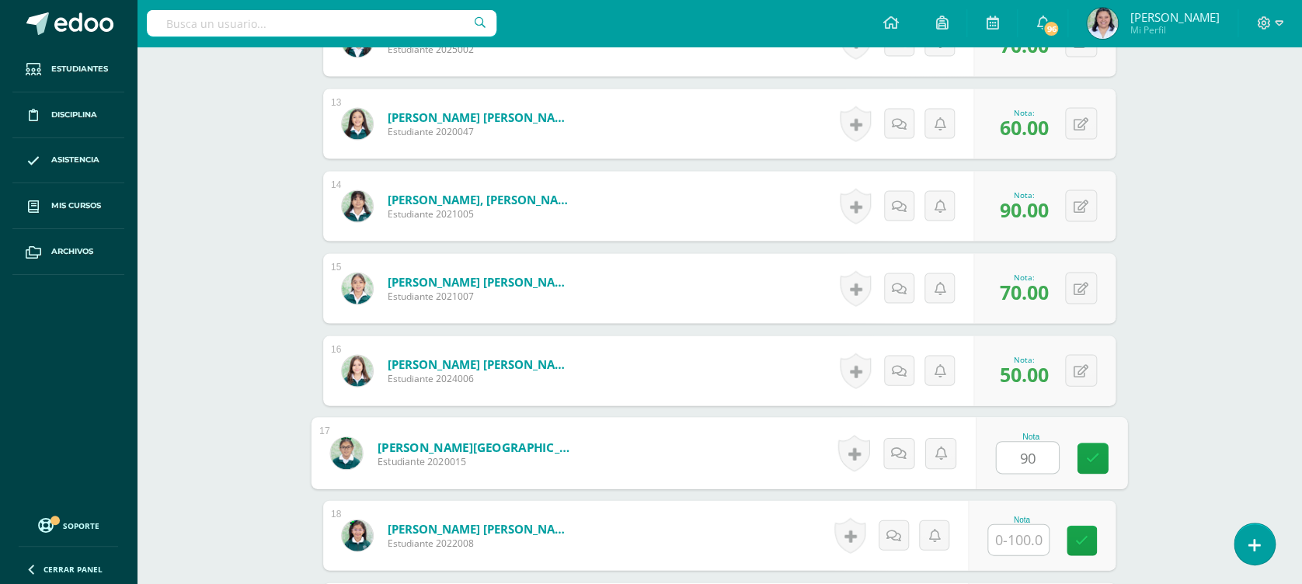
type input "90"
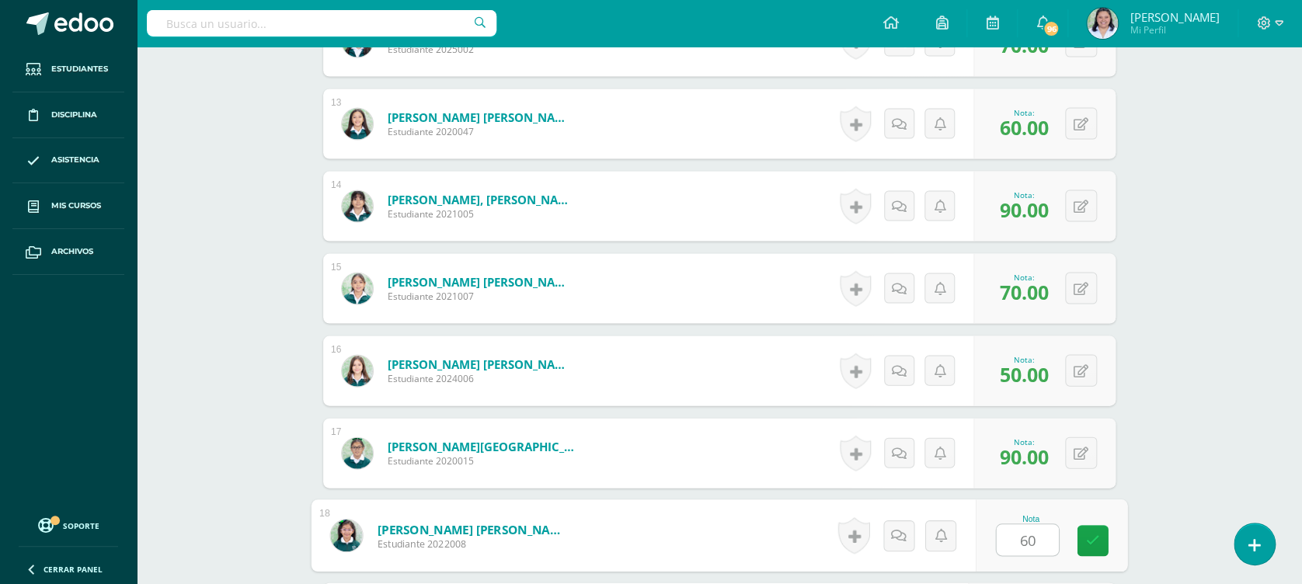
type input "60"
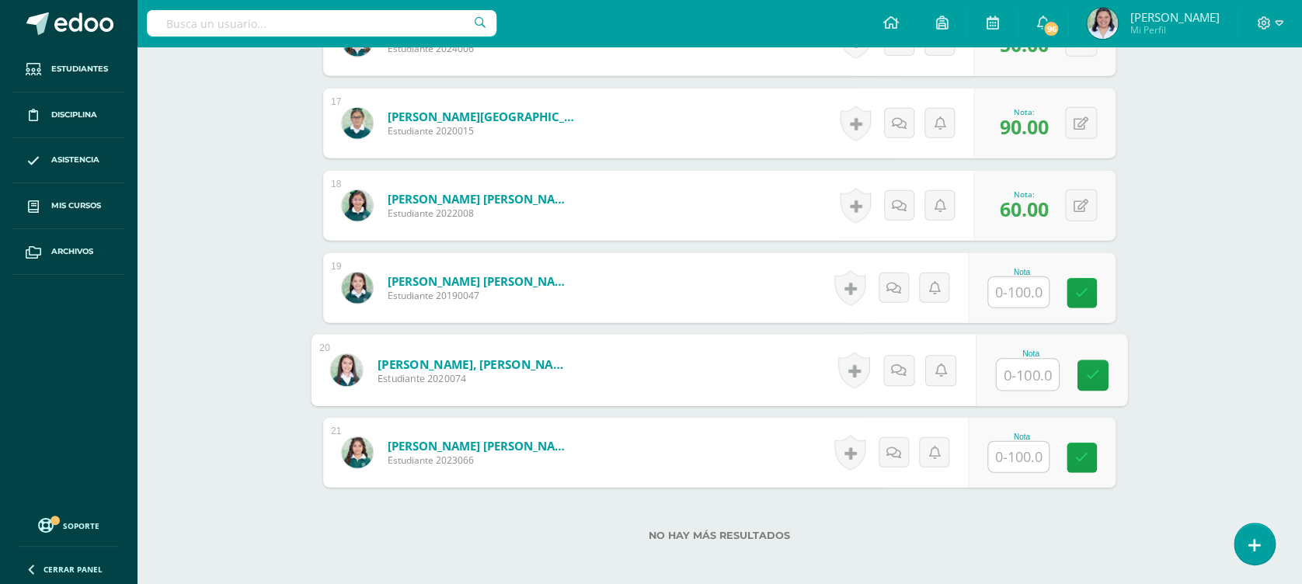
click at [1026, 385] on input "text" at bounding box center [1028, 375] width 62 height 31
type input "70"
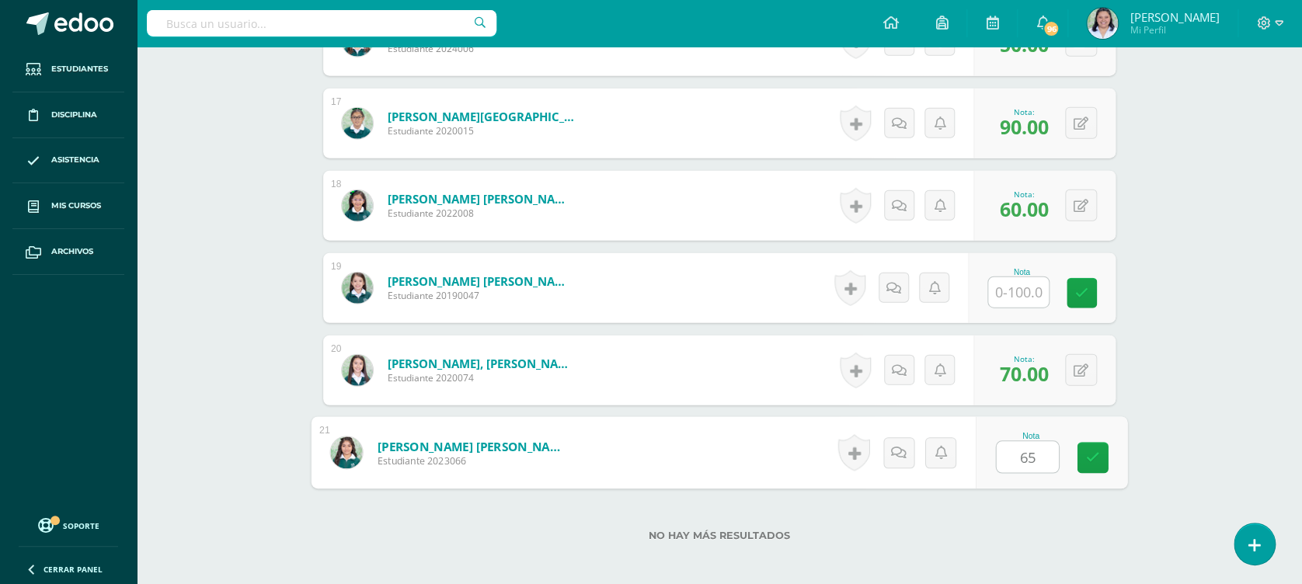
type input "65"
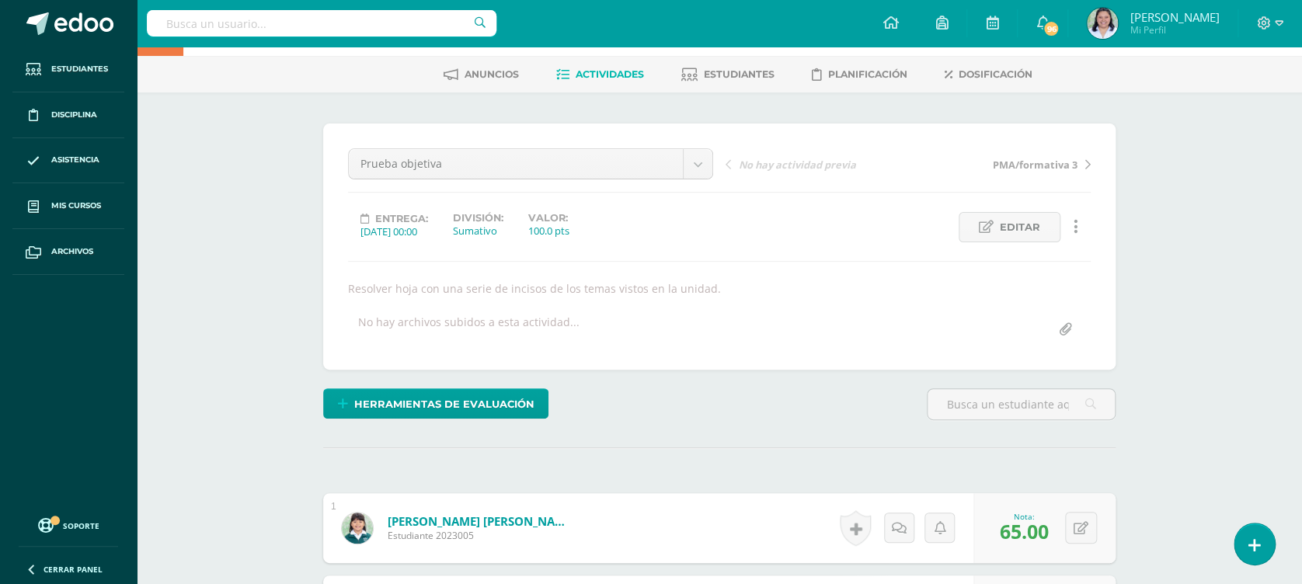
scroll to position [0, 0]
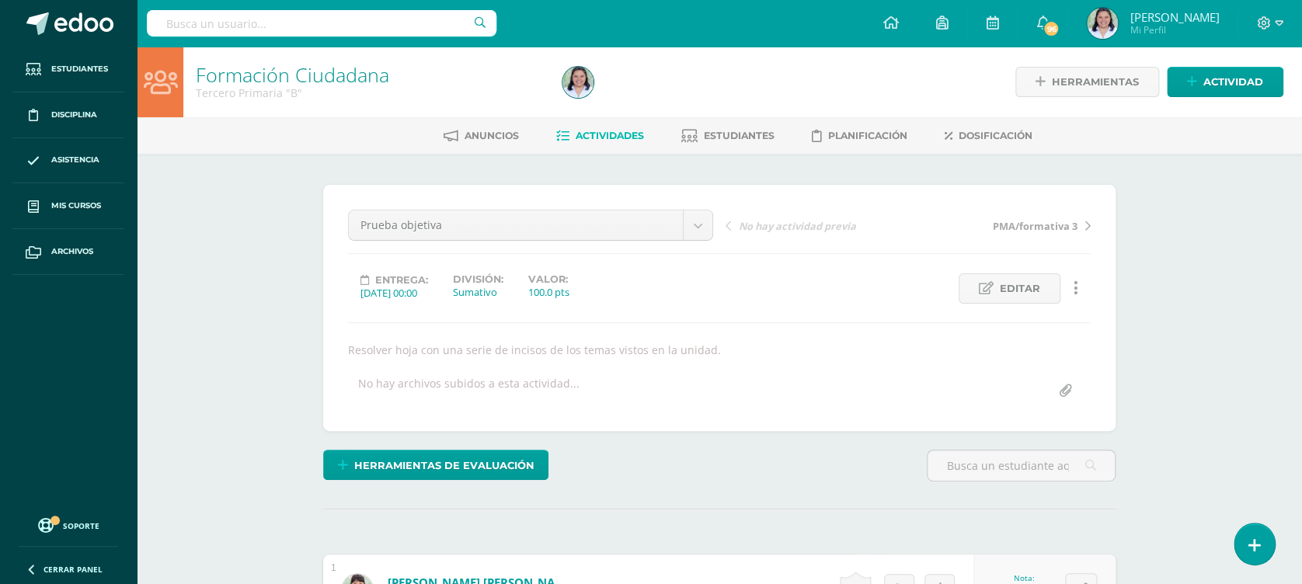
click at [601, 132] on span "Actividades" at bounding box center [610, 136] width 68 height 12
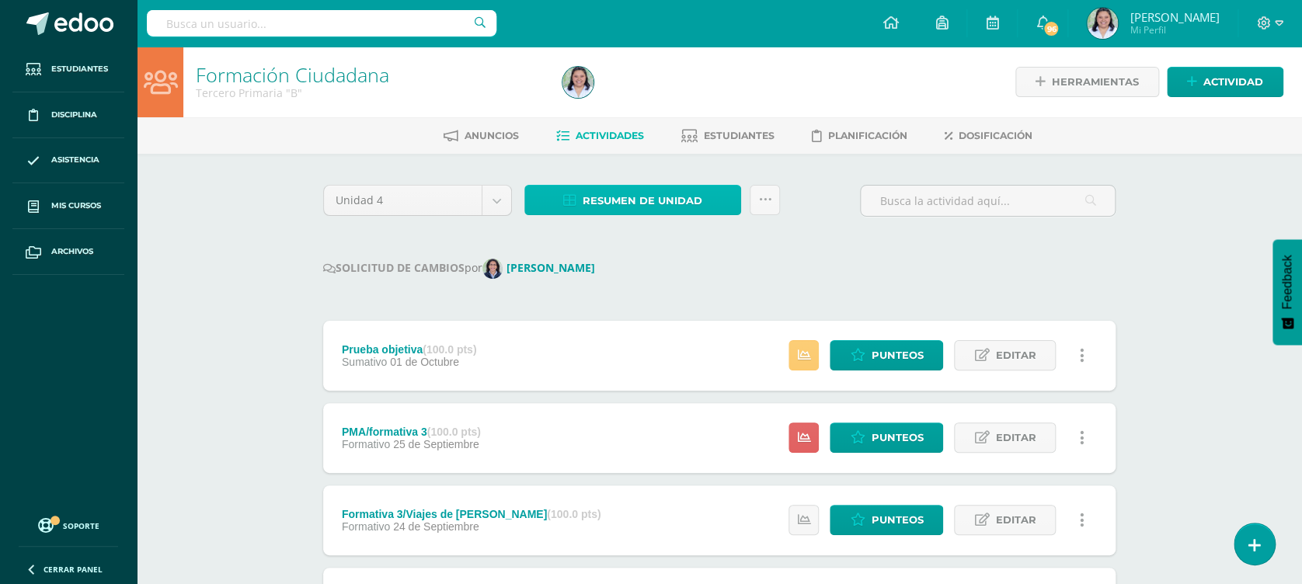
click at [711, 197] on link "Resumen de unidad" at bounding box center [633, 200] width 217 height 30
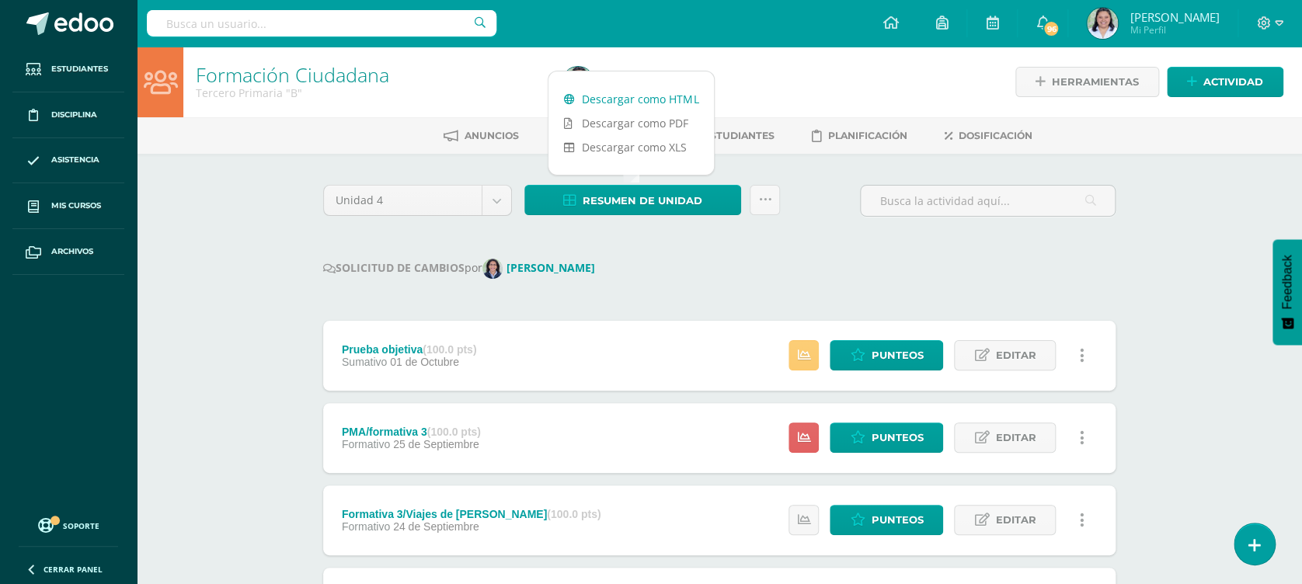
click at [650, 100] on link "Descargar como HTML" at bounding box center [632, 99] width 166 height 24
click at [758, 204] on icon at bounding box center [764, 199] width 13 height 13
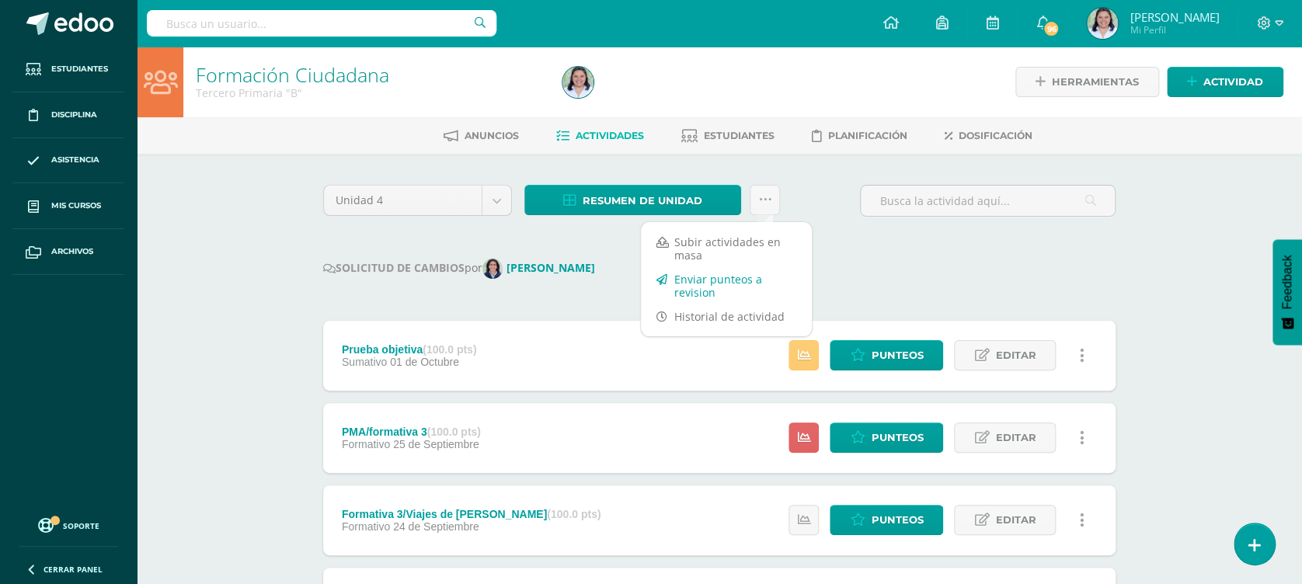
click at [716, 288] on link "Enviar punteos a revision" at bounding box center [726, 285] width 171 height 37
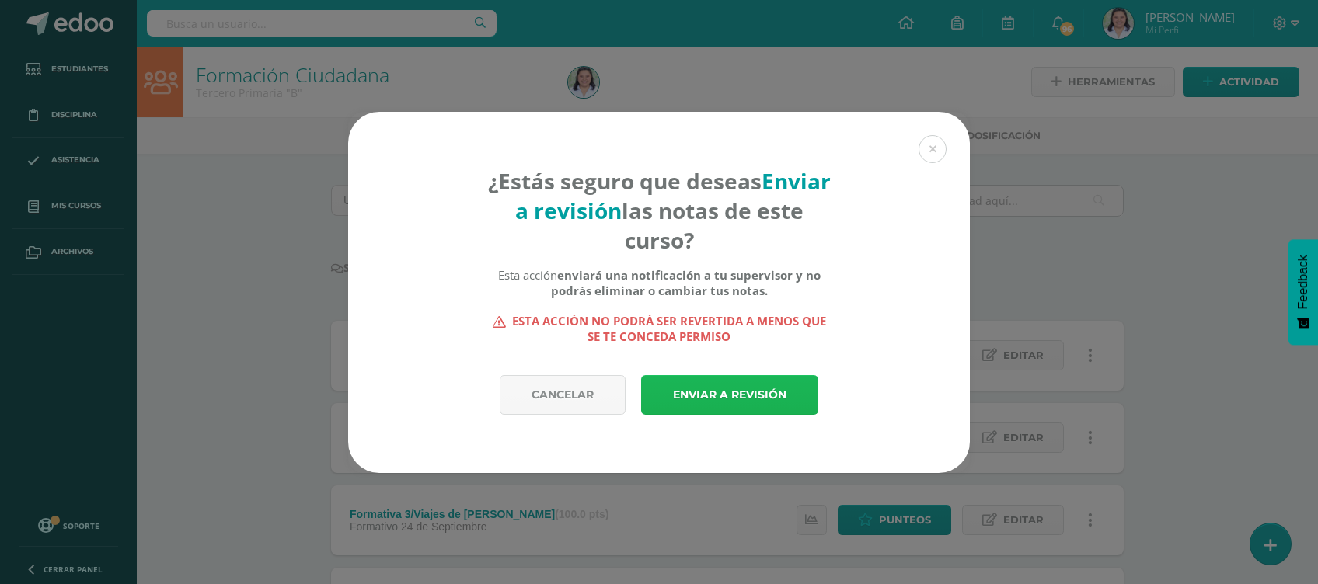
click at [752, 384] on link "Enviar a revisión" at bounding box center [729, 395] width 177 height 40
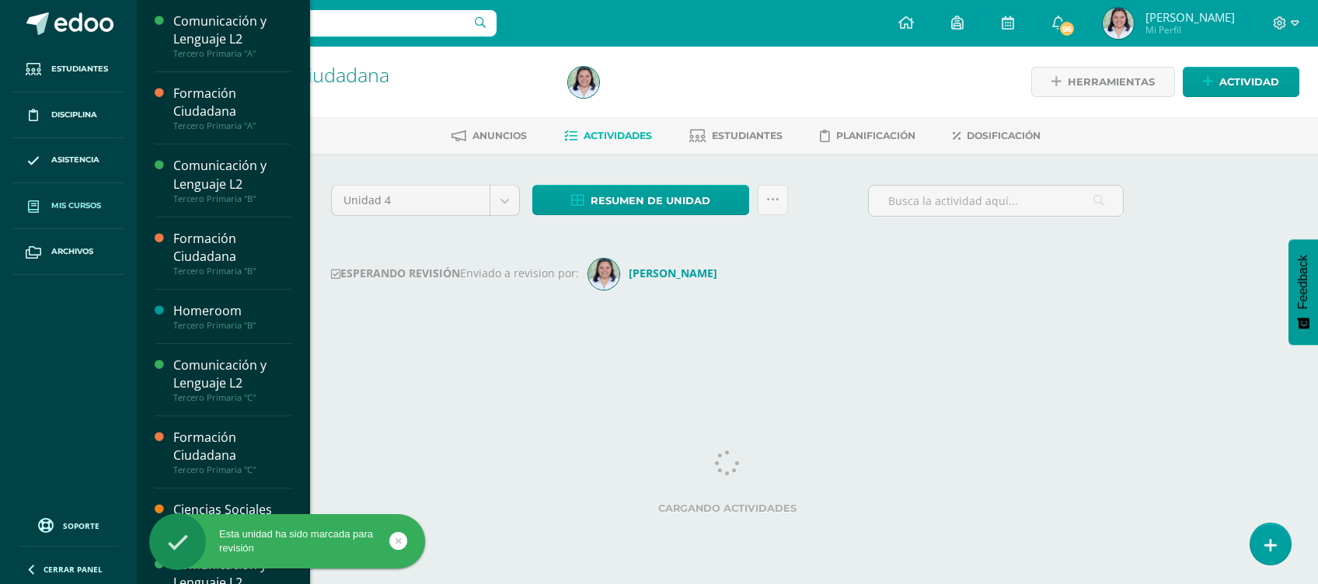
click at [56, 189] on link "Mis cursos" at bounding box center [68, 206] width 112 height 46
click at [85, 202] on span "Mis cursos" at bounding box center [76, 206] width 50 height 12
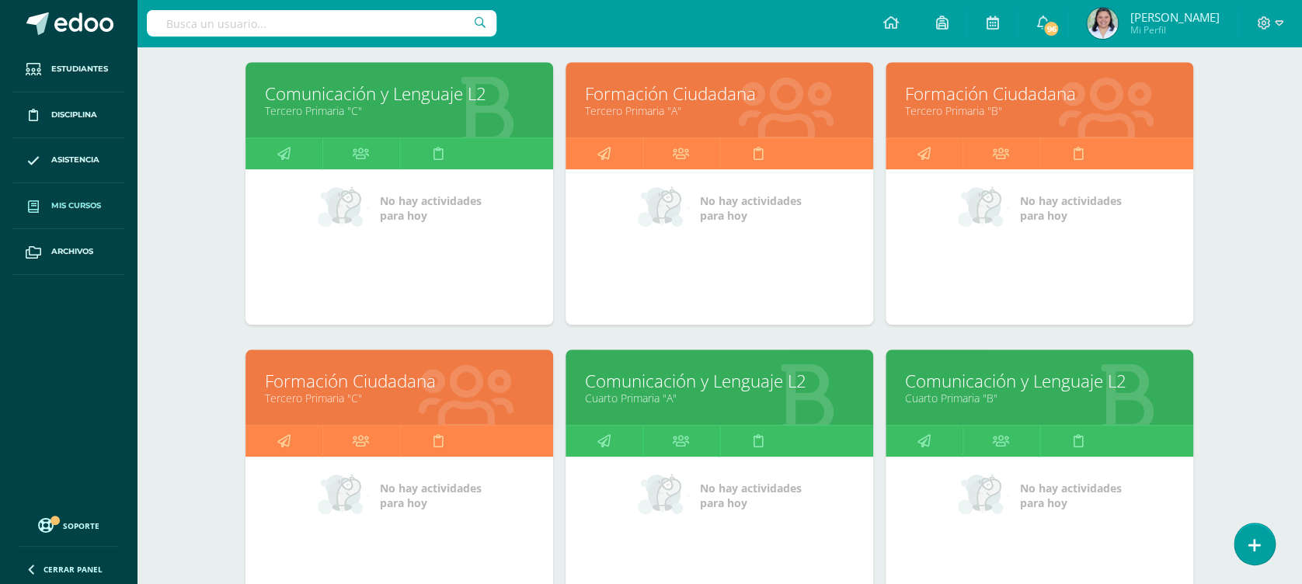
scroll to position [532, 0]
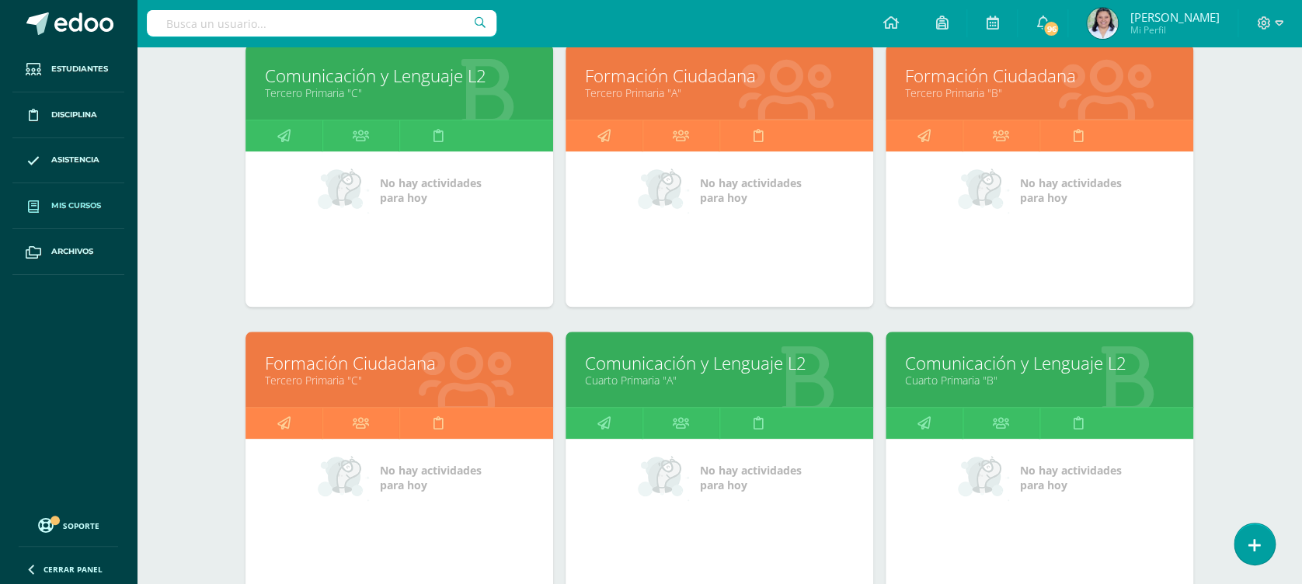
click at [370, 354] on link "Formación Ciudadana" at bounding box center [399, 363] width 269 height 24
click at [373, 358] on link "Formación Ciudadana" at bounding box center [399, 363] width 269 height 24
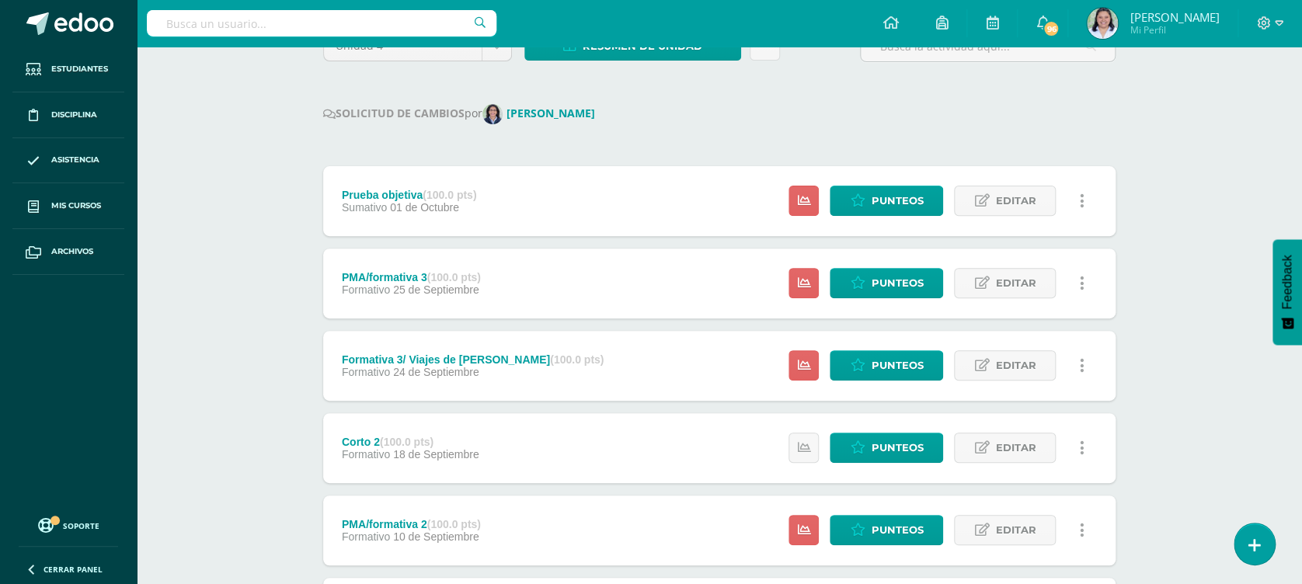
scroll to position [157, 0]
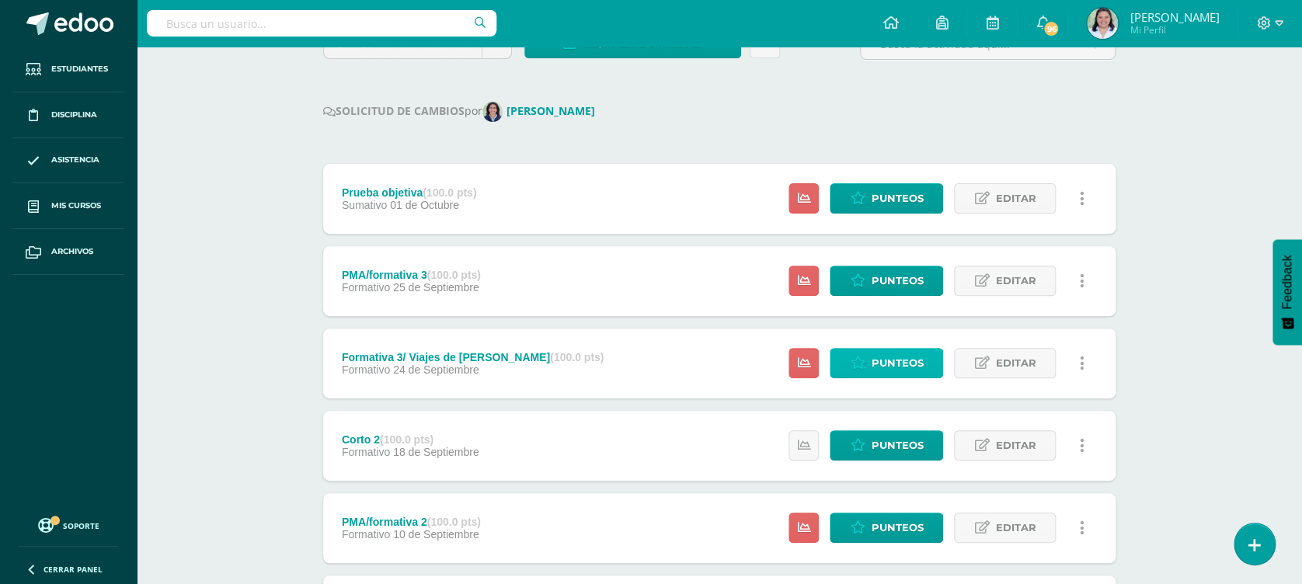
click at [877, 358] on span "Punteos" at bounding box center [897, 363] width 52 height 29
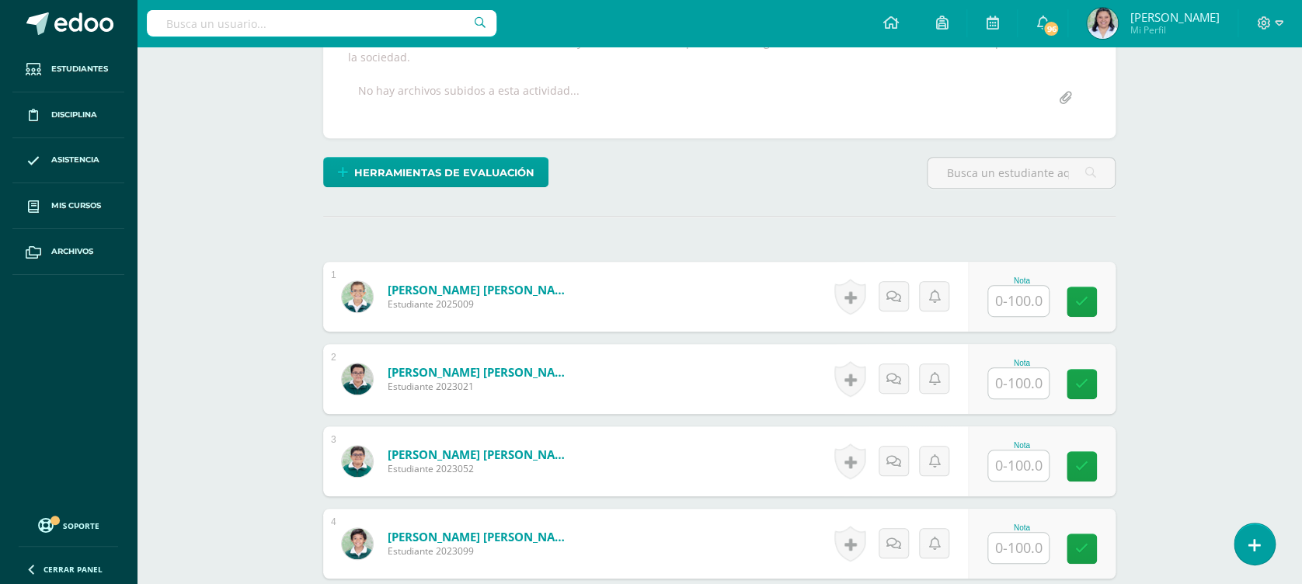
scroll to position [420, 0]
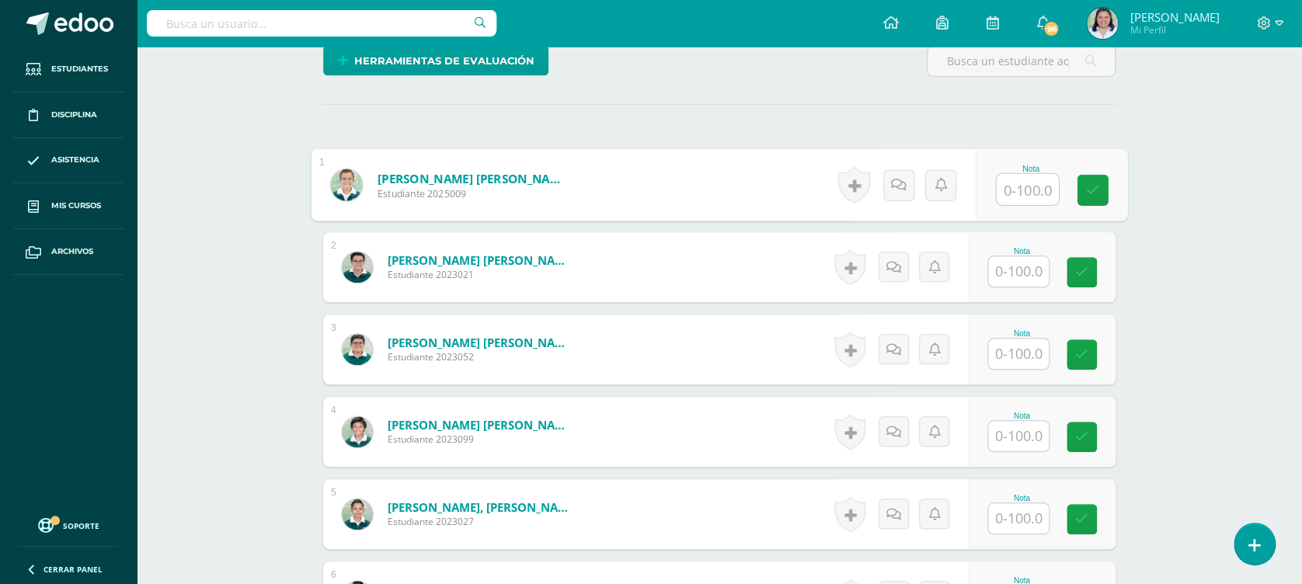
click at [1026, 179] on input "text" at bounding box center [1028, 189] width 62 height 31
type input "92"
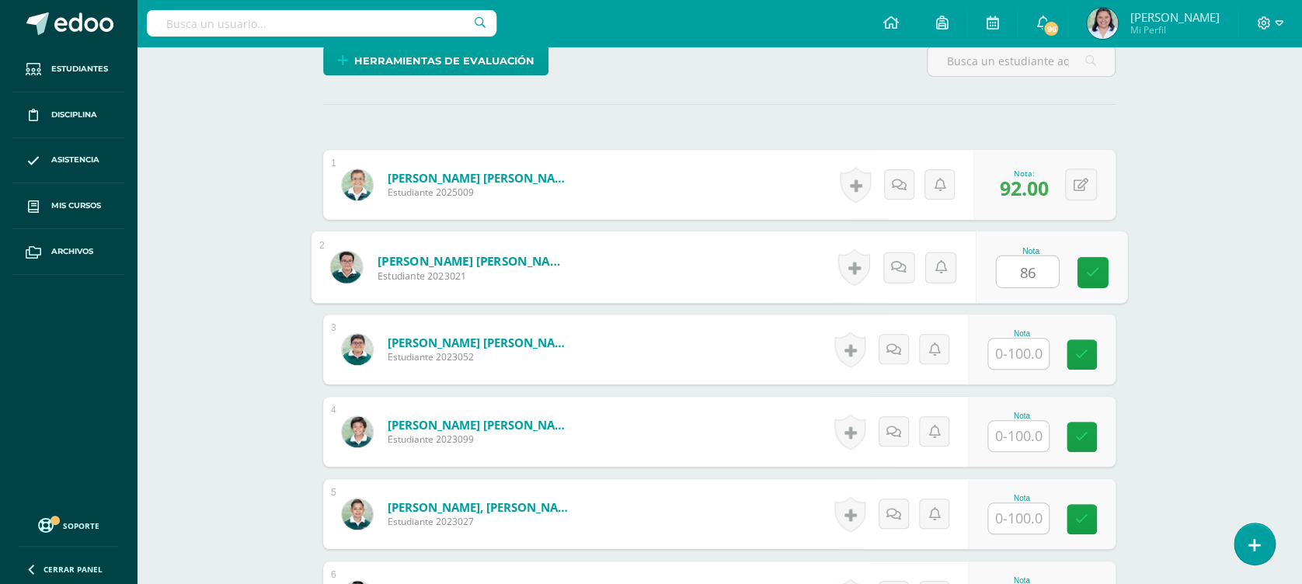
type input "86"
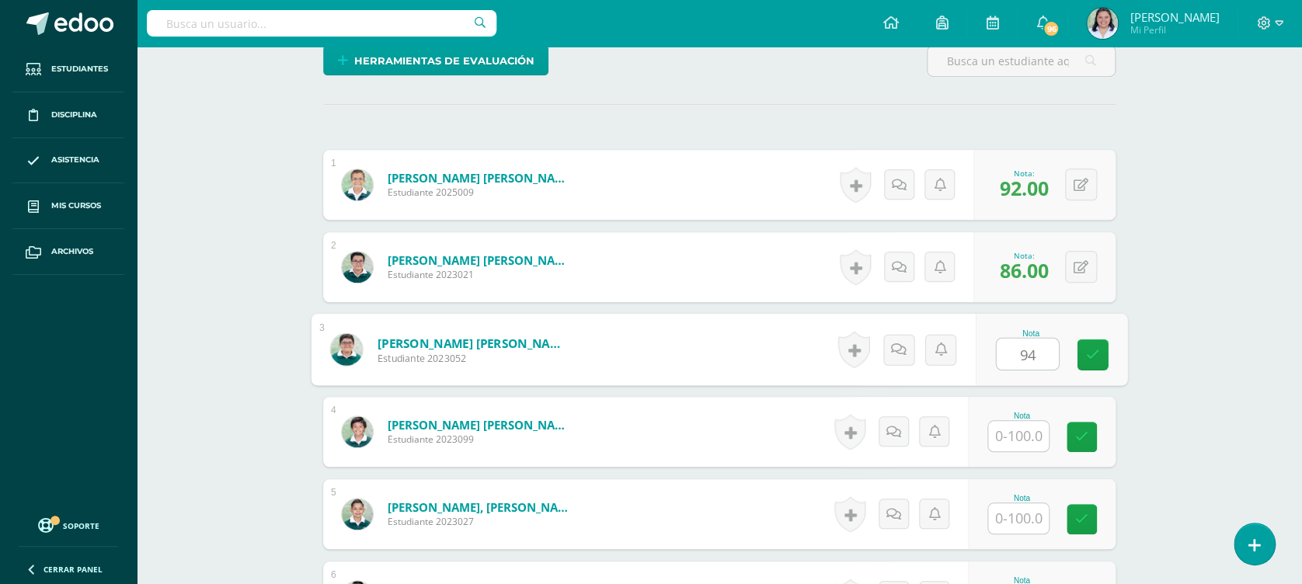
type input "94"
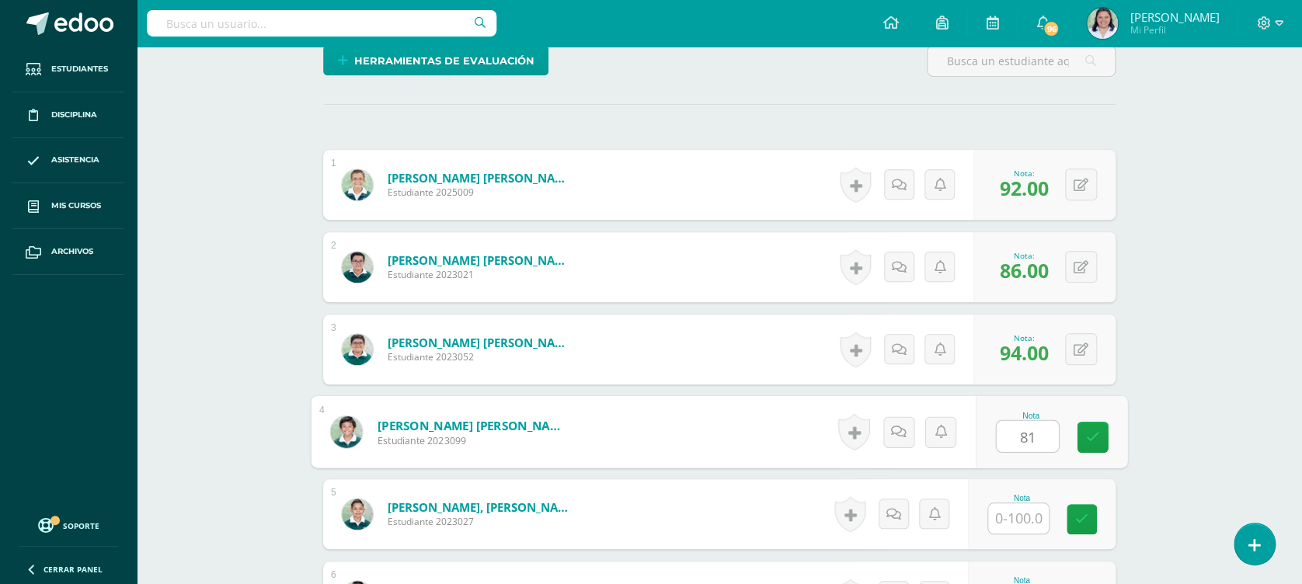
type input "81"
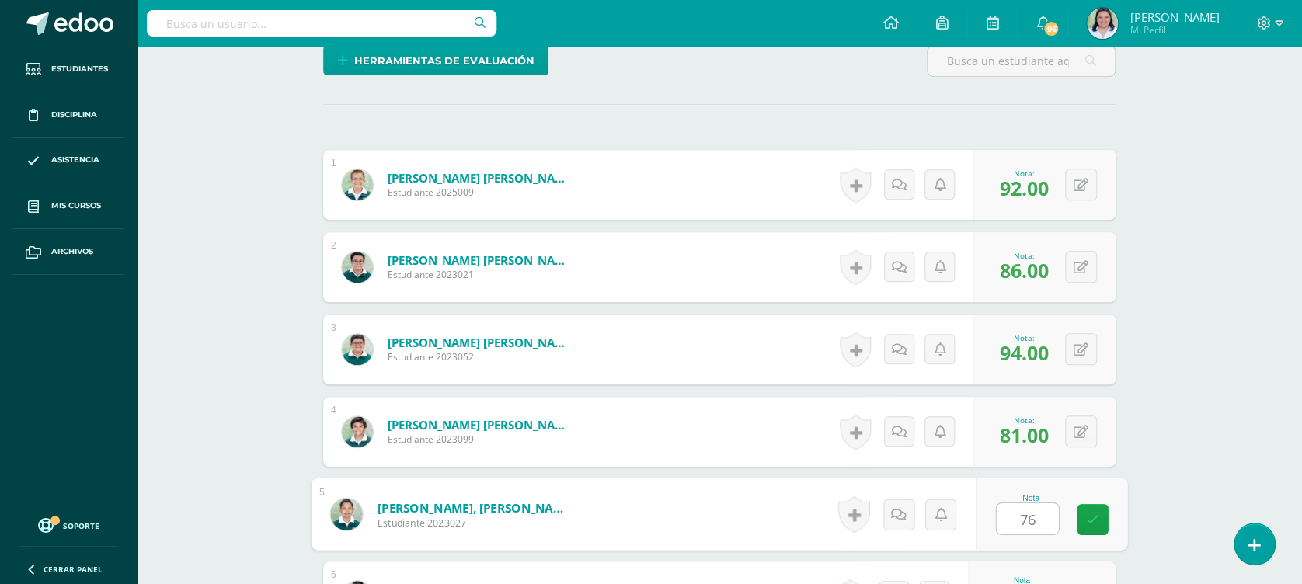
type input "76"
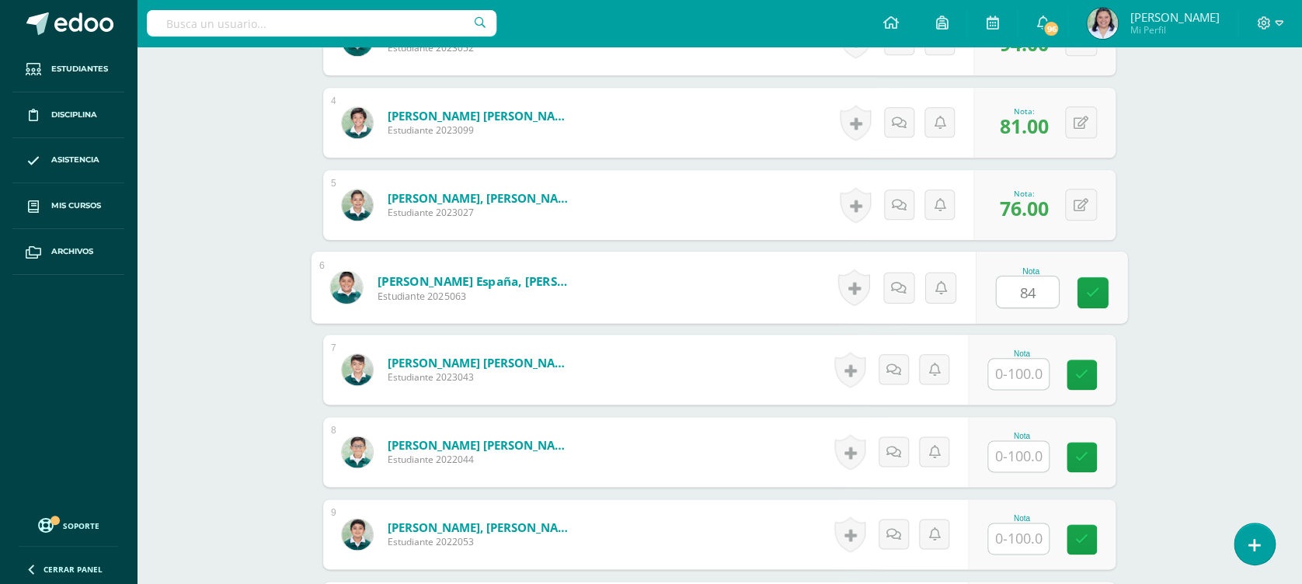
type input "84"
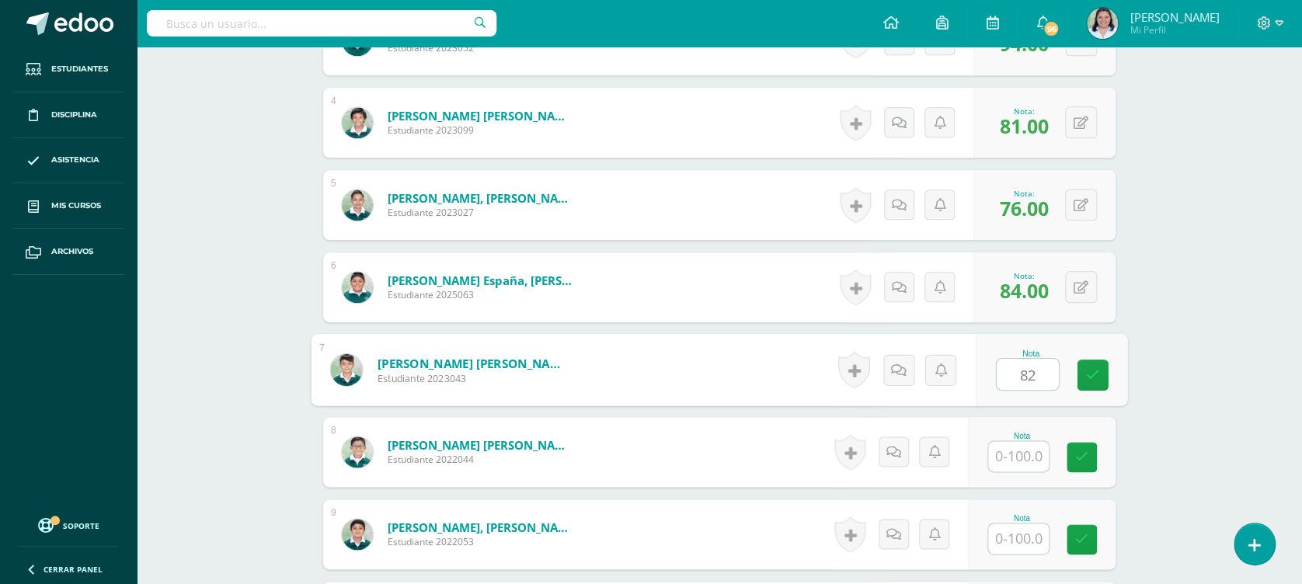
type input "82"
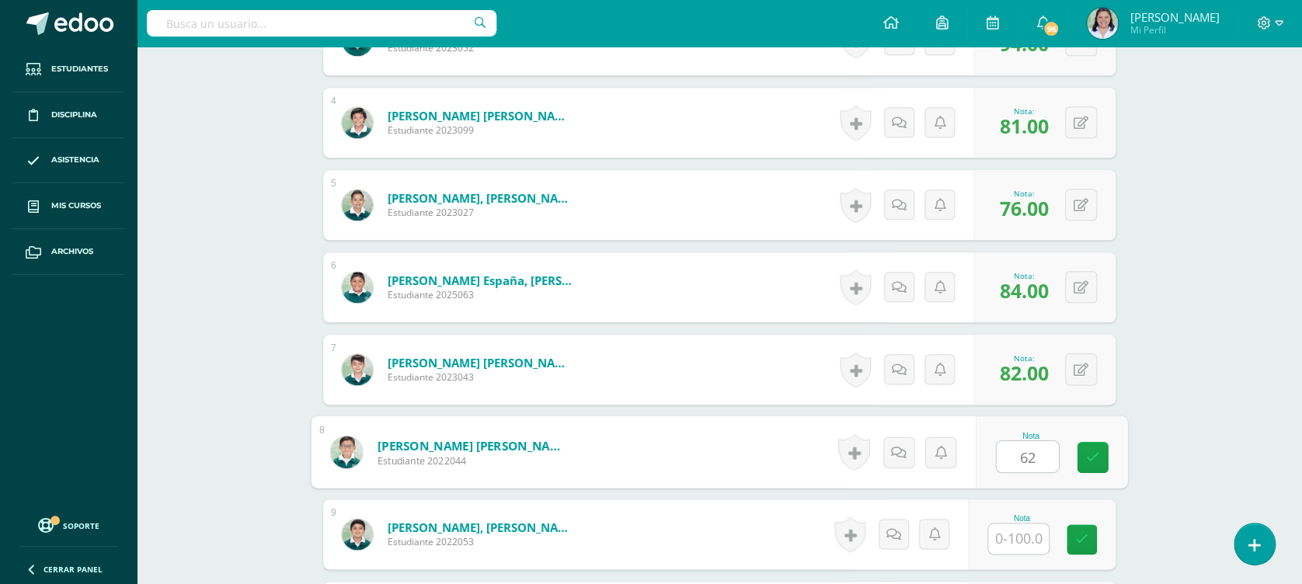
type input "62"
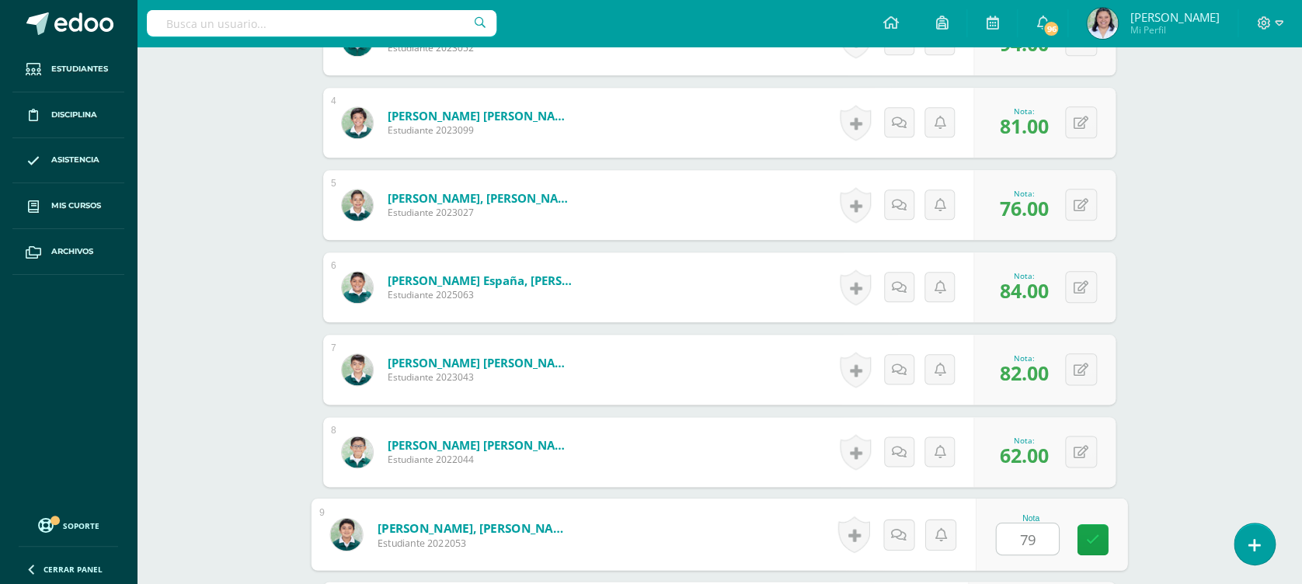
type input "79"
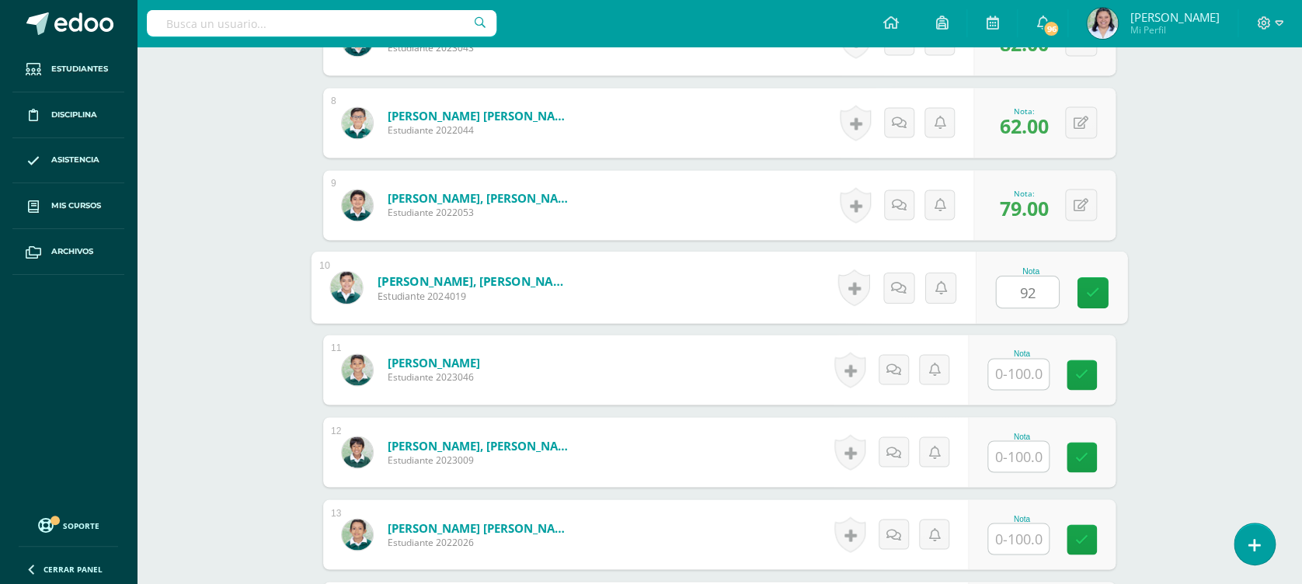
type input "92"
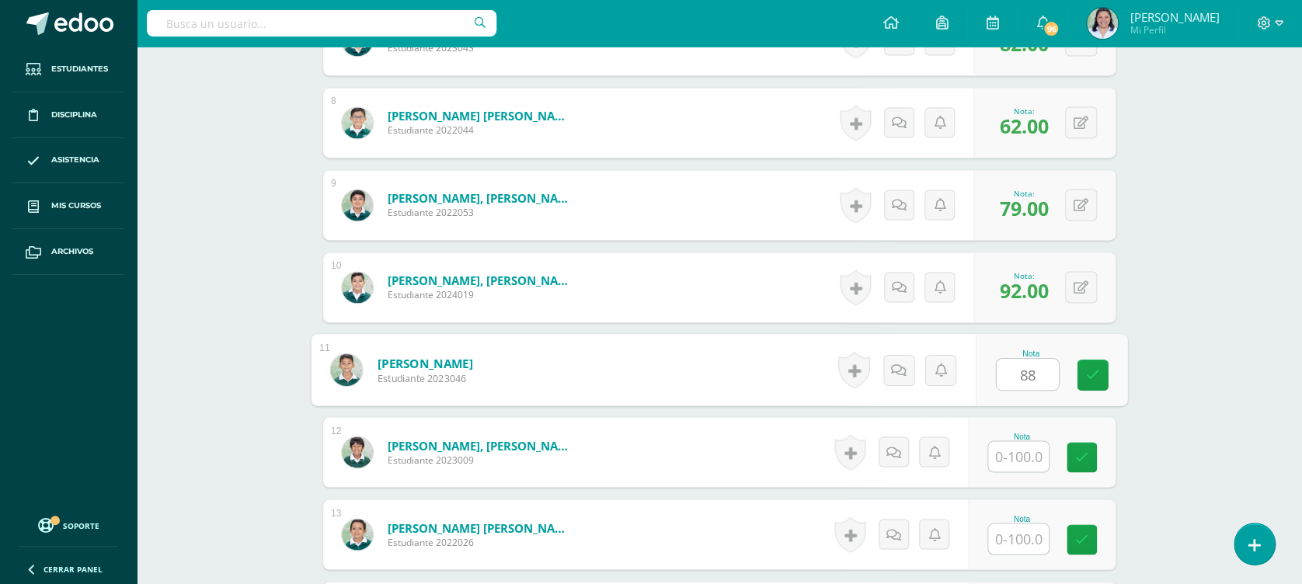
type input "88"
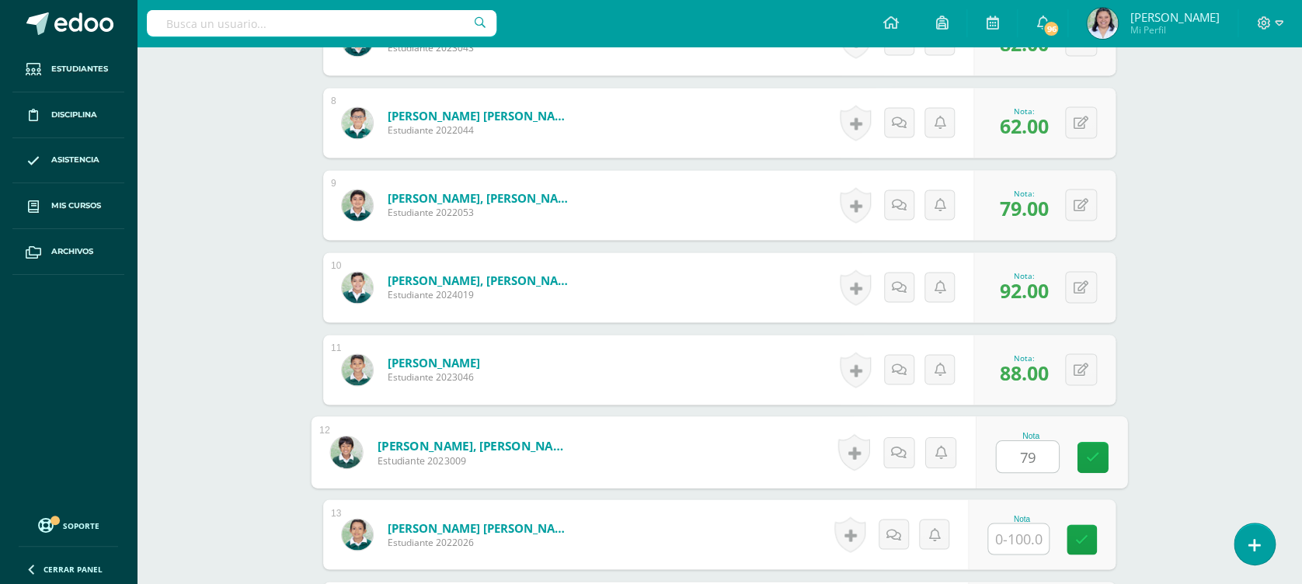
type input "79"
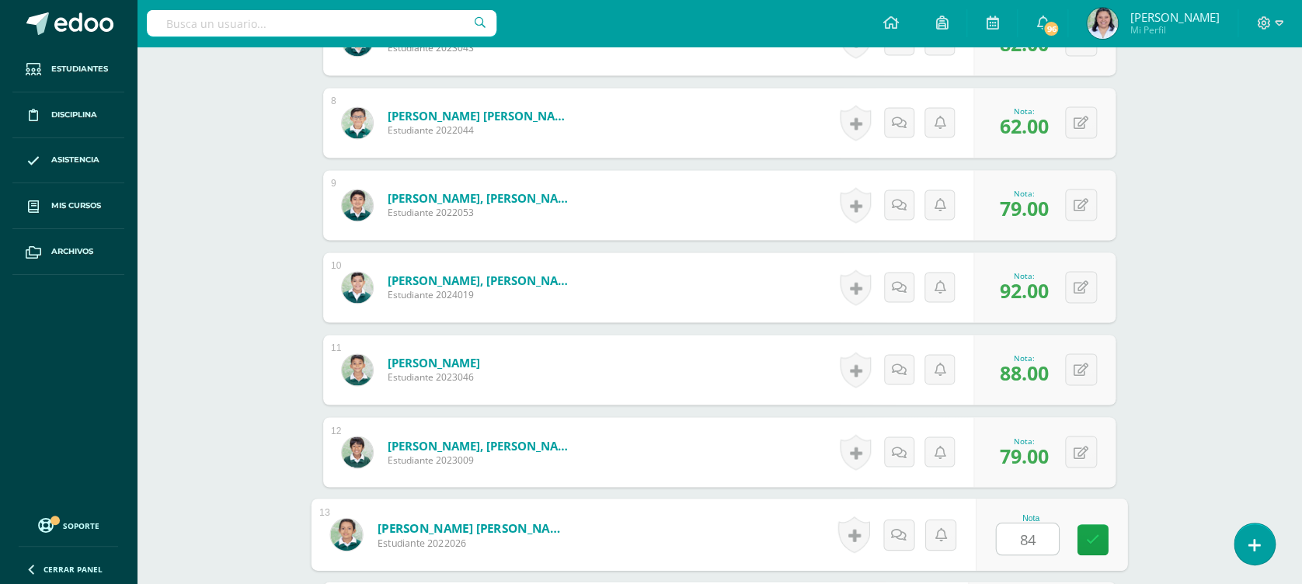
type input "84"
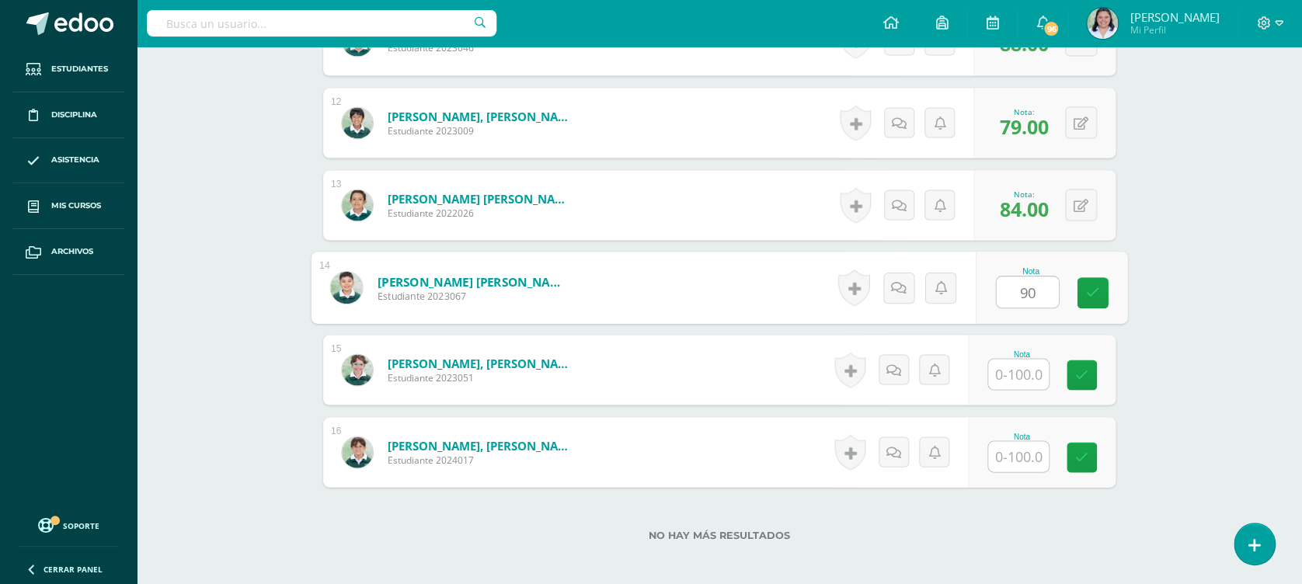
type input "90"
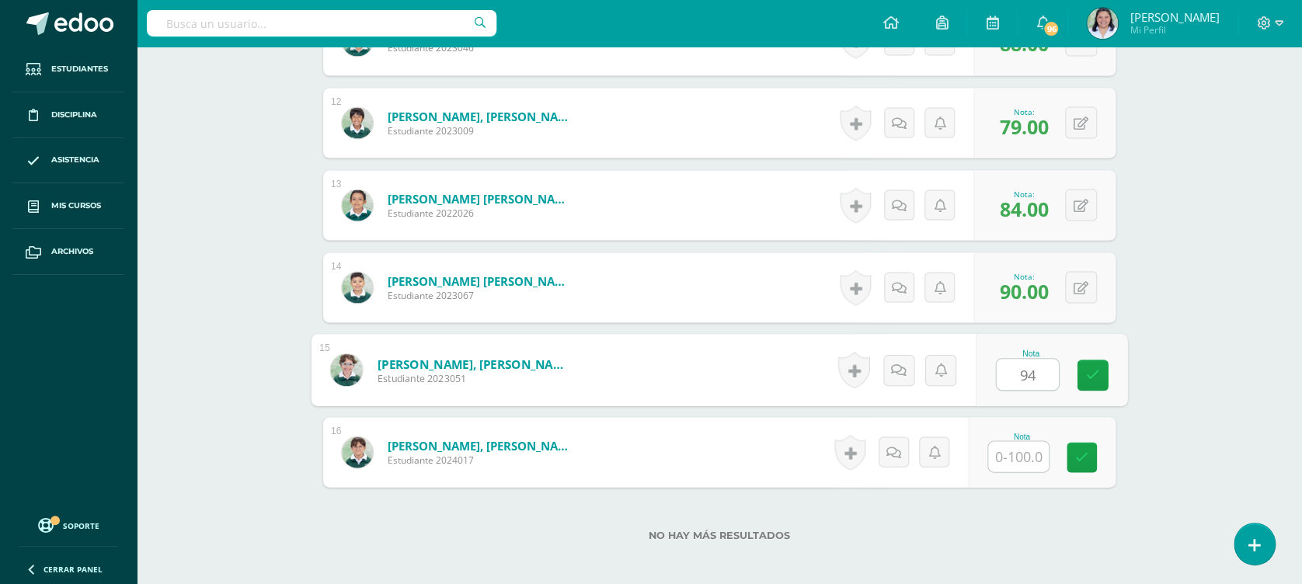
type input "94"
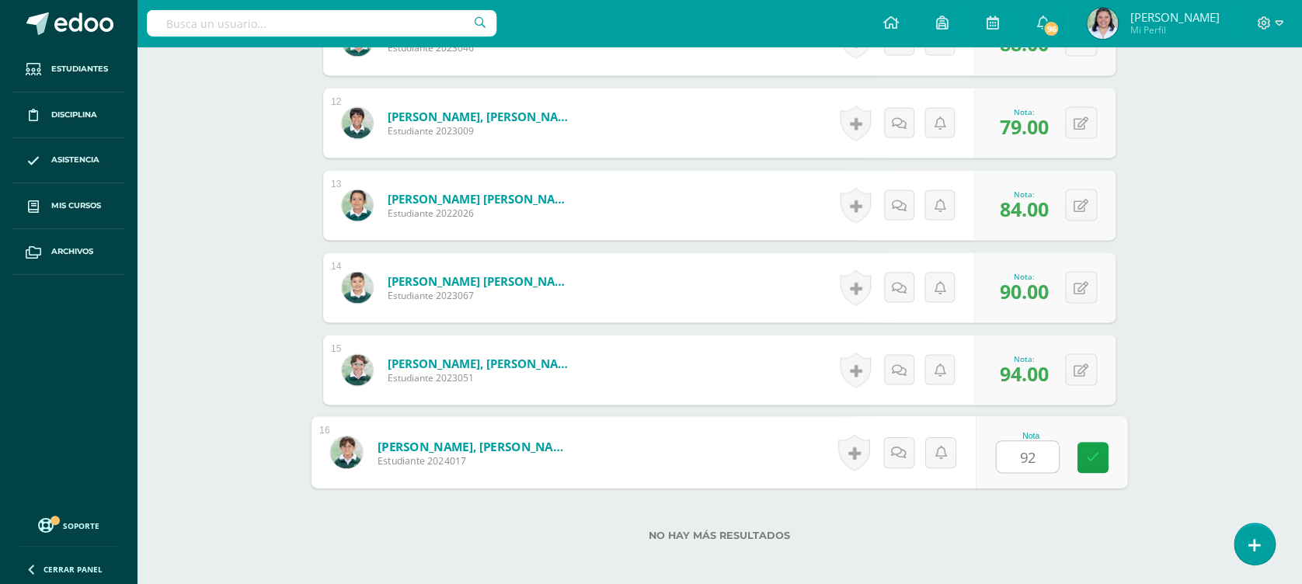
type input "92"
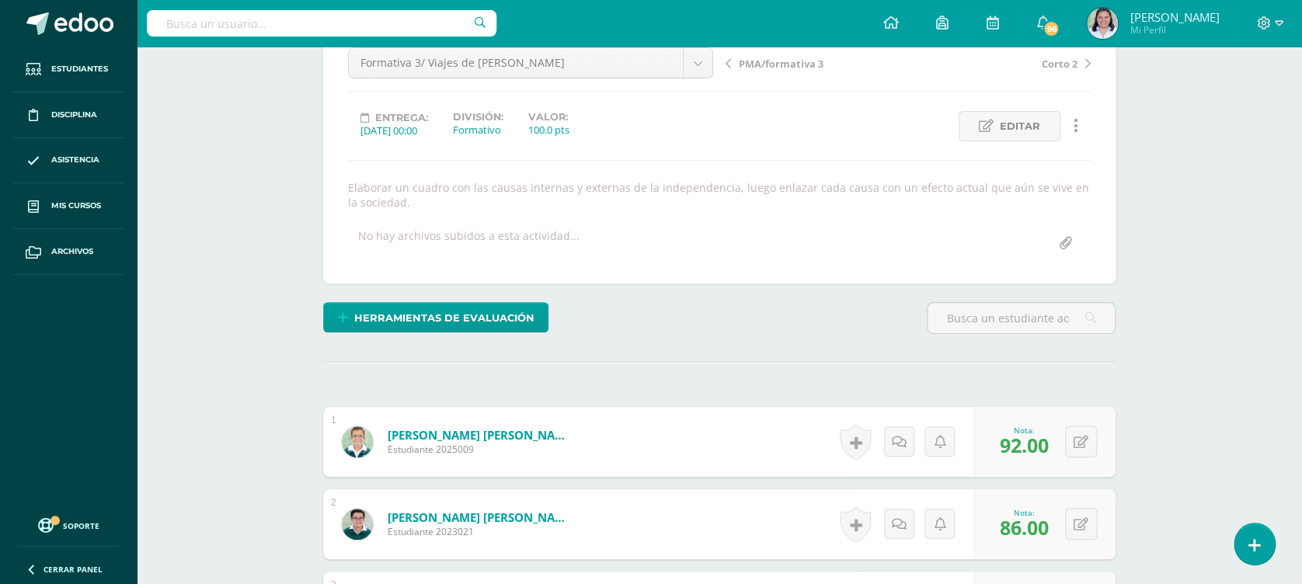
scroll to position [0, 0]
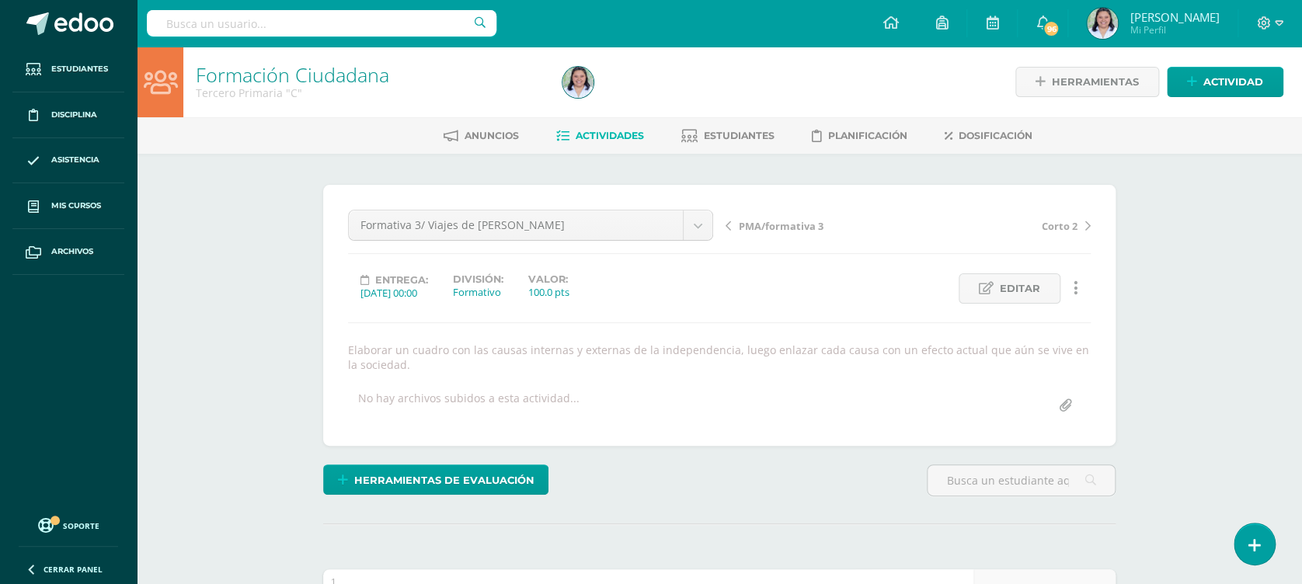
click at [601, 124] on link "Actividades" at bounding box center [600, 136] width 88 height 25
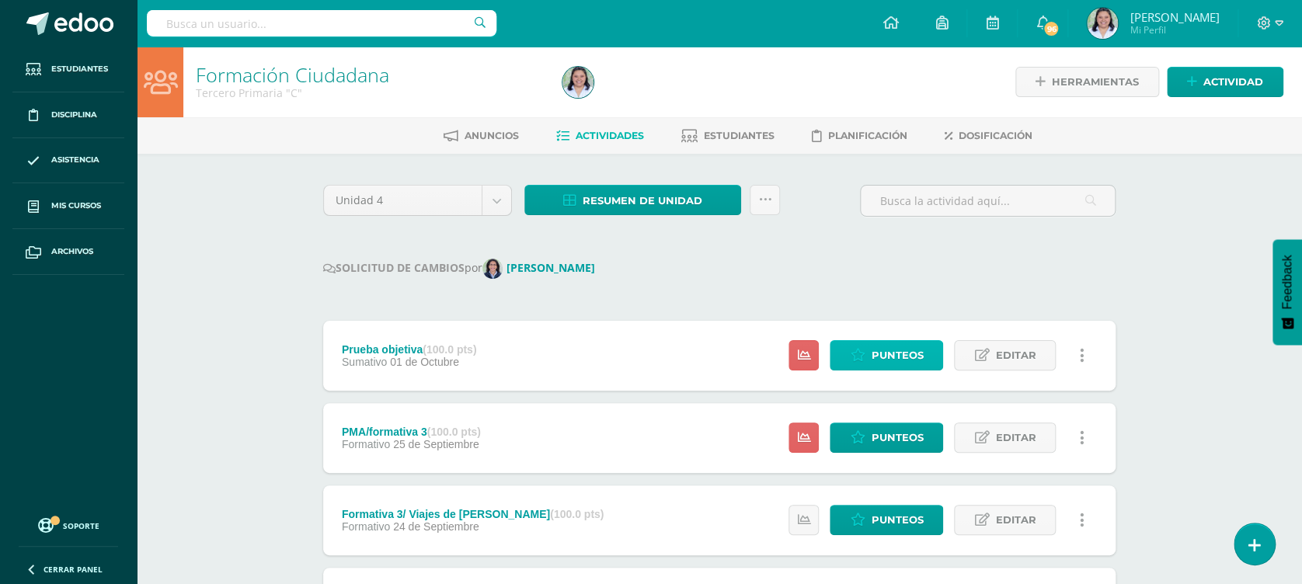
click at [874, 369] on span "Punteos" at bounding box center [897, 355] width 52 height 29
click at [914, 348] on span "Punteos" at bounding box center [897, 355] width 52 height 29
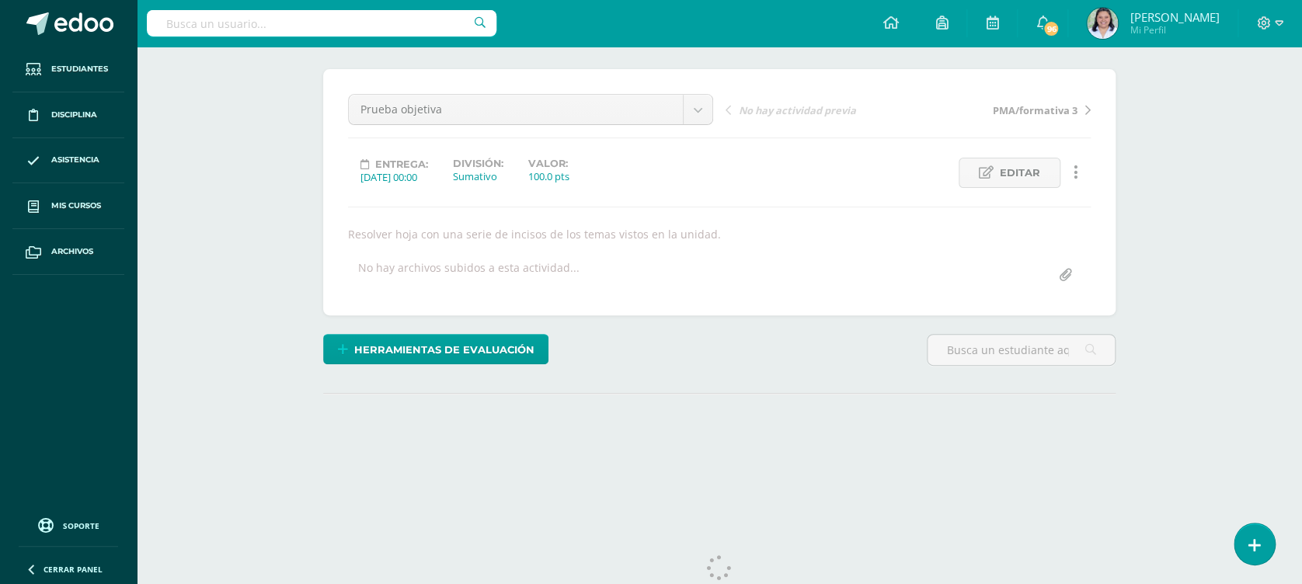
scroll to position [132, 0]
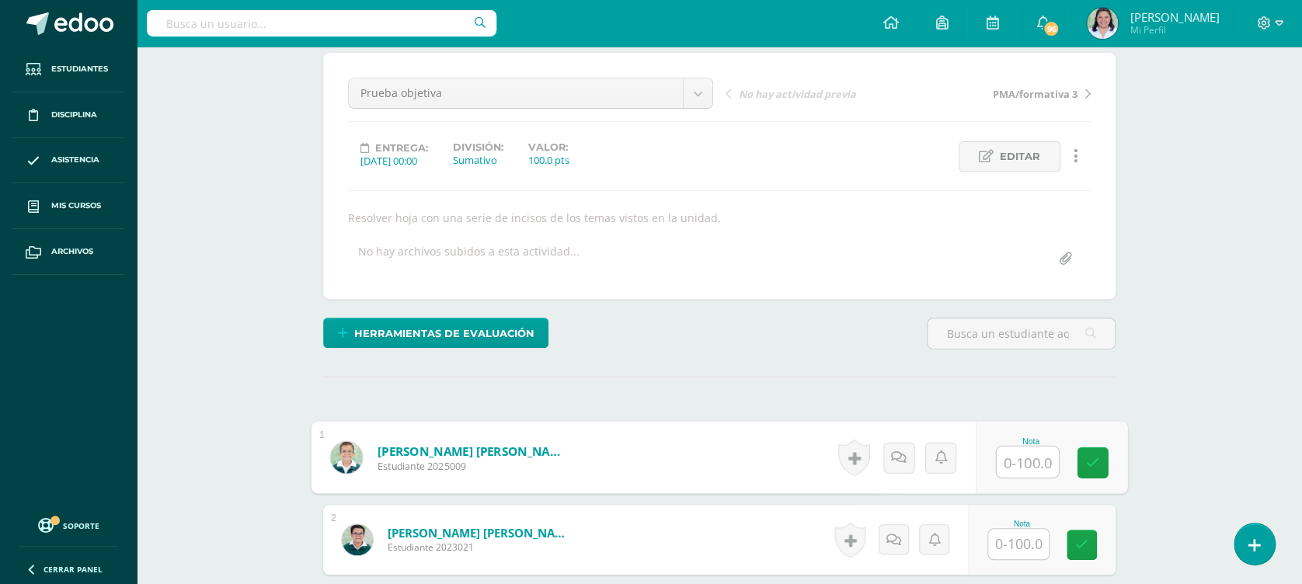
click at [1024, 467] on input "text" at bounding box center [1028, 462] width 62 height 31
type input "95"
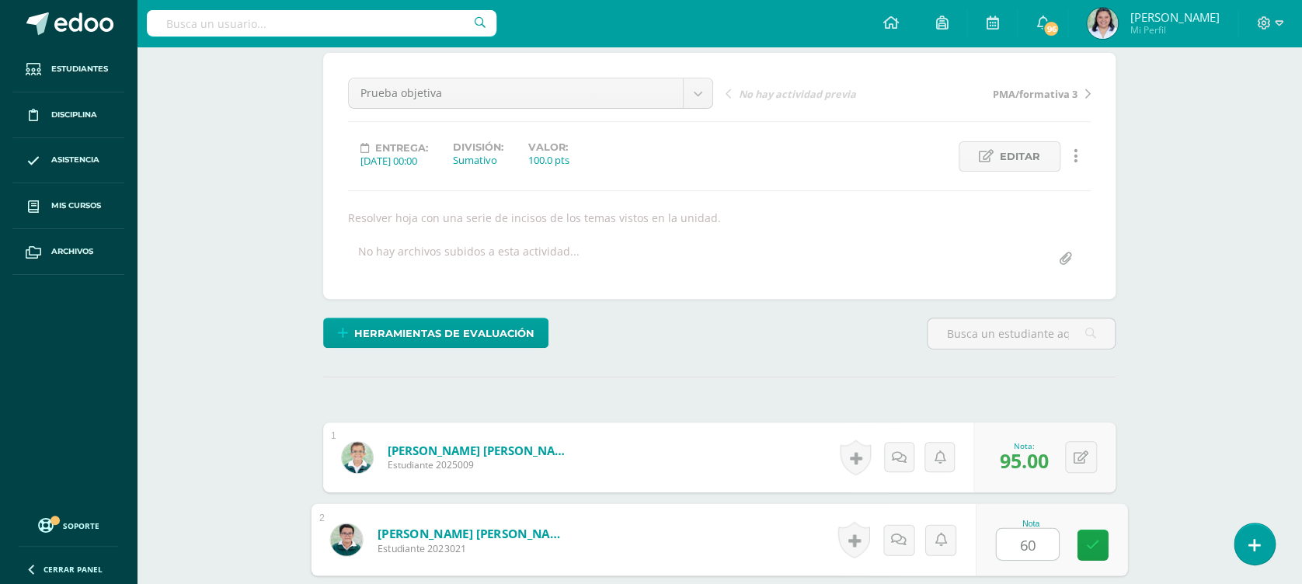
type input "60"
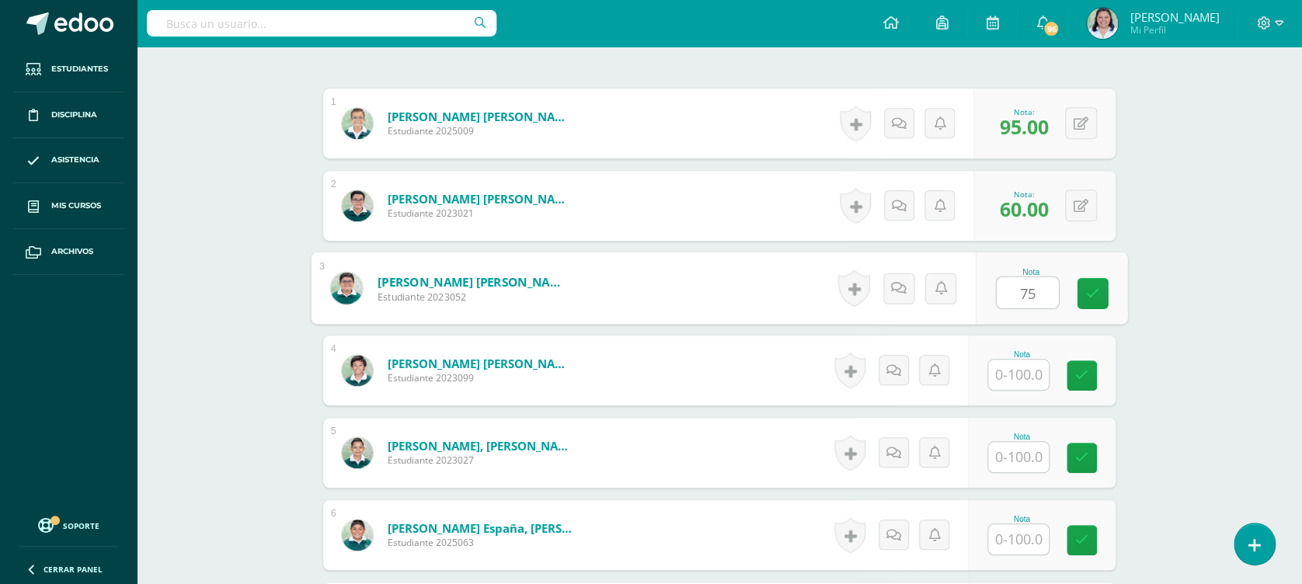
type input "75"
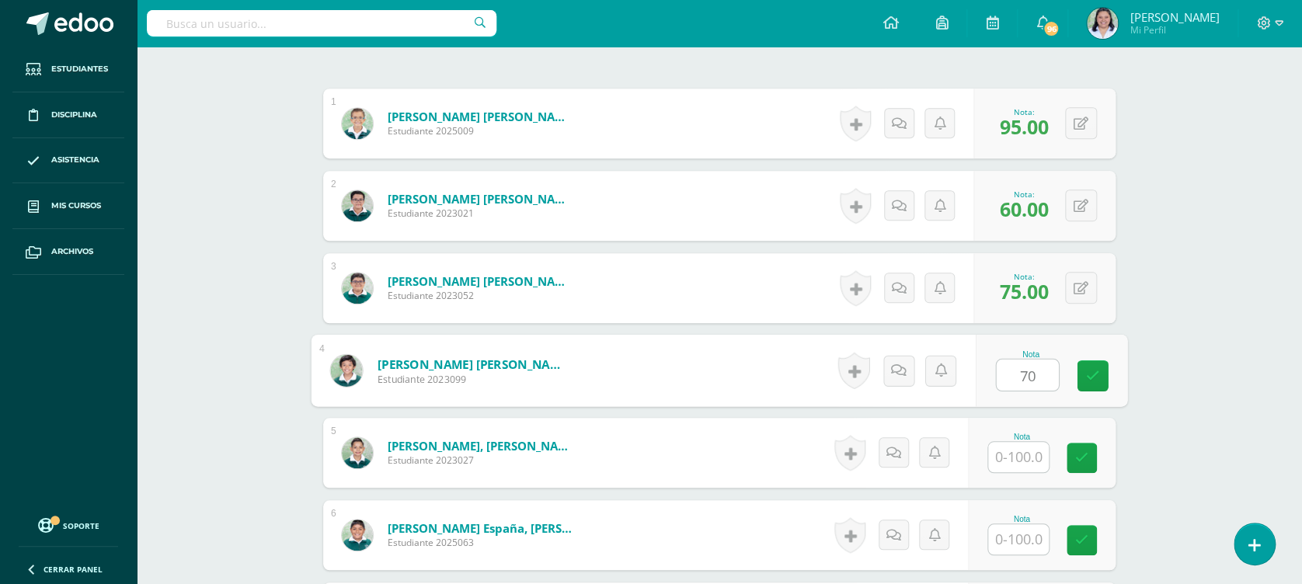
type input "70"
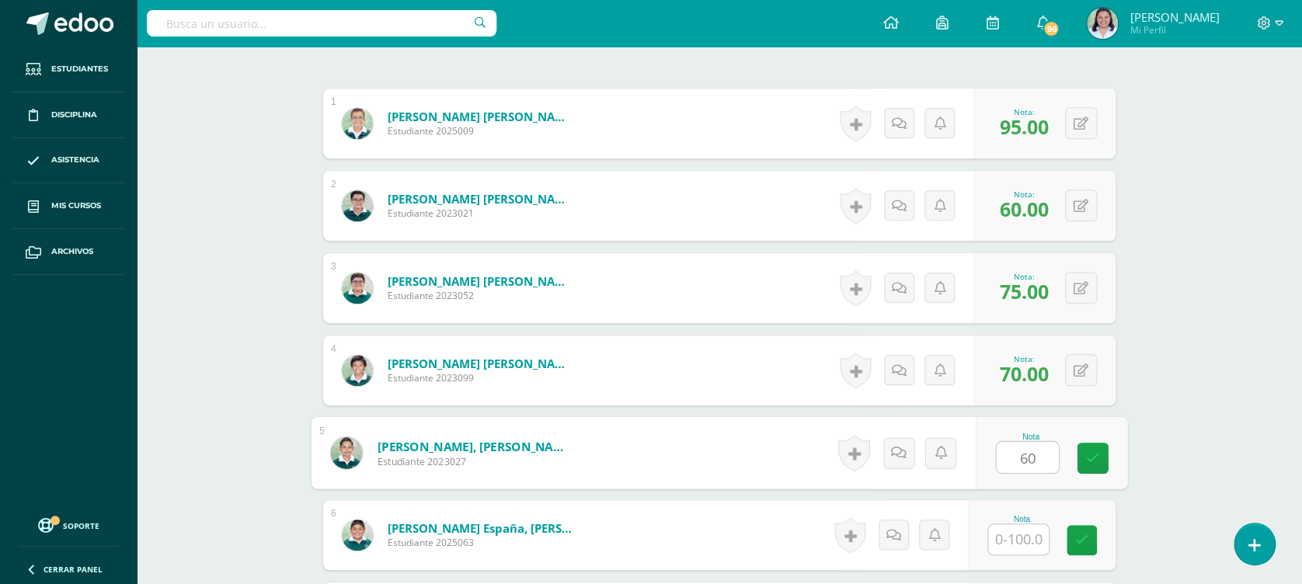
type input "60"
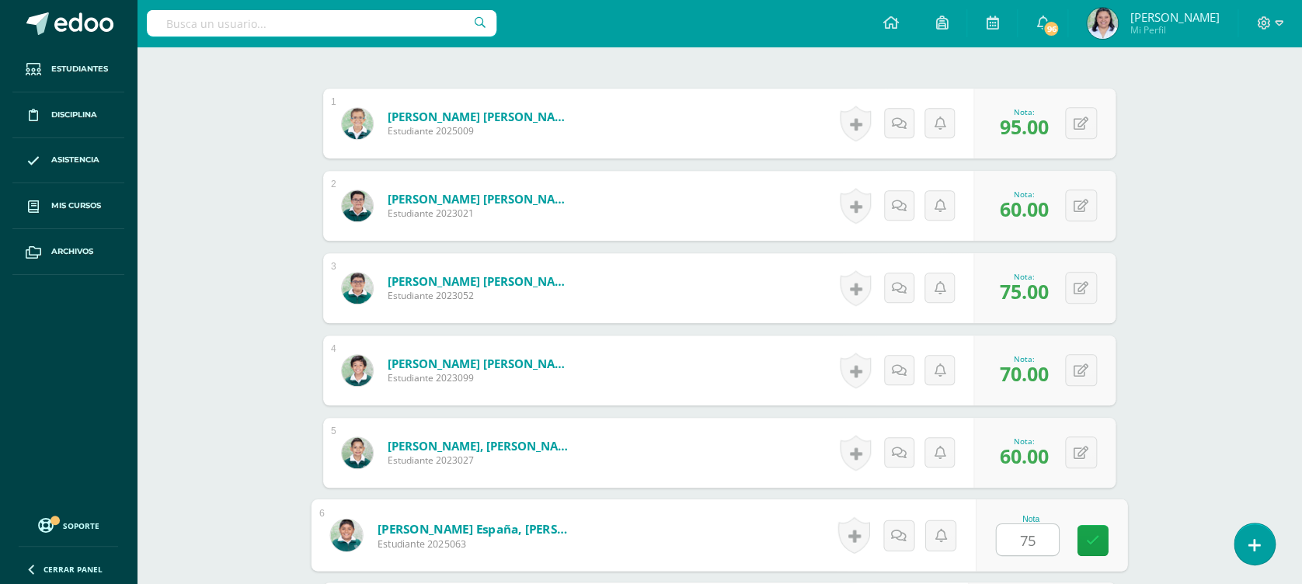
type input "75"
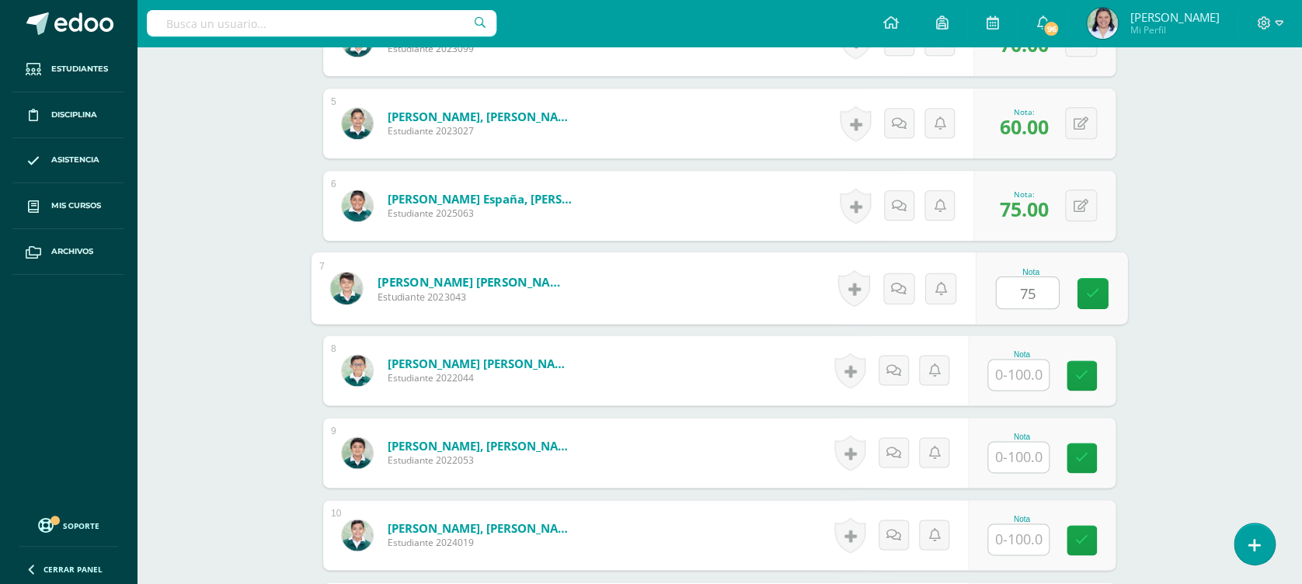
type input "75"
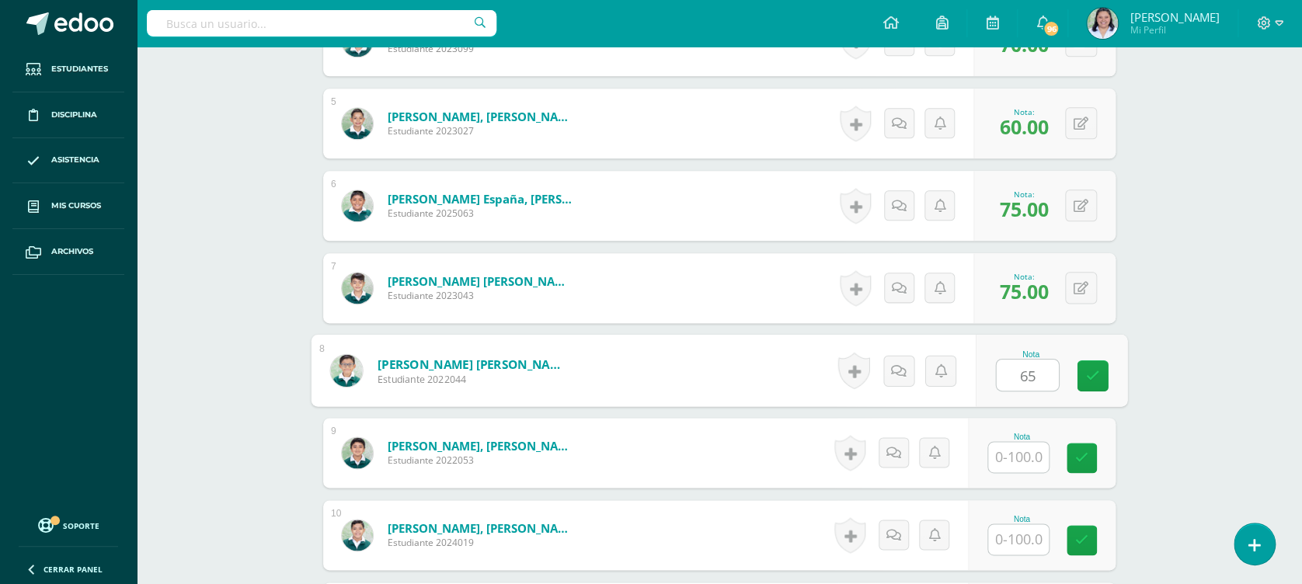
type input "65"
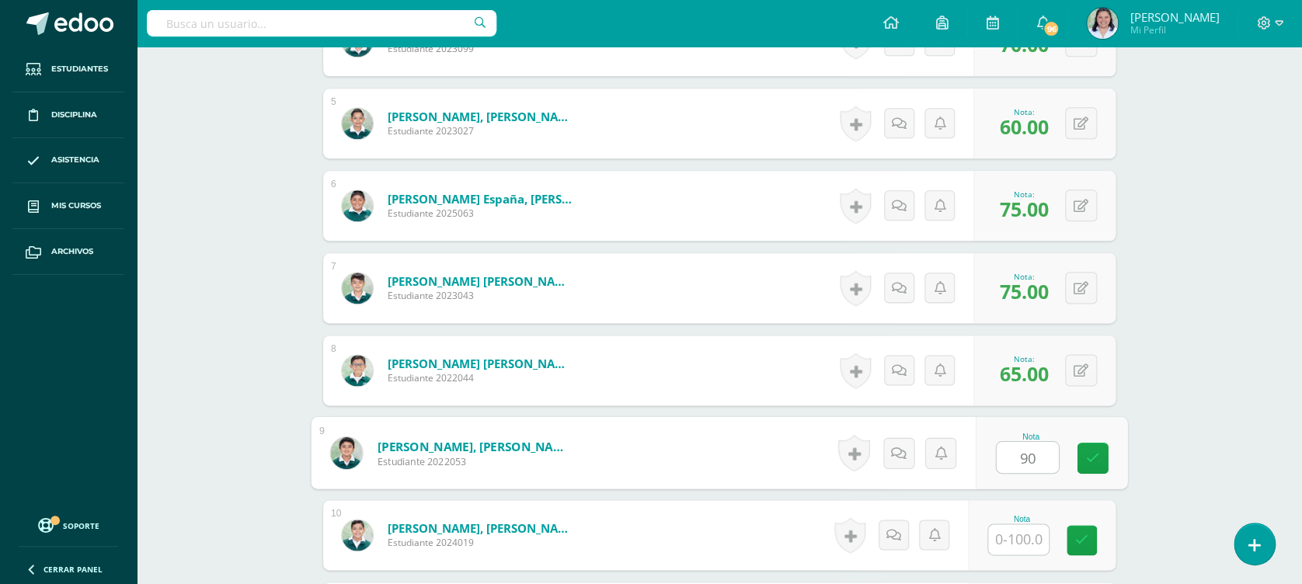
type input "90"
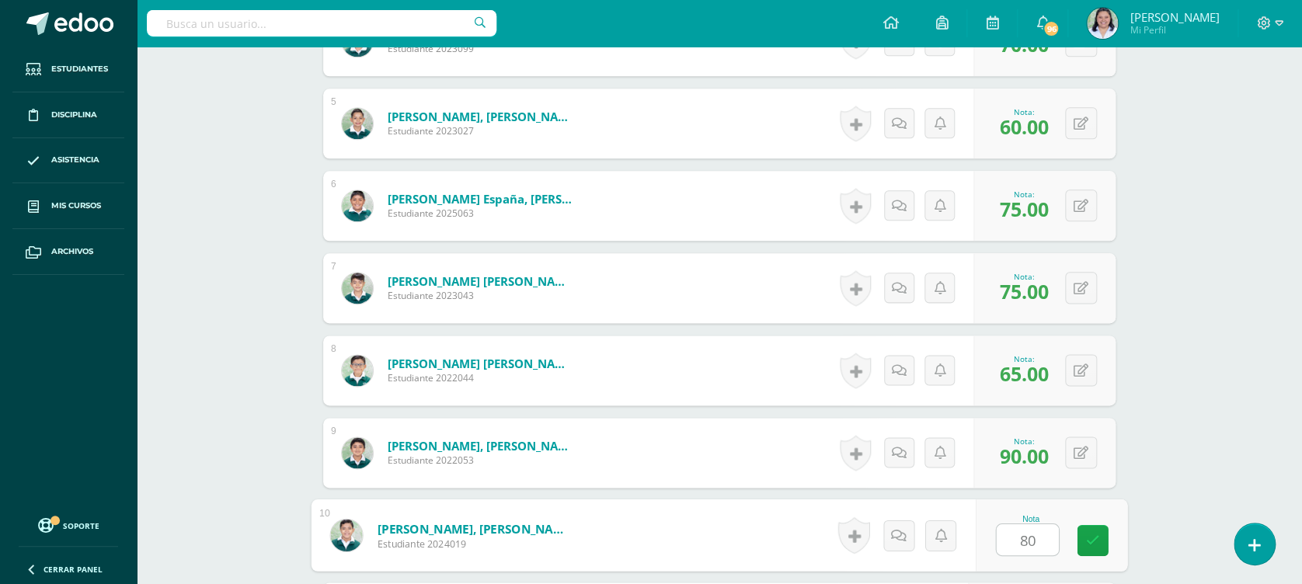
type input "80"
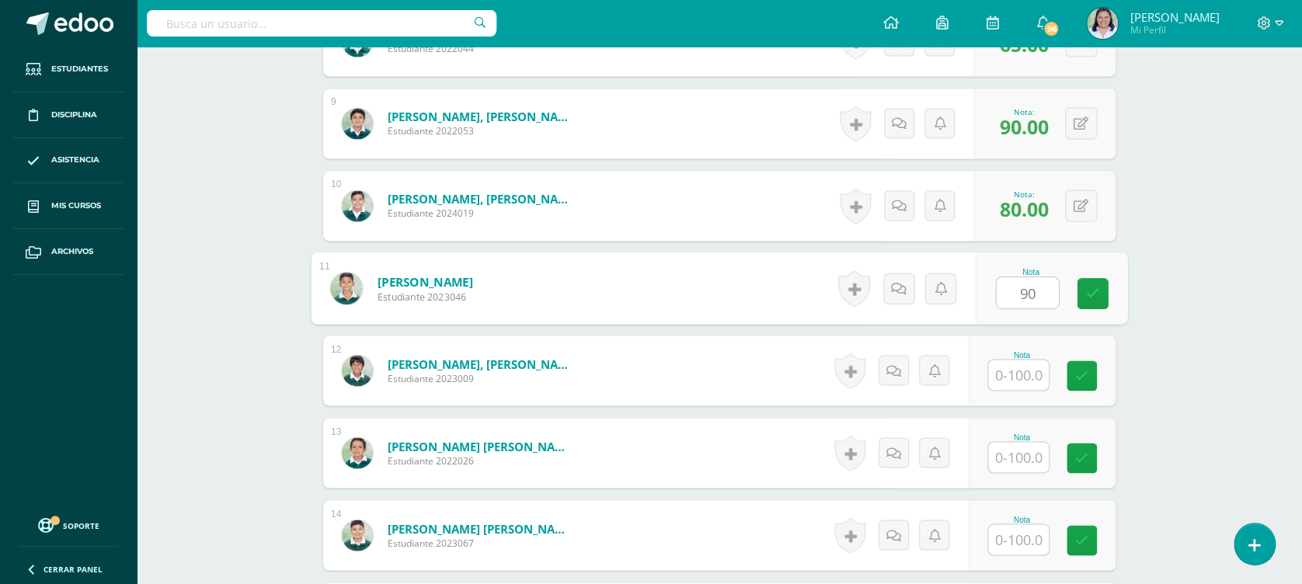
type input "90"
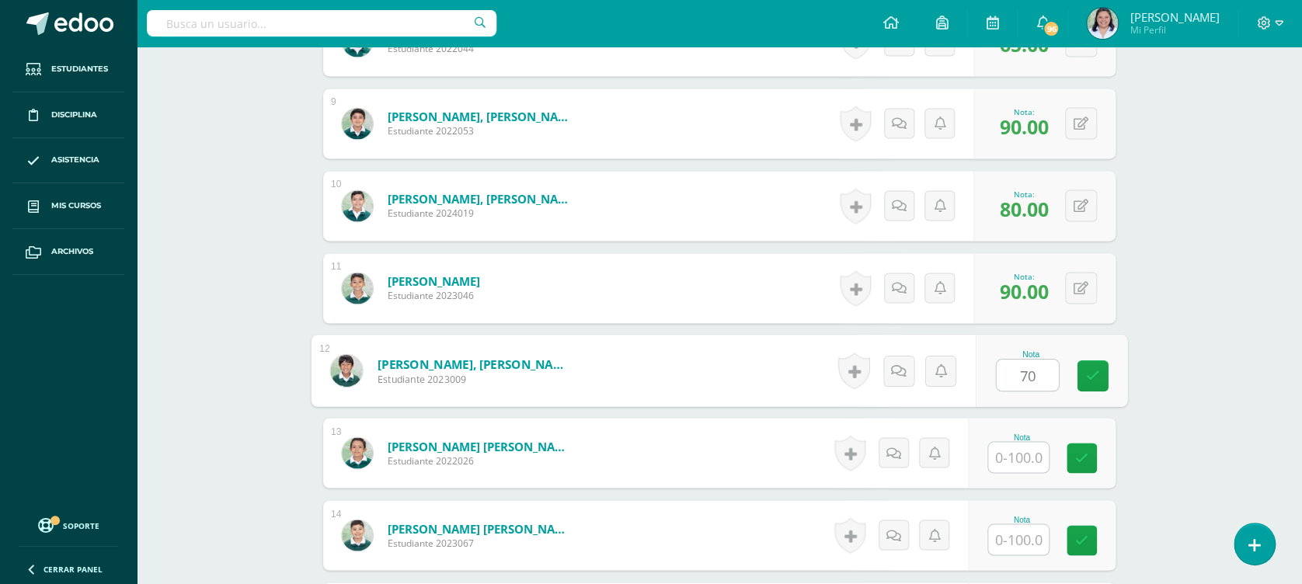
type input "70"
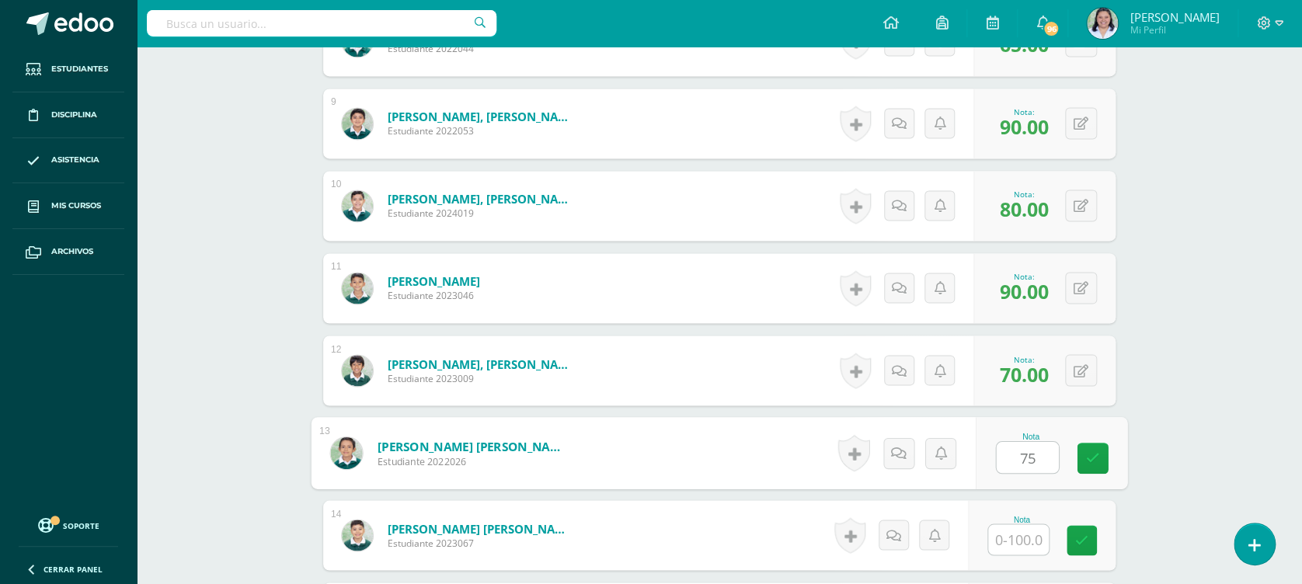
type input "75"
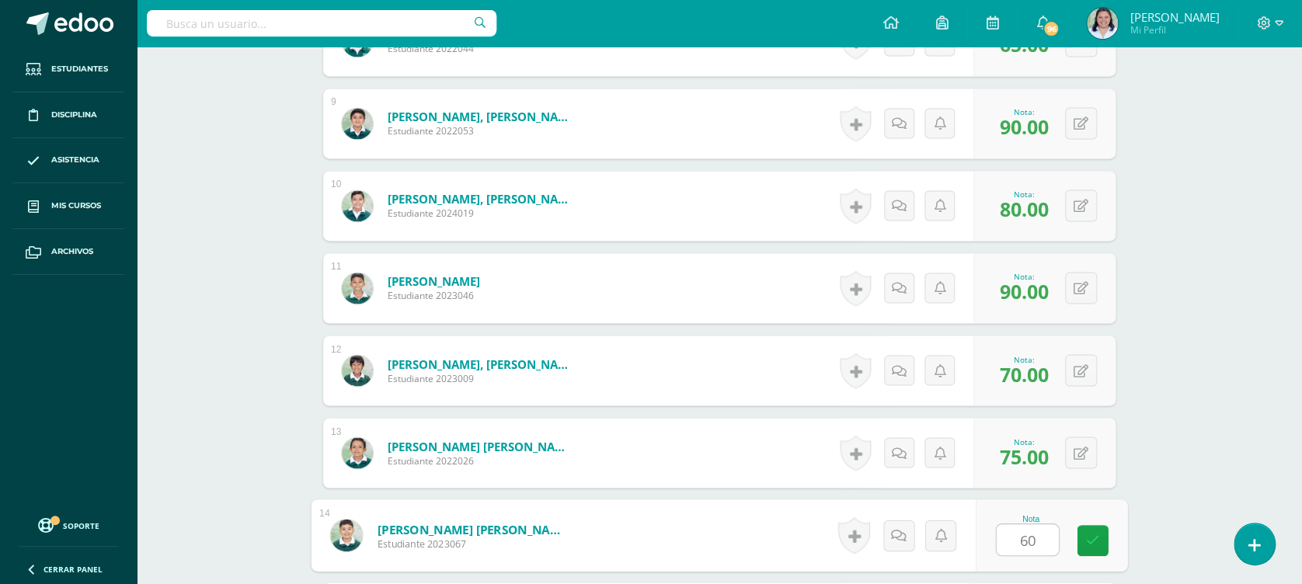
type input "60"
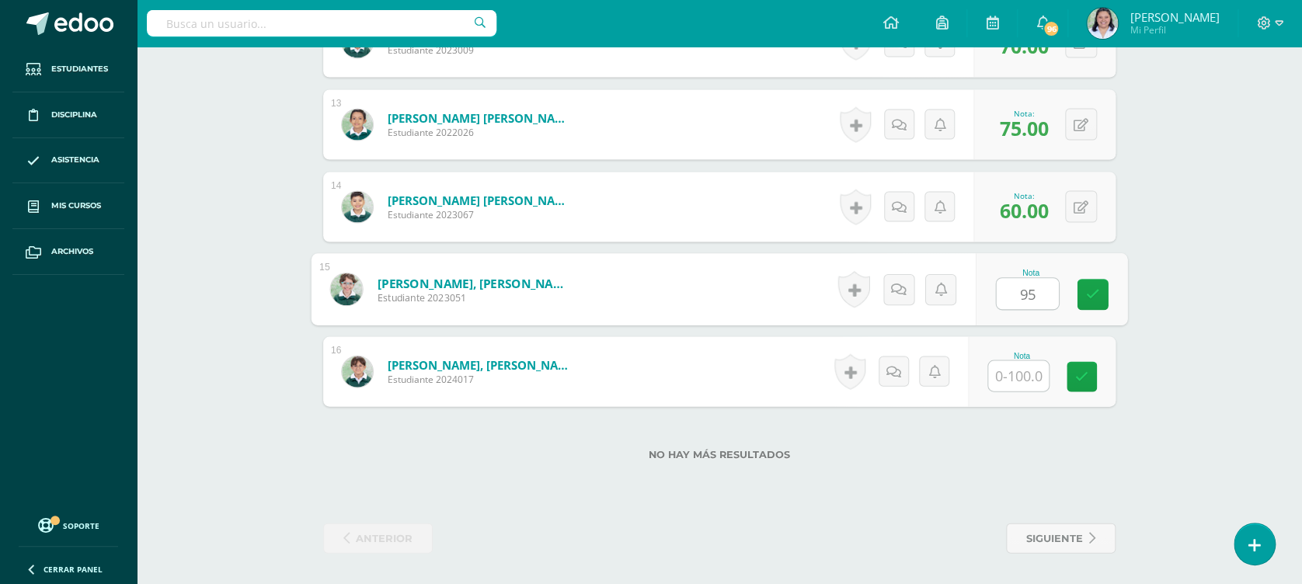
type input "95"
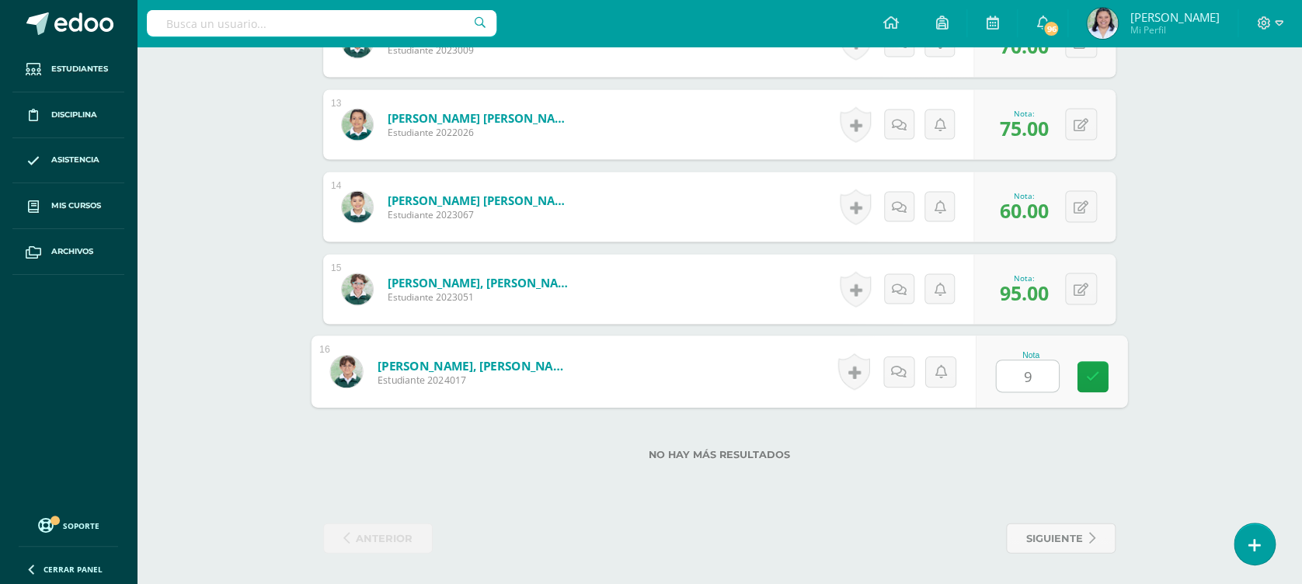
type input "90"
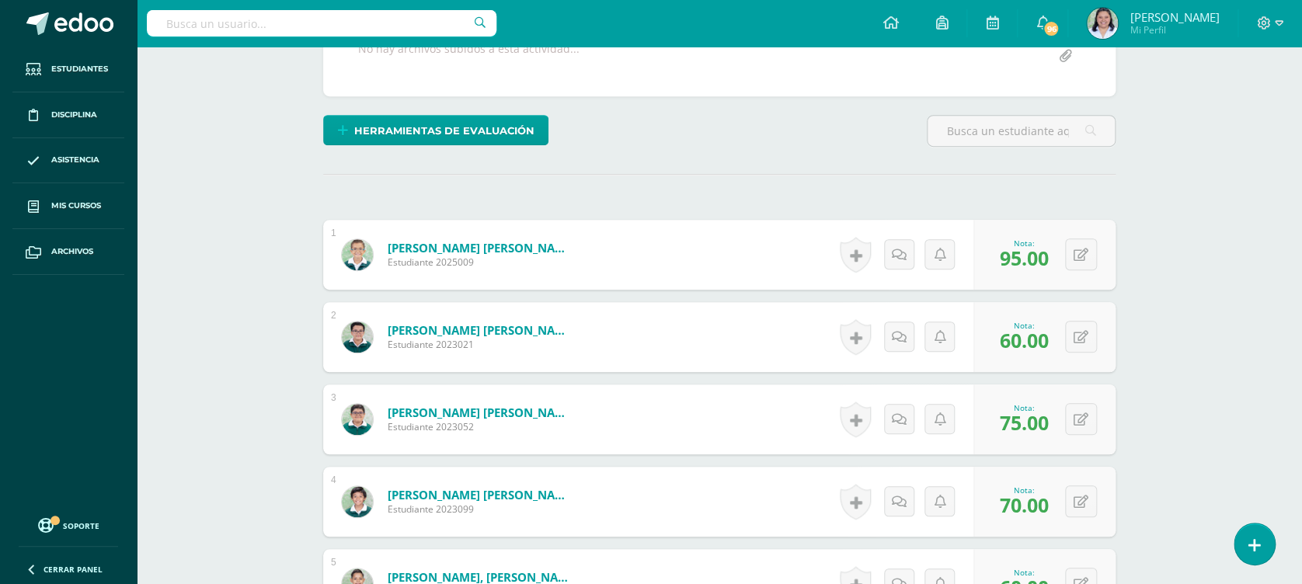
scroll to position [0, 0]
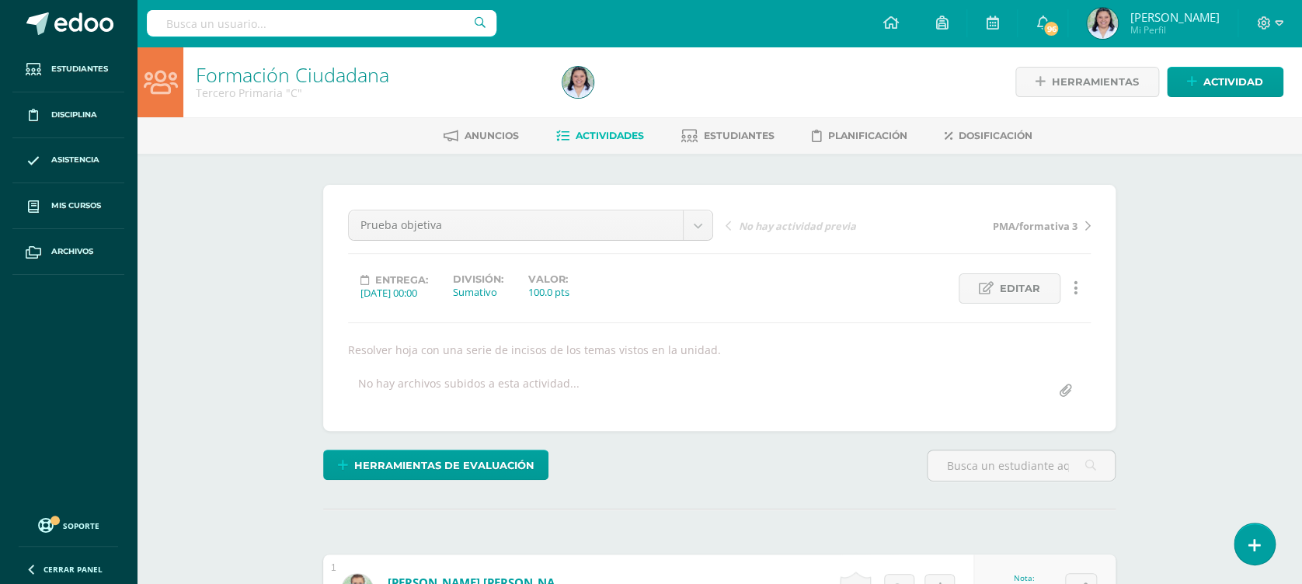
click at [628, 132] on span "Actividades" at bounding box center [610, 136] width 68 height 12
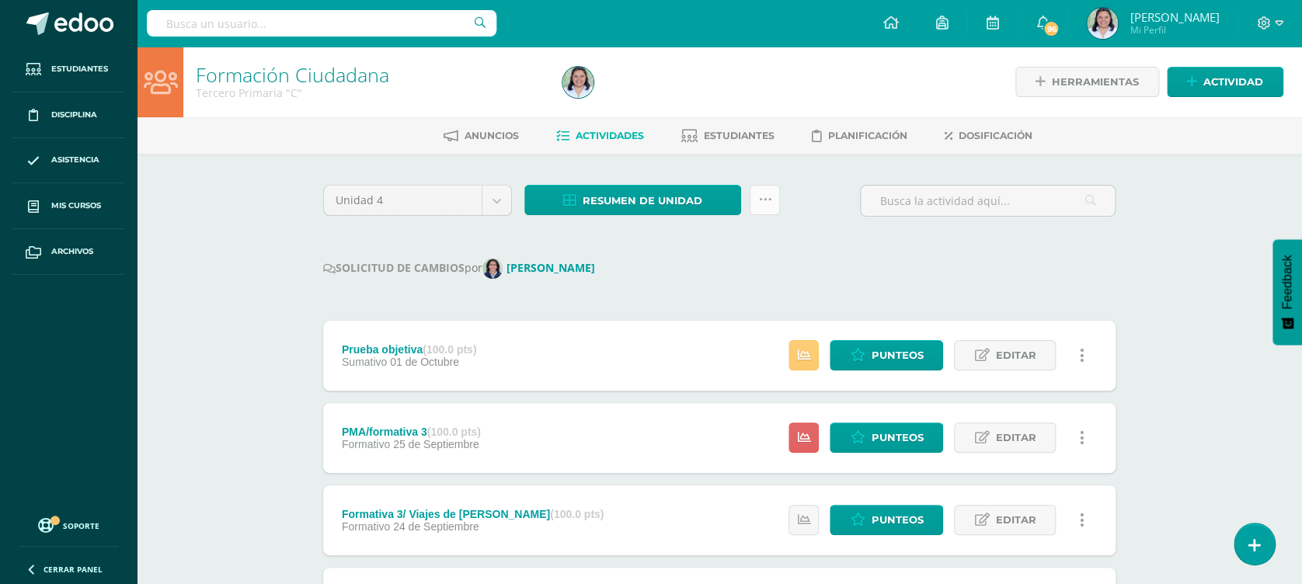
click at [767, 197] on icon at bounding box center [764, 199] width 13 height 13
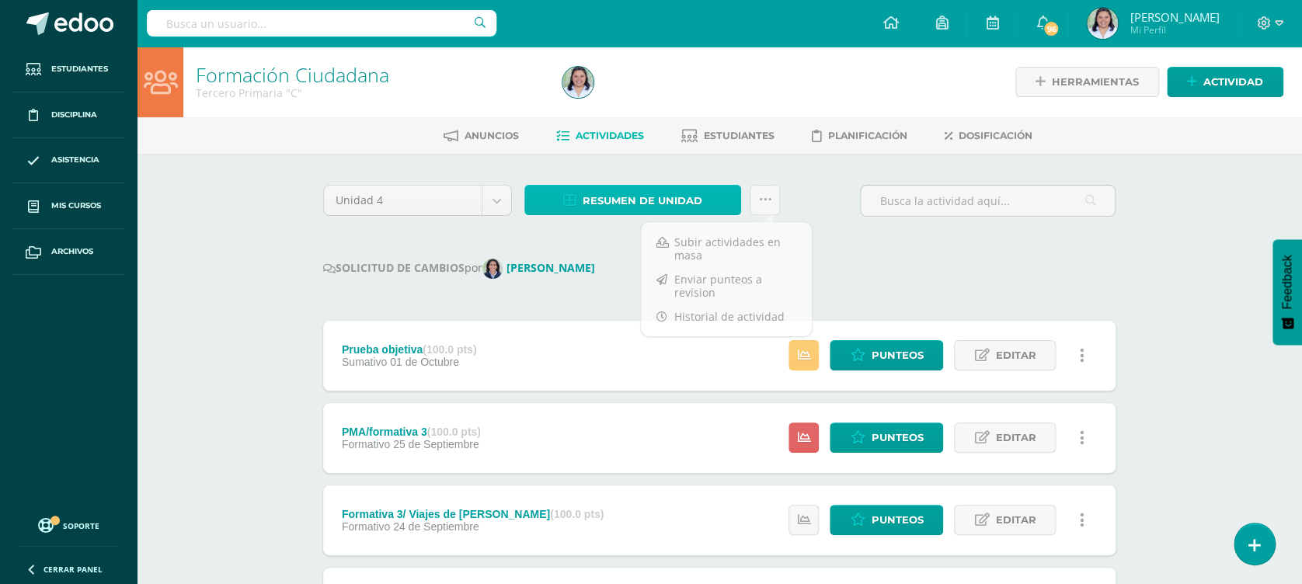
click at [691, 193] on span "Resumen de unidad" at bounding box center [643, 200] width 120 height 29
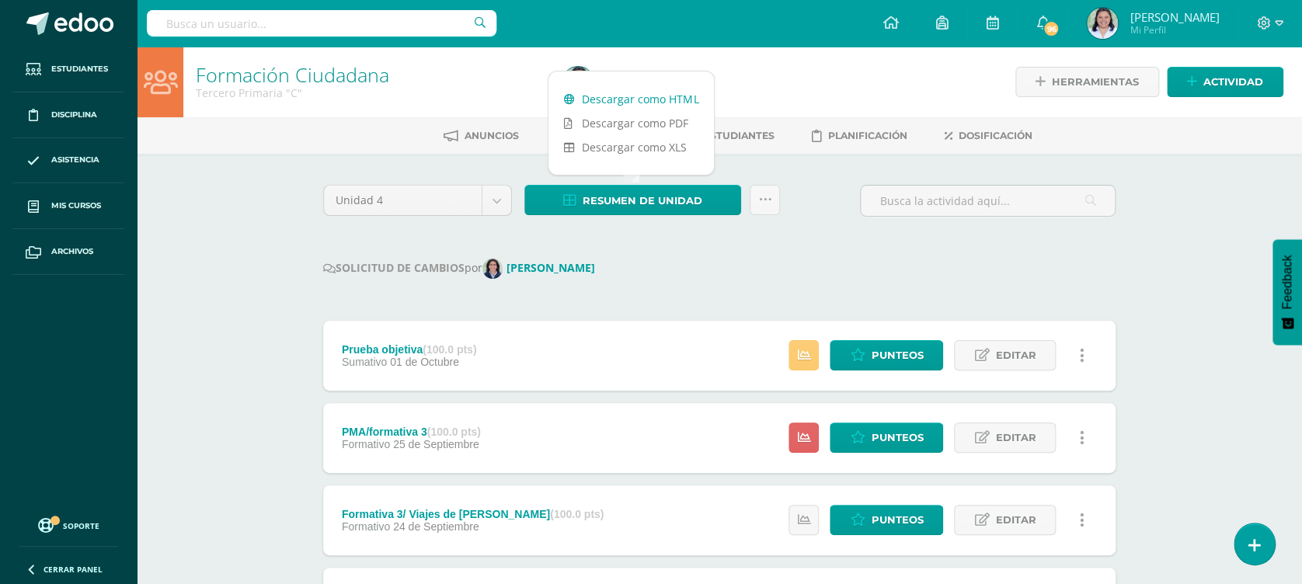
click at [659, 93] on link "Descargar como HTML" at bounding box center [632, 99] width 166 height 24
click at [775, 204] on link at bounding box center [765, 200] width 30 height 30
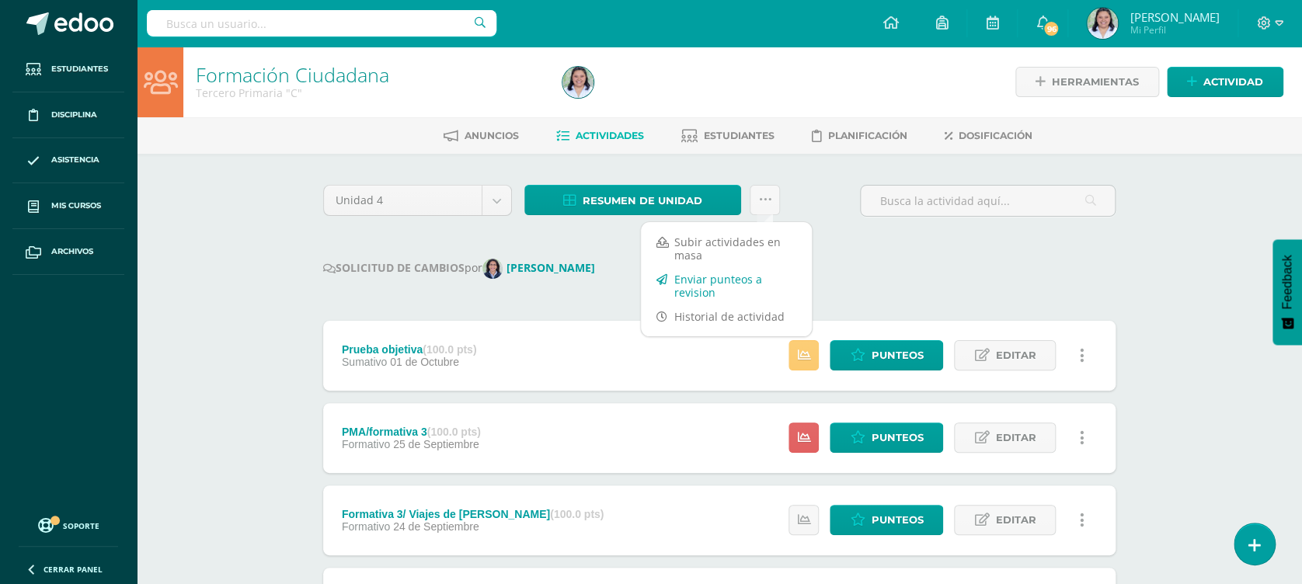
click at [732, 289] on link "Enviar punteos a revision" at bounding box center [726, 285] width 171 height 37
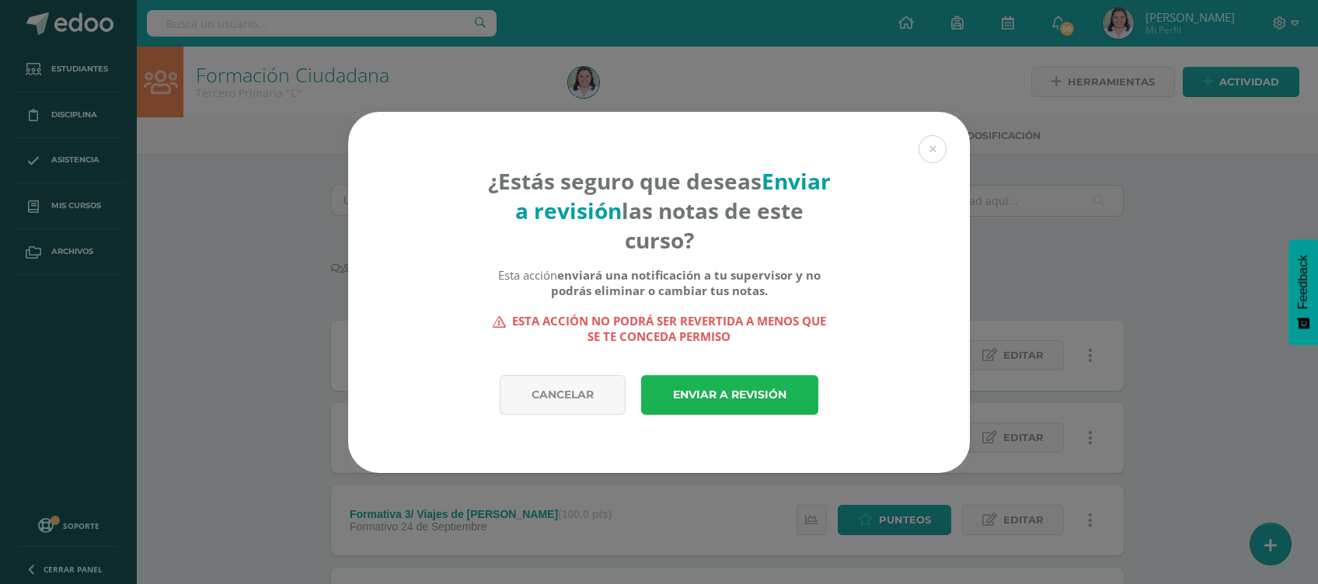
click at [727, 385] on link "Enviar a revisión" at bounding box center [729, 395] width 177 height 40
